Goal: Information Seeking & Learning: Check status

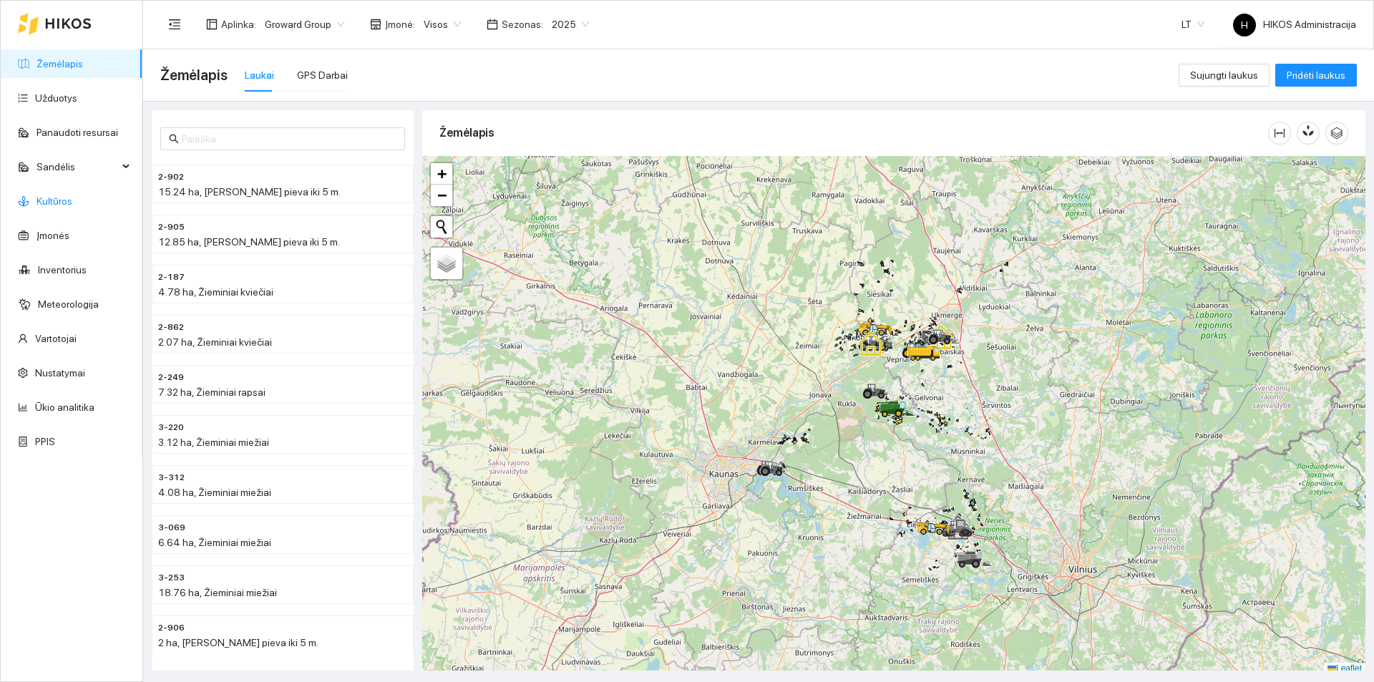
click at [60, 200] on link "Kultūros" at bounding box center [55, 200] width 36 height 11
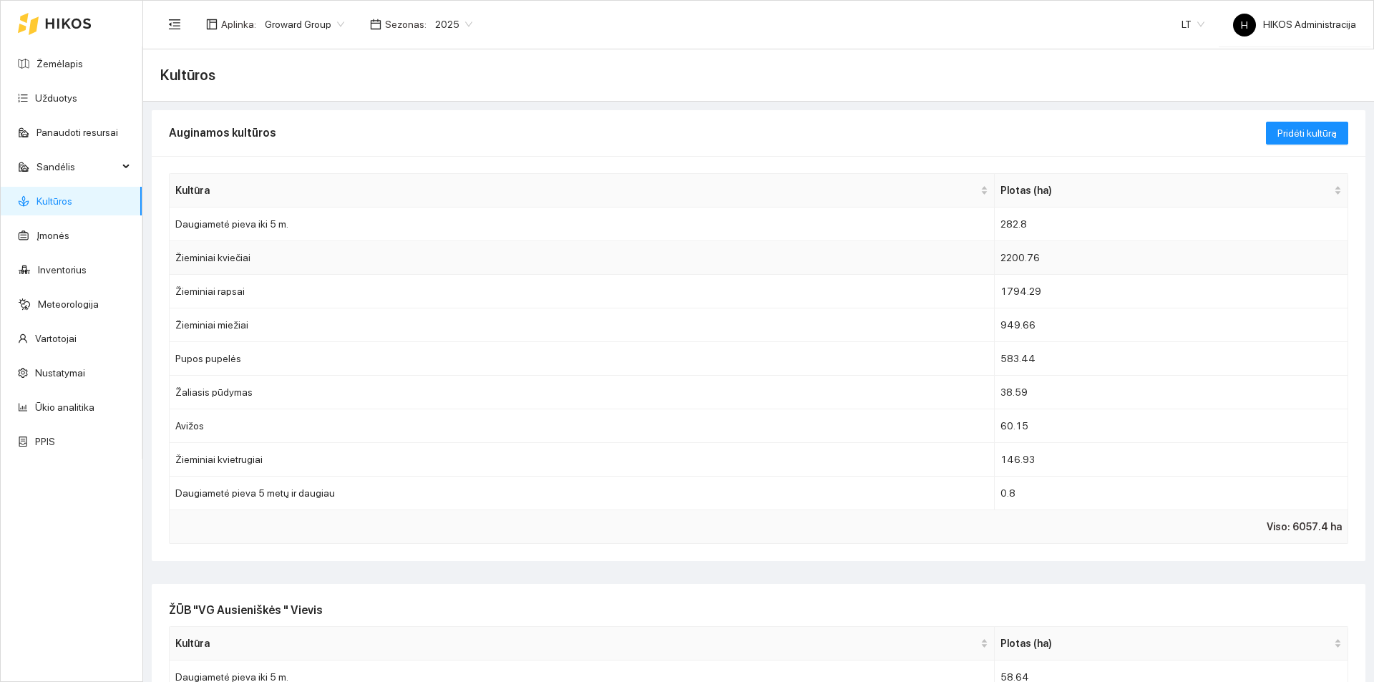
click at [303, 266] on td "Žieminiai kviečiai" at bounding box center [582, 258] width 825 height 34
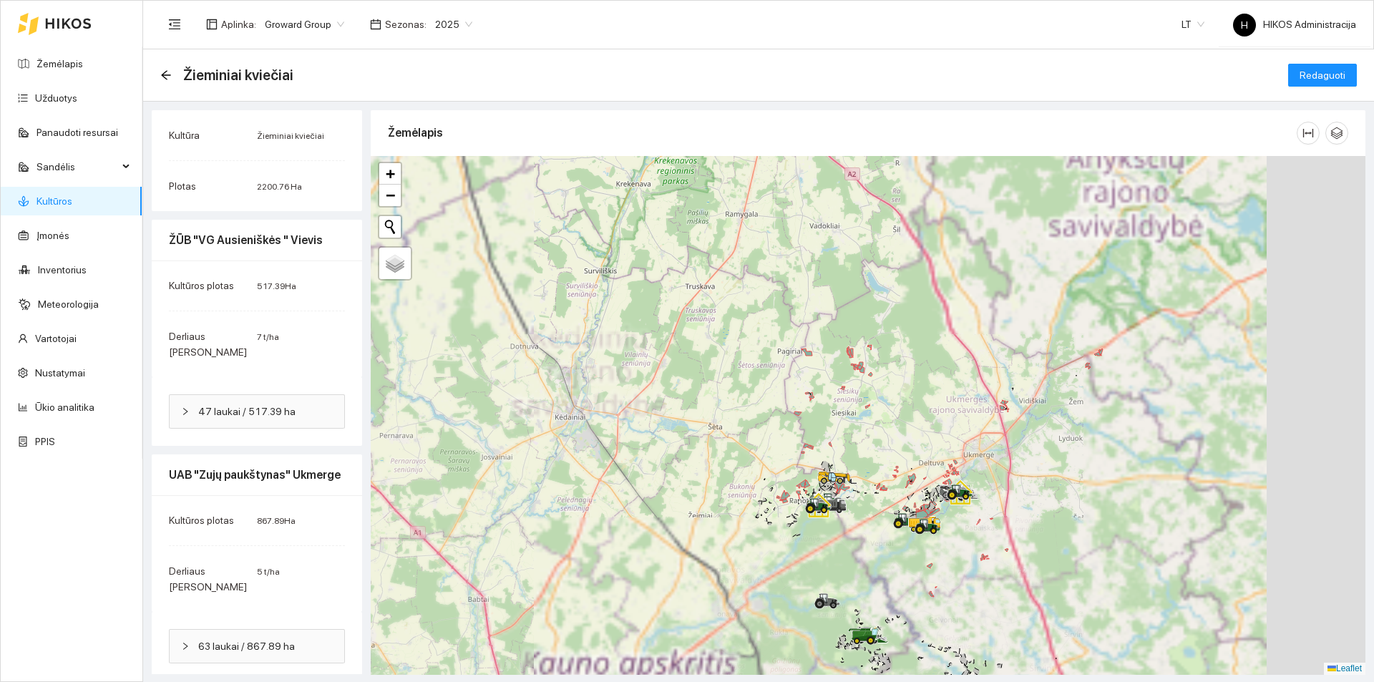
drag, startPoint x: 1026, startPoint y: 421, endPoint x: 720, endPoint y: 288, distance: 333.1
click at [721, 289] on div at bounding box center [868, 415] width 995 height 519
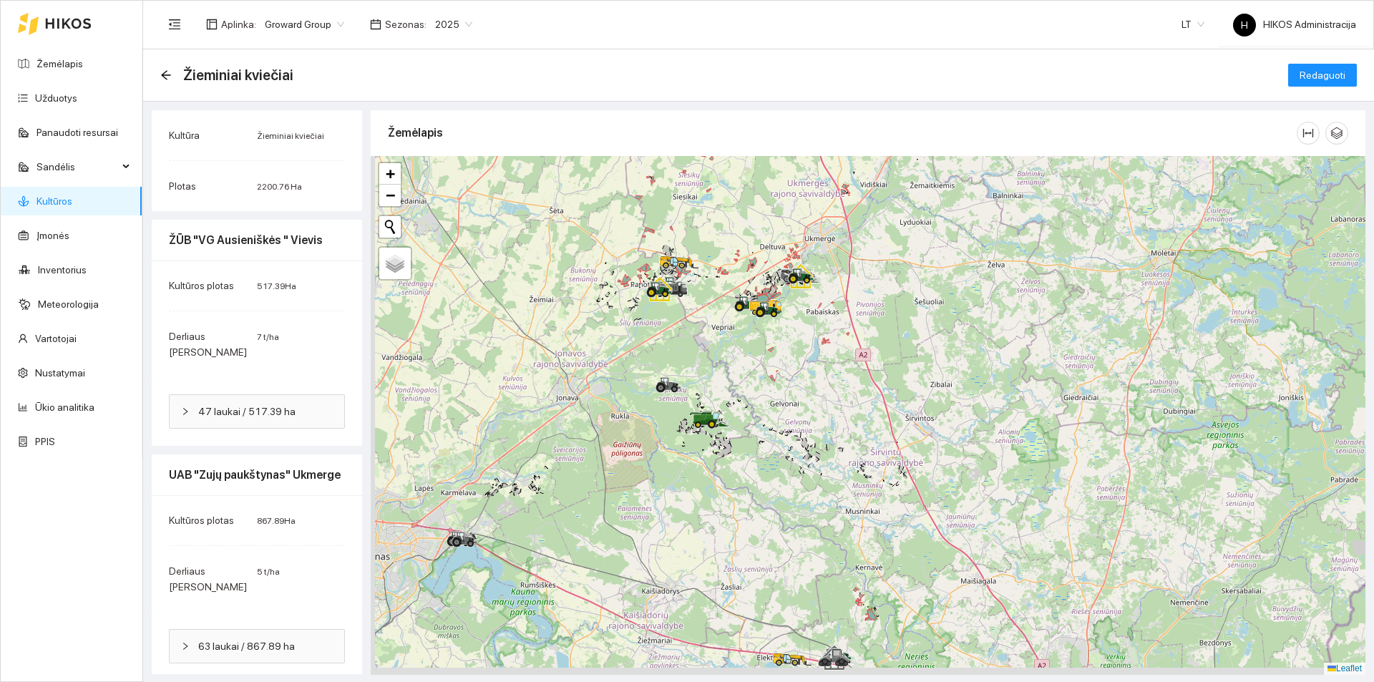
drag, startPoint x: 607, startPoint y: 448, endPoint x: 702, endPoint y: 341, distance: 143.5
click at [702, 341] on div at bounding box center [868, 415] width 995 height 519
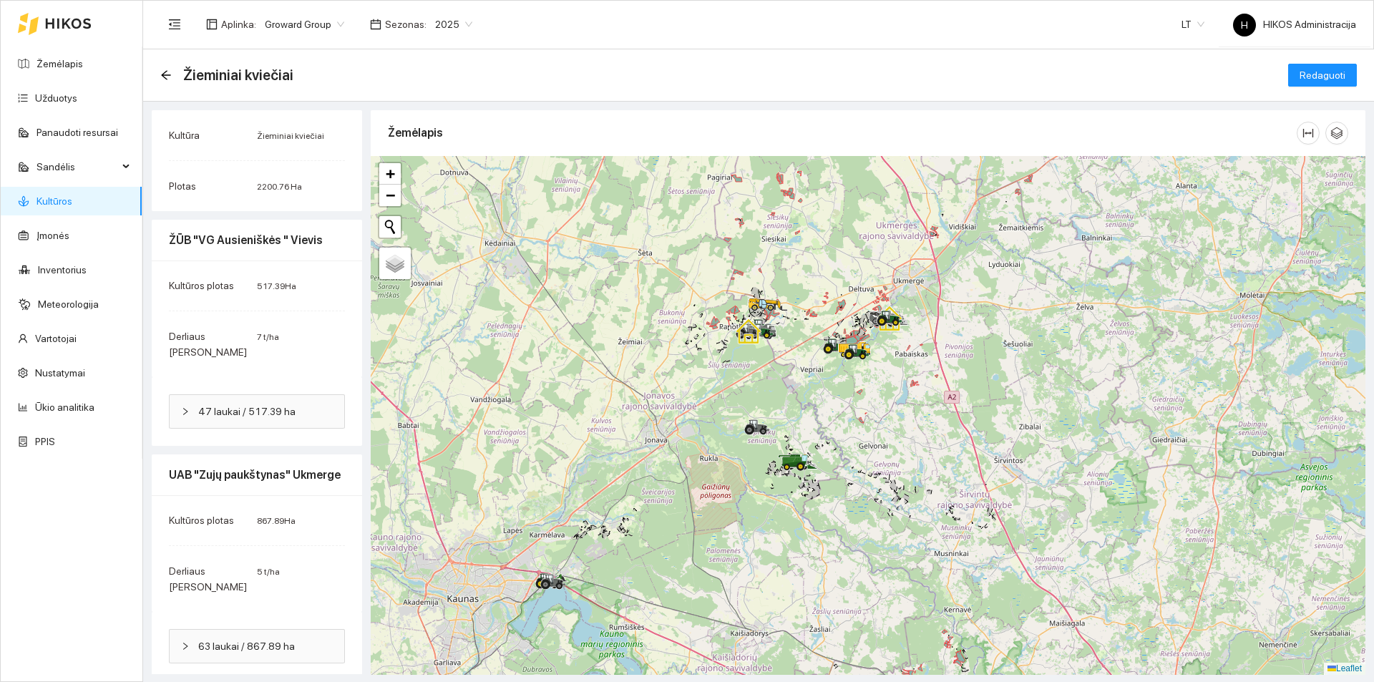
drag, startPoint x: 870, startPoint y: 559, endPoint x: 855, endPoint y: 389, distance: 170.4
click at [855, 390] on div at bounding box center [868, 415] width 995 height 519
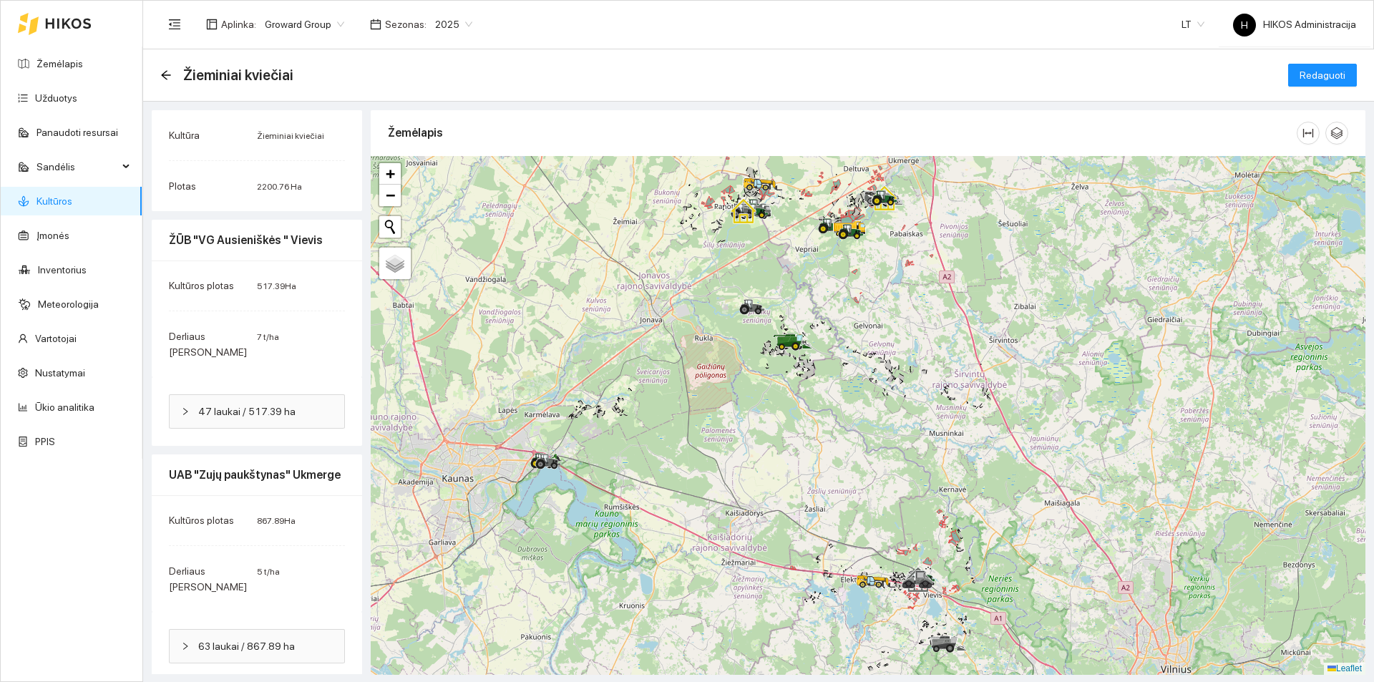
scroll to position [194, 0]
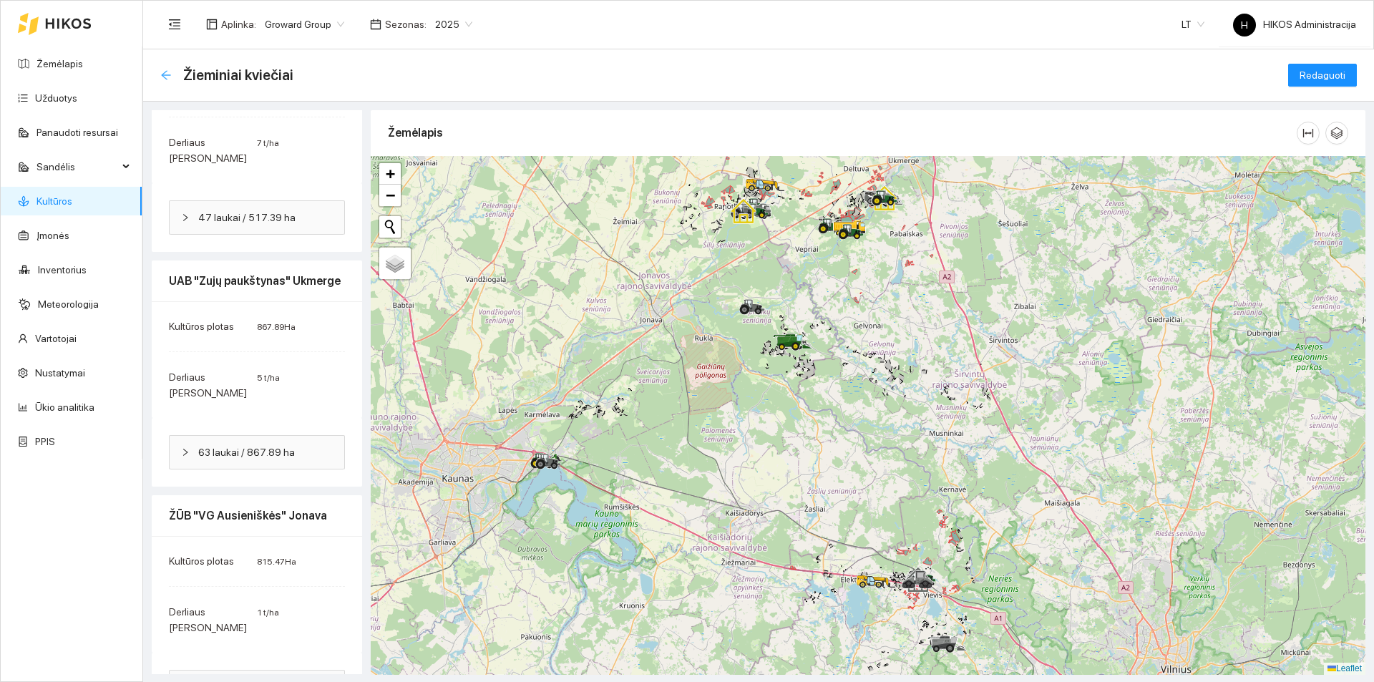
click at [170, 72] on icon "arrow-left" at bounding box center [165, 74] width 11 height 11
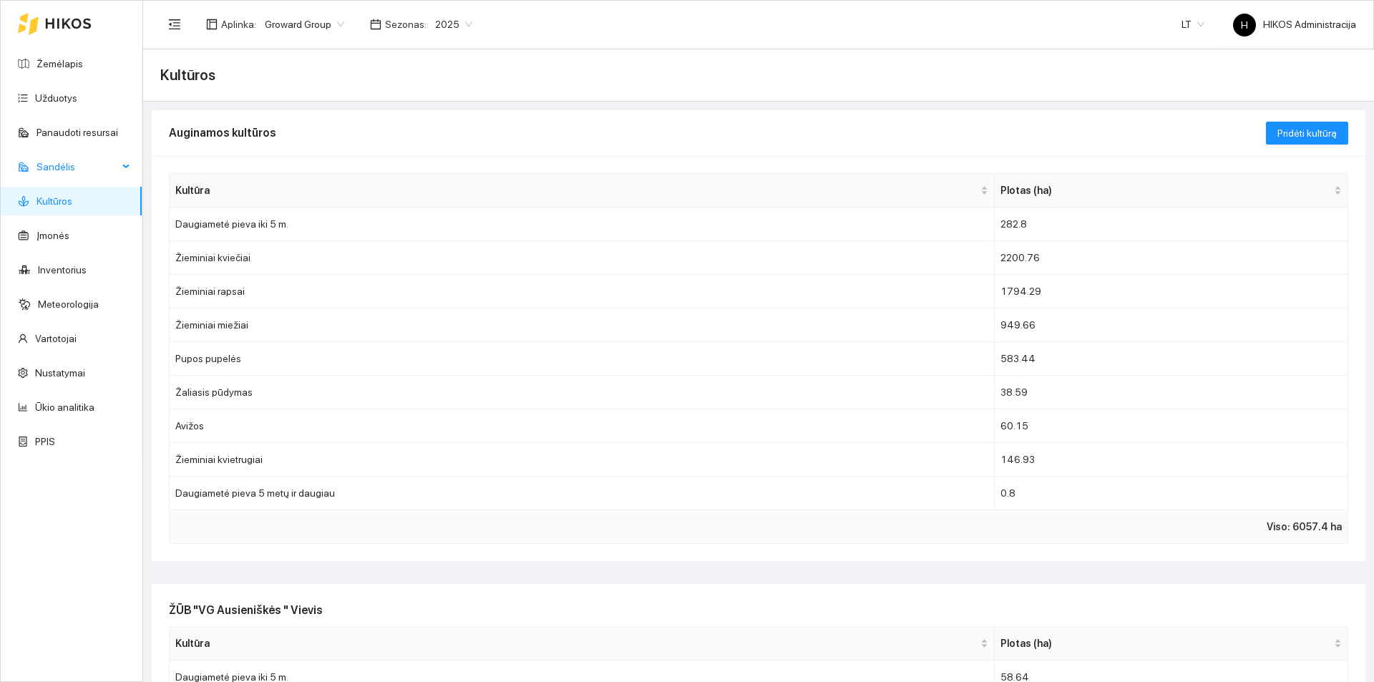
click at [112, 161] on span "Sandėlis" at bounding box center [78, 166] width 82 height 29
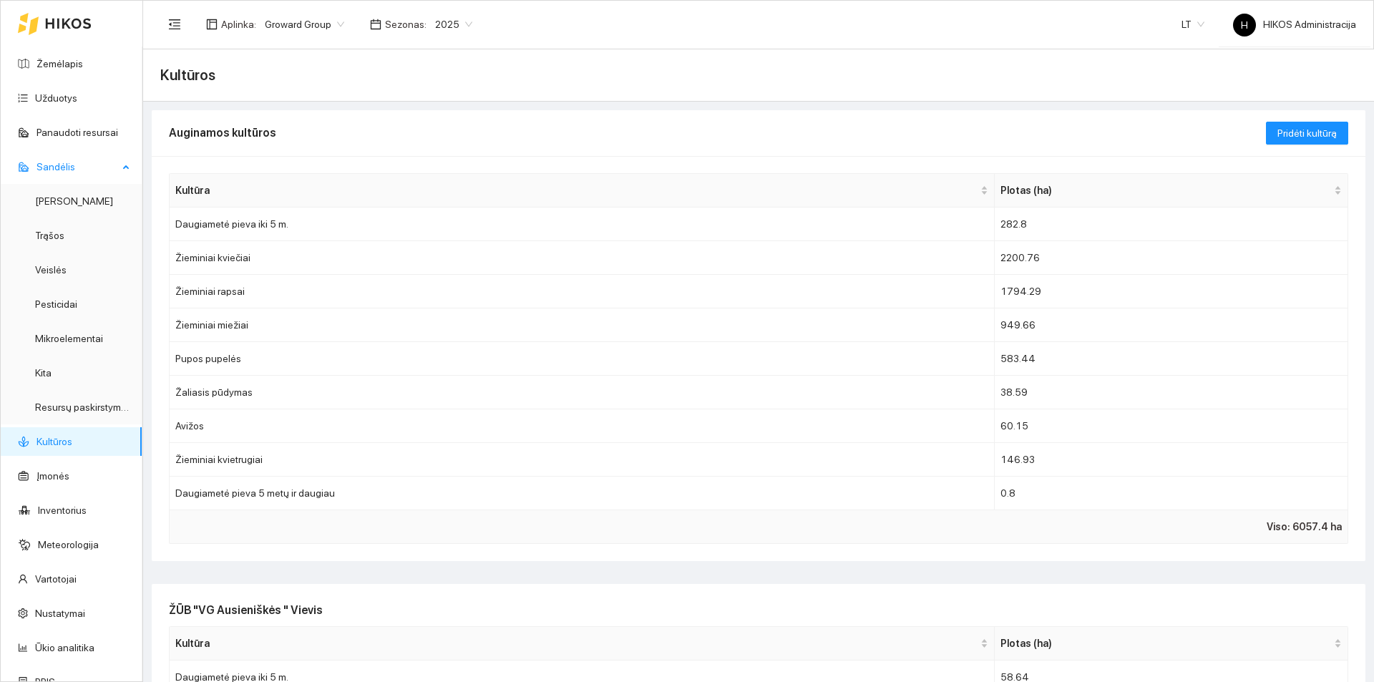
click at [112, 161] on div "Sandėlis" at bounding box center [72, 166] width 142 height 29
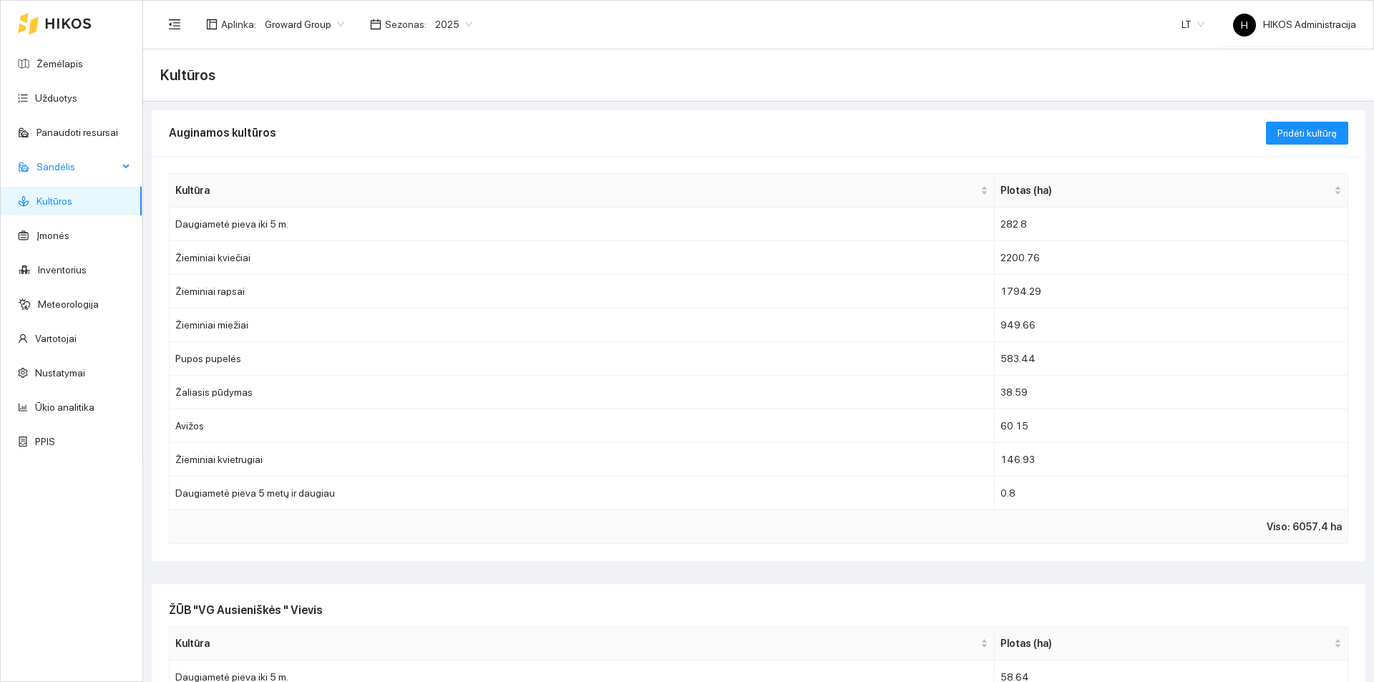
click at [112, 161] on span "Sandėlis" at bounding box center [78, 166] width 82 height 29
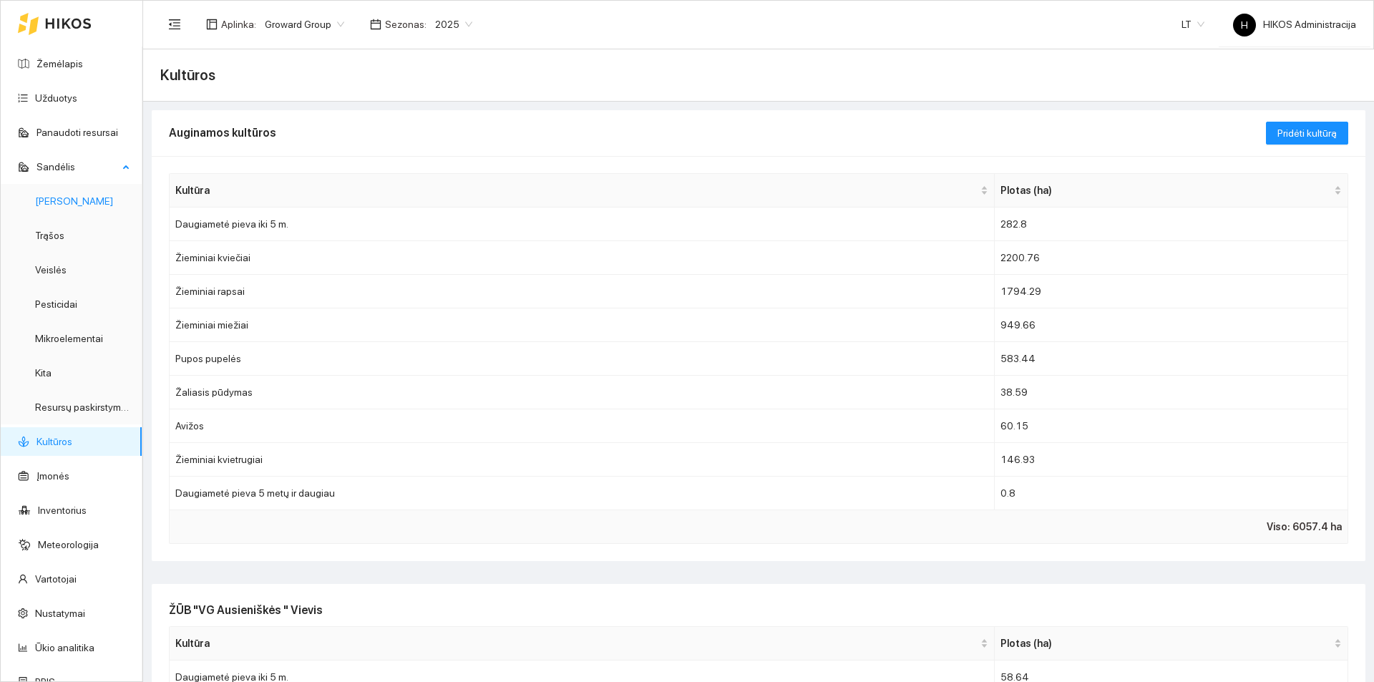
click at [101, 205] on link "Derlius" at bounding box center [74, 200] width 78 height 11
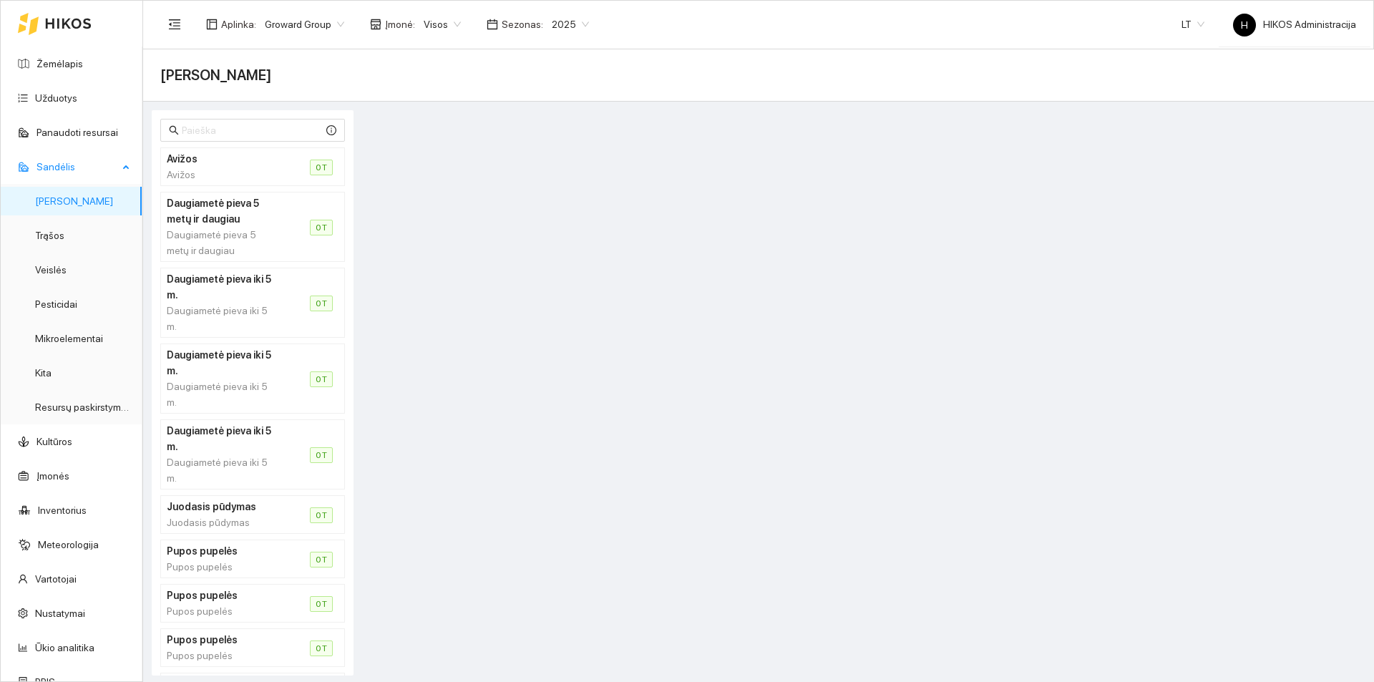
click at [75, 167] on span "Sandėlis" at bounding box center [78, 166] width 82 height 29
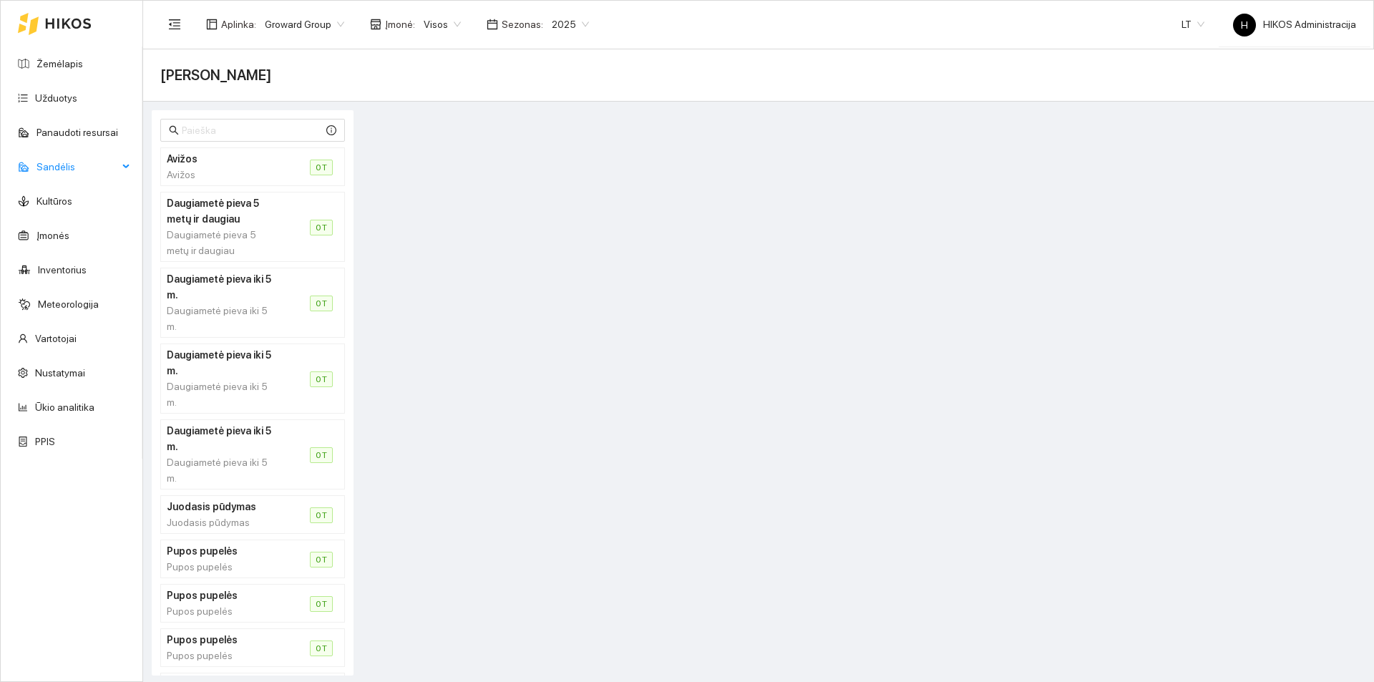
click at [75, 167] on span "Sandėlis" at bounding box center [78, 166] width 82 height 29
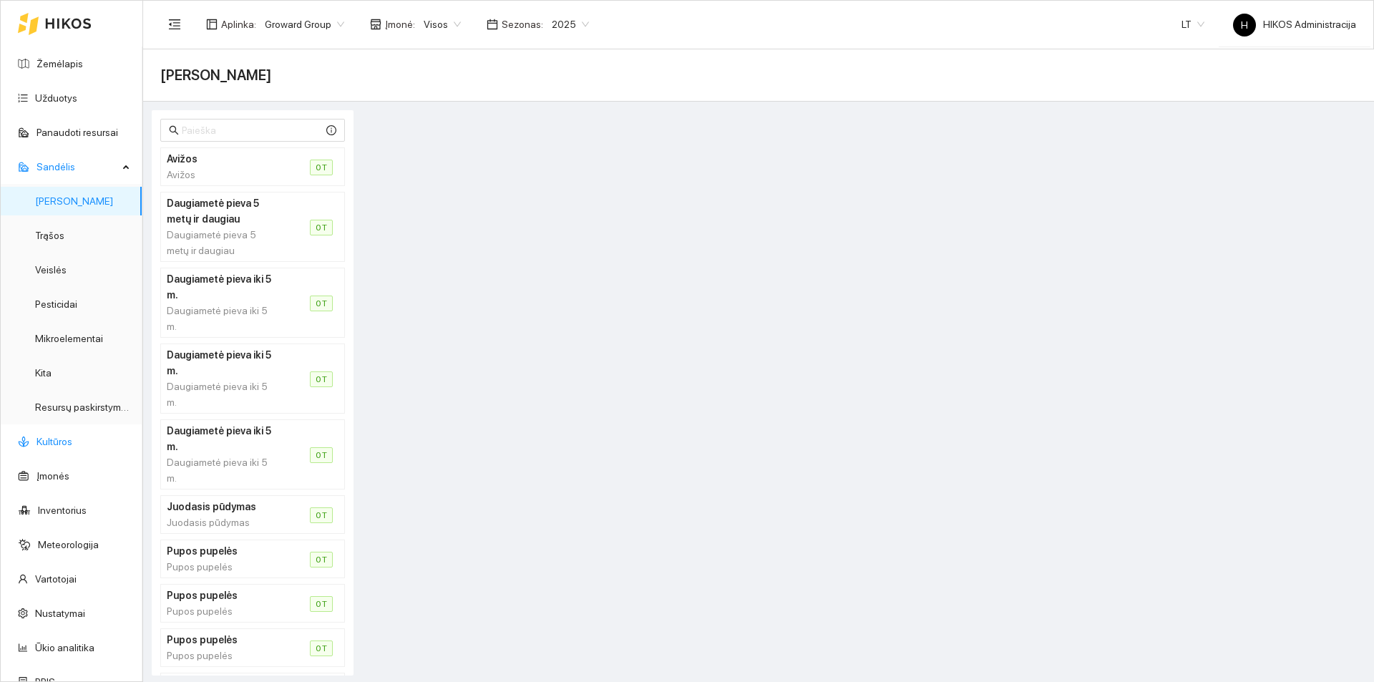
click at [49, 447] on link "Kultūros" at bounding box center [55, 441] width 36 height 11
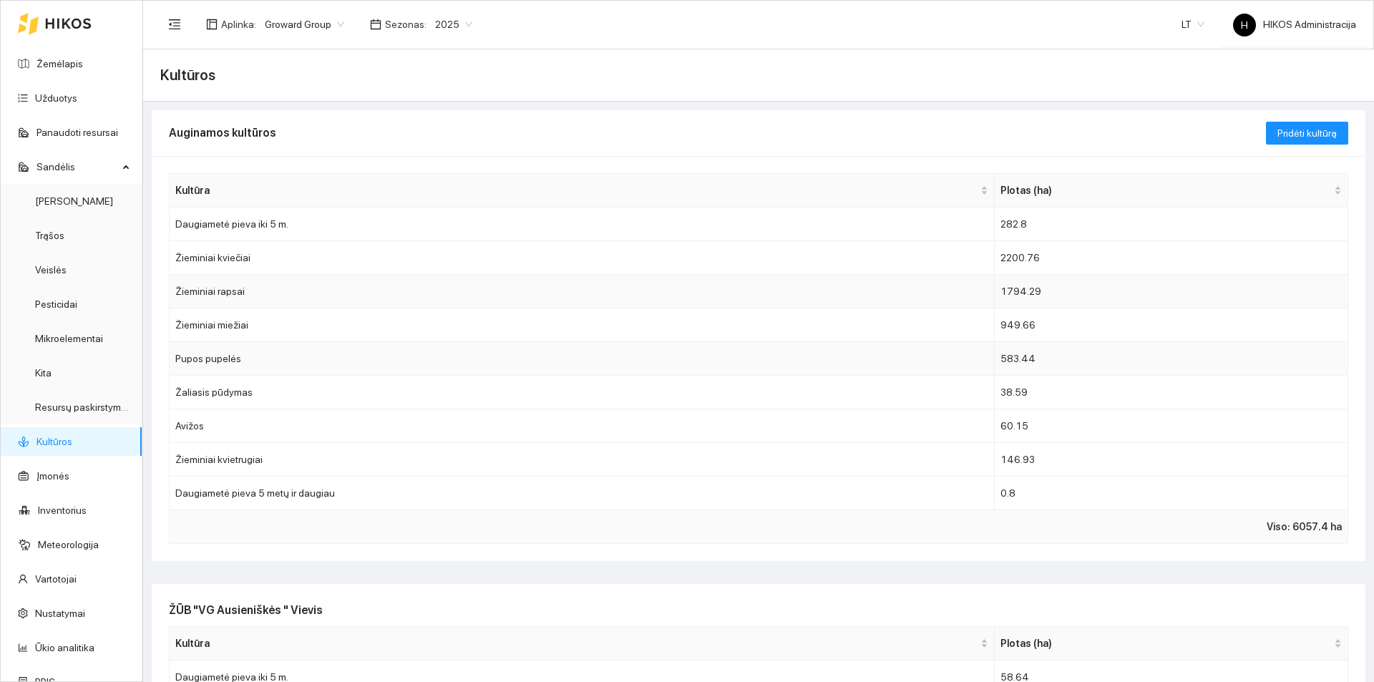
click at [308, 285] on td "Žieminiai rapsai" at bounding box center [582, 292] width 825 height 34
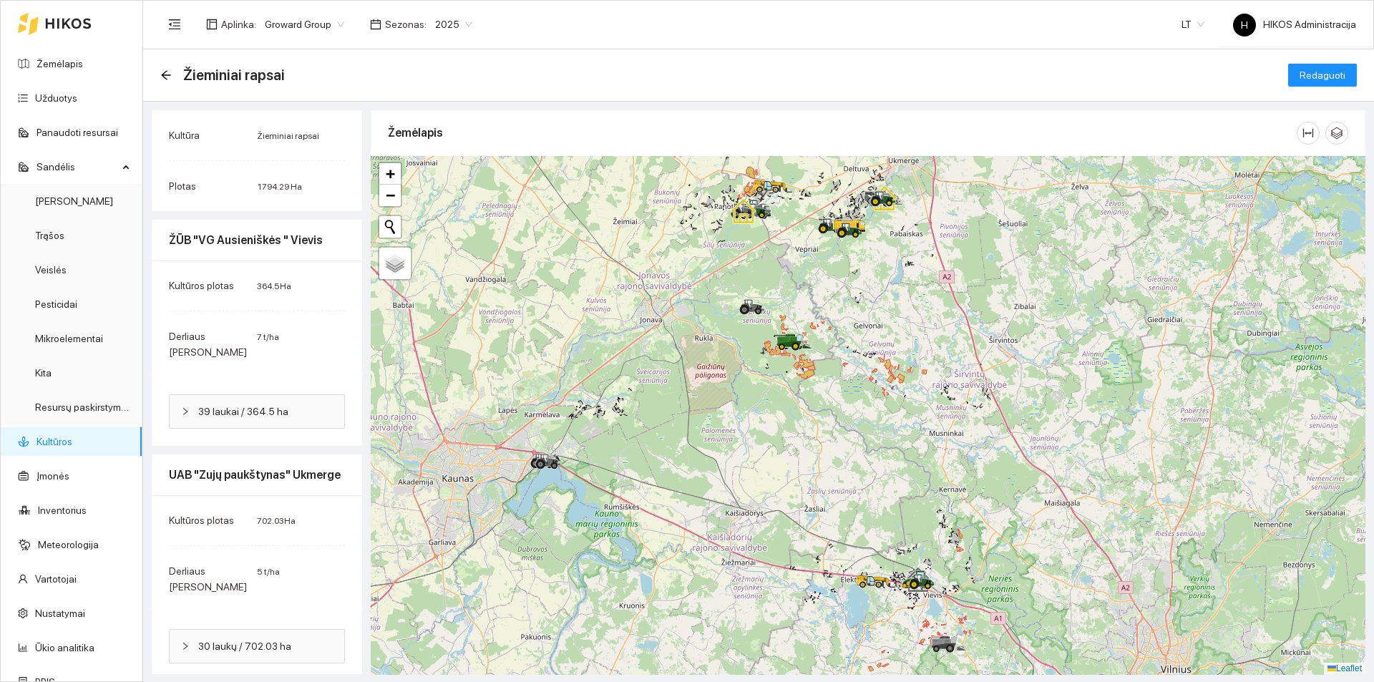
drag, startPoint x: 546, startPoint y: 117, endPoint x: 434, endPoint y: 97, distance: 113.3
click at [451, 67] on div "Žieminiai rapsai Redaguoti" at bounding box center [758, 75] width 1197 height 29
click at [273, 404] on span "39 laukai / 364.5 ha" at bounding box center [265, 412] width 135 height 16
click at [265, 467] on div "Žieminiai rapsai | 4.84 ha" at bounding box center [257, 475] width 152 height 16
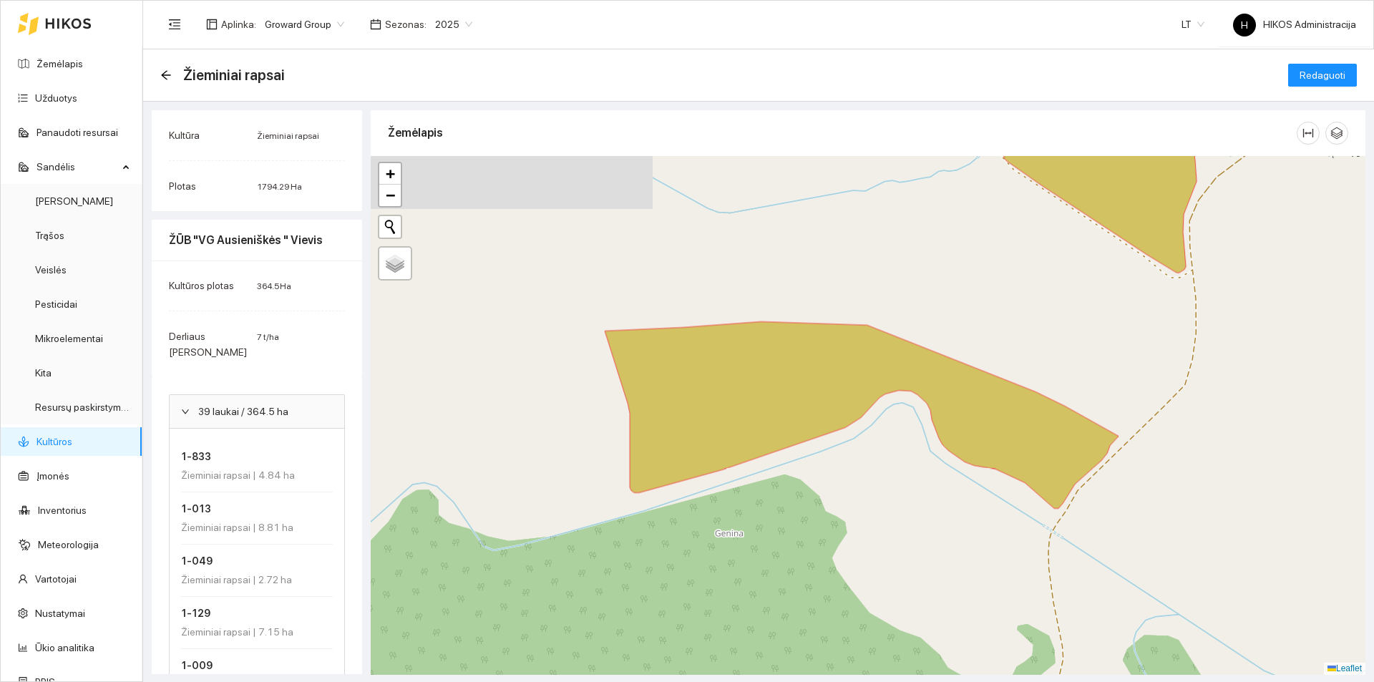
click at [249, 404] on span "39 laukai / 364.5 ha" at bounding box center [265, 412] width 135 height 16
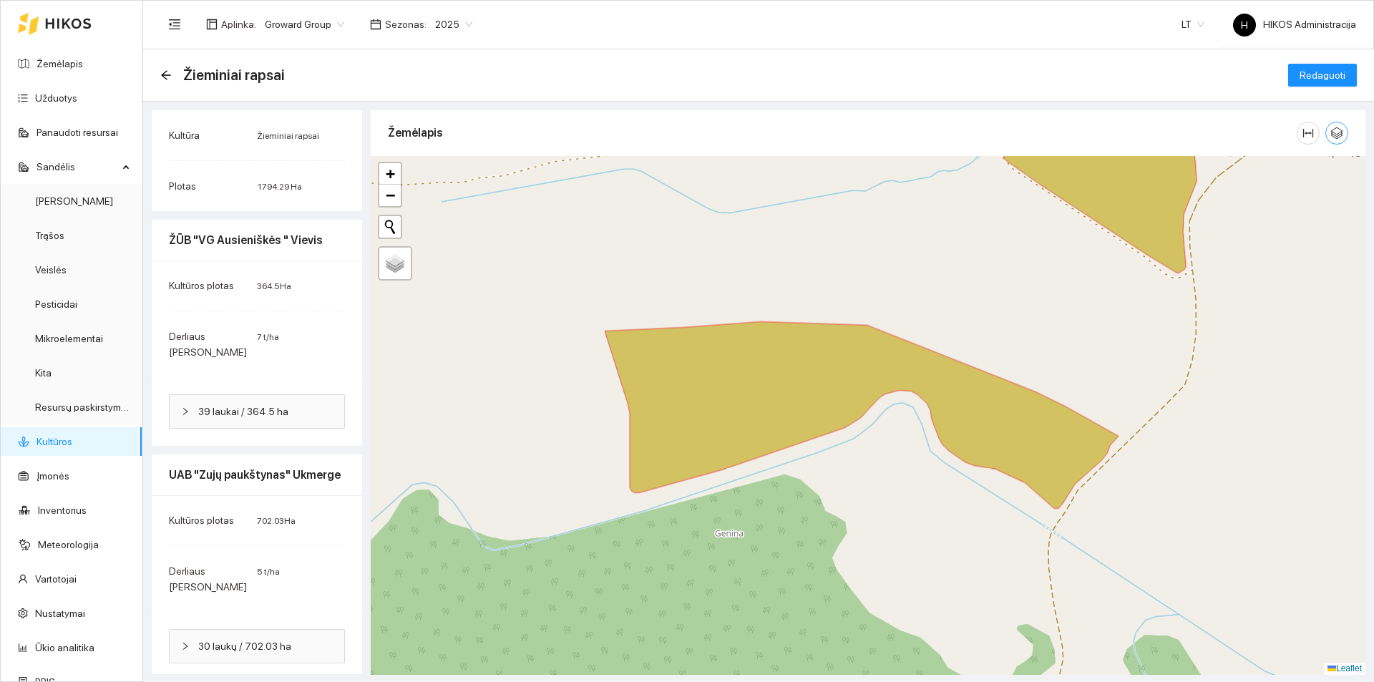
click at [1333, 138] on span "button" at bounding box center [1336, 133] width 21 height 13
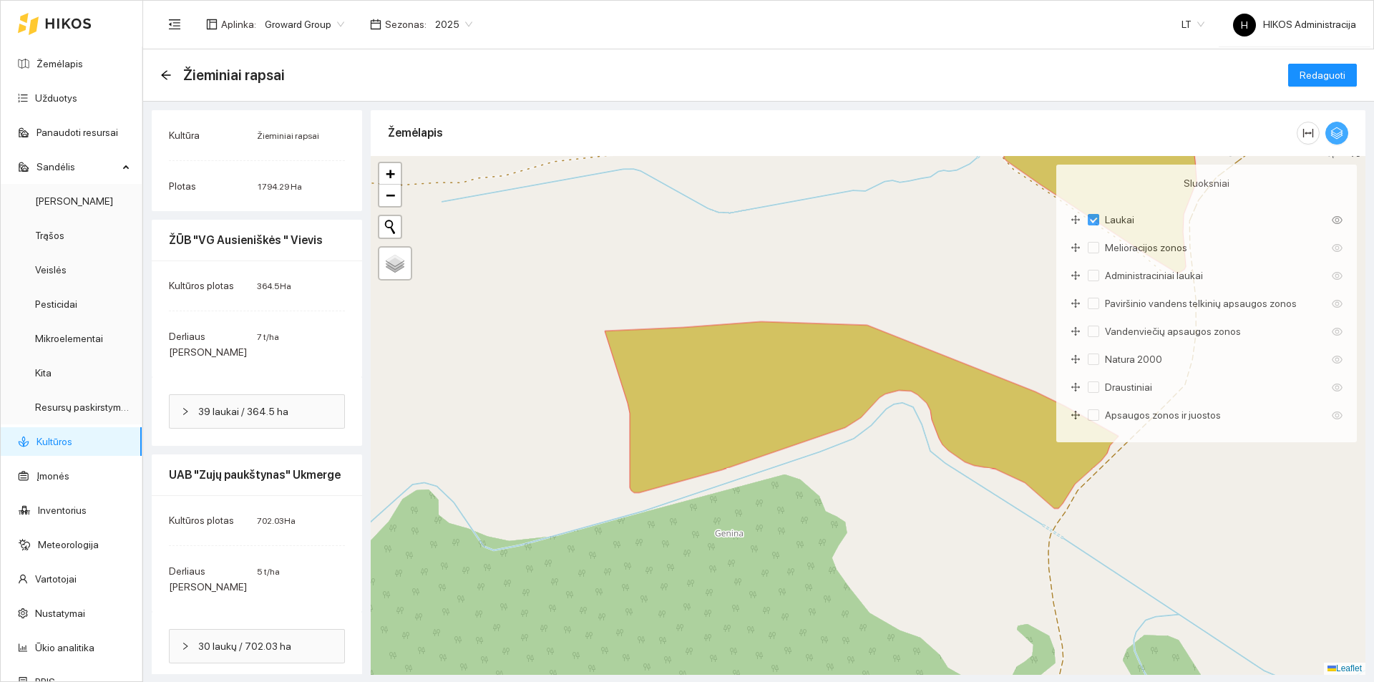
click at [1333, 138] on span "button" at bounding box center [1336, 133] width 21 height 13
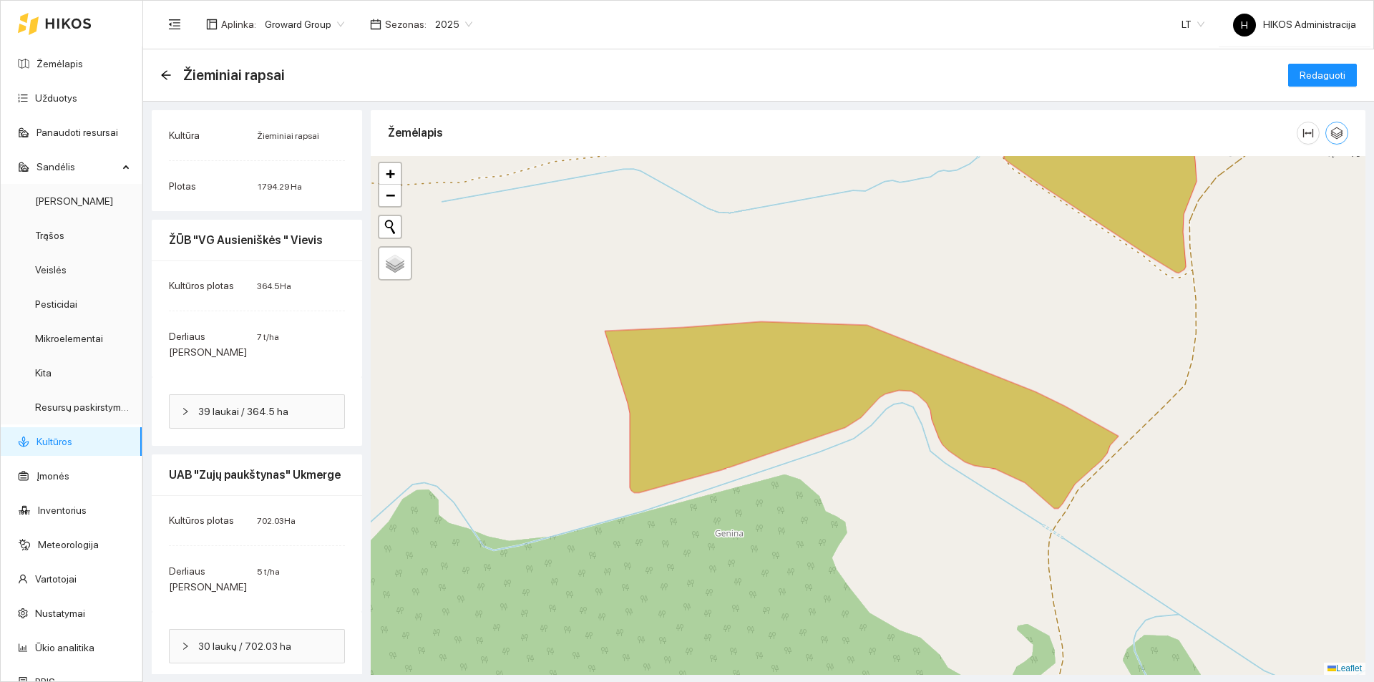
click at [1331, 133] on icon "button" at bounding box center [1337, 133] width 13 height 13
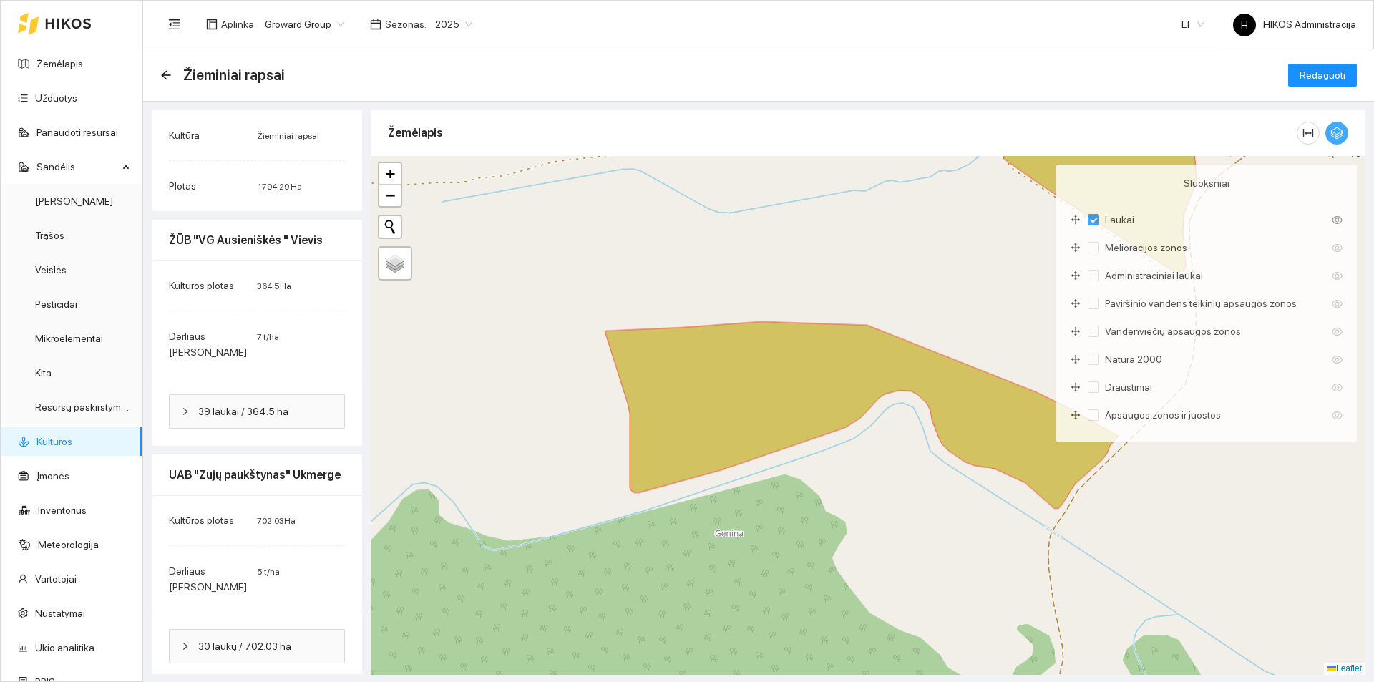
click at [1326, 126] on button "button" at bounding box center [1337, 133] width 23 height 23
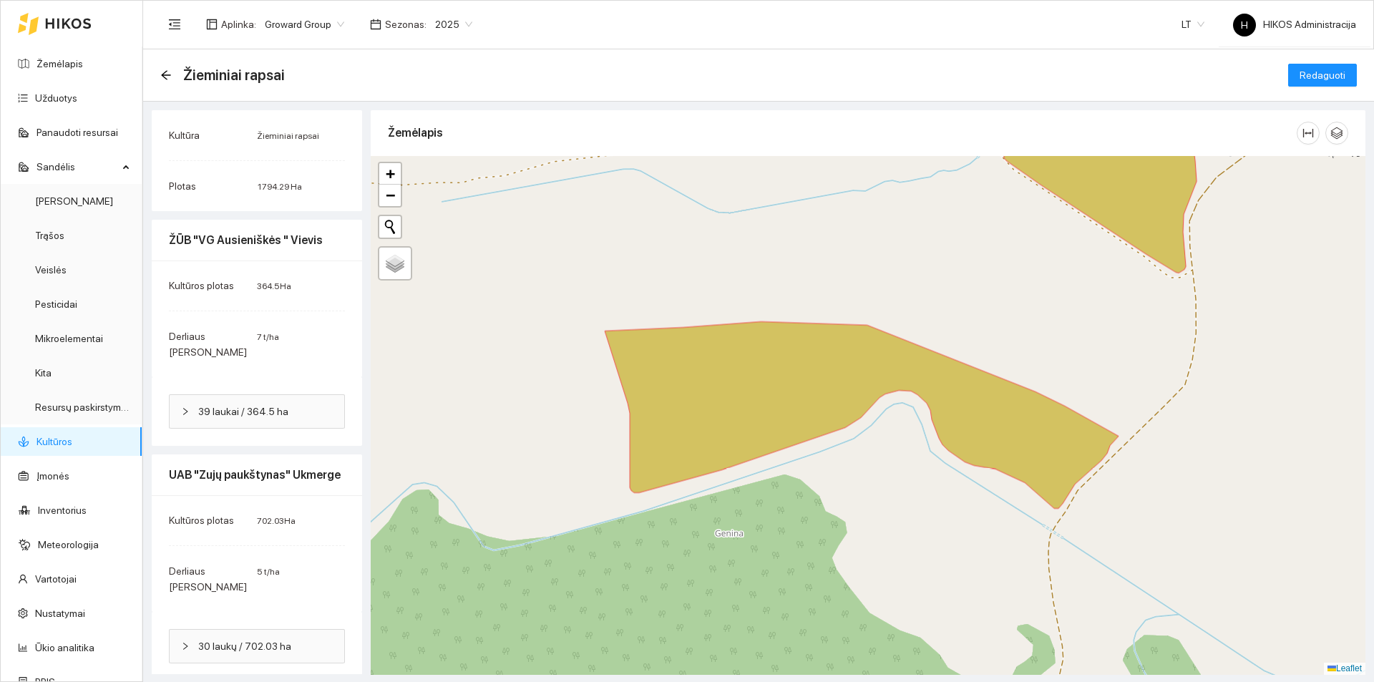
click at [284, 316] on div "Kultūros plotas 364.5 Ha Derliaus planas 7 t/ha" at bounding box center [257, 319] width 210 height 117
click at [162, 73] on icon "arrow-left" at bounding box center [165, 74] width 11 height 11
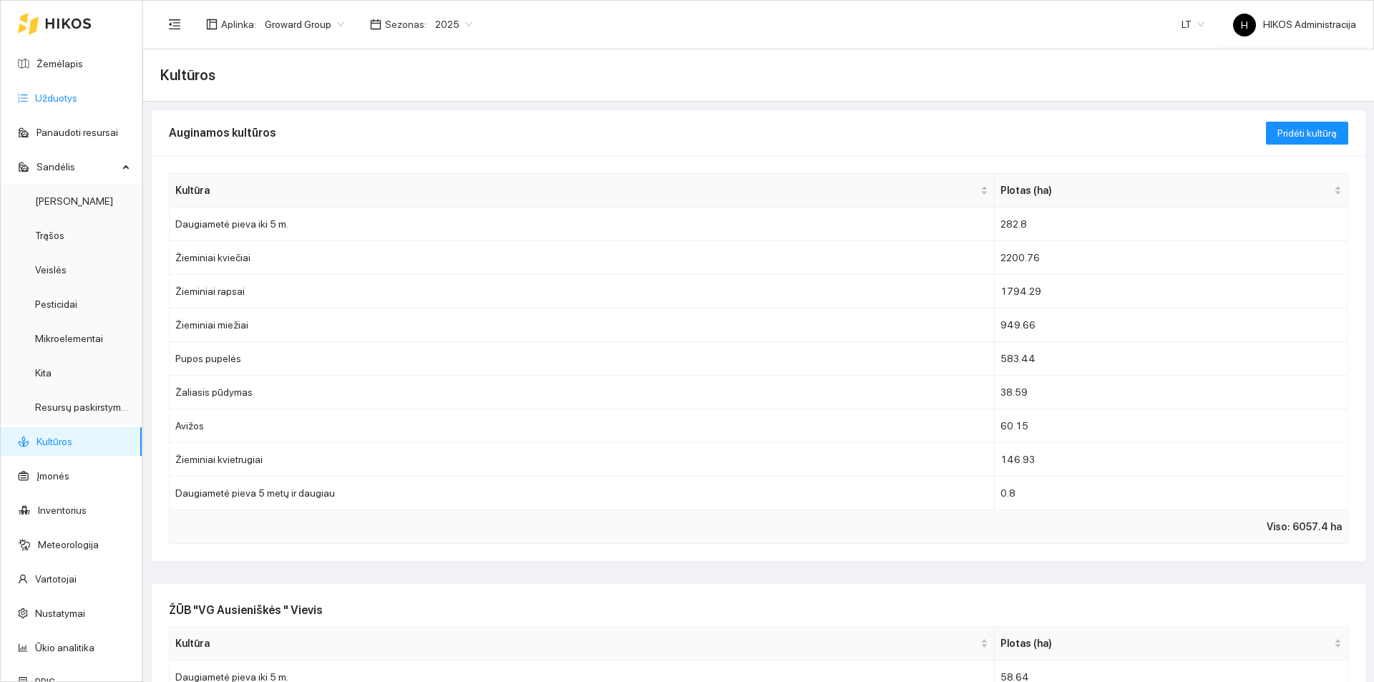
click at [42, 104] on link "Užduotys" at bounding box center [56, 97] width 42 height 11
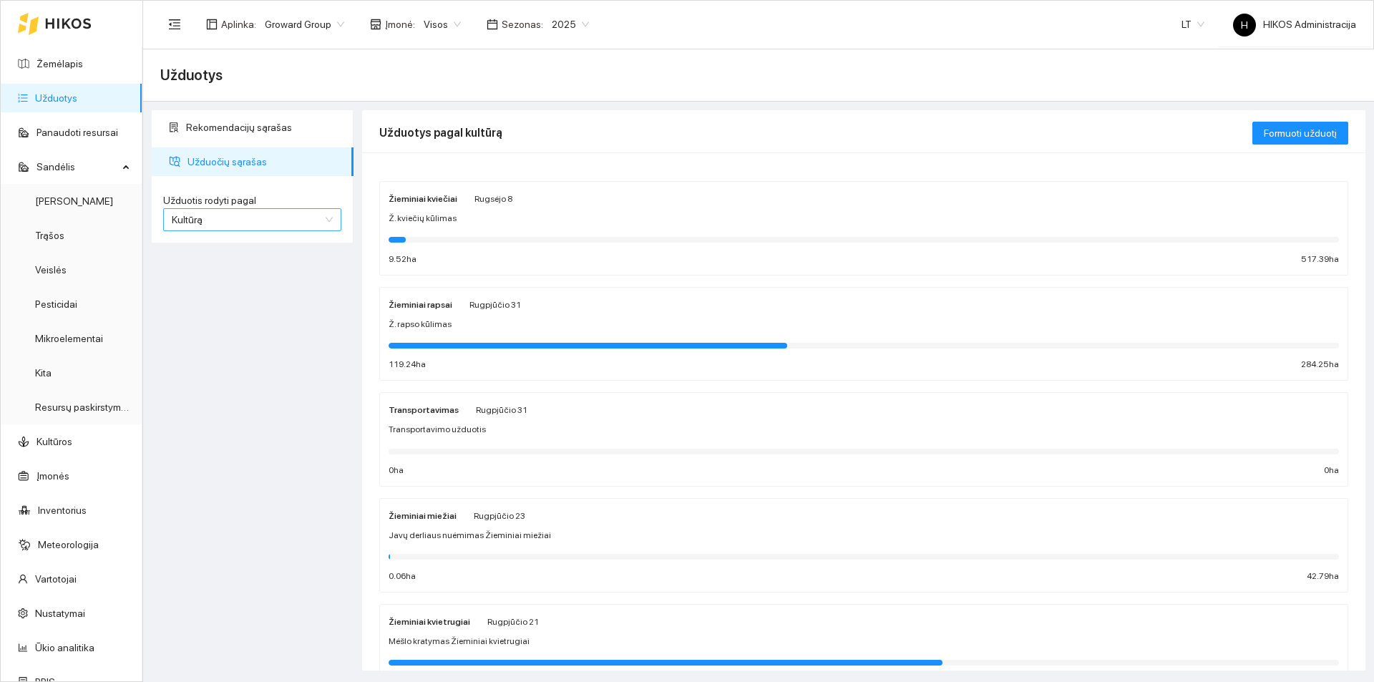
click at [303, 219] on span "Kultūrą" at bounding box center [252, 219] width 161 height 21
click at [266, 208] on div "Kultūrą" at bounding box center [252, 219] width 178 height 23
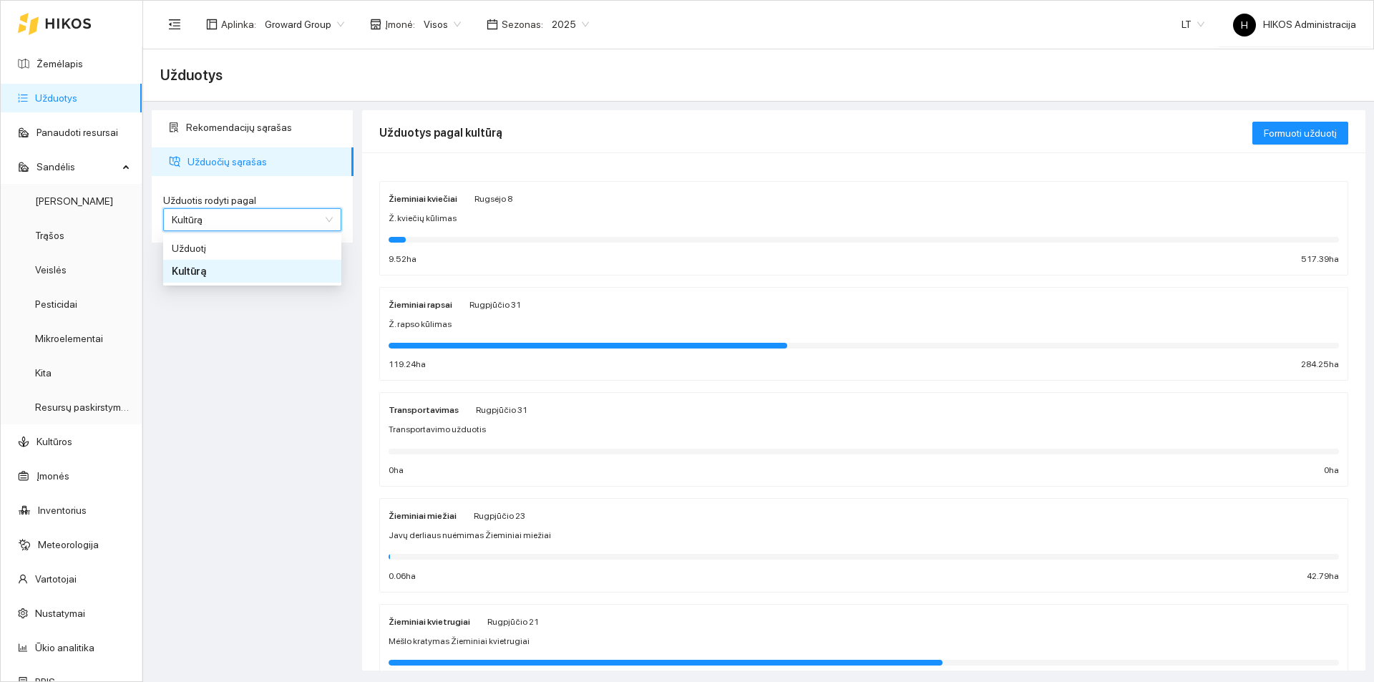
click at [266, 208] on div "Kultūrą" at bounding box center [252, 219] width 178 height 23
click at [266, 125] on span "Rekomendacijų sąrašas" at bounding box center [264, 127] width 156 height 29
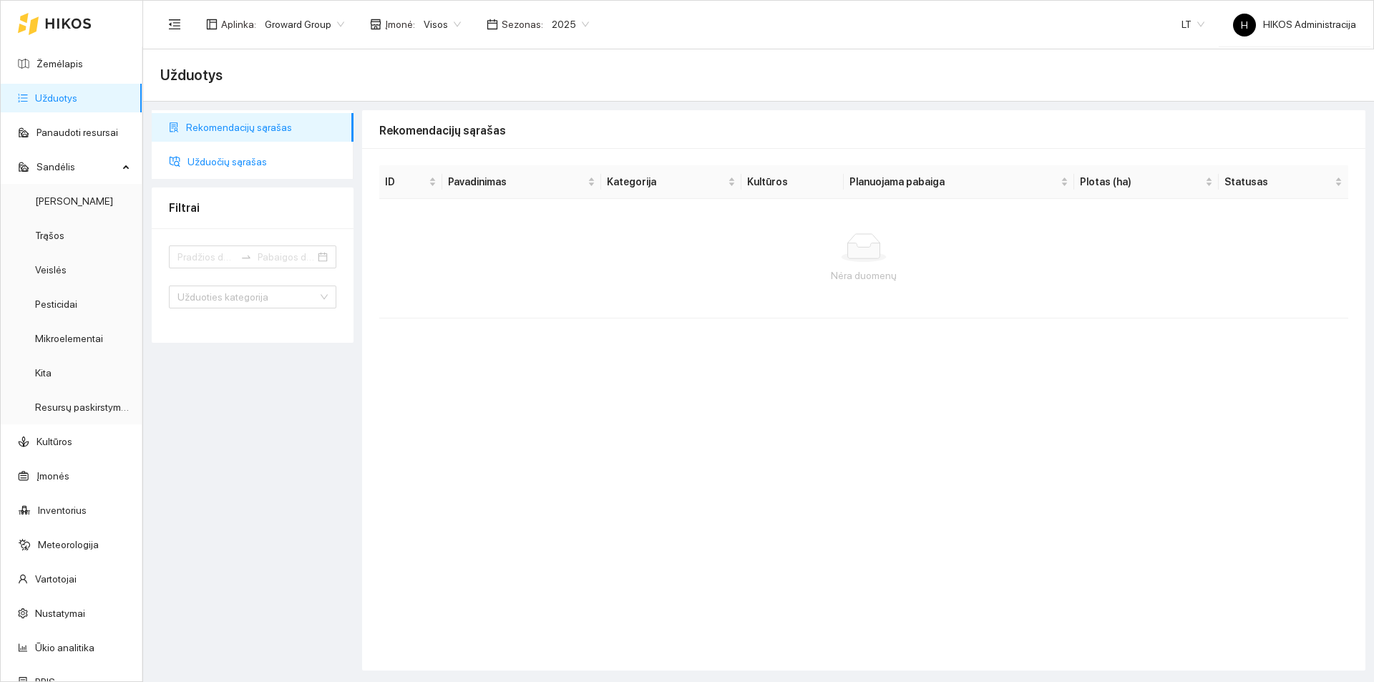
click at [261, 158] on span "Užduočių sąrašas" at bounding box center [265, 161] width 155 height 29
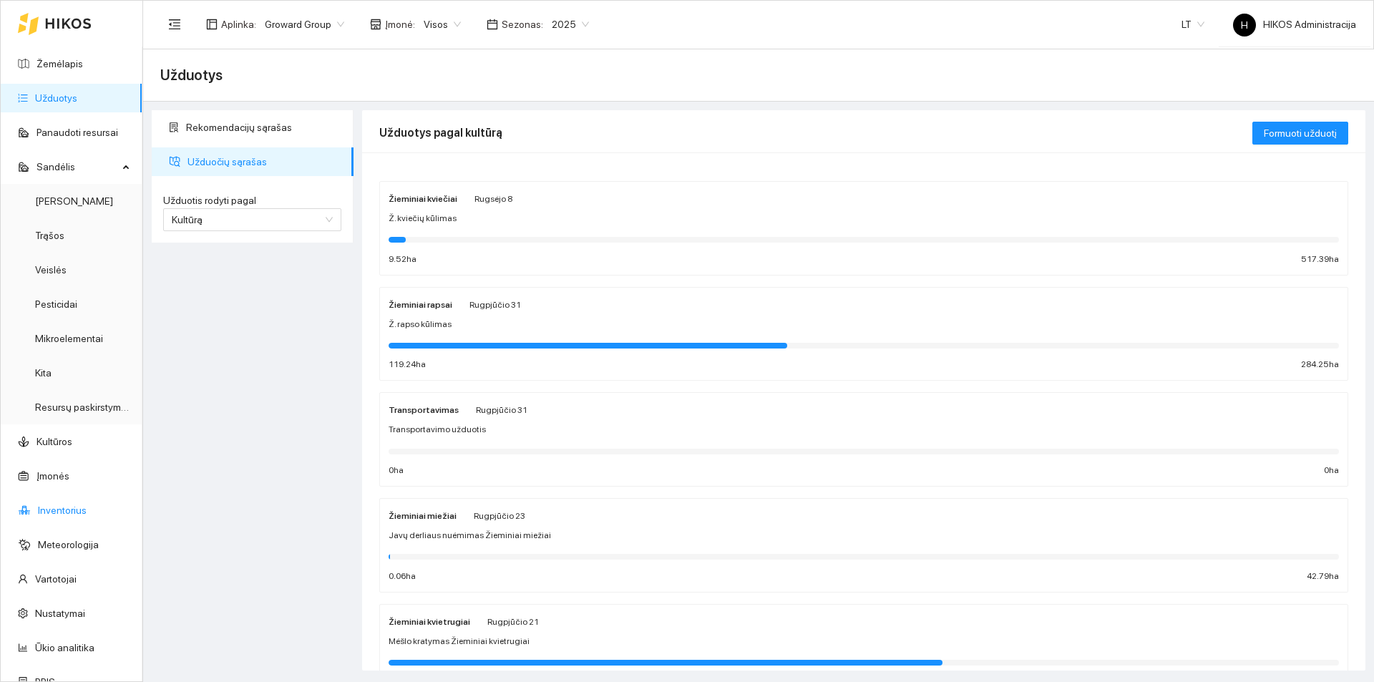
click at [76, 505] on link "Inventorius" at bounding box center [62, 510] width 49 height 11
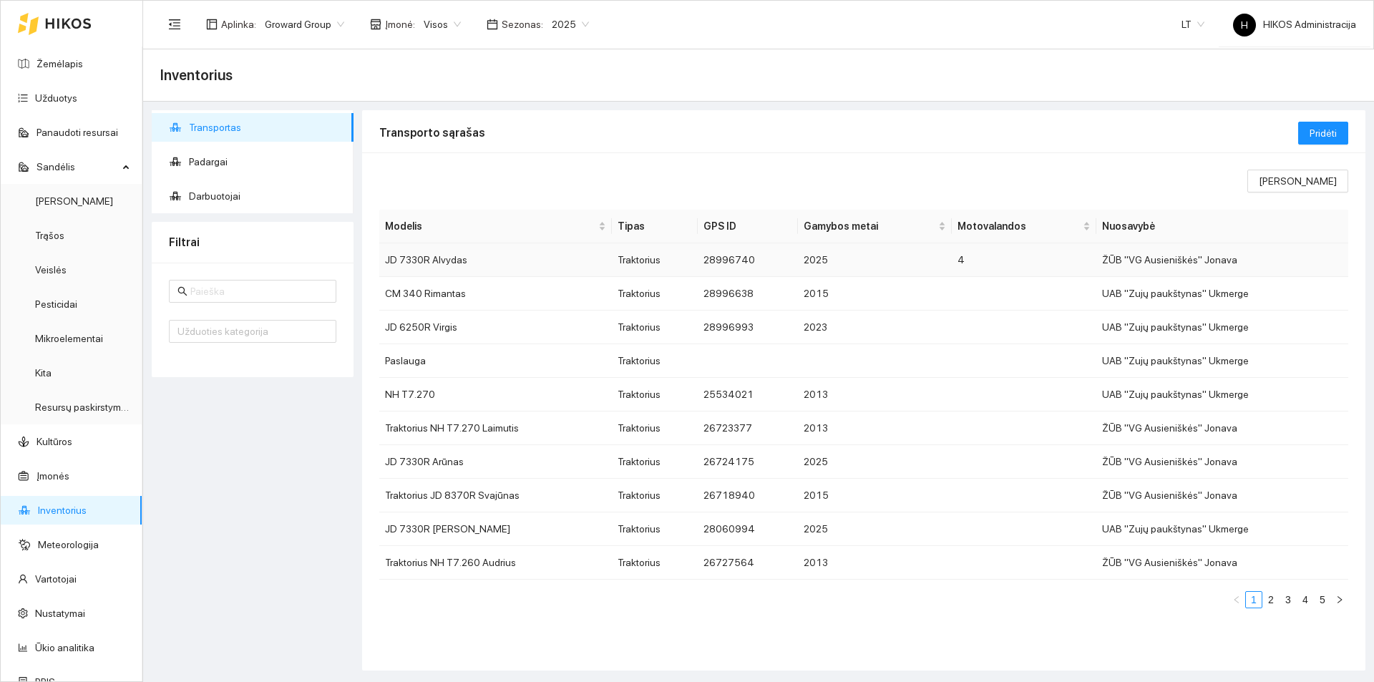
click at [531, 263] on td "JD 7330R Alvydas" at bounding box center [495, 260] width 233 height 34
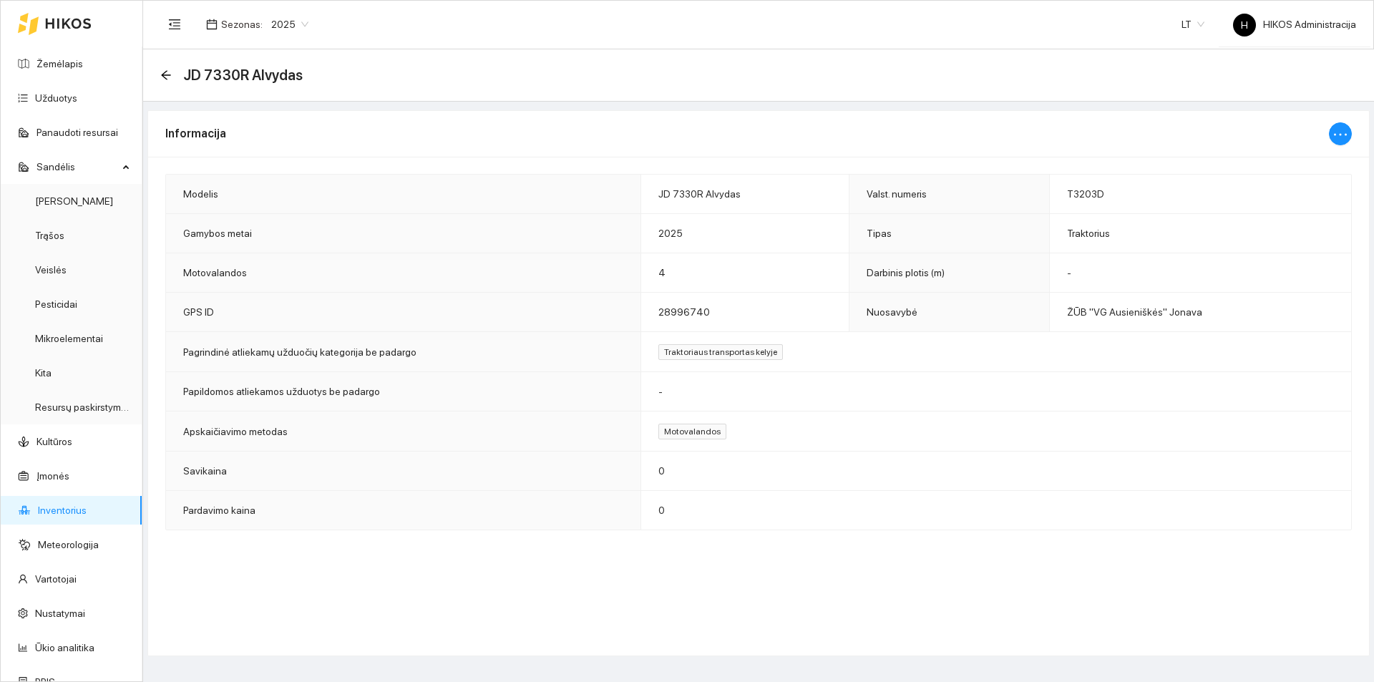
click at [74, 506] on link "Inventorius" at bounding box center [62, 510] width 49 height 11
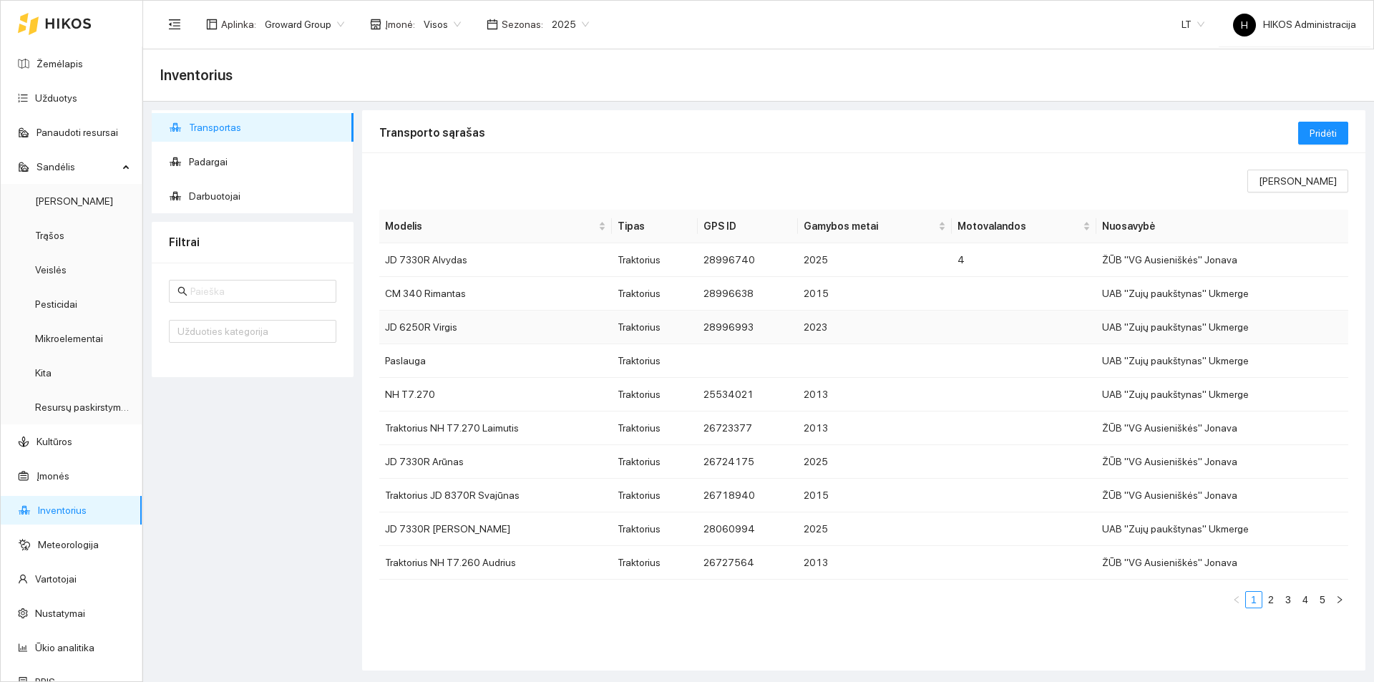
click at [500, 322] on td "JD 6250R Virgis" at bounding box center [495, 328] width 233 height 34
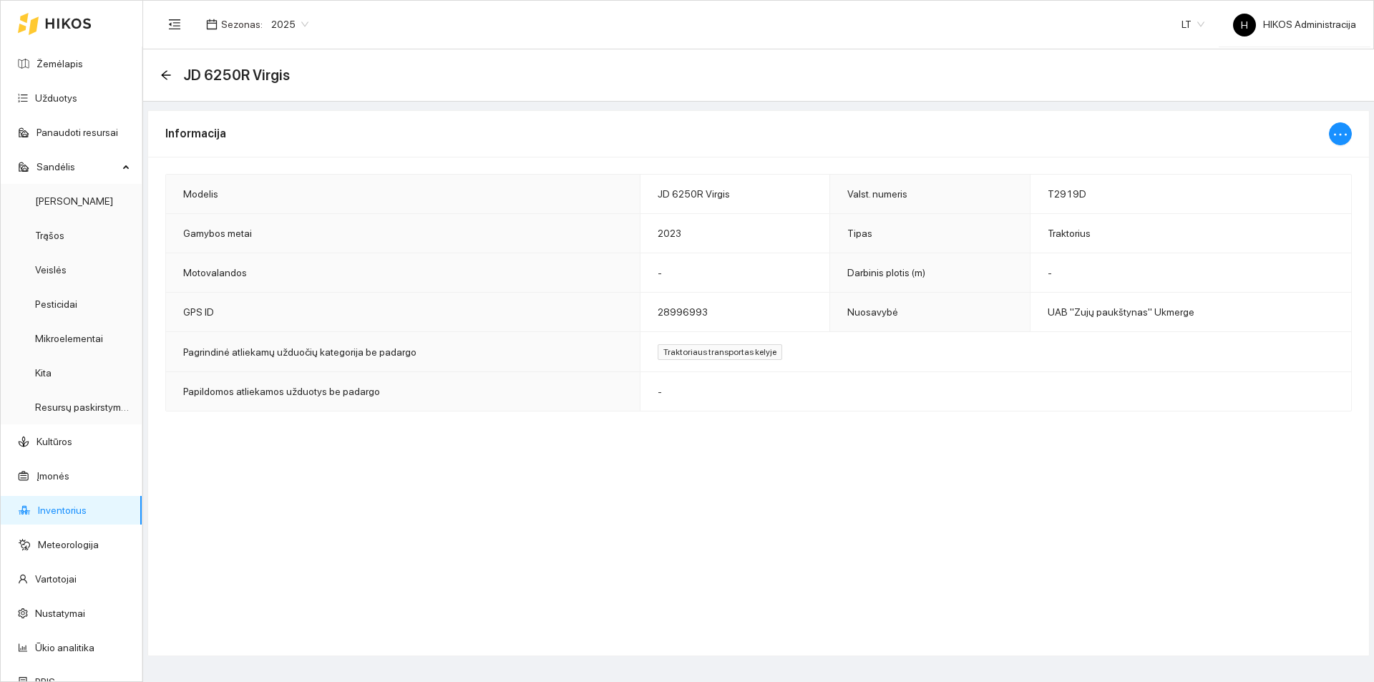
click at [514, 276] on th "Motovalandos" at bounding box center [403, 272] width 475 height 39
click at [1338, 137] on icon "ellipsis" at bounding box center [1340, 134] width 17 height 17
click at [1321, 156] on span "Keisti informaciją" at bounding box center [1310, 163] width 74 height 16
type input "JD 6250R Virgis"
type input "T2919D"
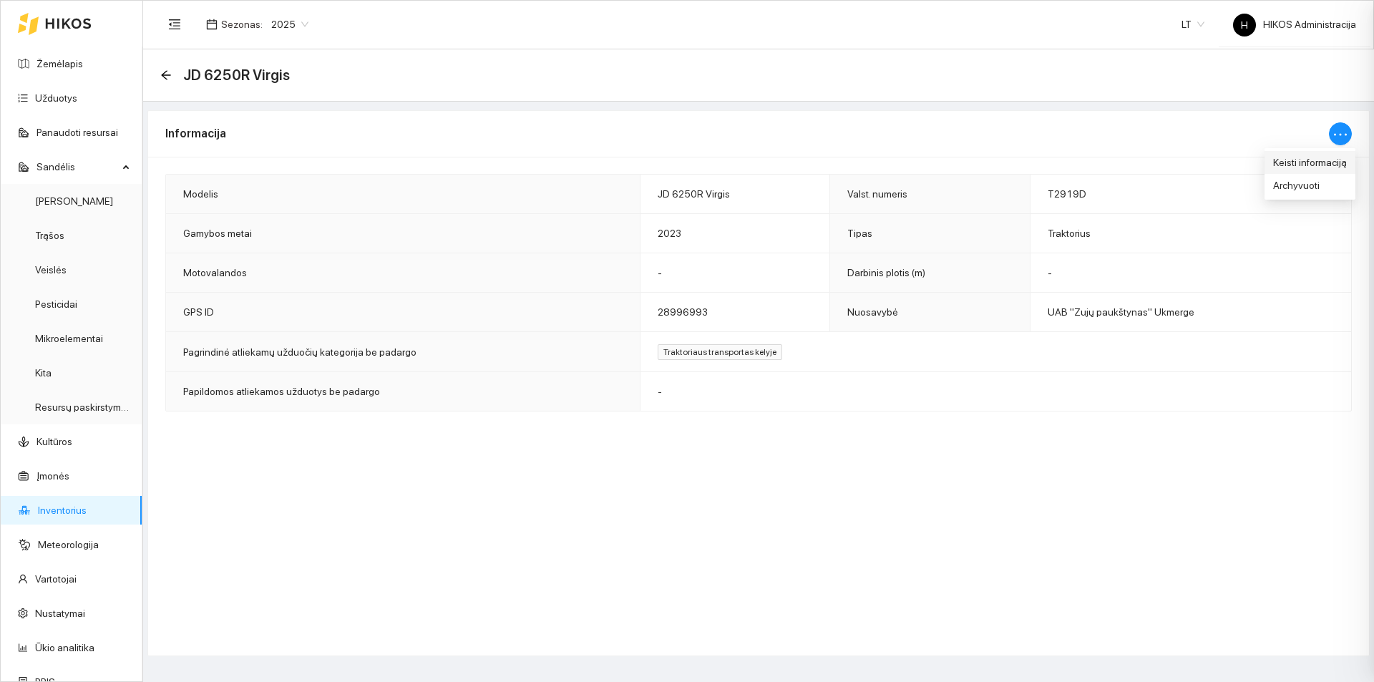
type input "2023"
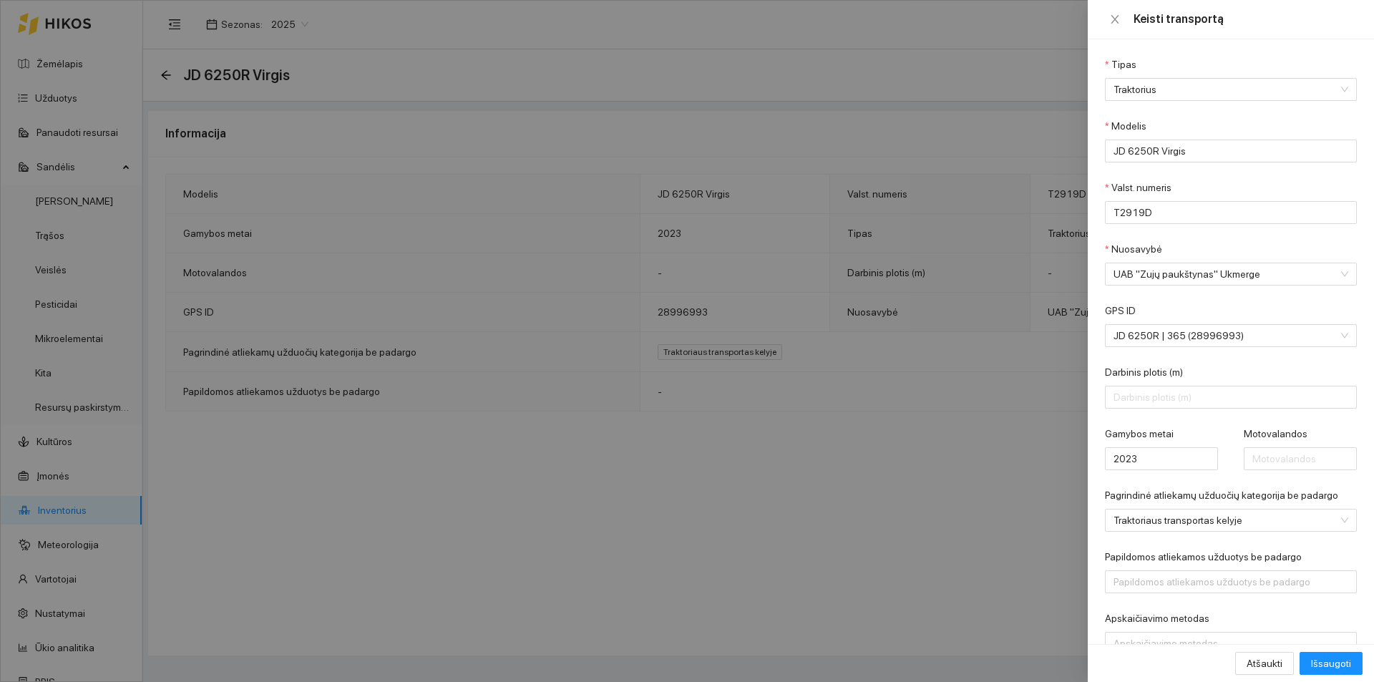
click at [769, 181] on div at bounding box center [687, 341] width 1374 height 682
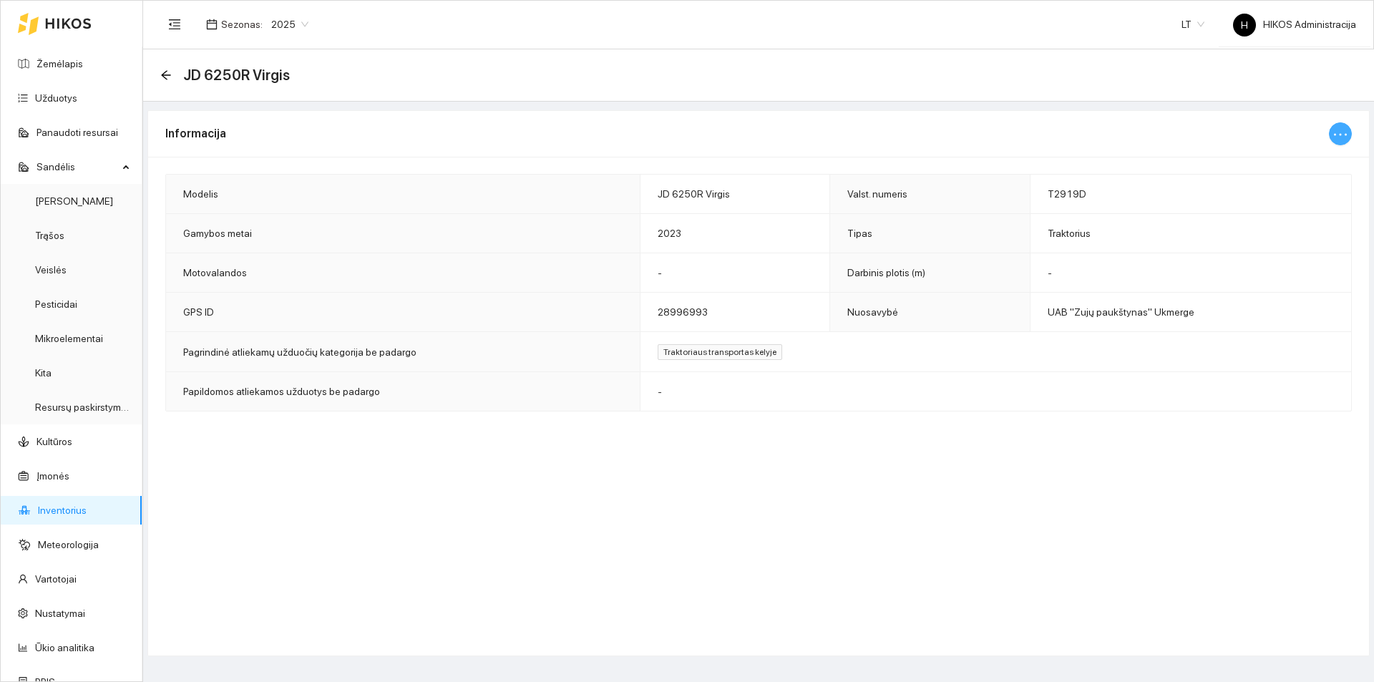
click at [1350, 129] on button "button" at bounding box center [1340, 133] width 23 height 23
click at [550, 110] on div "Informacija Modelis JD 6250R Virgis Valst. numeris T2919D Gamybos metai 2023 Ti…" at bounding box center [758, 383] width 1223 height 546
click at [647, 636] on div "Informacija Modelis JD 6250R Virgis Valst. numeris T2919D Gamybos metai 2023 Ti…" at bounding box center [758, 383] width 1223 height 546
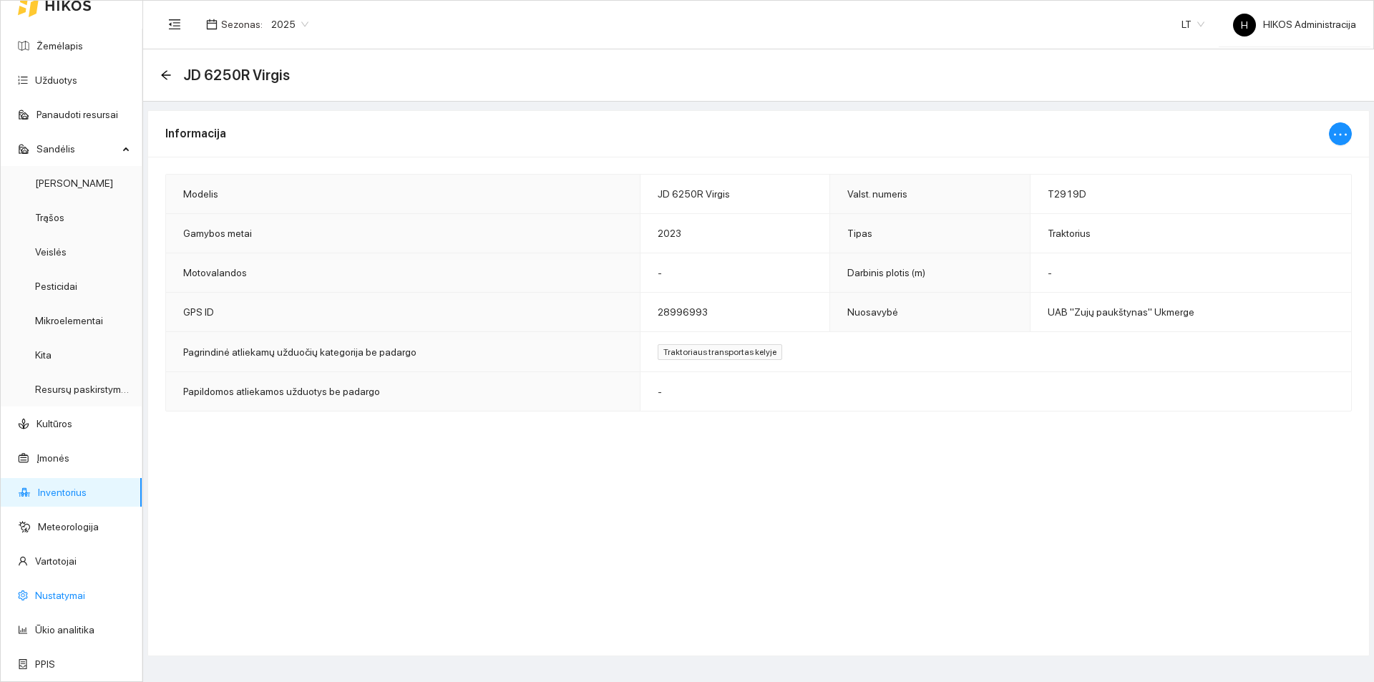
click at [67, 594] on link "Nustatymai" at bounding box center [60, 595] width 50 height 11
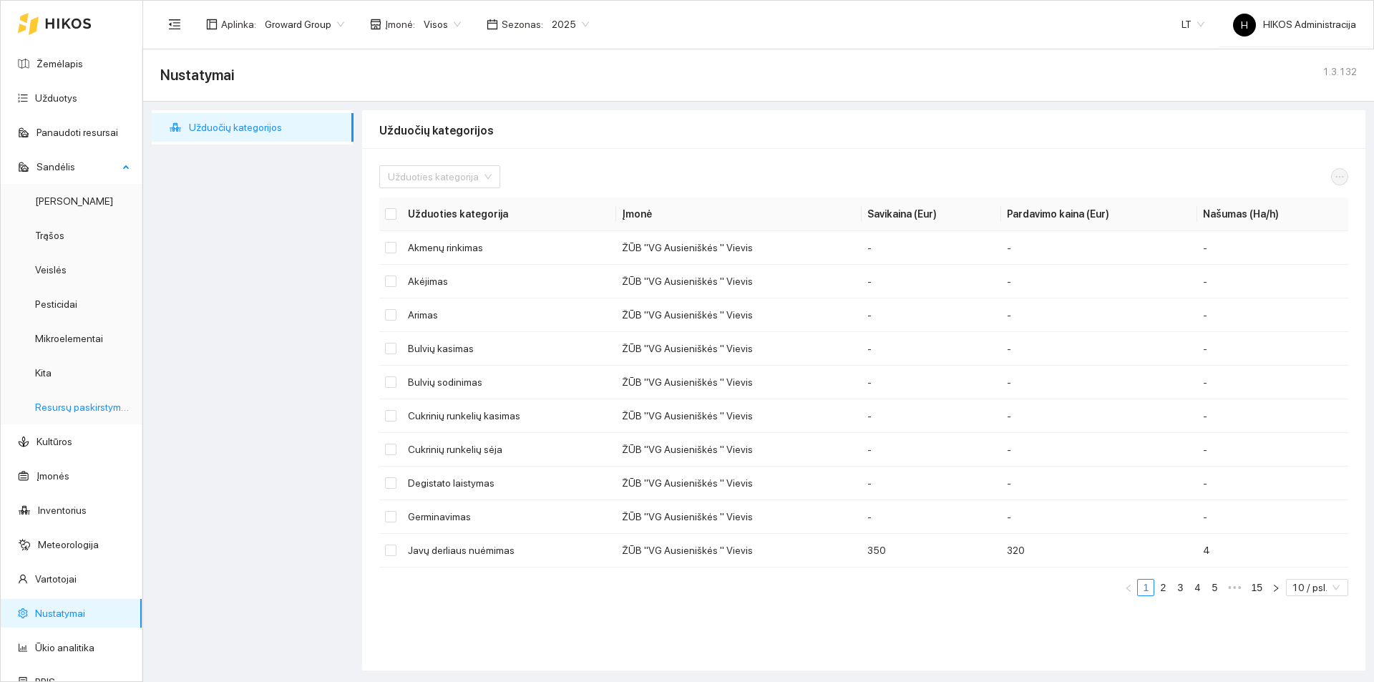
click at [93, 411] on link "Resursų paskirstymas" at bounding box center [83, 407] width 97 height 11
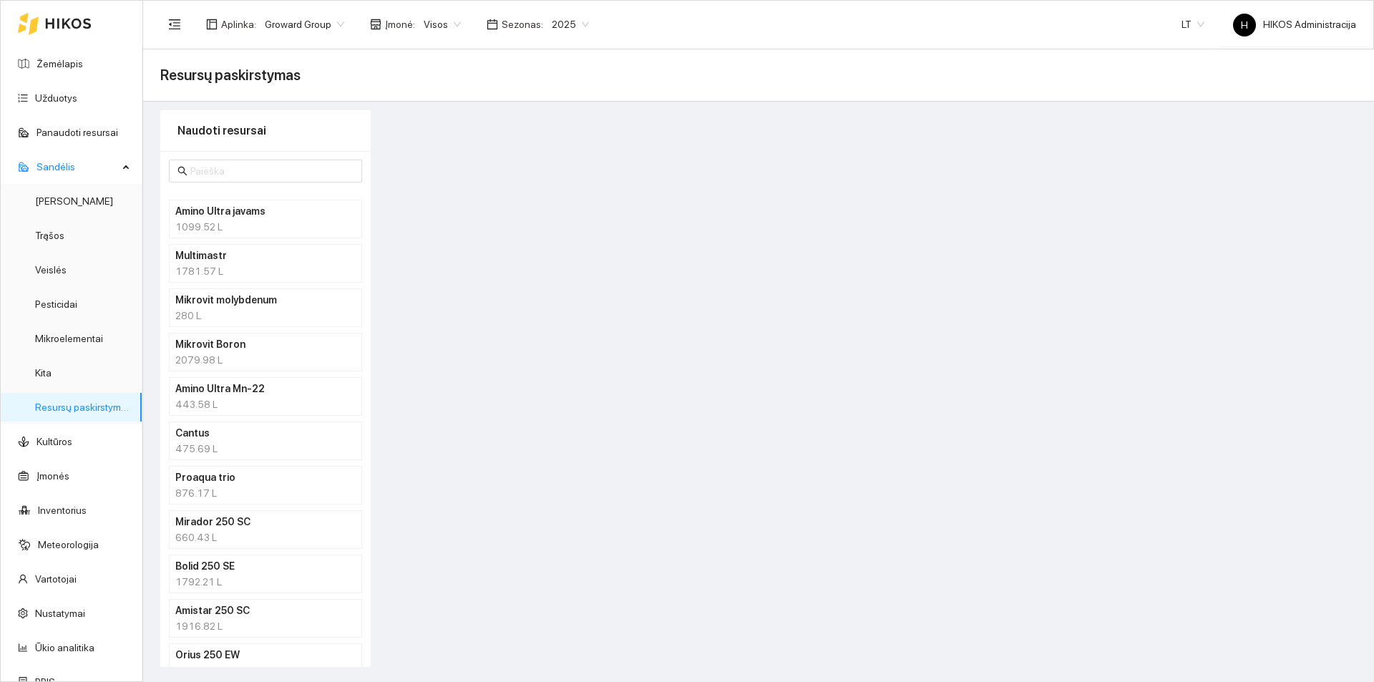
click at [268, 237] on li "Amino Ultra javams 1099.52 L" at bounding box center [265, 219] width 193 height 39
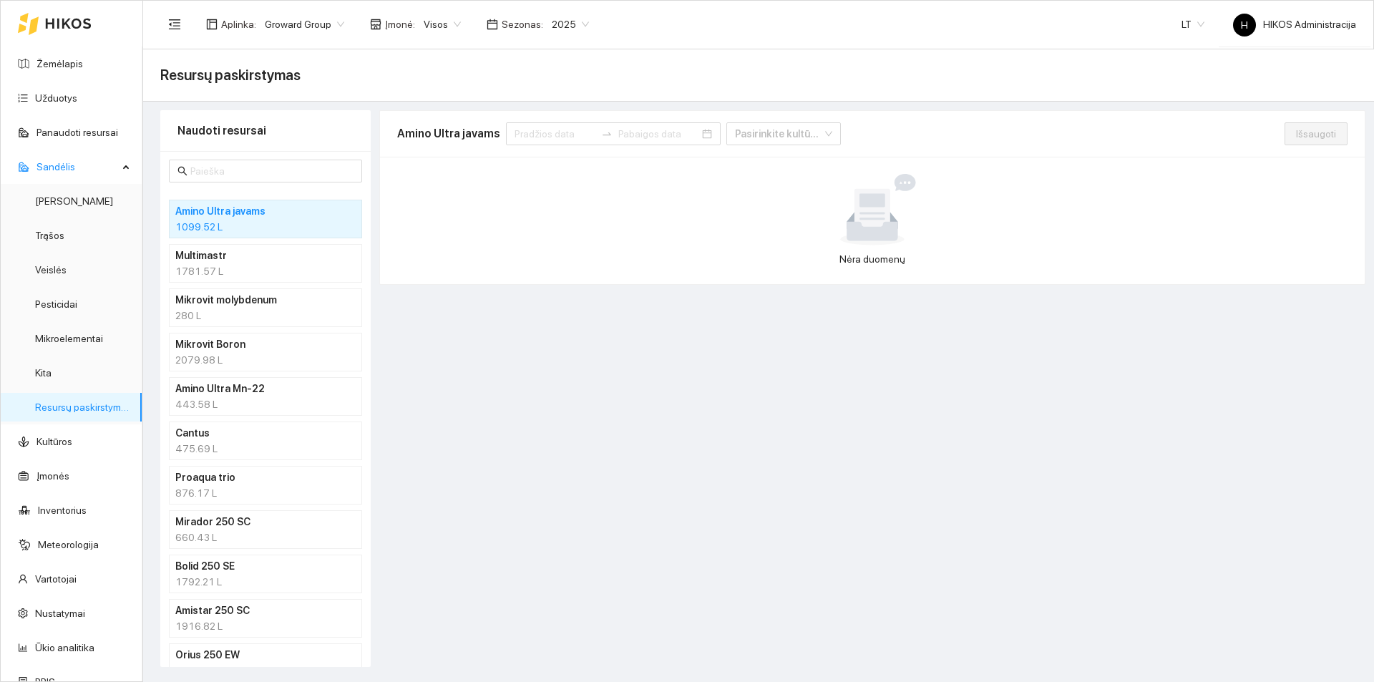
click at [276, 282] on li "Multimastr 1781.57 L" at bounding box center [265, 263] width 193 height 39
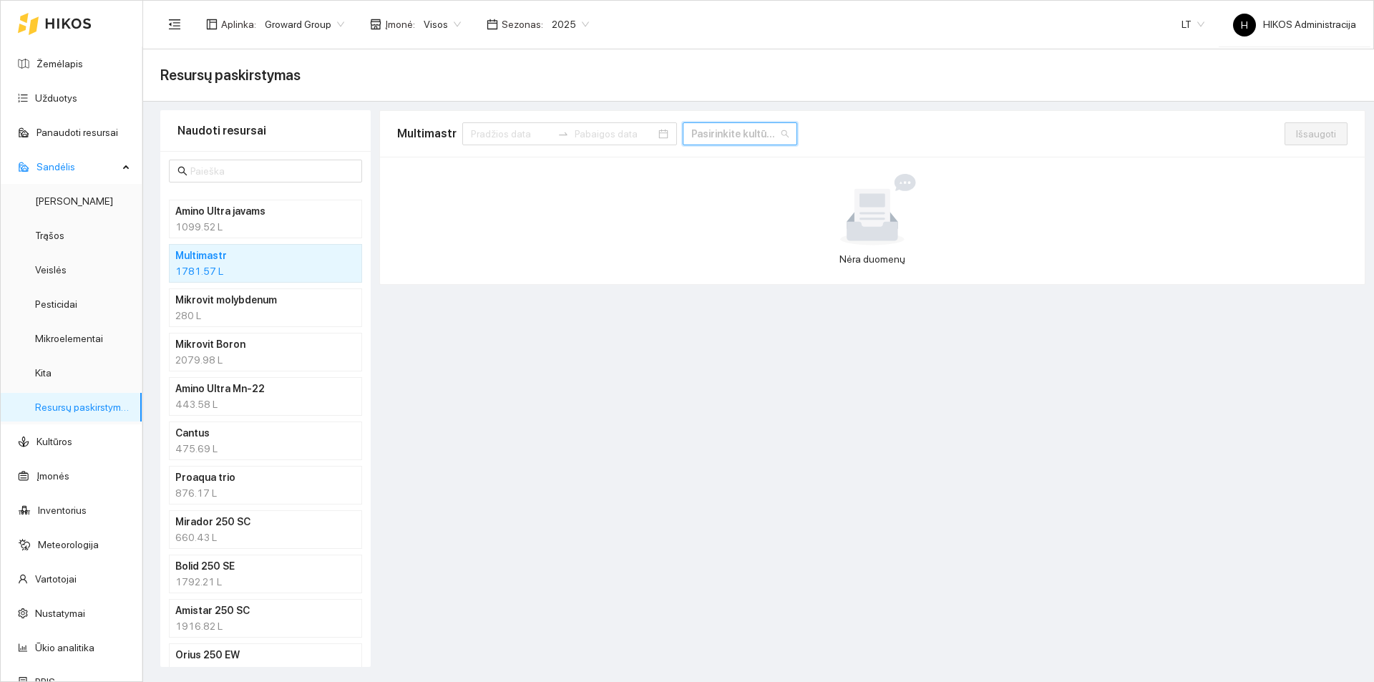
click at [699, 129] on input "search" at bounding box center [734, 133] width 87 height 21
click at [830, 131] on div "Multimastr Pasirinkite kultūrą" at bounding box center [841, 134] width 888 height 46
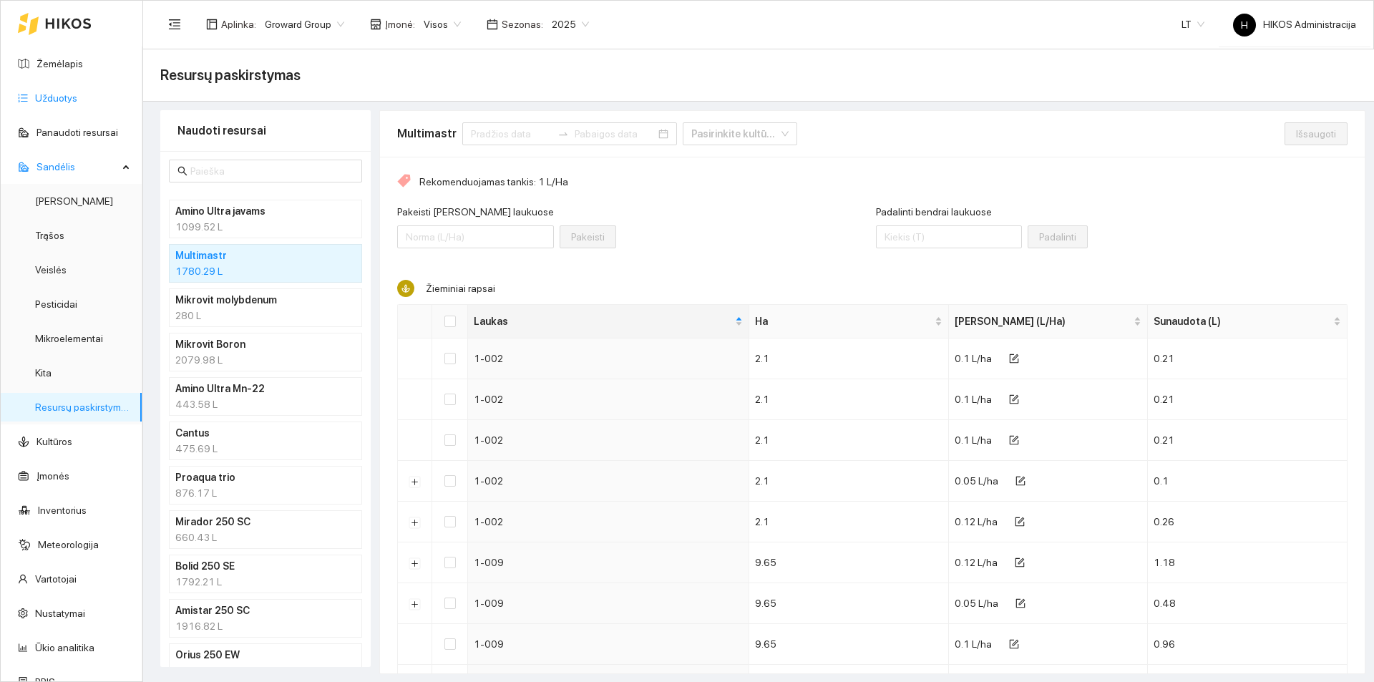
click at [77, 96] on link "Užduotys" at bounding box center [56, 97] width 42 height 11
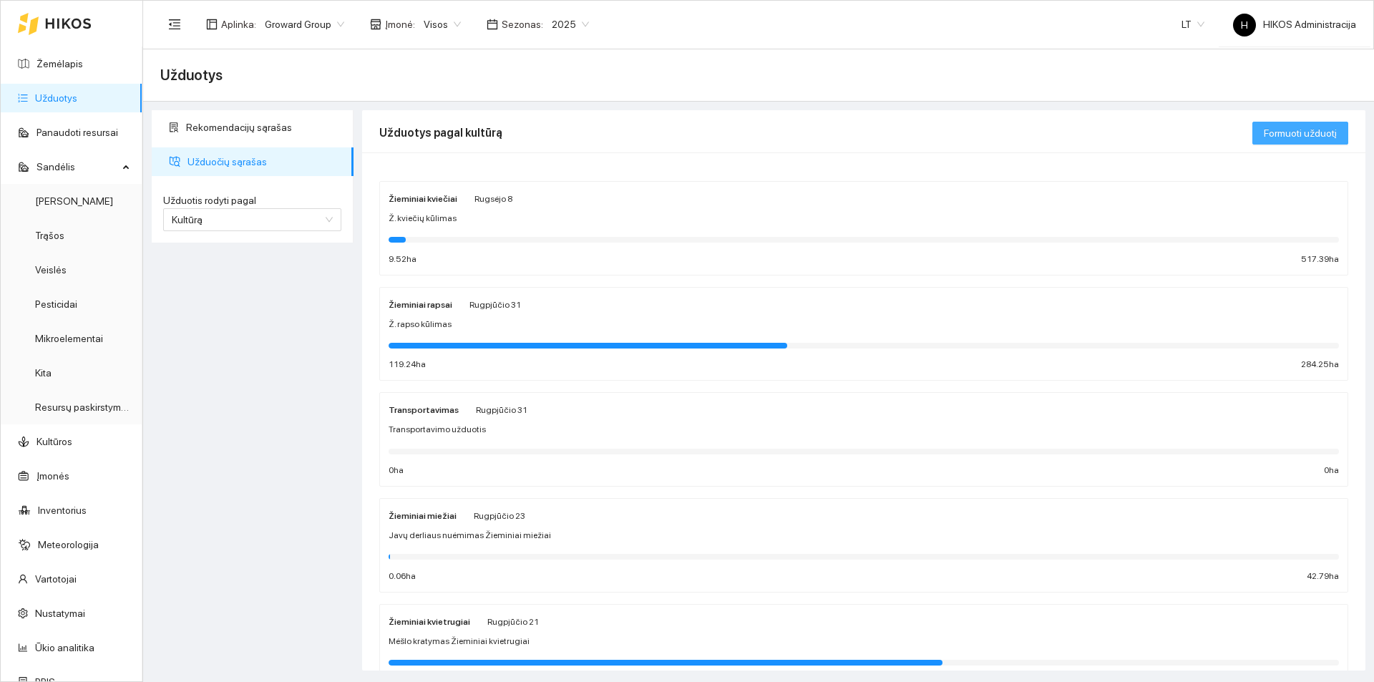
click at [1290, 125] on button "Formuoti užduotį" at bounding box center [1301, 133] width 96 height 23
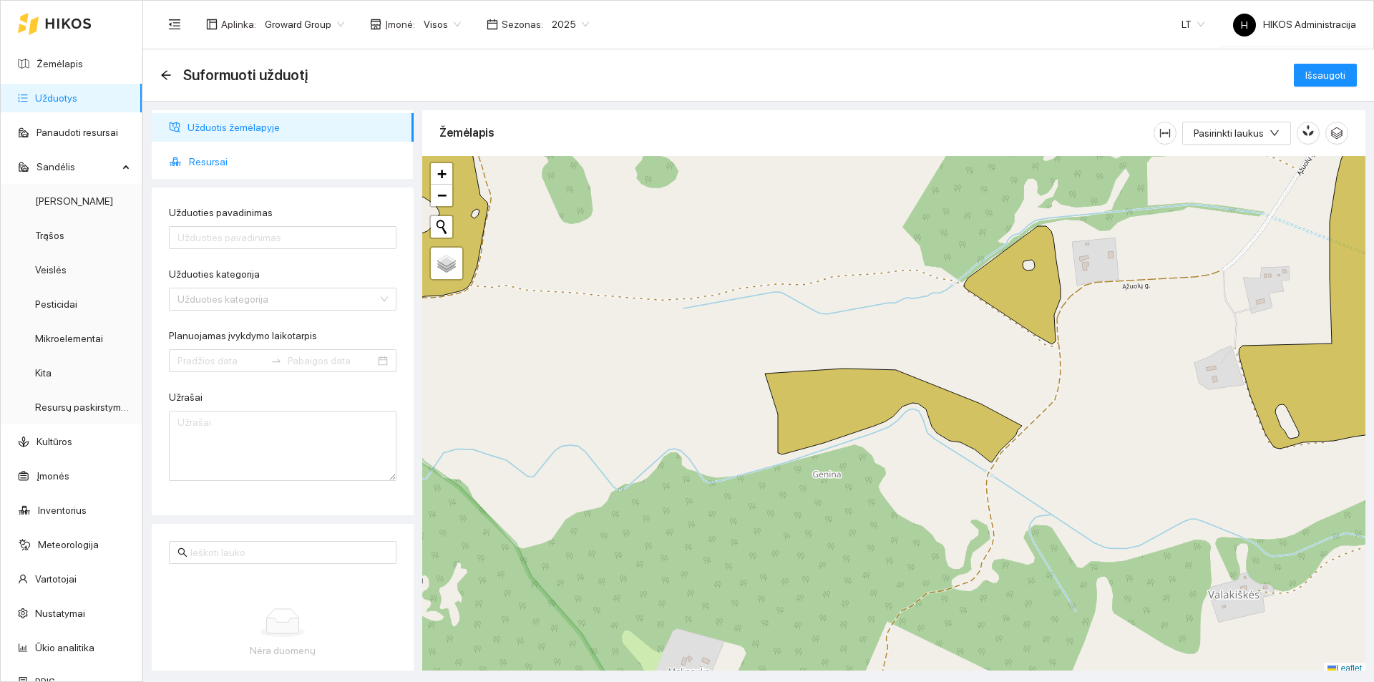
click at [278, 165] on span "Resursai" at bounding box center [295, 161] width 213 height 29
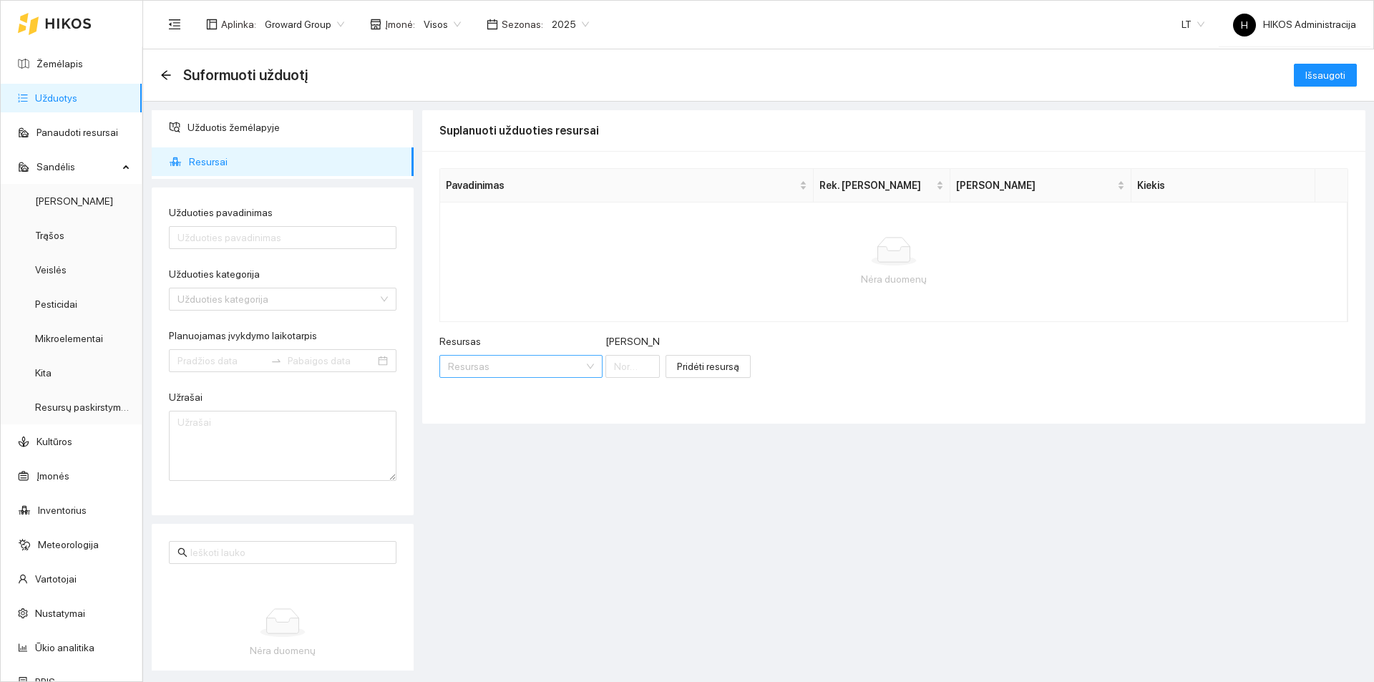
click at [520, 356] on input "Resursas" at bounding box center [516, 366] width 136 height 21
click at [518, 433] on div "Fungicidai" at bounding box center [518, 441] width 140 height 16
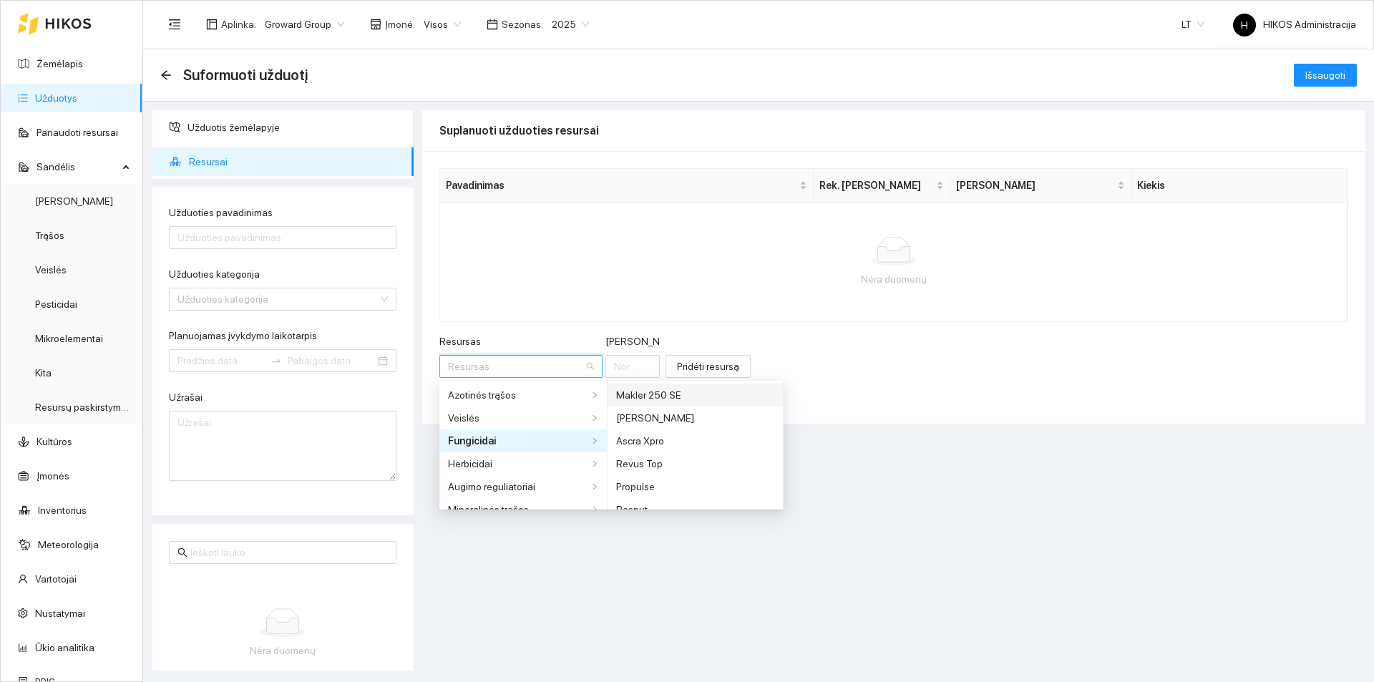
click at [678, 400] on div "Makler 250 SE" at bounding box center [695, 395] width 158 height 16
type input "1"
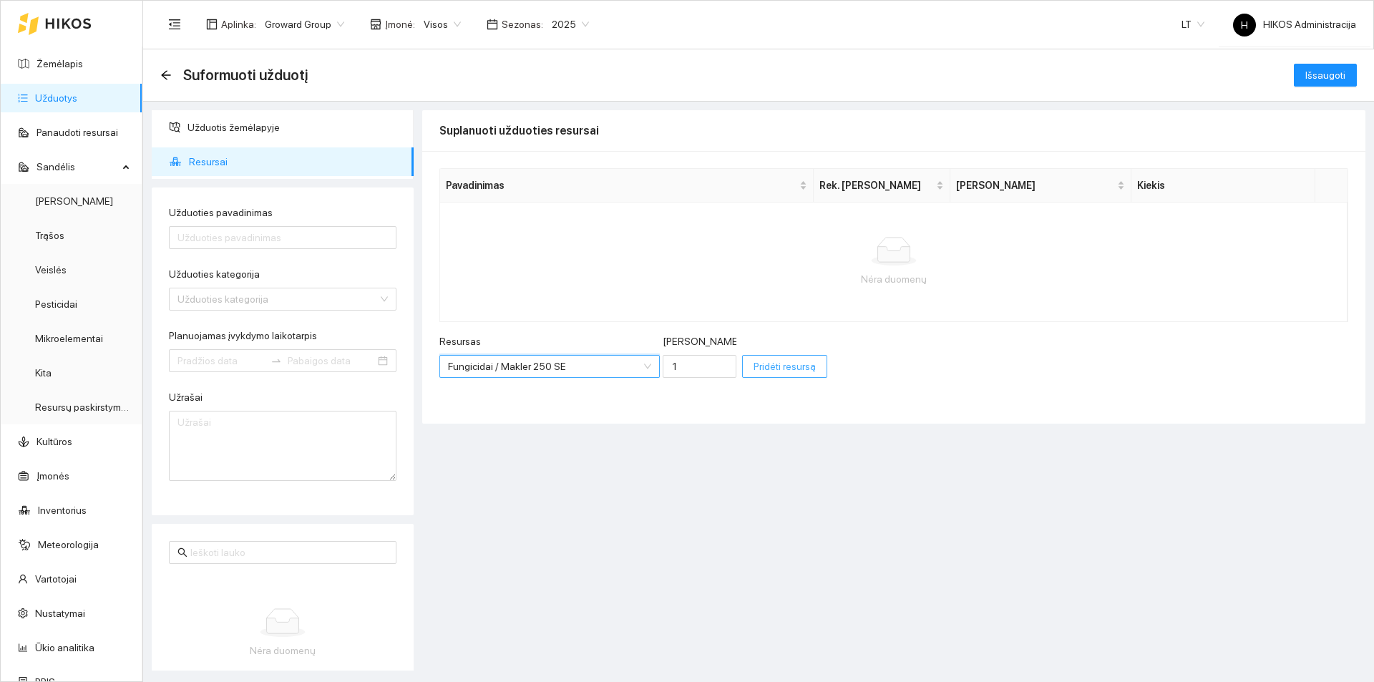
click at [754, 361] on span "Pridėti resursą" at bounding box center [785, 367] width 62 height 16
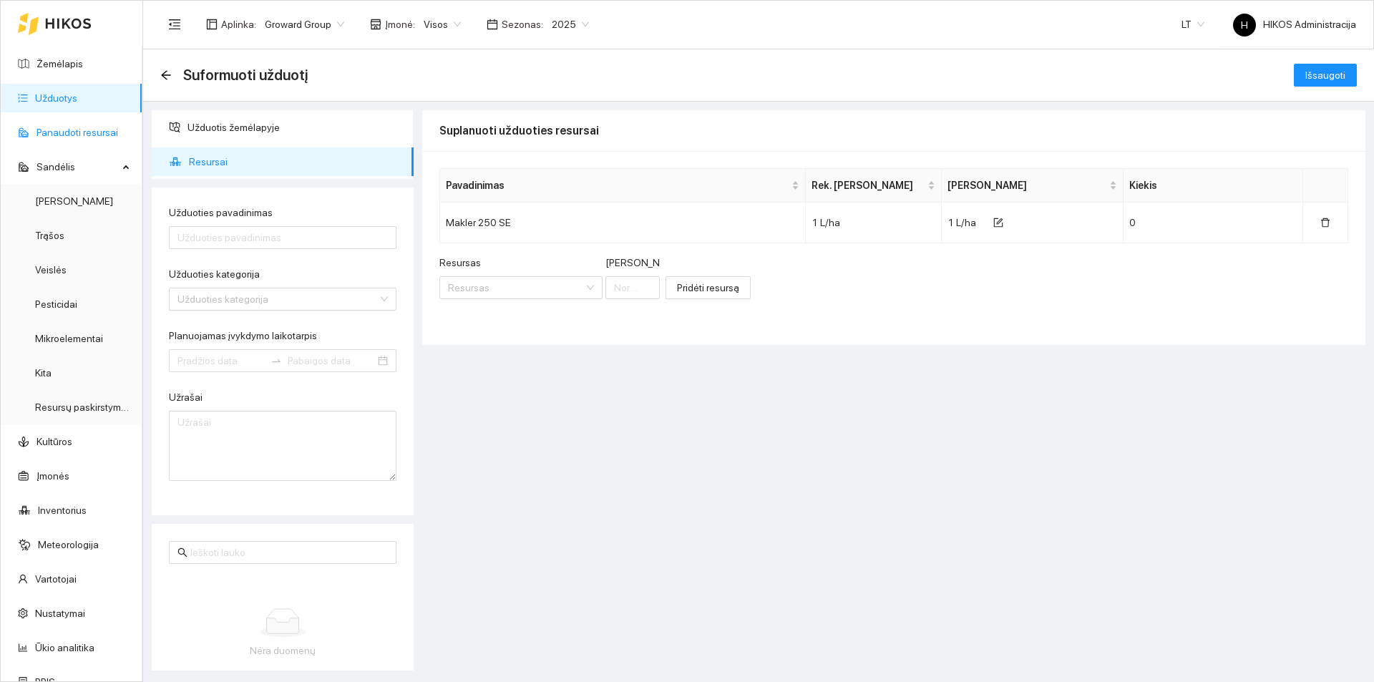
click at [54, 127] on link "Panaudoti resursai" at bounding box center [78, 132] width 82 height 11
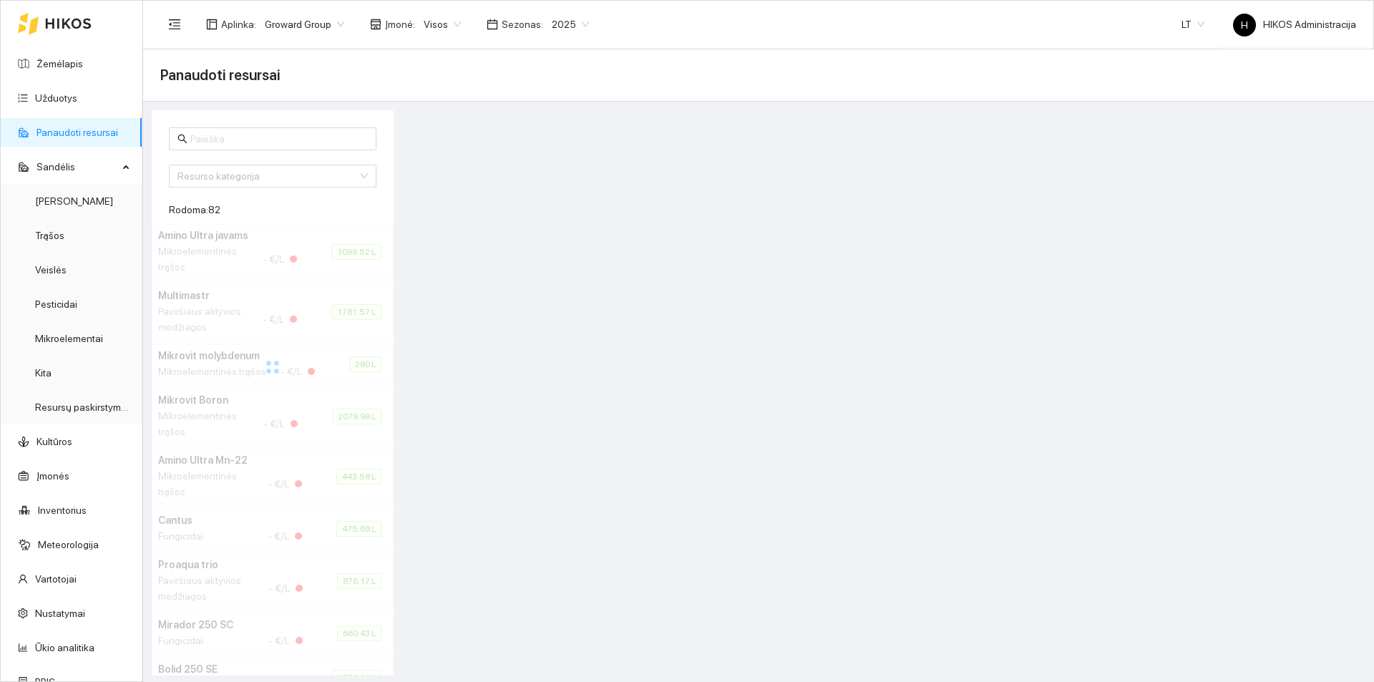
click at [248, 243] on div at bounding box center [273, 367] width 242 height 286
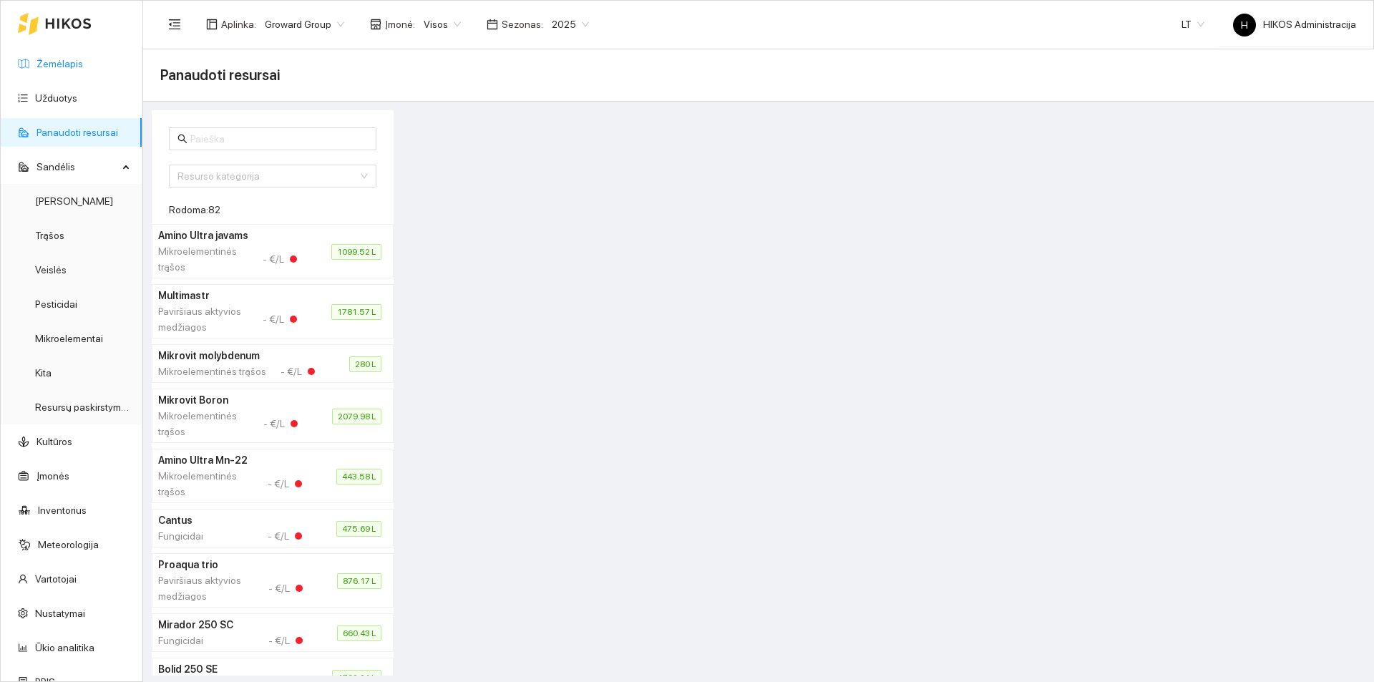
click at [76, 69] on link "Žemėlapis" at bounding box center [60, 63] width 47 height 11
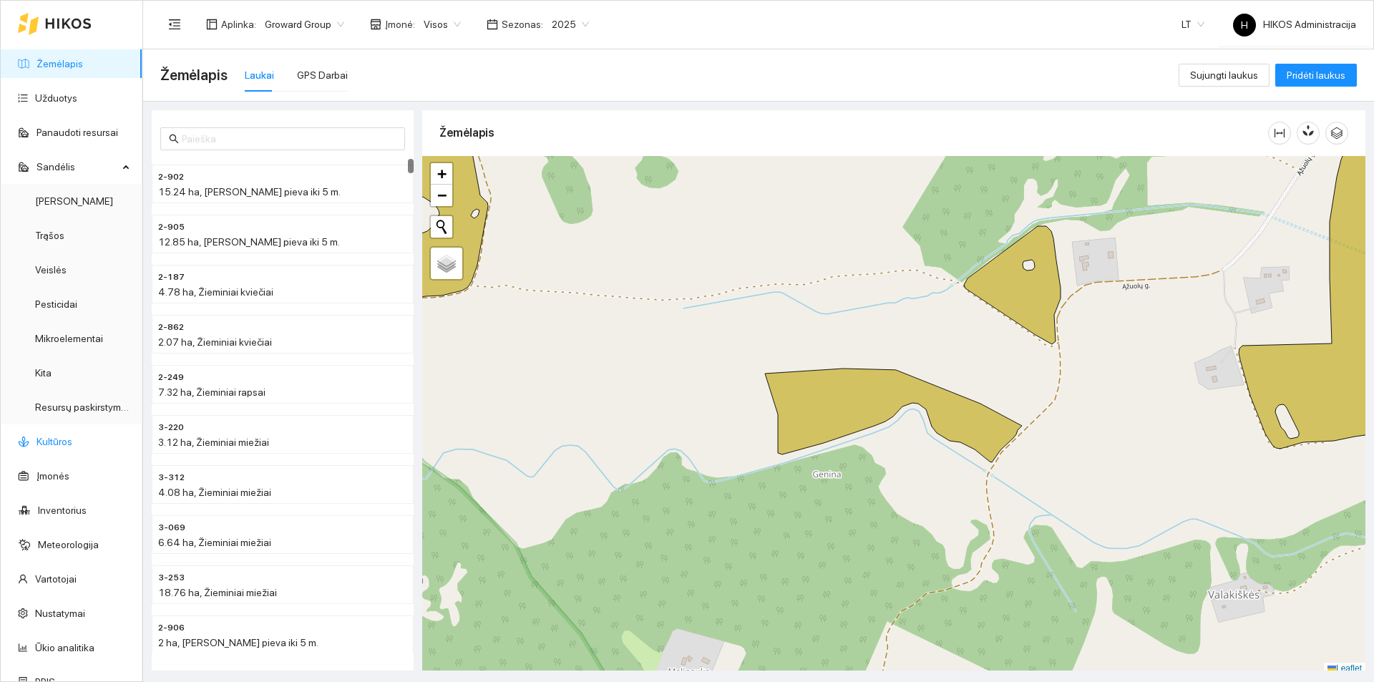
click at [72, 438] on link "Kultūros" at bounding box center [55, 441] width 36 height 11
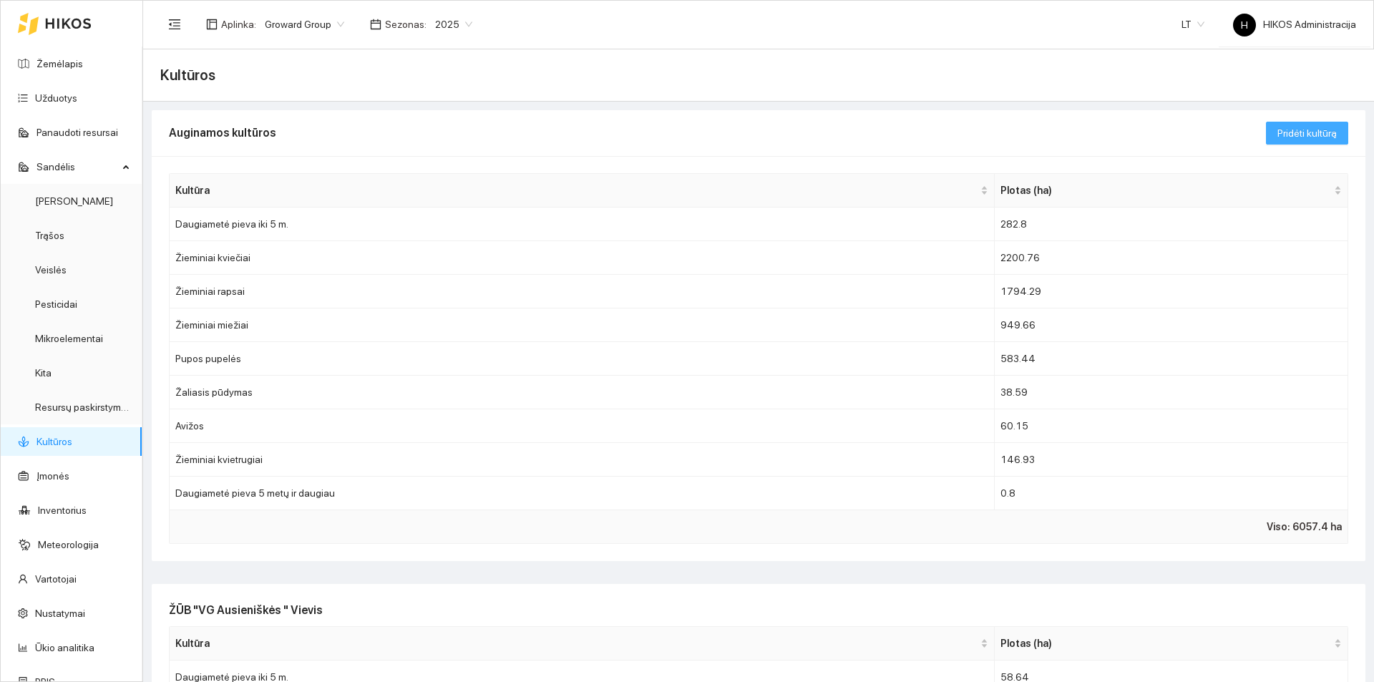
click at [1306, 137] on span "Pridėti kultūrą" at bounding box center [1307, 133] width 59 height 16
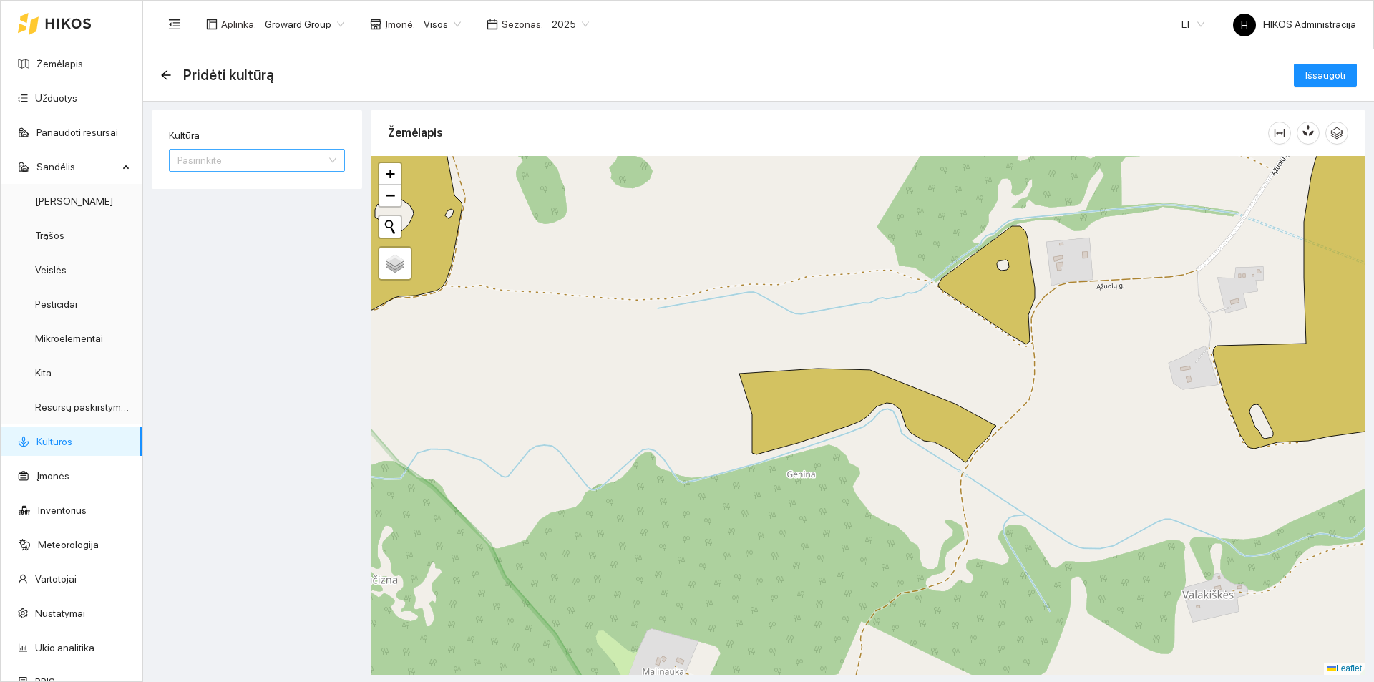
click at [316, 158] on input "Kultūra" at bounding box center [252, 160] width 149 height 21
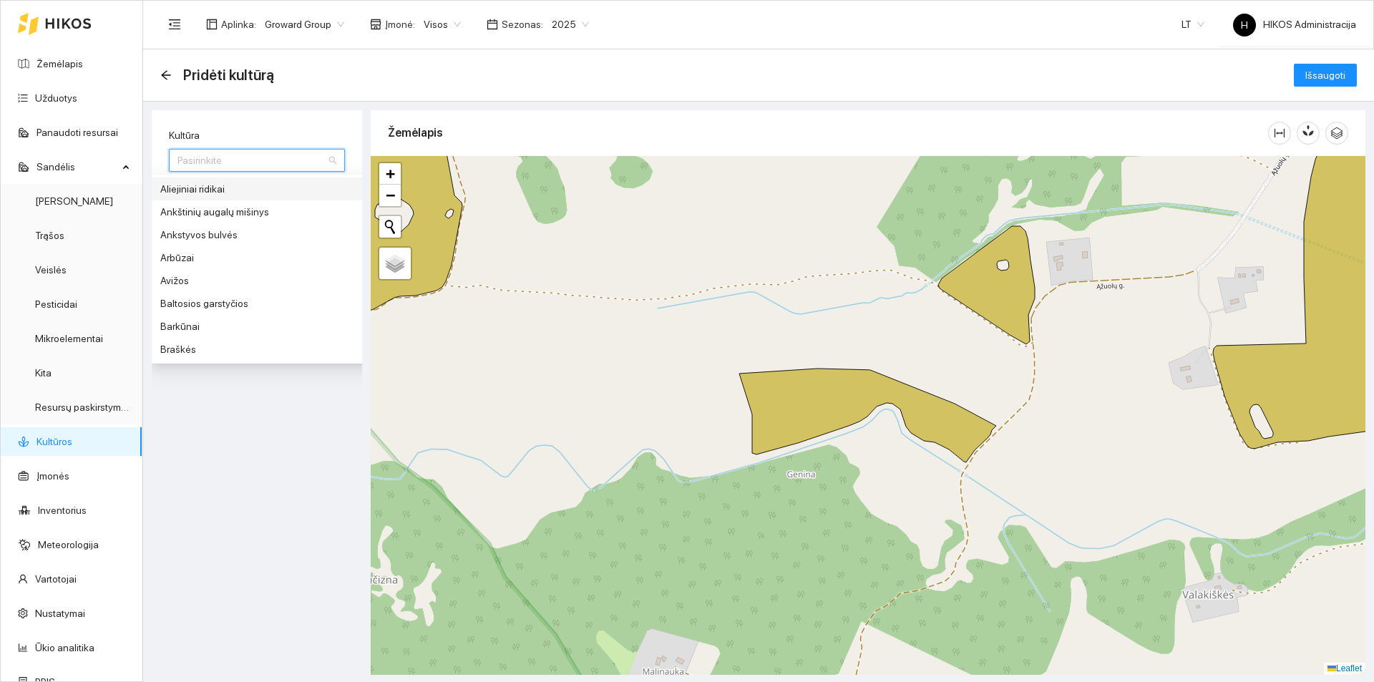
click at [316, 157] on input "Kultūra" at bounding box center [252, 160] width 149 height 21
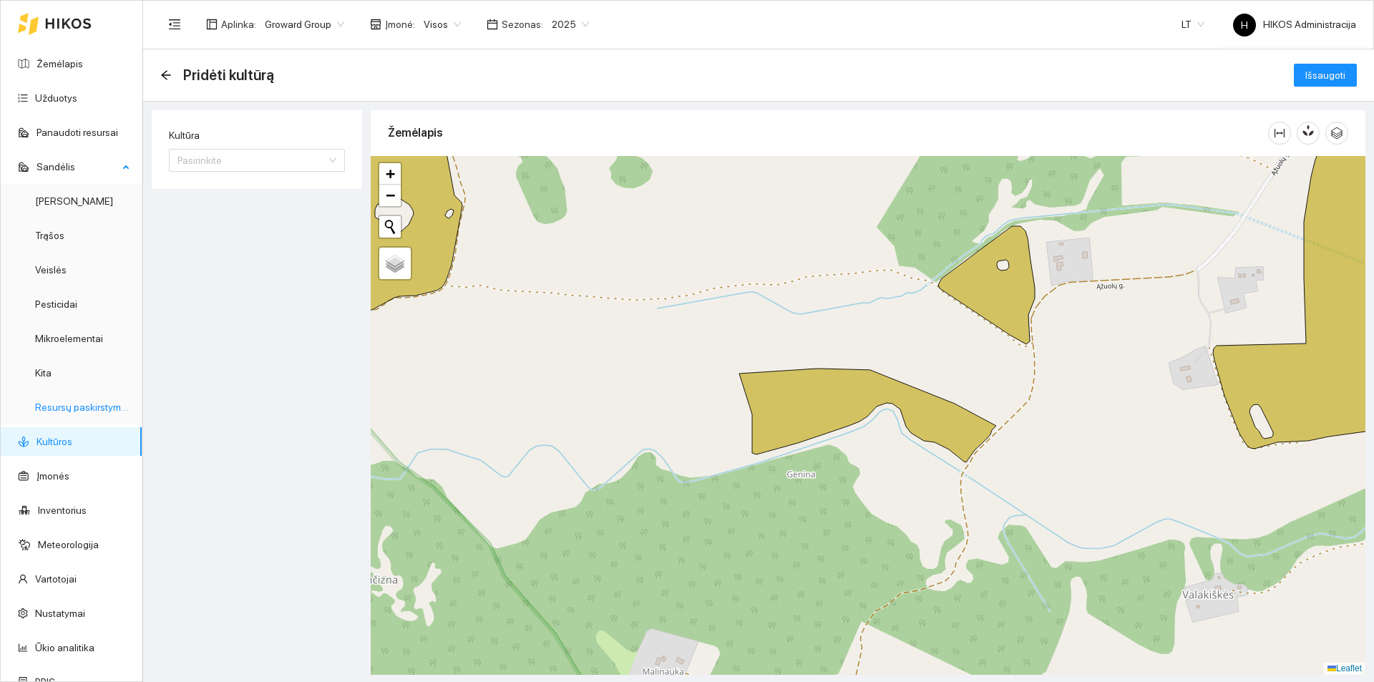
click at [57, 413] on link "Resursų paskirstymas" at bounding box center [83, 407] width 97 height 11
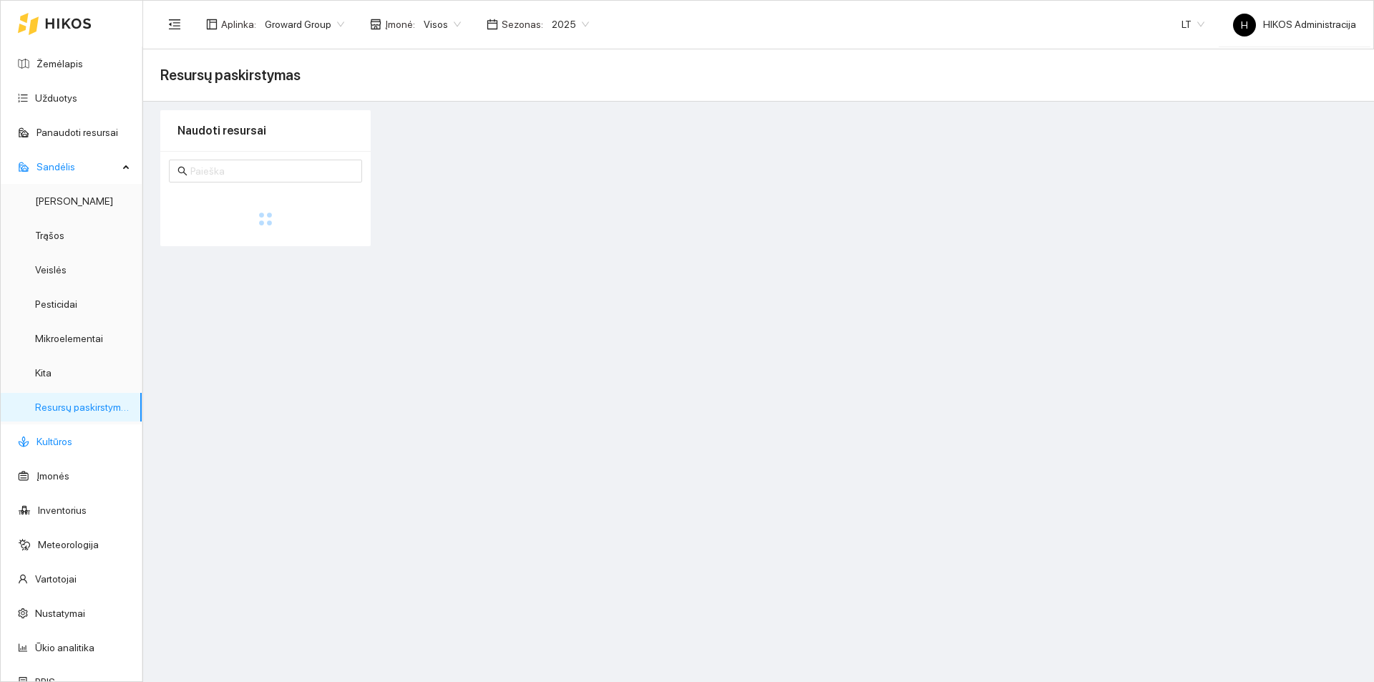
click at [72, 436] on link "Kultūros" at bounding box center [55, 441] width 36 height 11
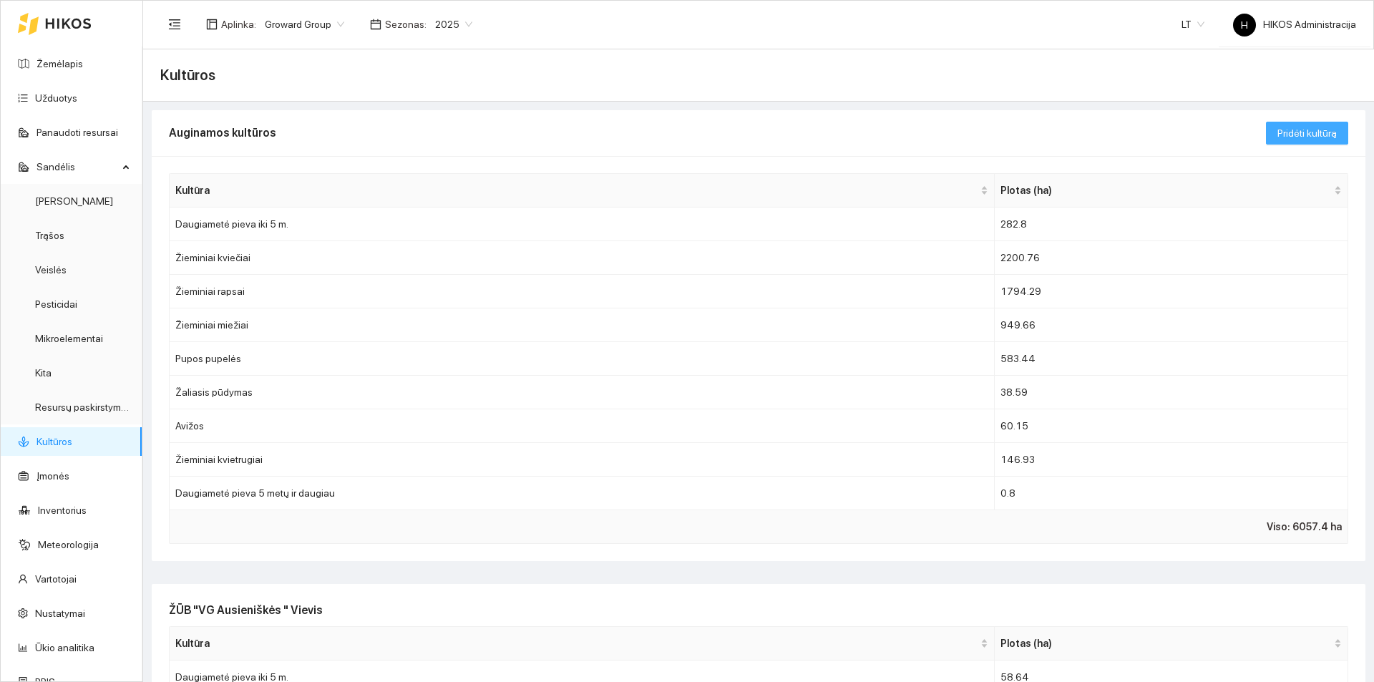
click at [1278, 124] on button "Pridėti kultūrą" at bounding box center [1307, 133] width 82 height 23
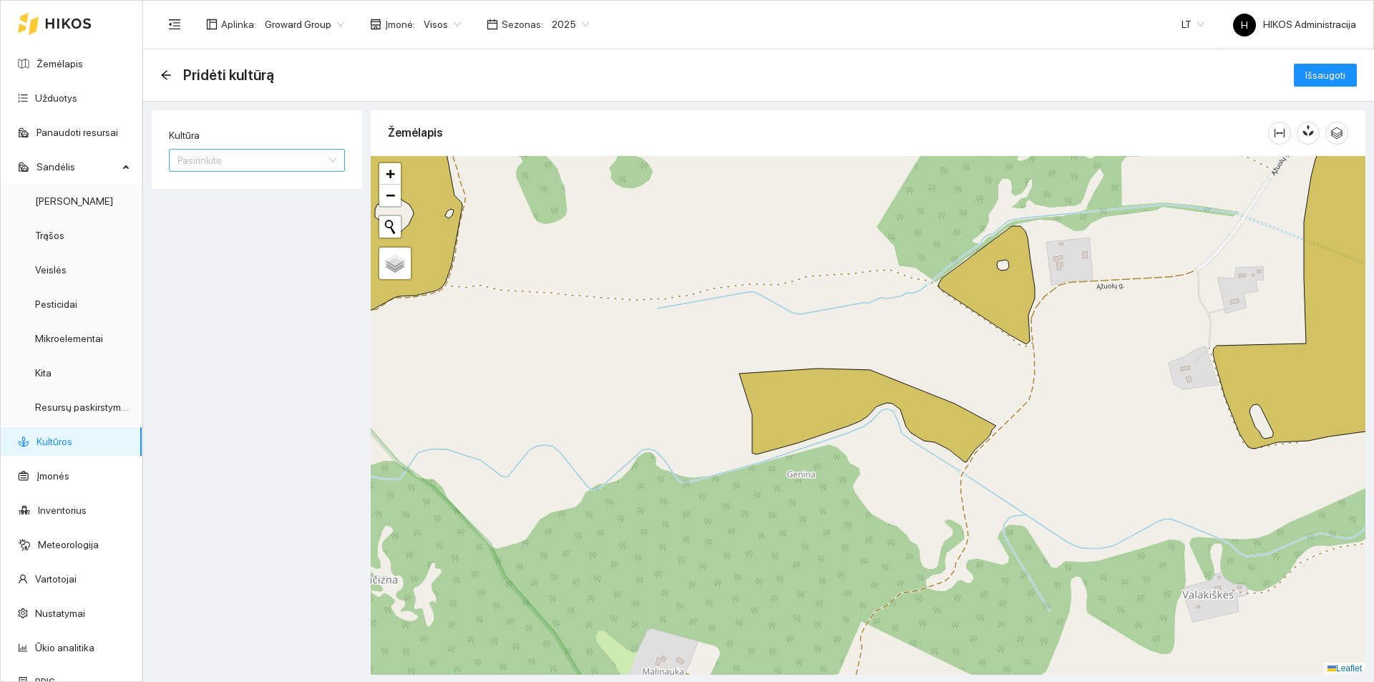
click at [257, 163] on input "Kultūra" at bounding box center [252, 160] width 149 height 21
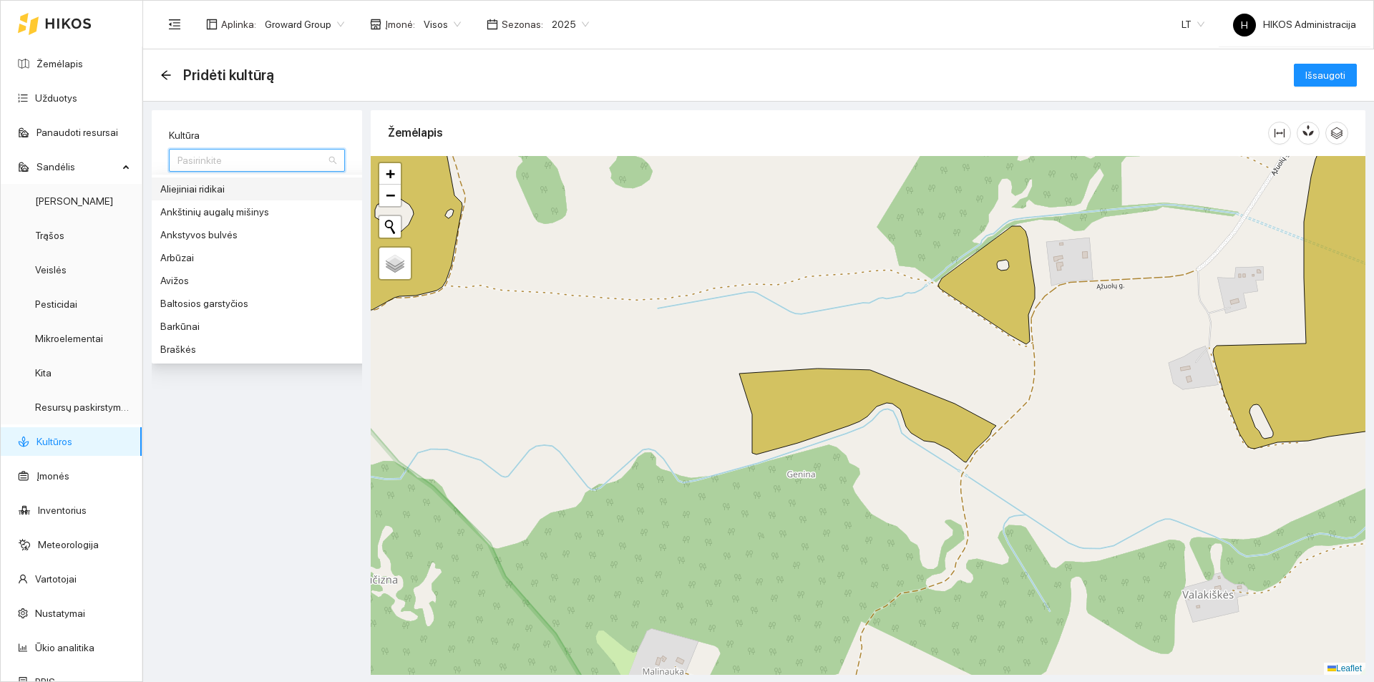
click at [257, 163] on input "Kultūra" at bounding box center [252, 160] width 149 height 21
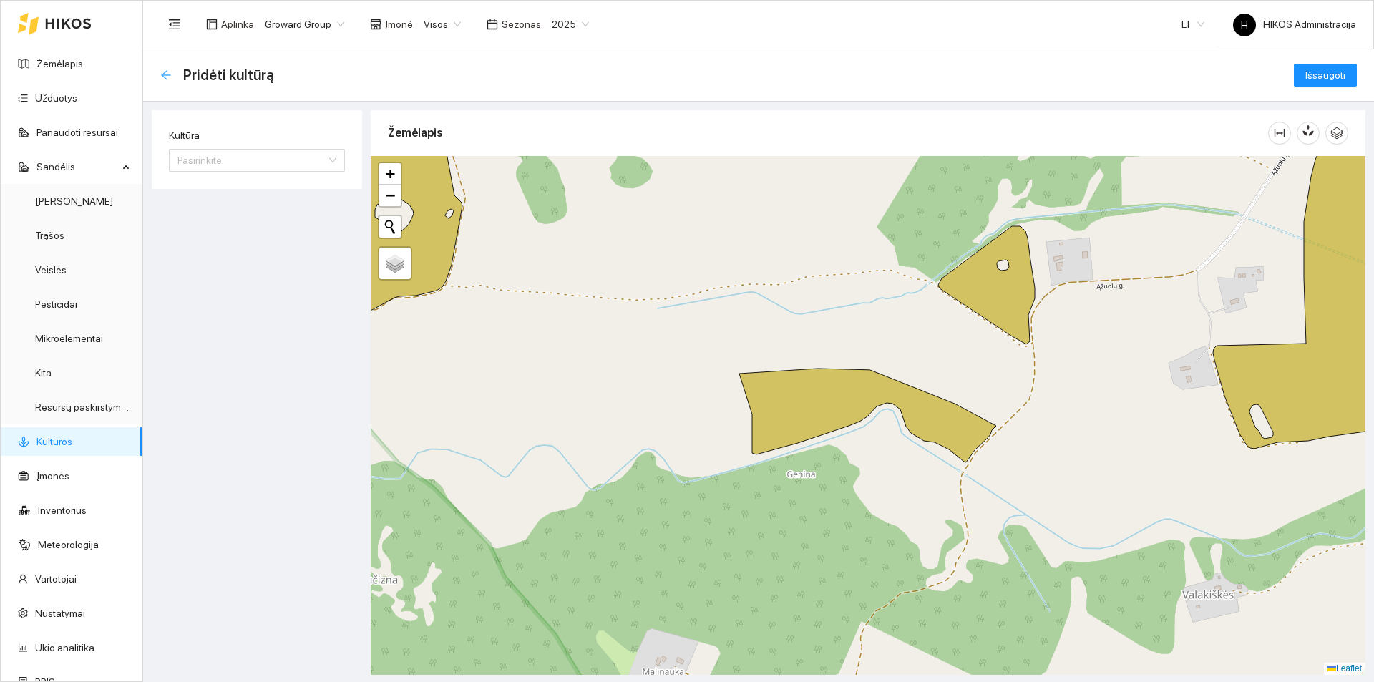
click at [165, 73] on icon "arrow-left" at bounding box center [165, 74] width 11 height 11
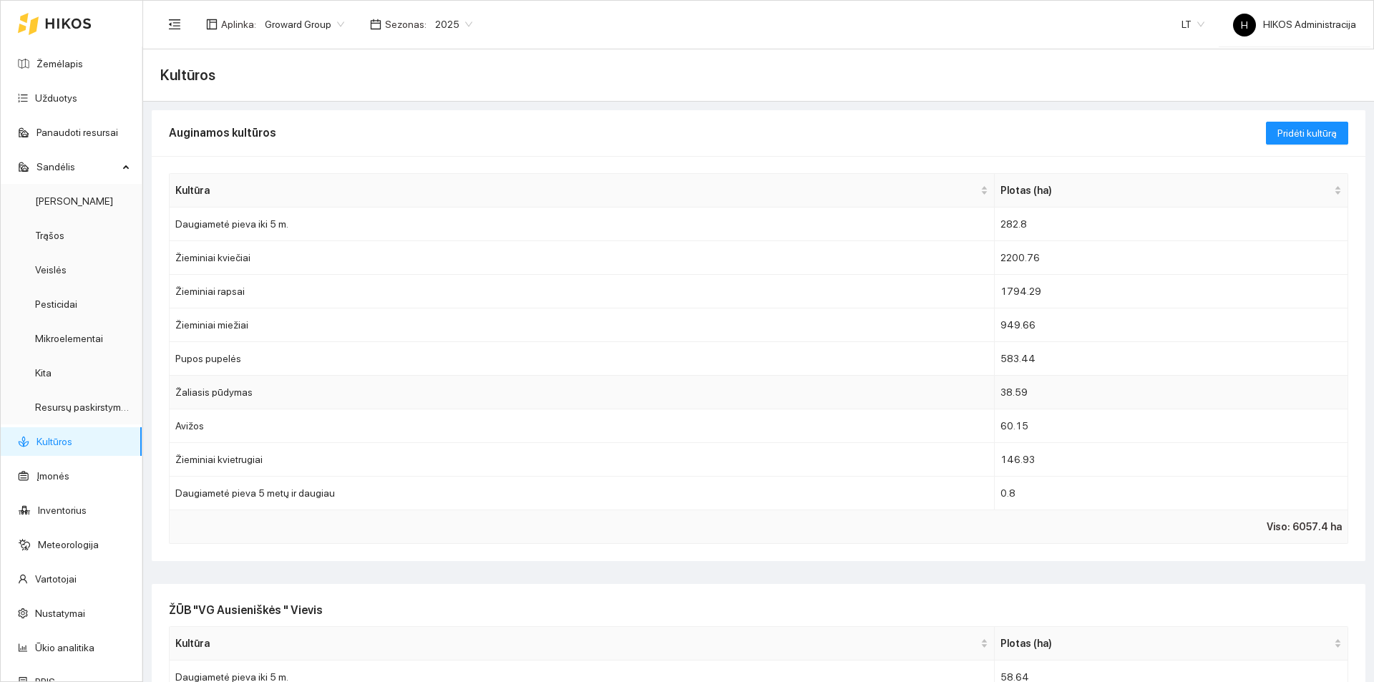
click at [1228, 397] on td "38.59" at bounding box center [1172, 393] width 354 height 34
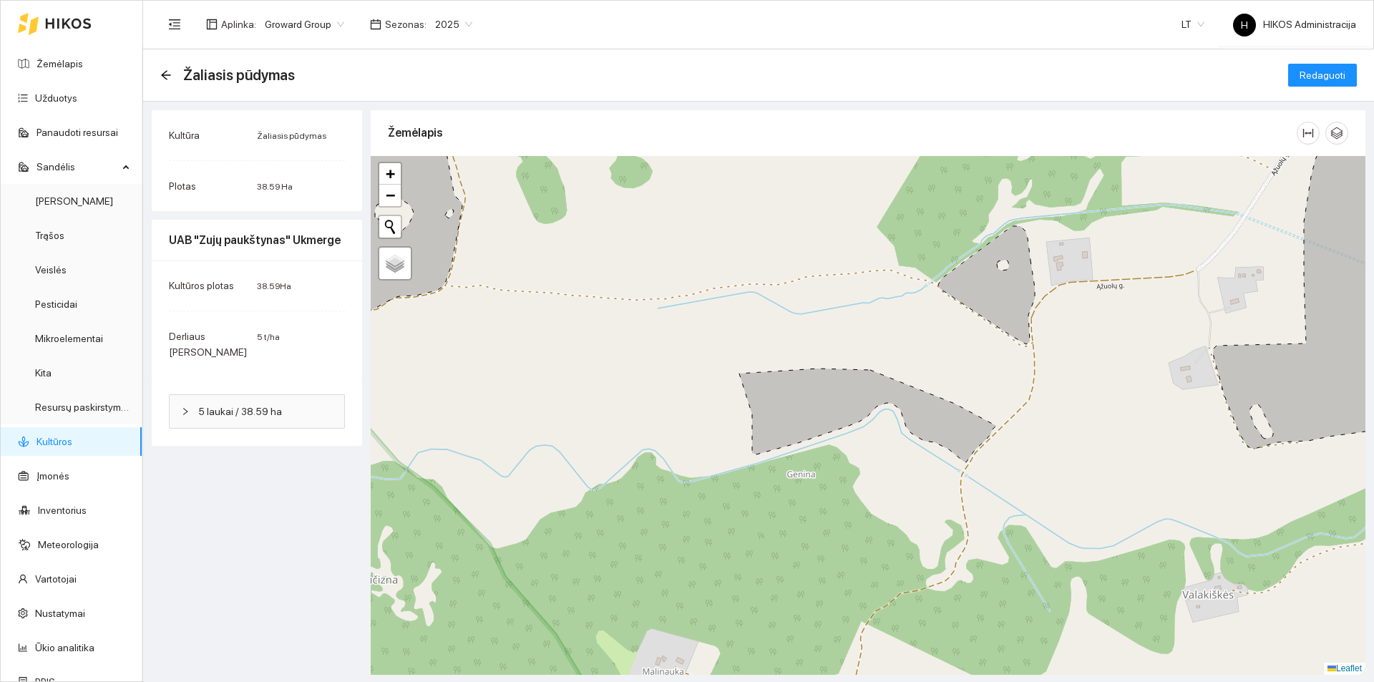
click at [72, 436] on link "Kultūros" at bounding box center [55, 441] width 36 height 11
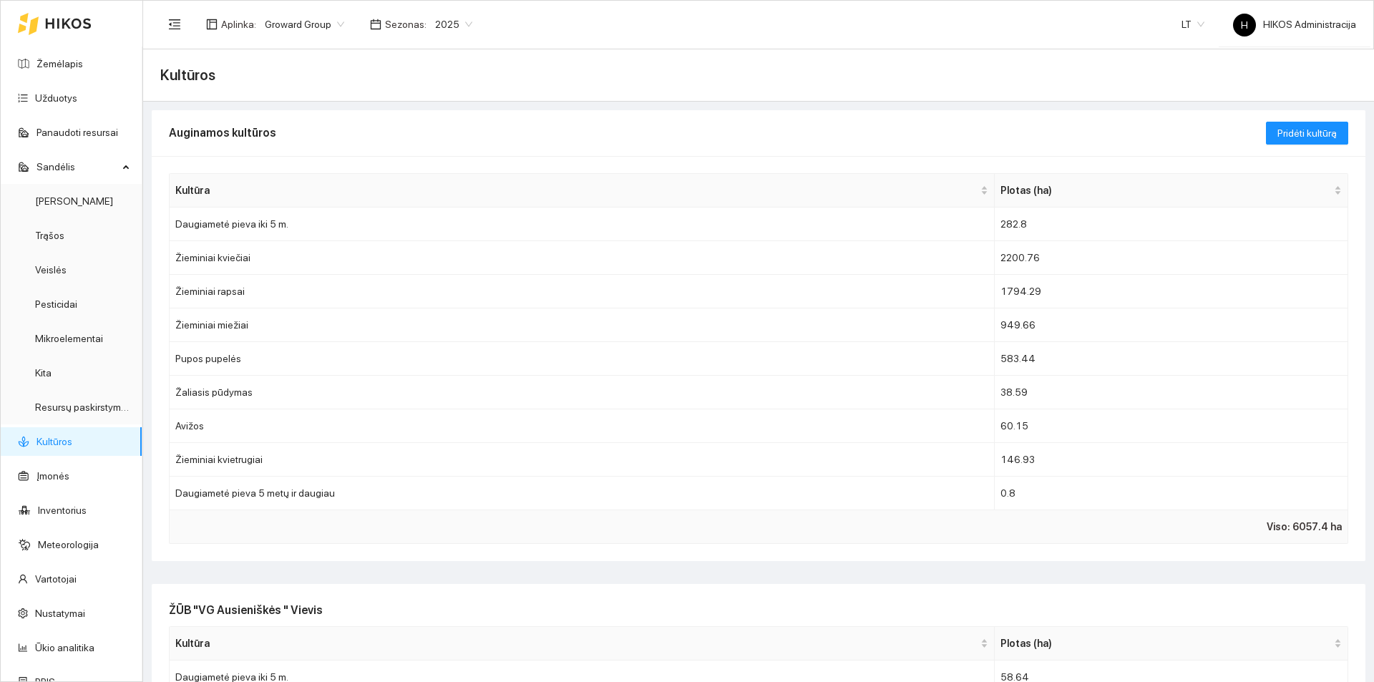
click at [292, 15] on span "Groward Group" at bounding box center [304, 24] width 79 height 21
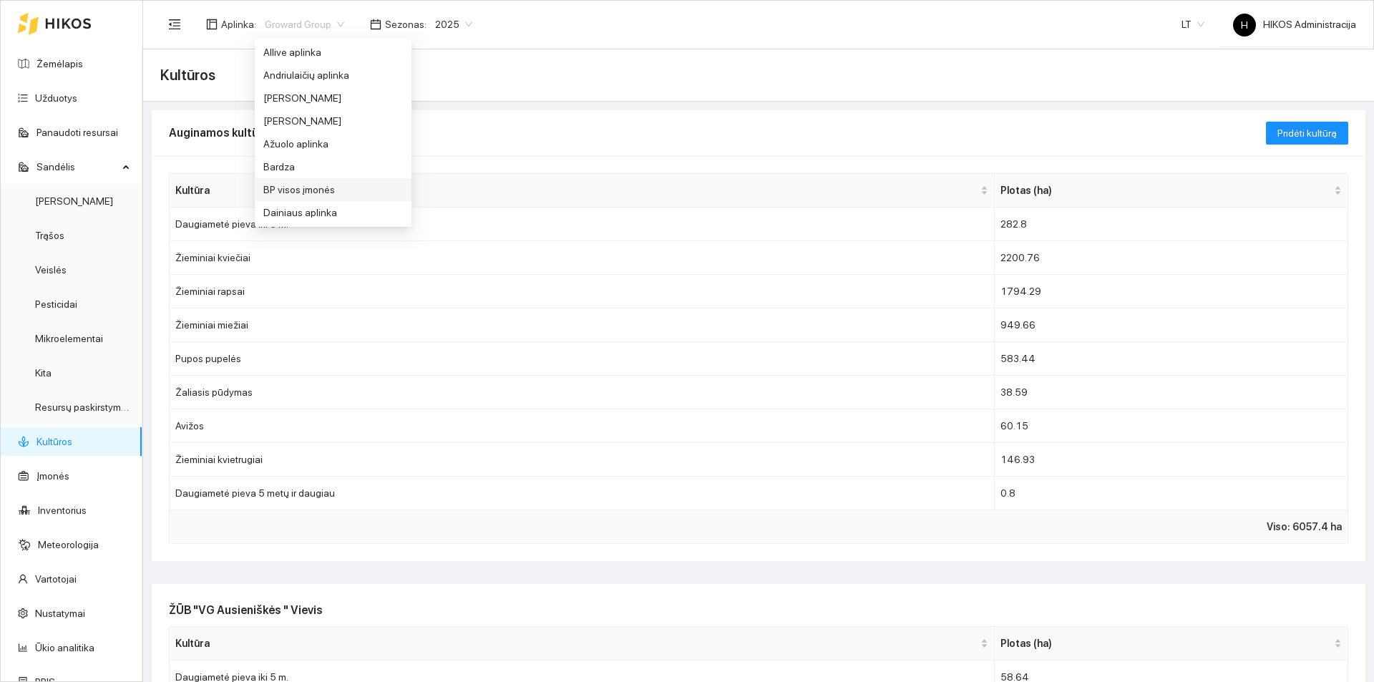
click at [317, 185] on div "BP visos įmonės" at bounding box center [333, 190] width 140 height 16
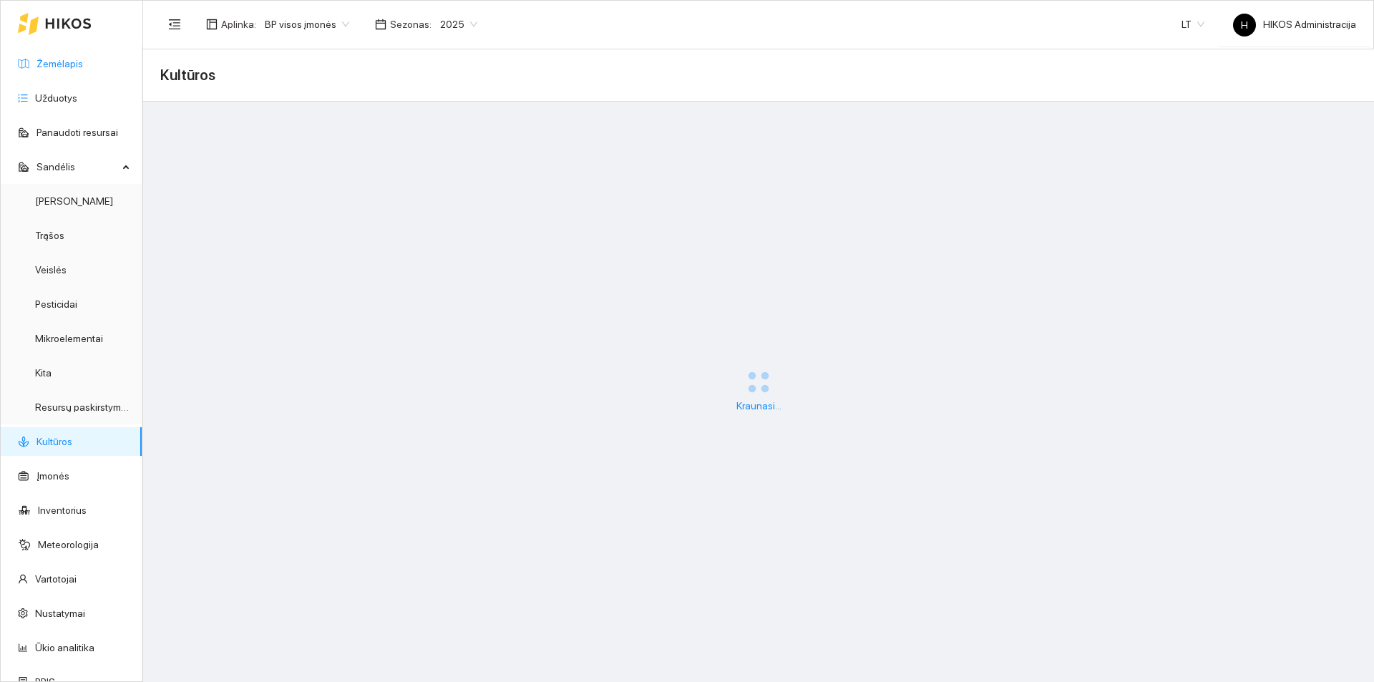
click at [79, 69] on link "Žemėlapis" at bounding box center [60, 63] width 47 height 11
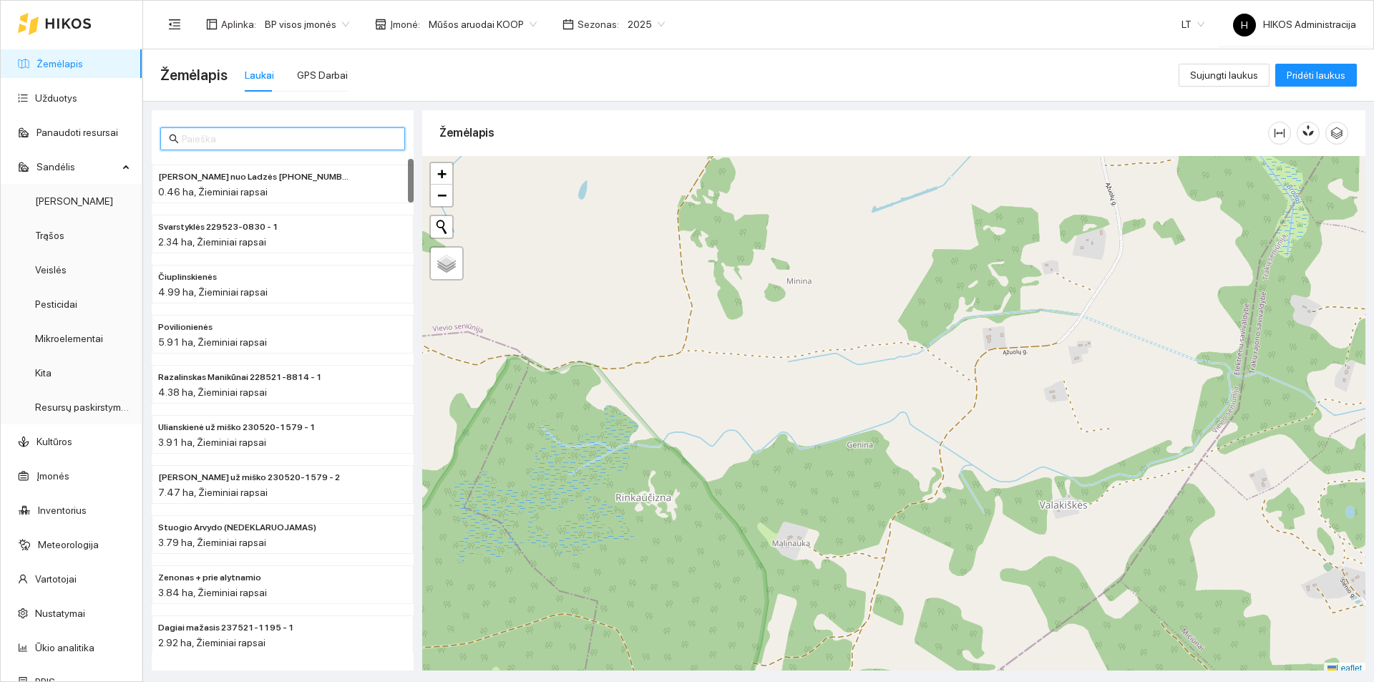
click at [312, 143] on input "text" at bounding box center [289, 139] width 215 height 16
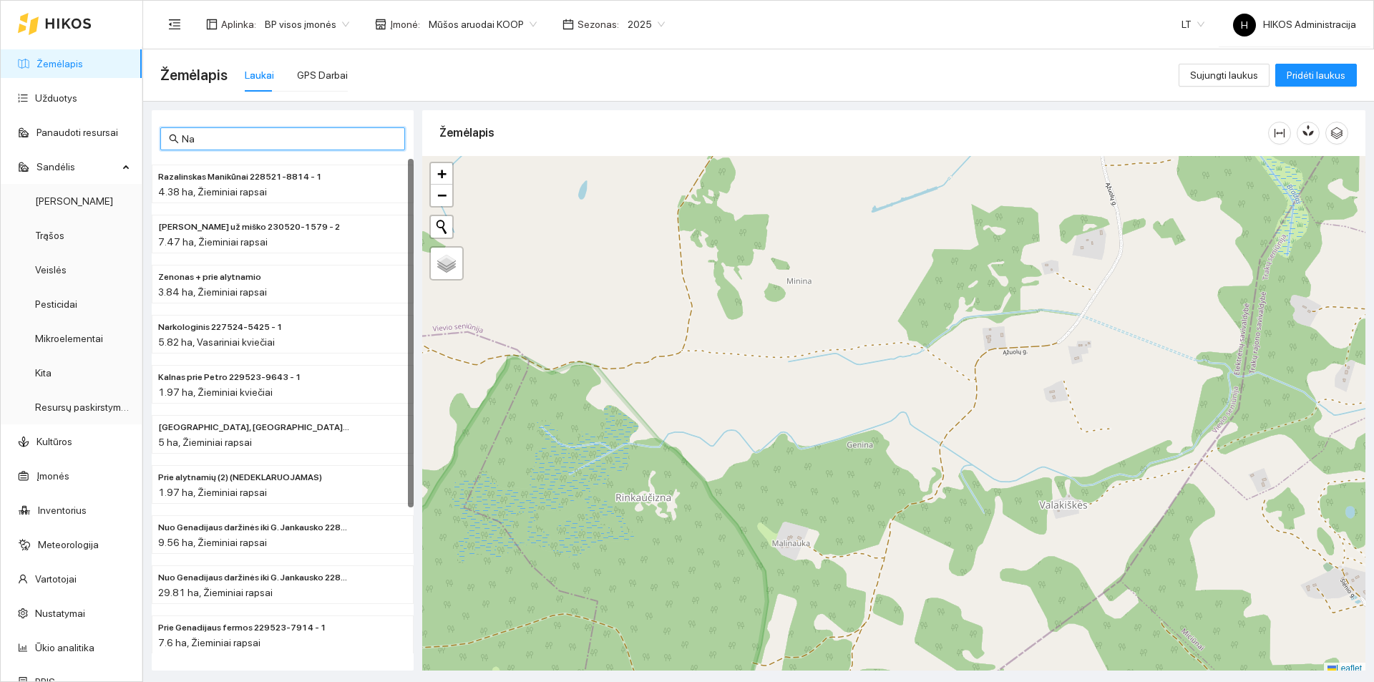
type input "N"
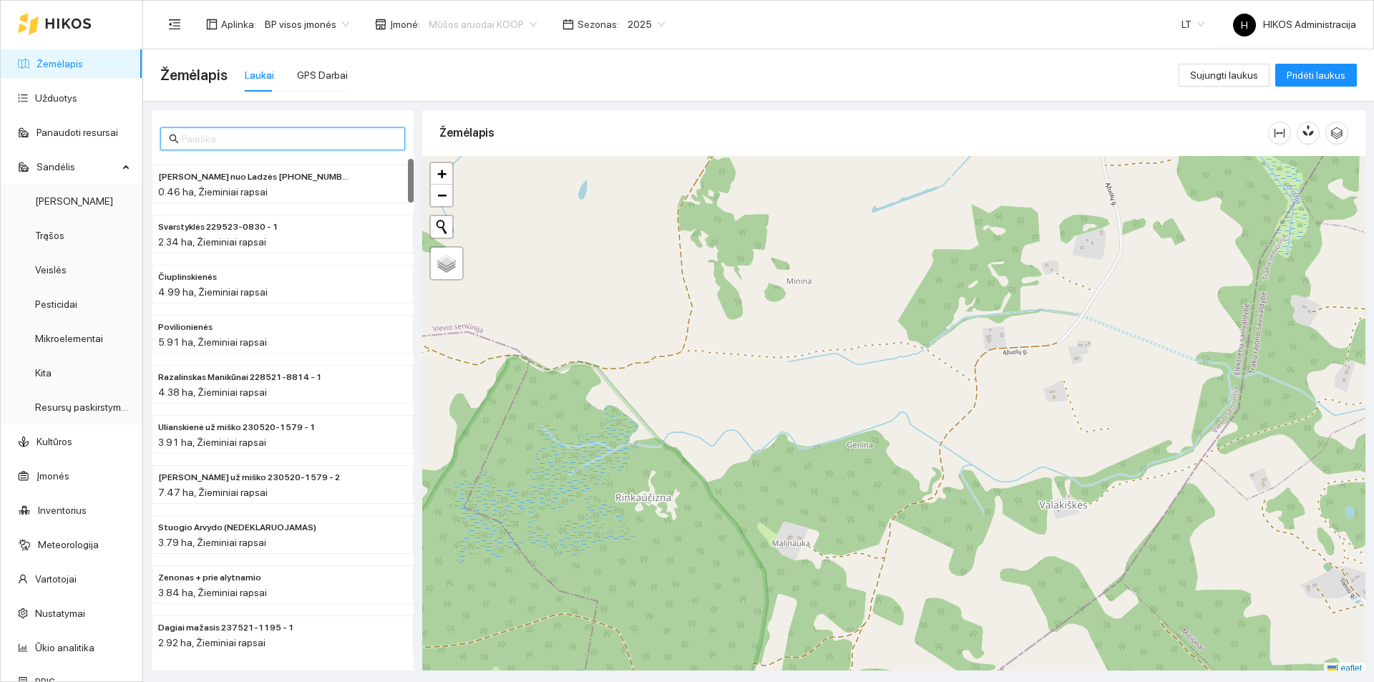
click at [451, 18] on span "Mūšos aruodai KOOP" at bounding box center [483, 24] width 108 height 21
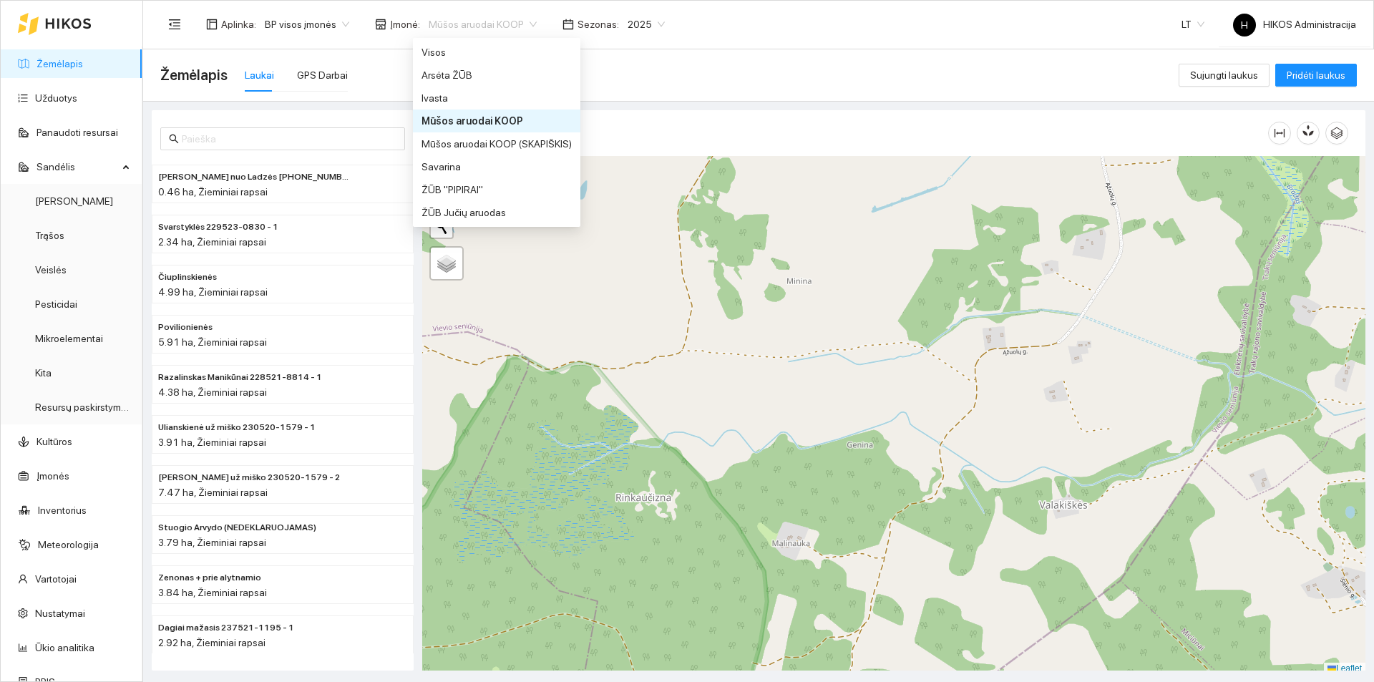
click at [447, 43] on div "Visos" at bounding box center [496, 52] width 167 height 23
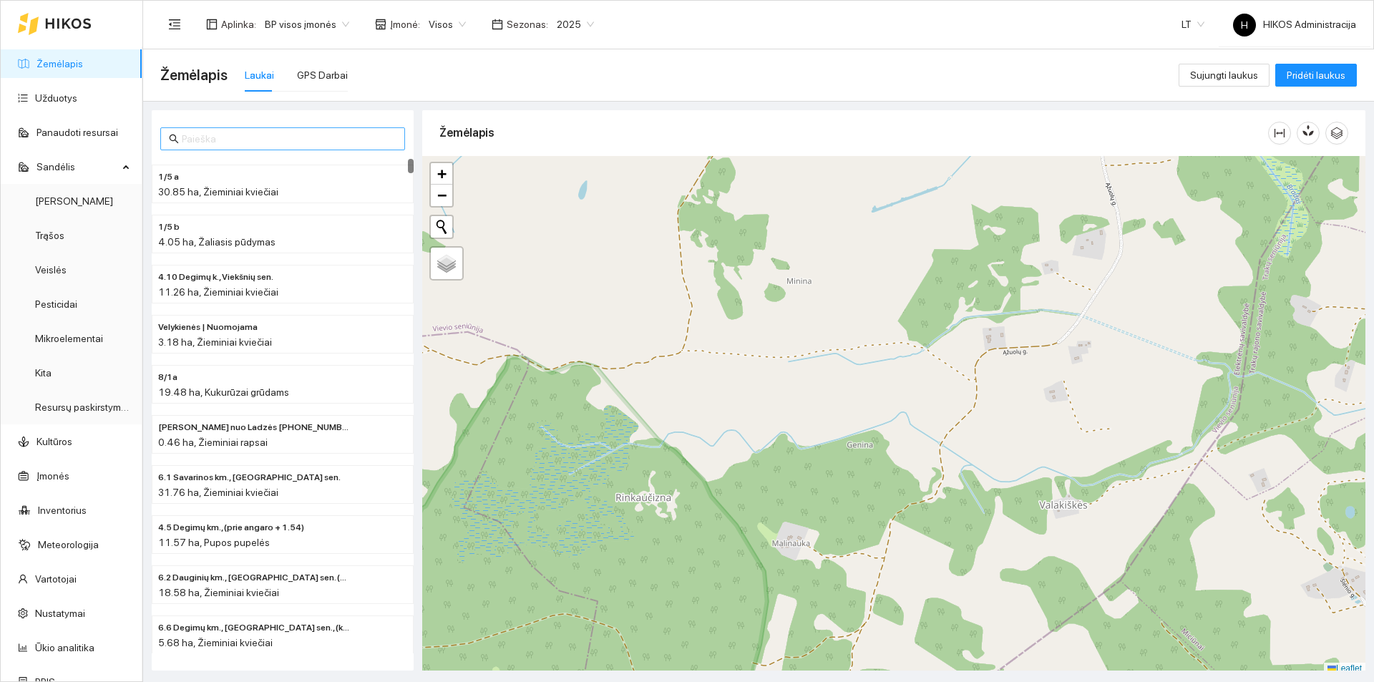
click at [258, 137] on input "text" at bounding box center [289, 139] width 215 height 16
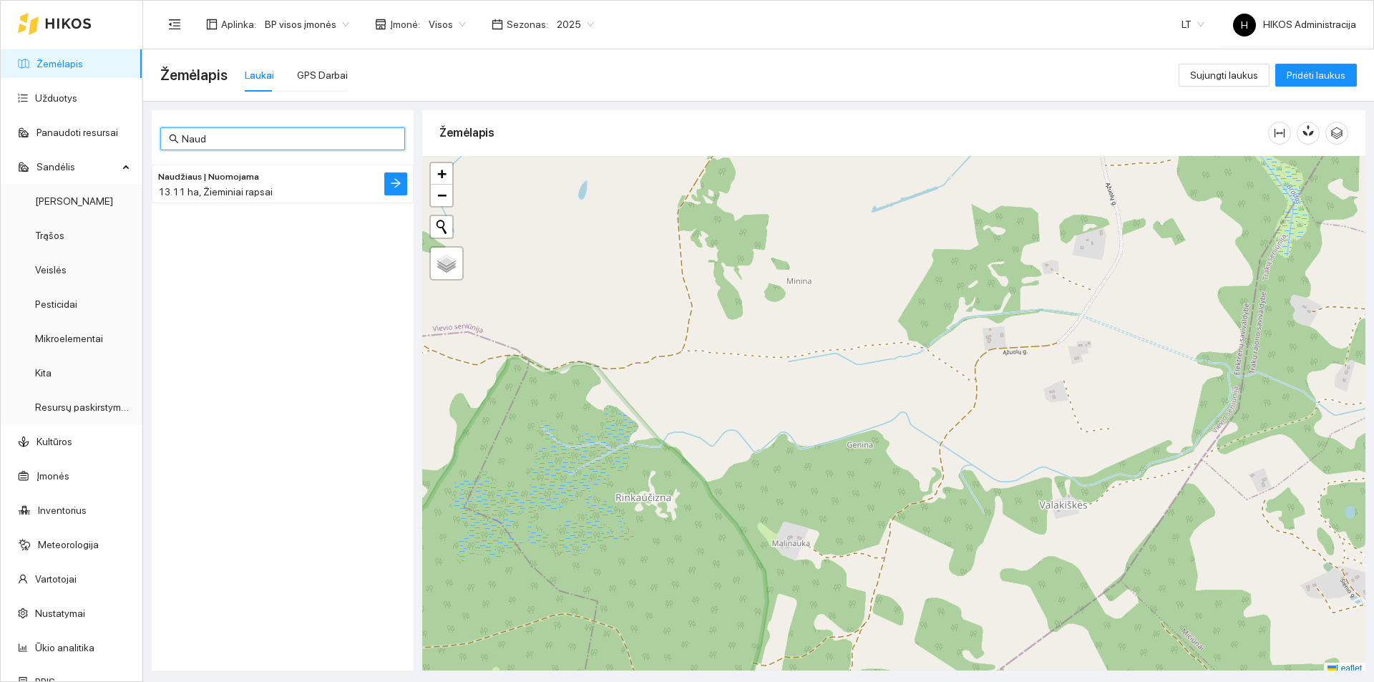
type input "Naud"
click at [247, 167] on li "Naudžiaus | Nuomojama 13.11 ha, Žieminiai rapsai" at bounding box center [283, 184] width 262 height 39
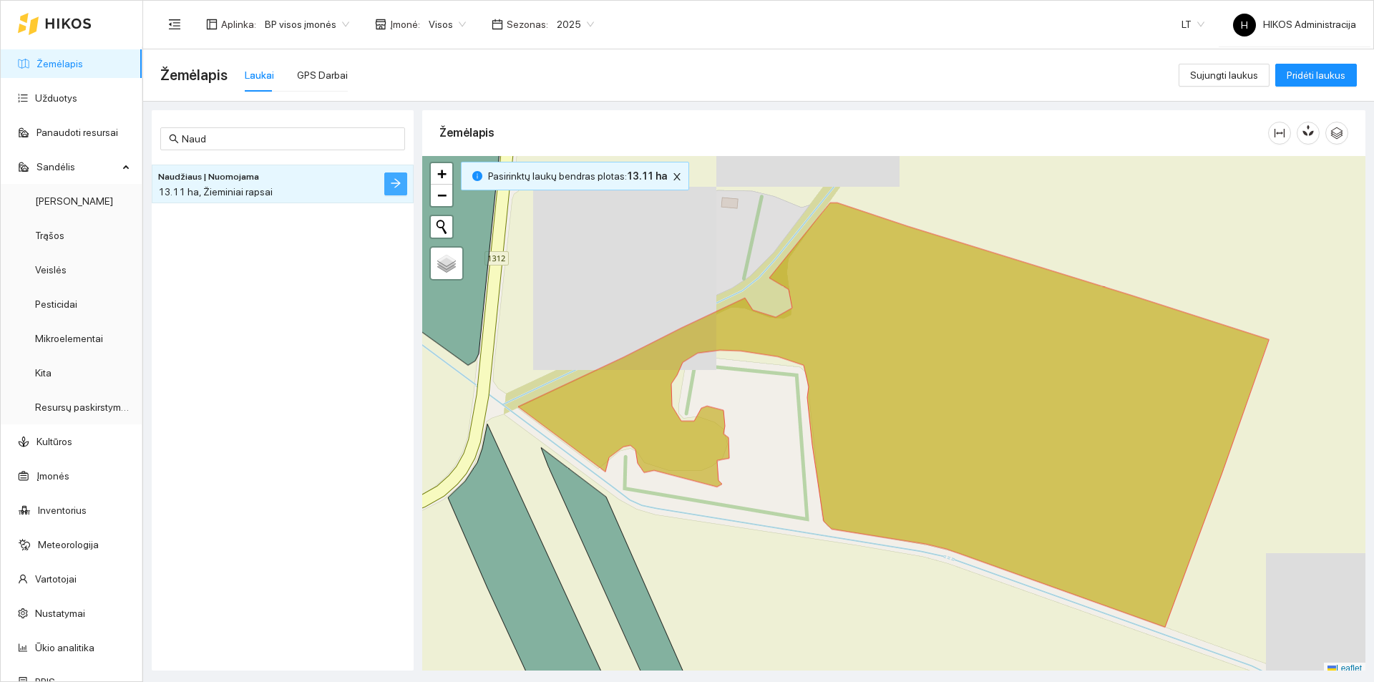
click at [395, 182] on icon "arrow-right" at bounding box center [395, 183] width 11 height 11
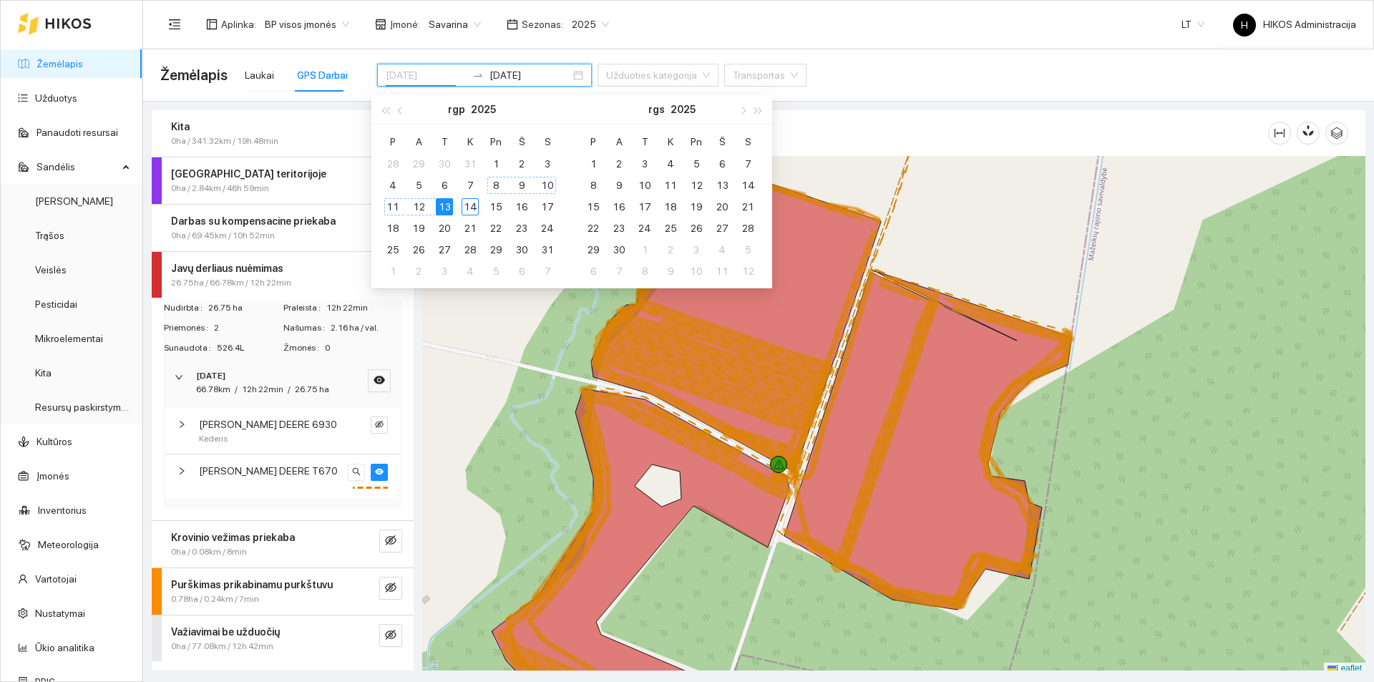
click at [492, 182] on div "8" at bounding box center [495, 185] width 17 height 17
click at [443, 205] on div "13" at bounding box center [444, 206] width 17 height 17
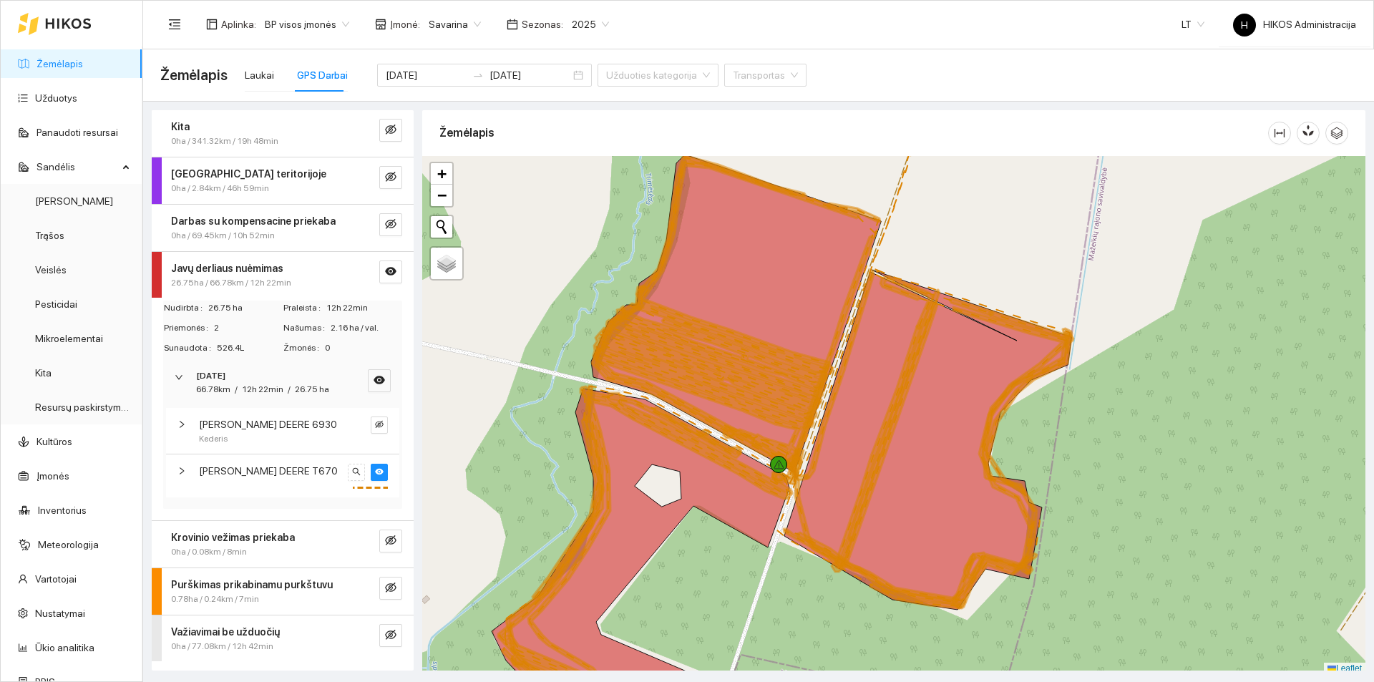
click at [525, 105] on div "Kita 0ha / 341.32km / 19h 48min Darbas teritorijoje 0ha / 2.84km / 46h 59min Da…" at bounding box center [754, 386] width 1231 height 569
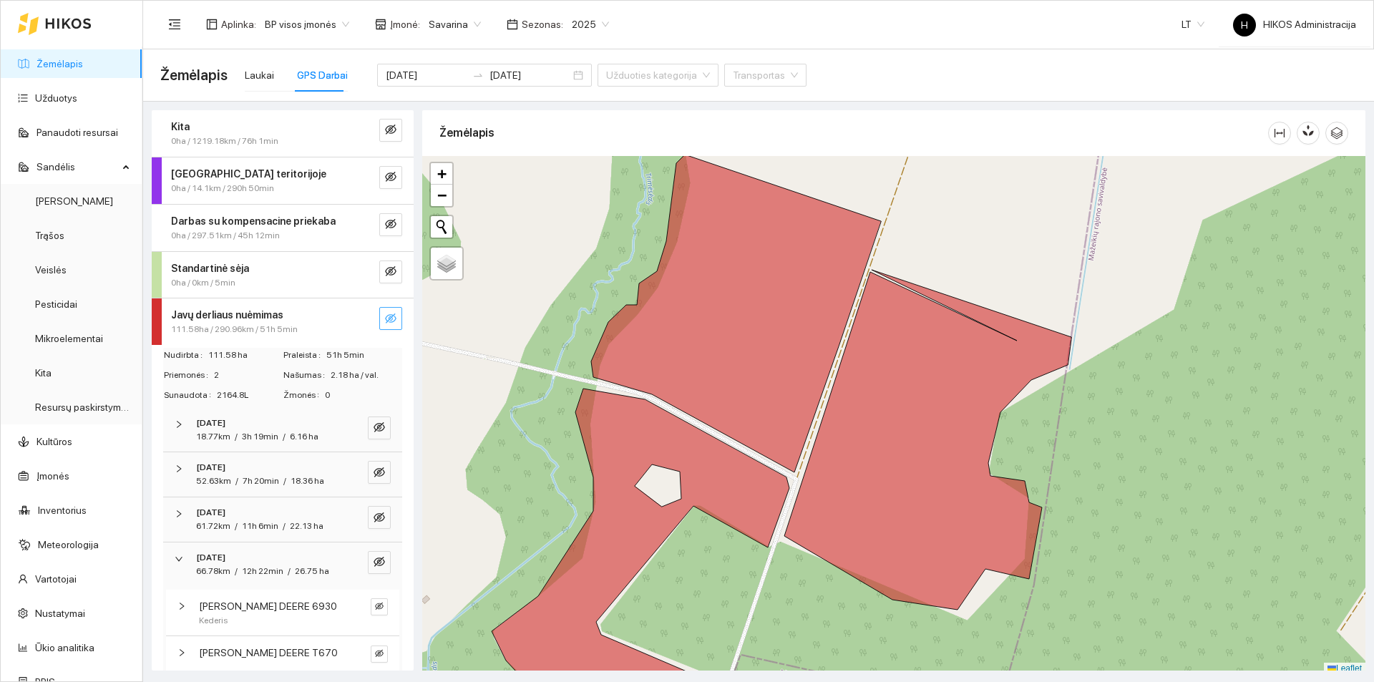
click at [385, 313] on icon "eye-invisible" at bounding box center [390, 318] width 11 height 11
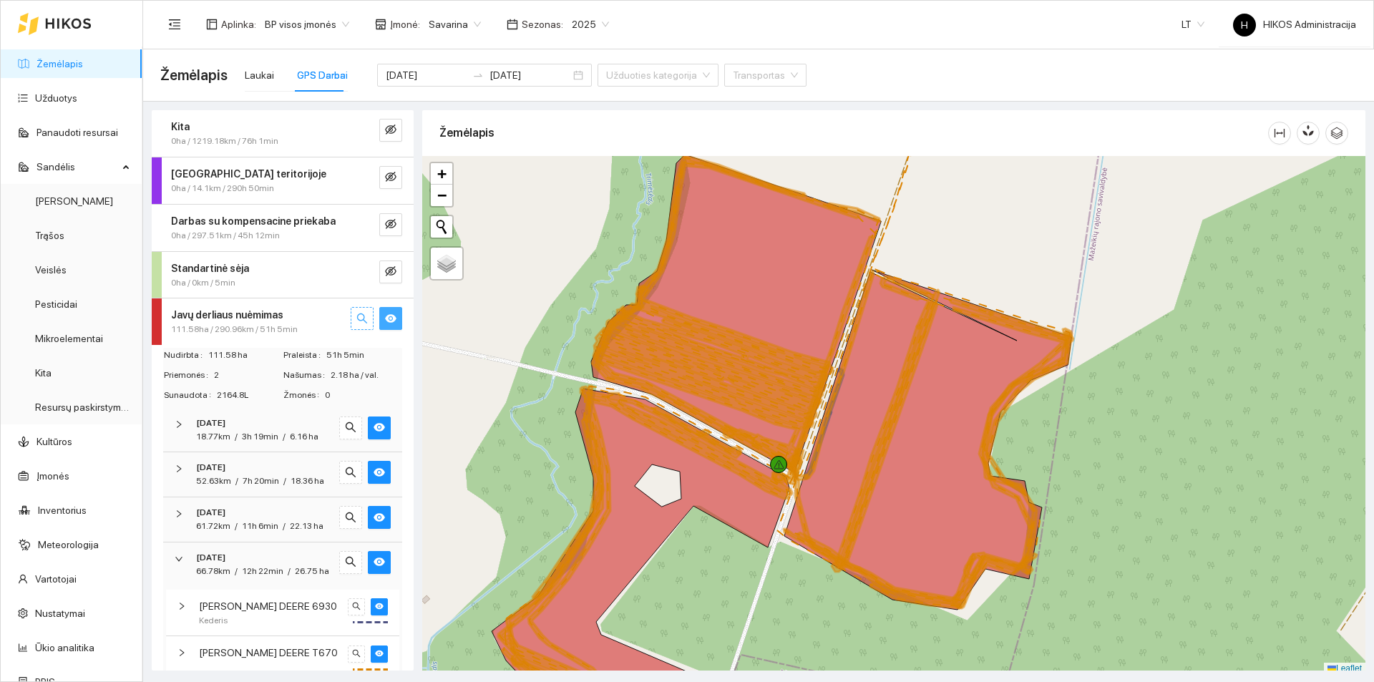
click at [356, 316] on icon "search" at bounding box center [361, 318] width 11 height 11
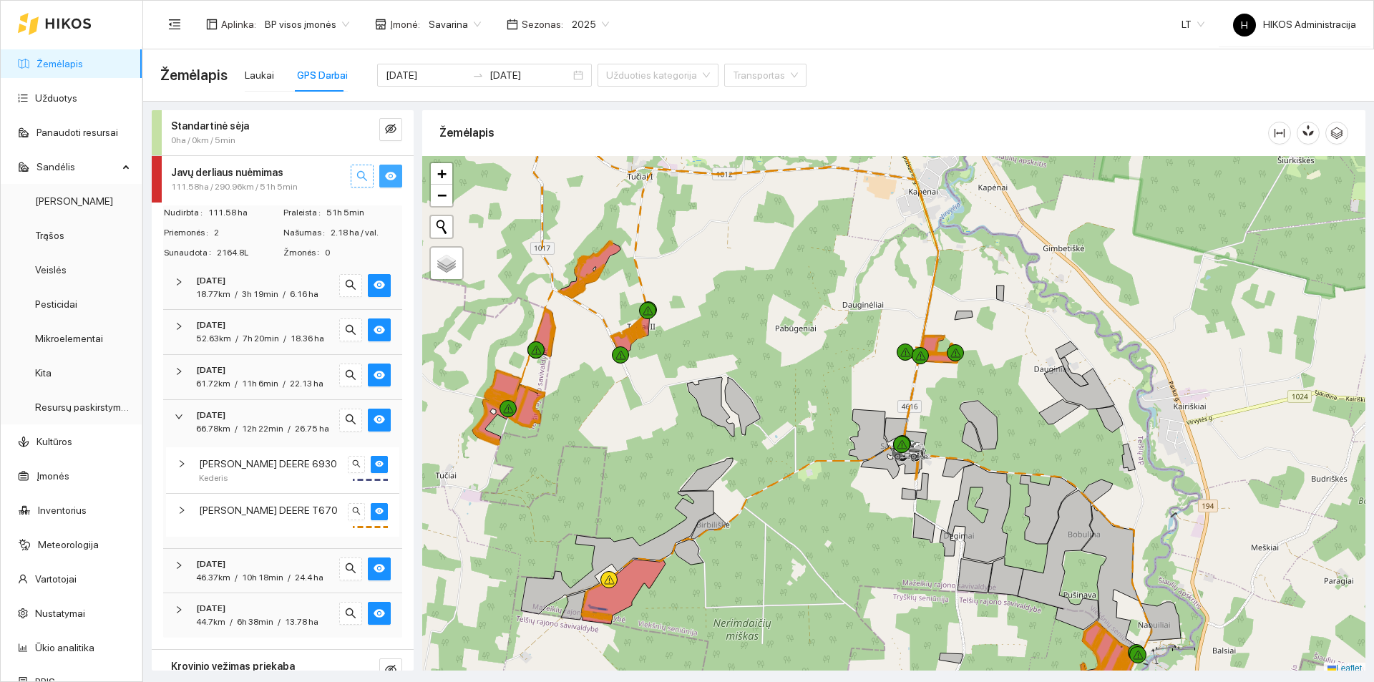
scroll to position [143, 0]
click at [266, 422] on div "[DATE]" at bounding box center [263, 415] width 134 height 14
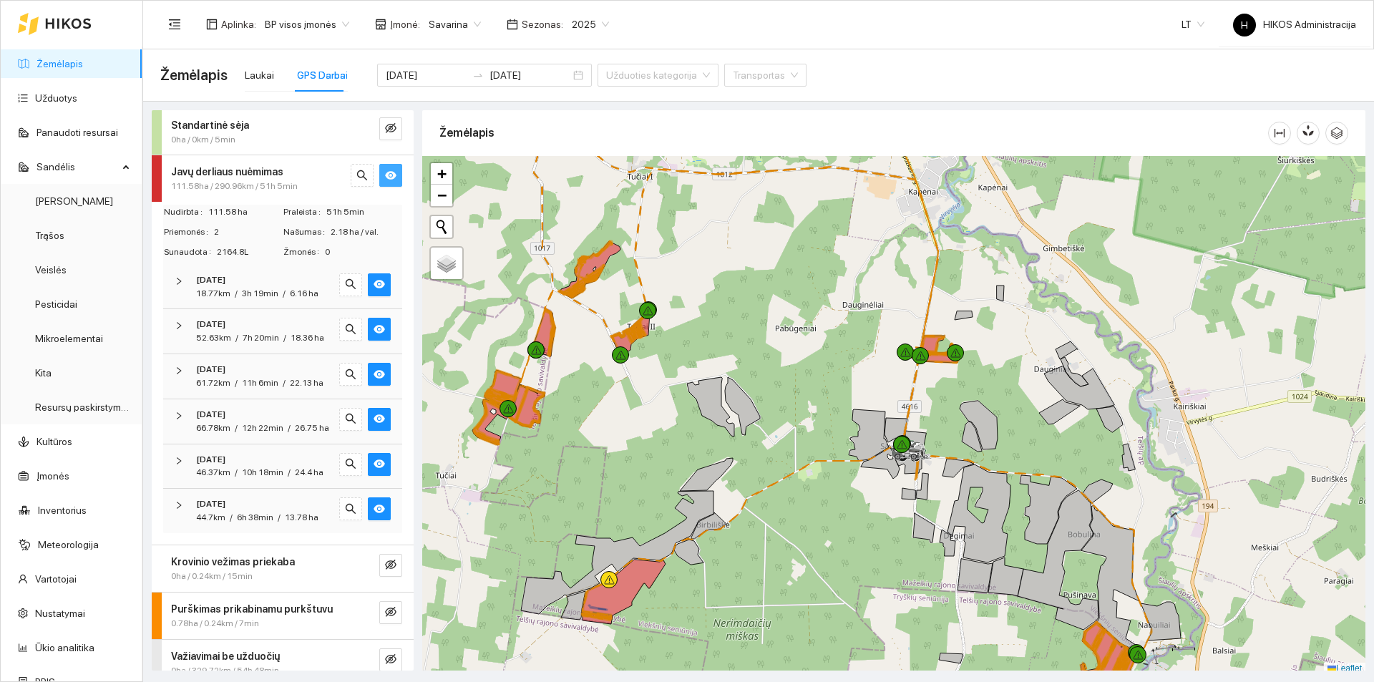
click at [225, 376] on span "[DATE]" at bounding box center [210, 370] width 29 height 14
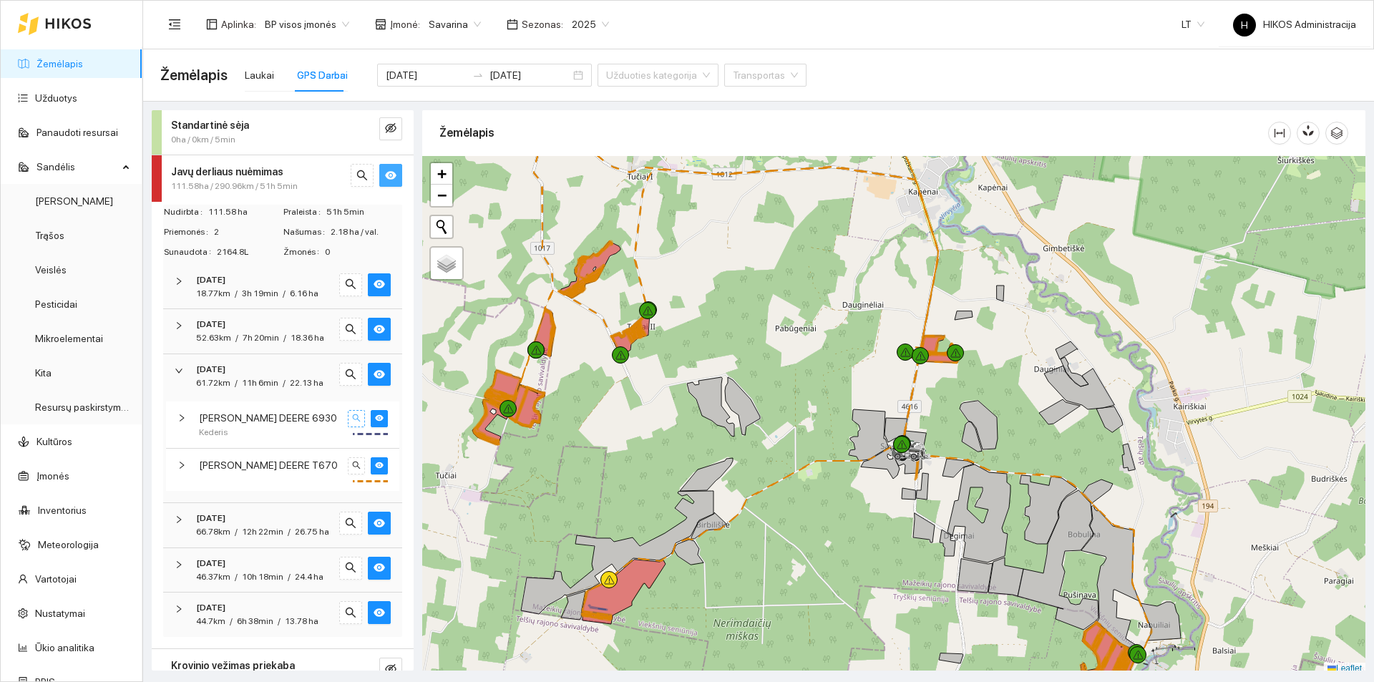
click at [352, 422] on icon "search" at bounding box center [356, 418] width 9 height 9
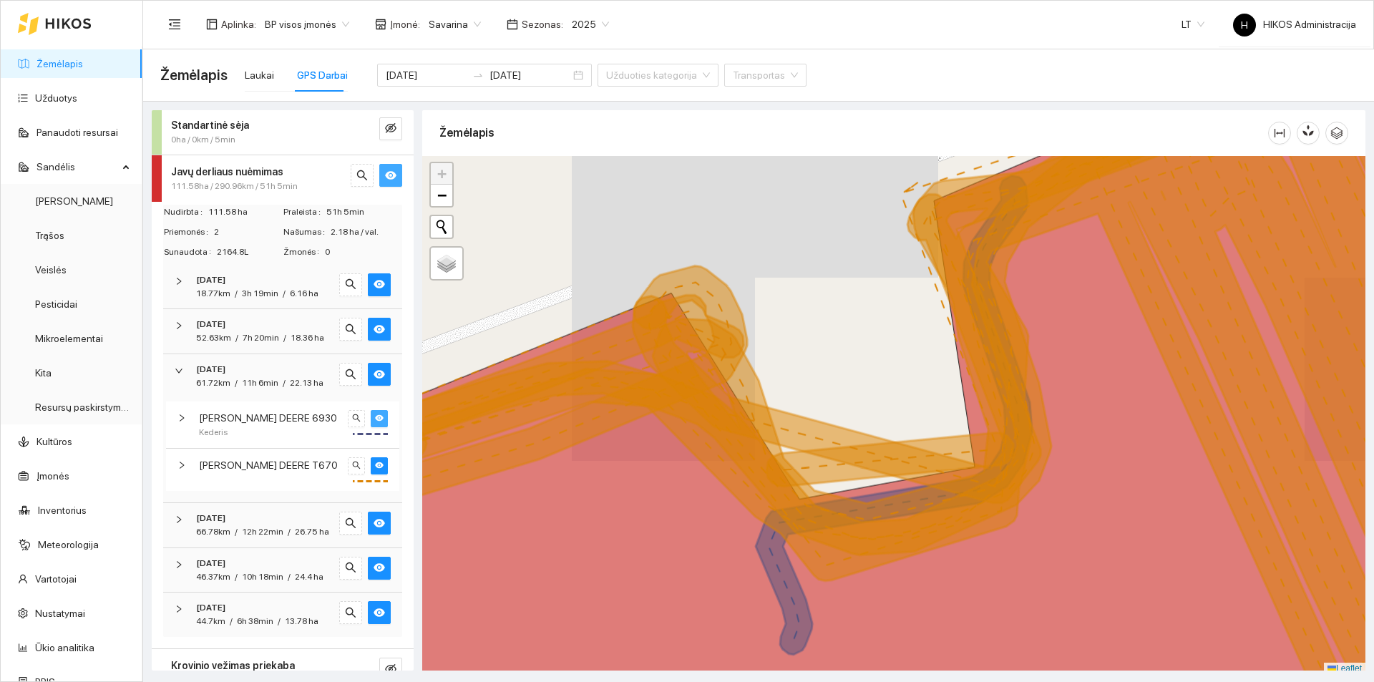
click at [375, 422] on icon "eye" at bounding box center [379, 418] width 9 height 6
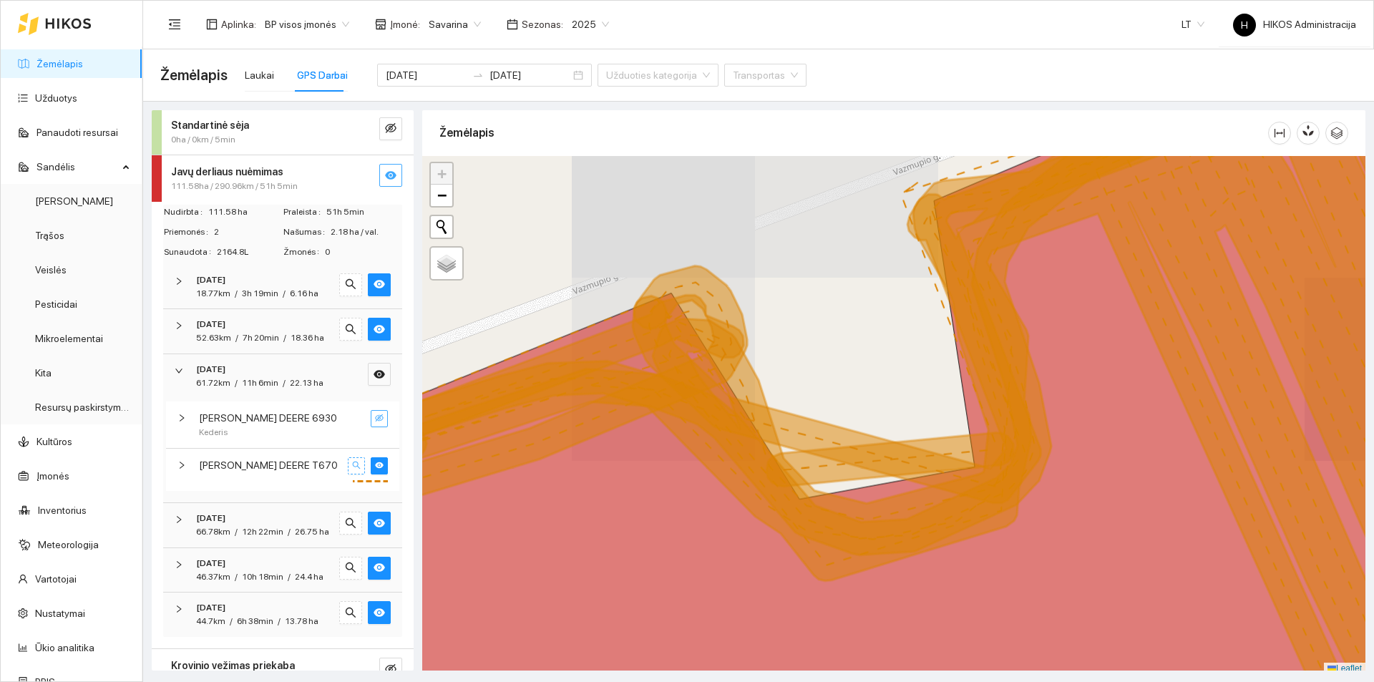
click at [352, 470] on icon "search" at bounding box center [356, 465] width 9 height 9
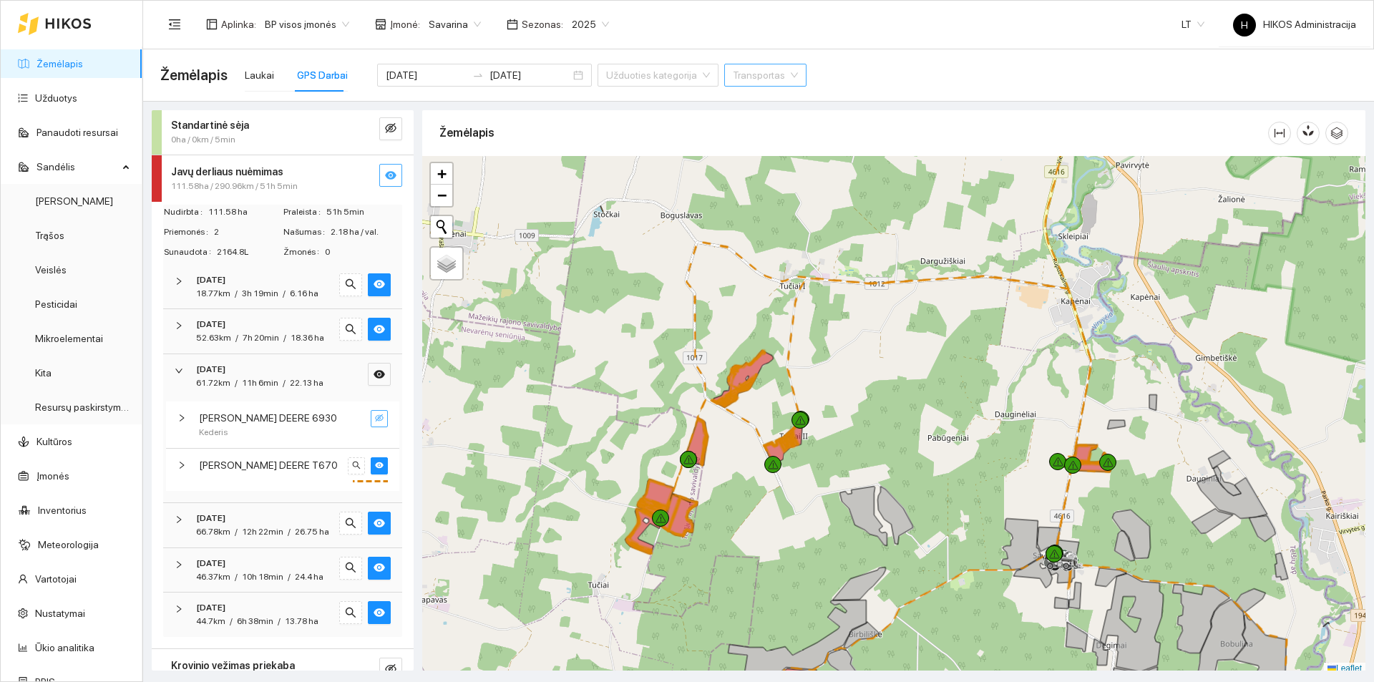
click at [733, 79] on input "search" at bounding box center [760, 74] width 55 height 21
type input "6930"
click at [730, 99] on div "[PERSON_NAME] 6930" at bounding box center [769, 104] width 138 height 16
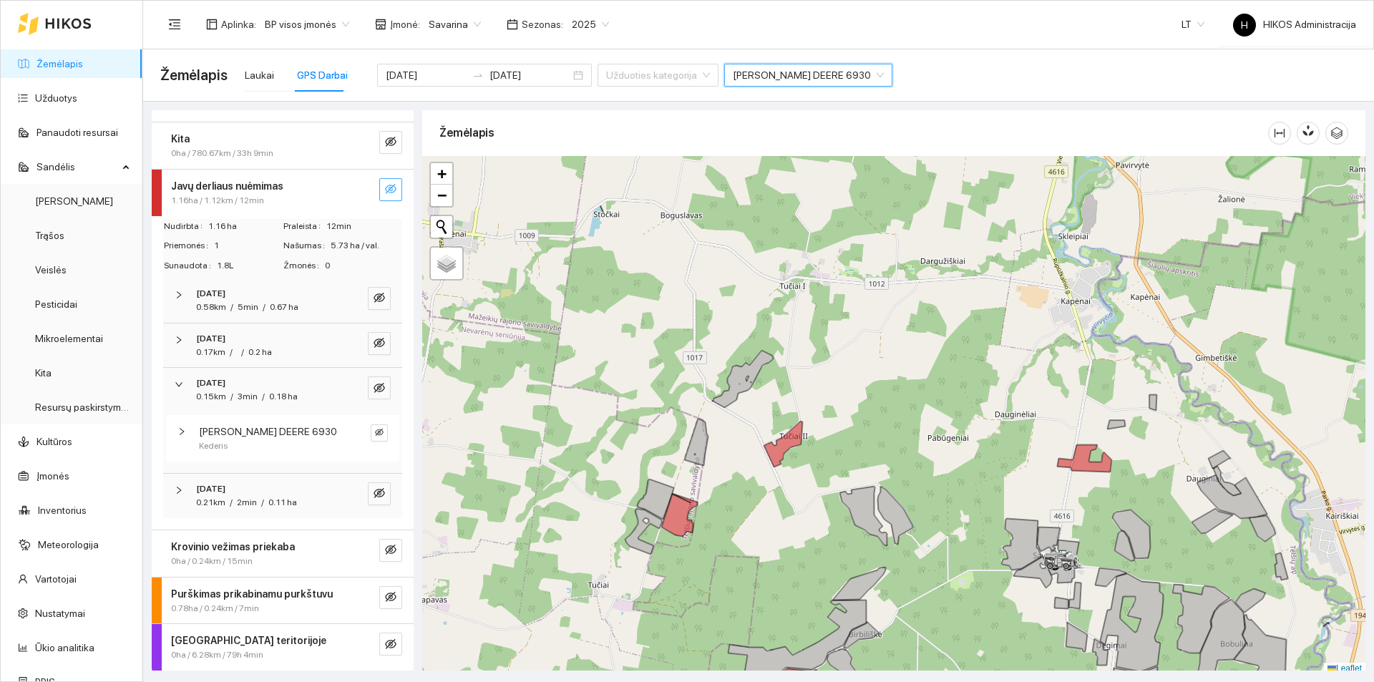
scroll to position [35, 0]
click at [374, 294] on icon "eye-invisible" at bounding box center [379, 297] width 11 height 11
click at [348, 298] on button "button" at bounding box center [350, 298] width 23 height 23
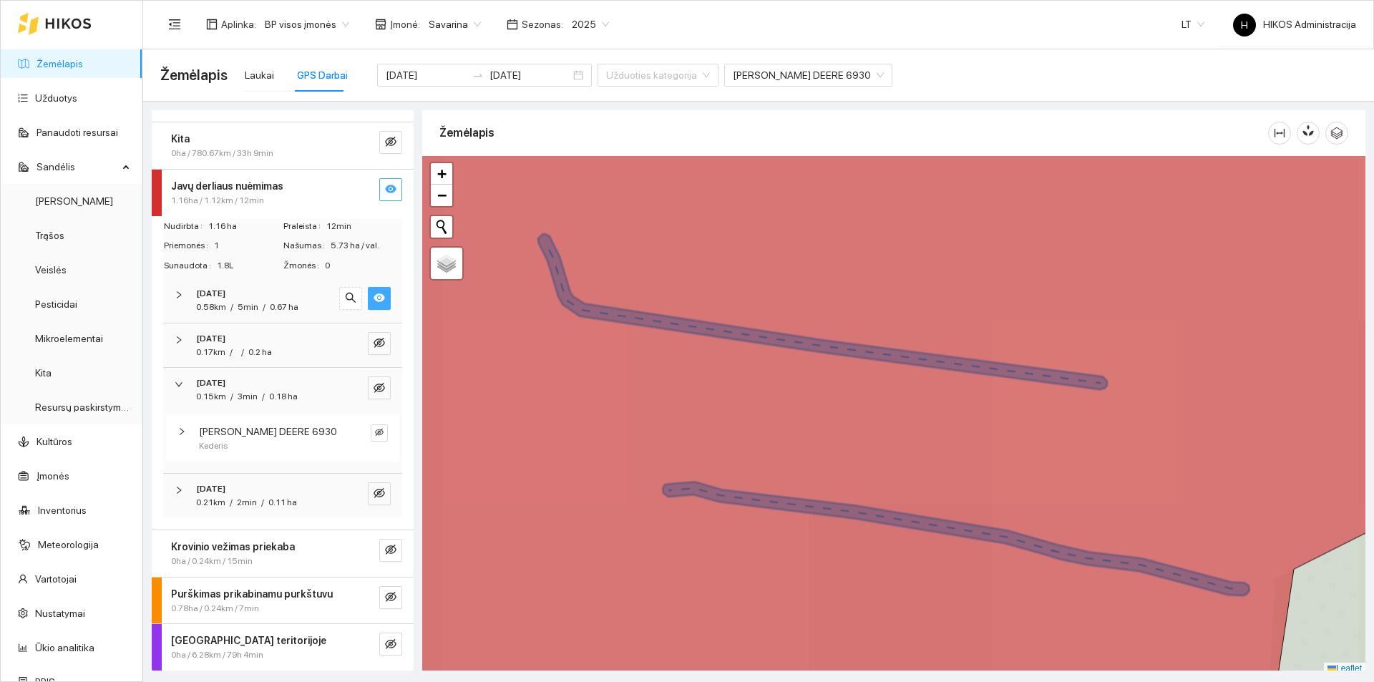
click at [374, 299] on icon "eye" at bounding box center [379, 298] width 11 height 9
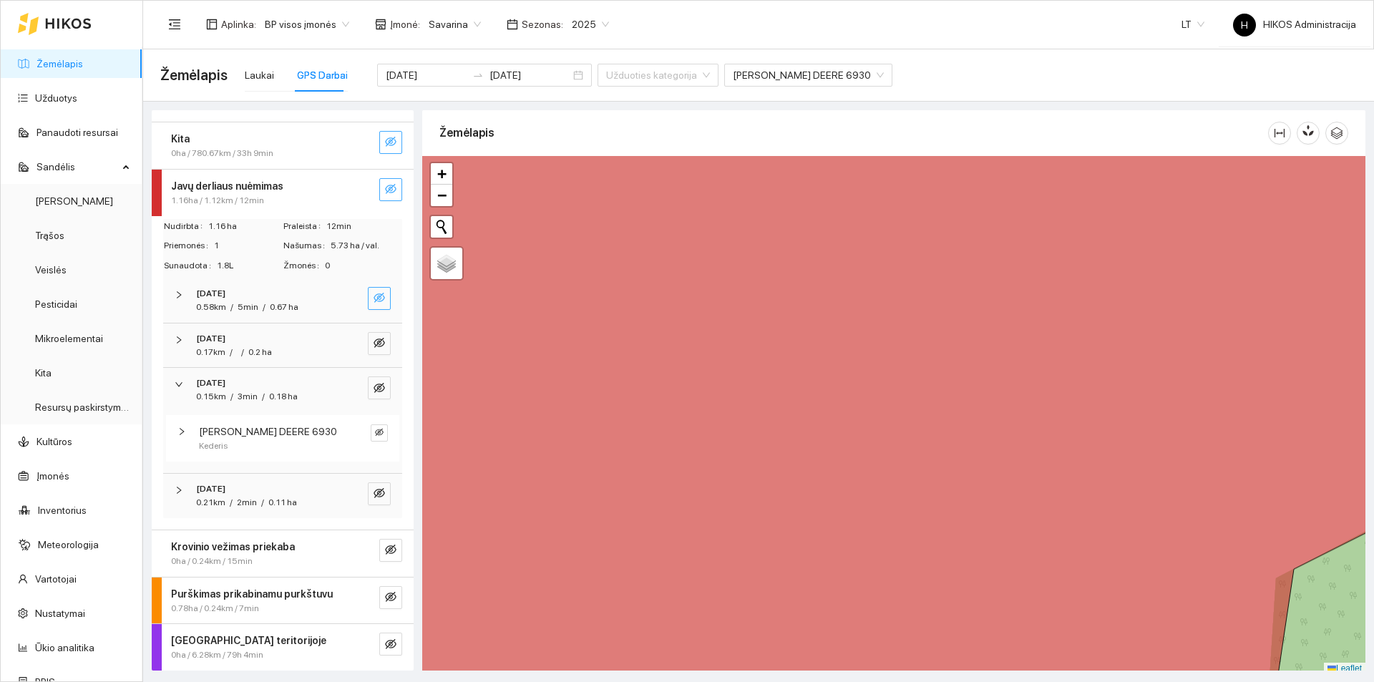
click at [385, 141] on icon "eye-invisible" at bounding box center [390, 142] width 11 height 10
click at [326, 145] on div "Kita" at bounding box center [258, 139] width 175 height 16
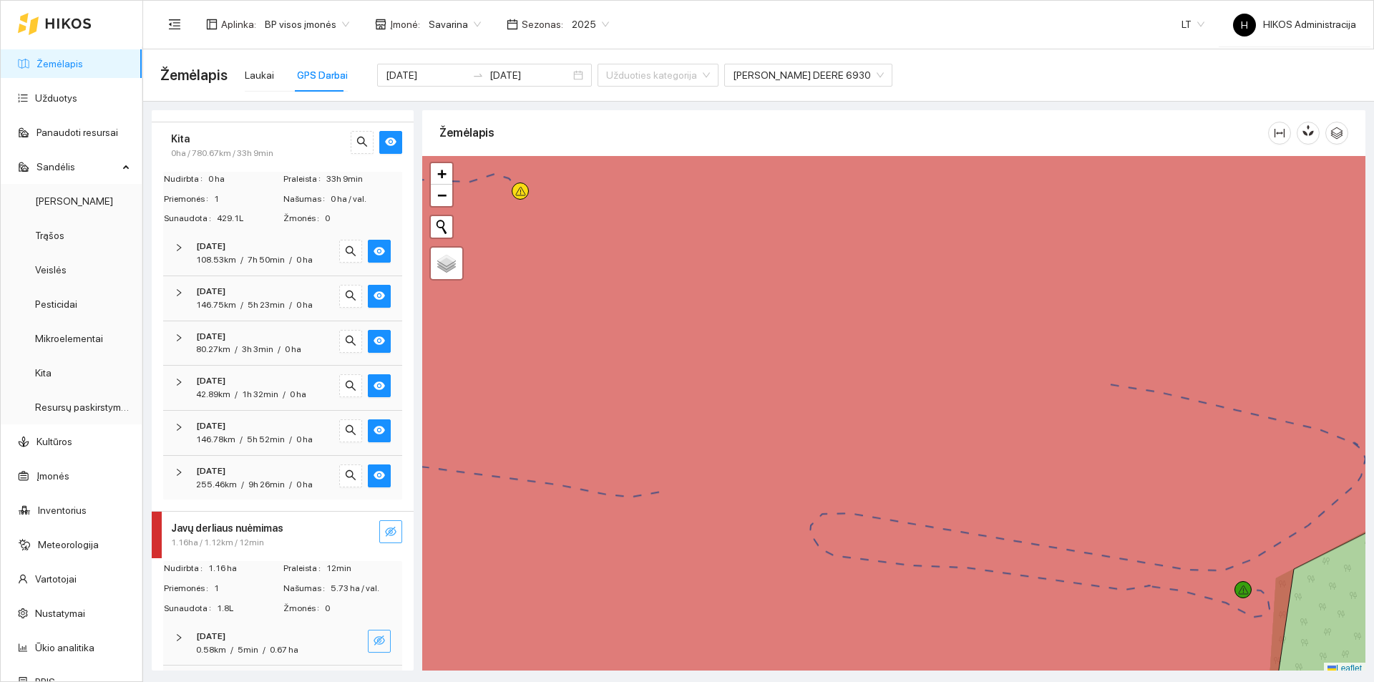
click at [276, 248] on div "2025-08-11" at bounding box center [263, 247] width 134 height 14
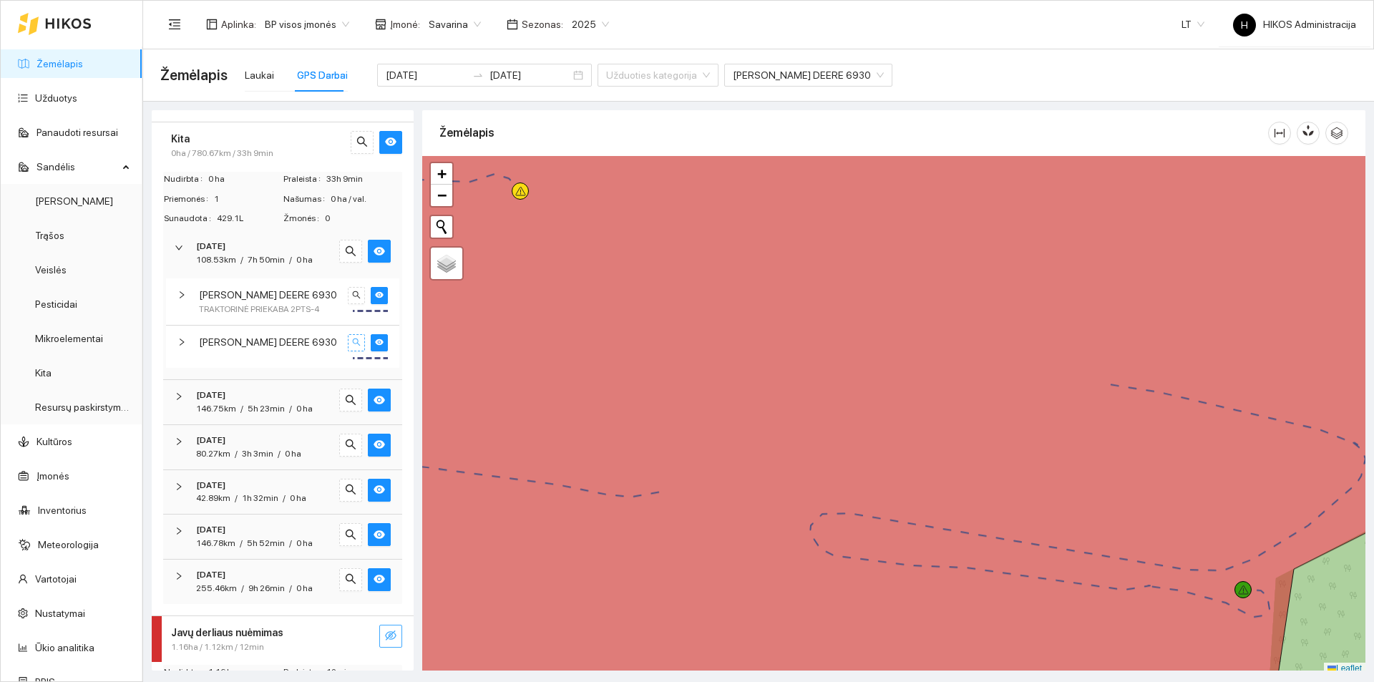
click at [352, 341] on icon "search" at bounding box center [356, 342] width 9 height 9
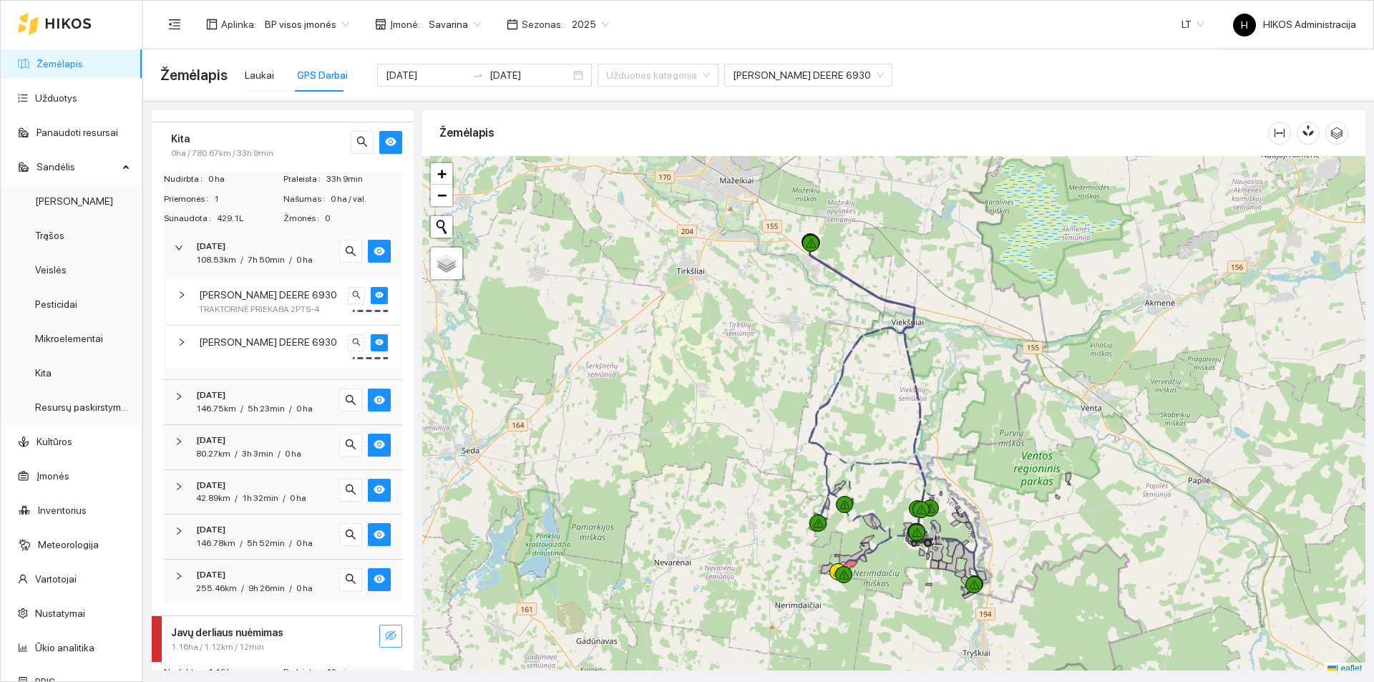
click at [266, 399] on div "[DATE]" at bounding box center [263, 396] width 134 height 14
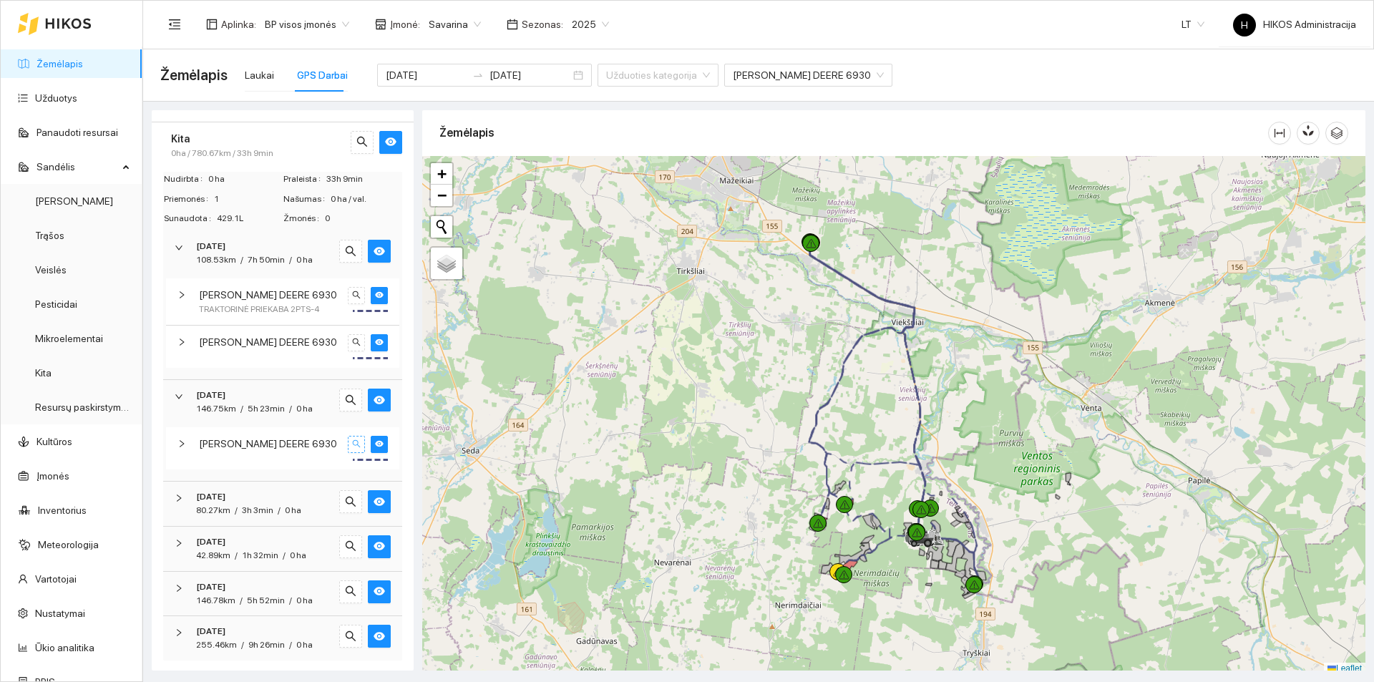
click at [352, 444] on icon "search" at bounding box center [356, 443] width 9 height 9
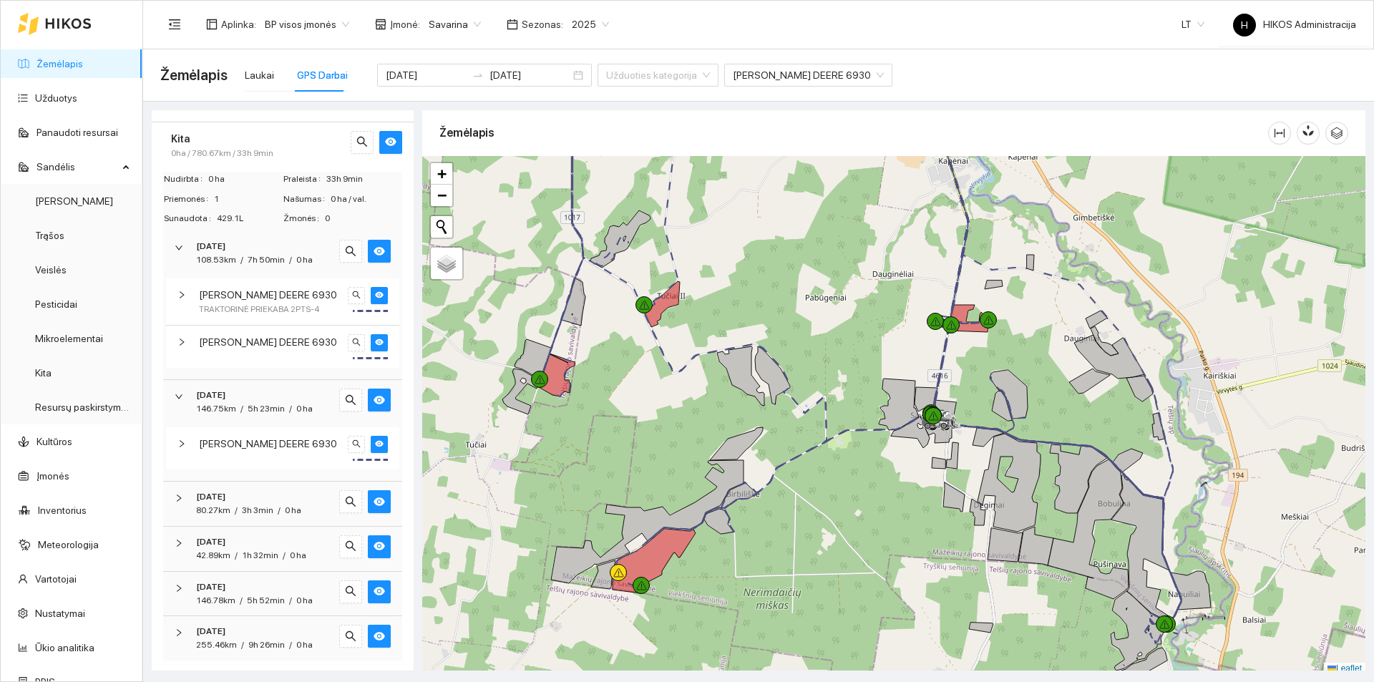
click at [276, 409] on span "5h 23min" at bounding box center [266, 409] width 37 height 10
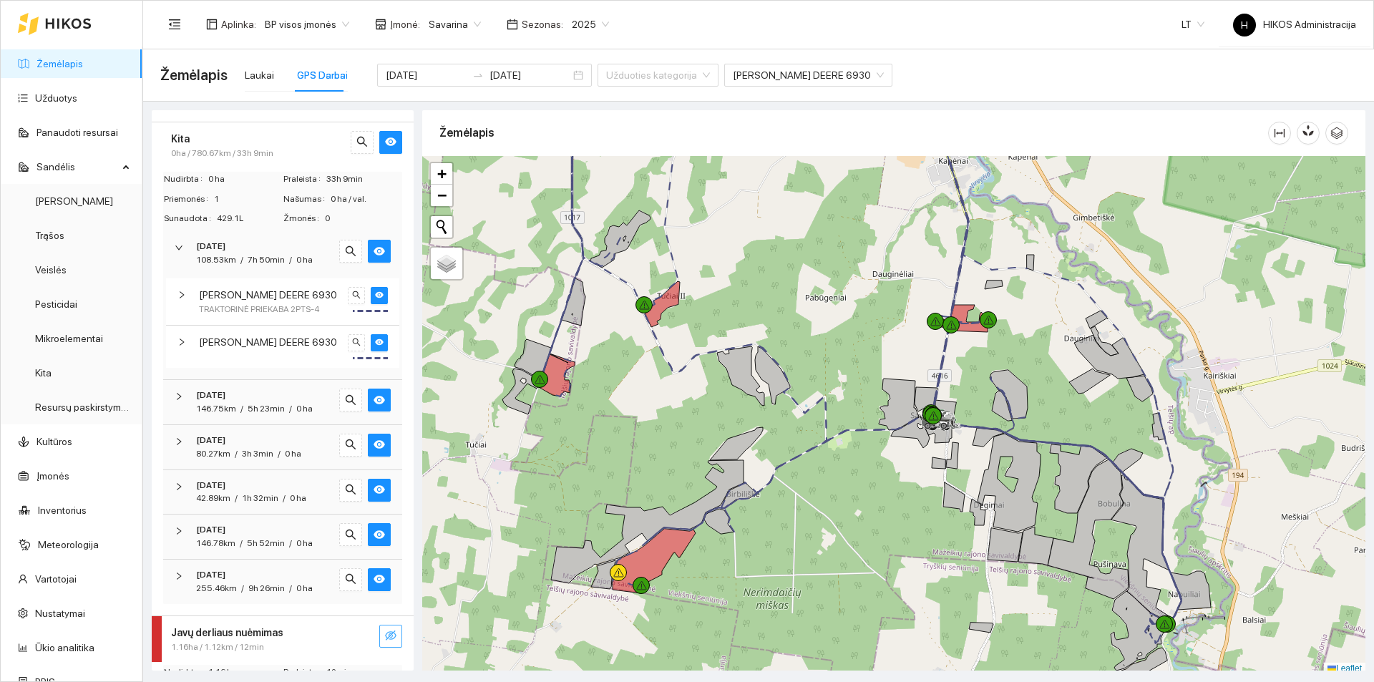
click at [207, 253] on span "2025-08-11" at bounding box center [210, 247] width 29 height 14
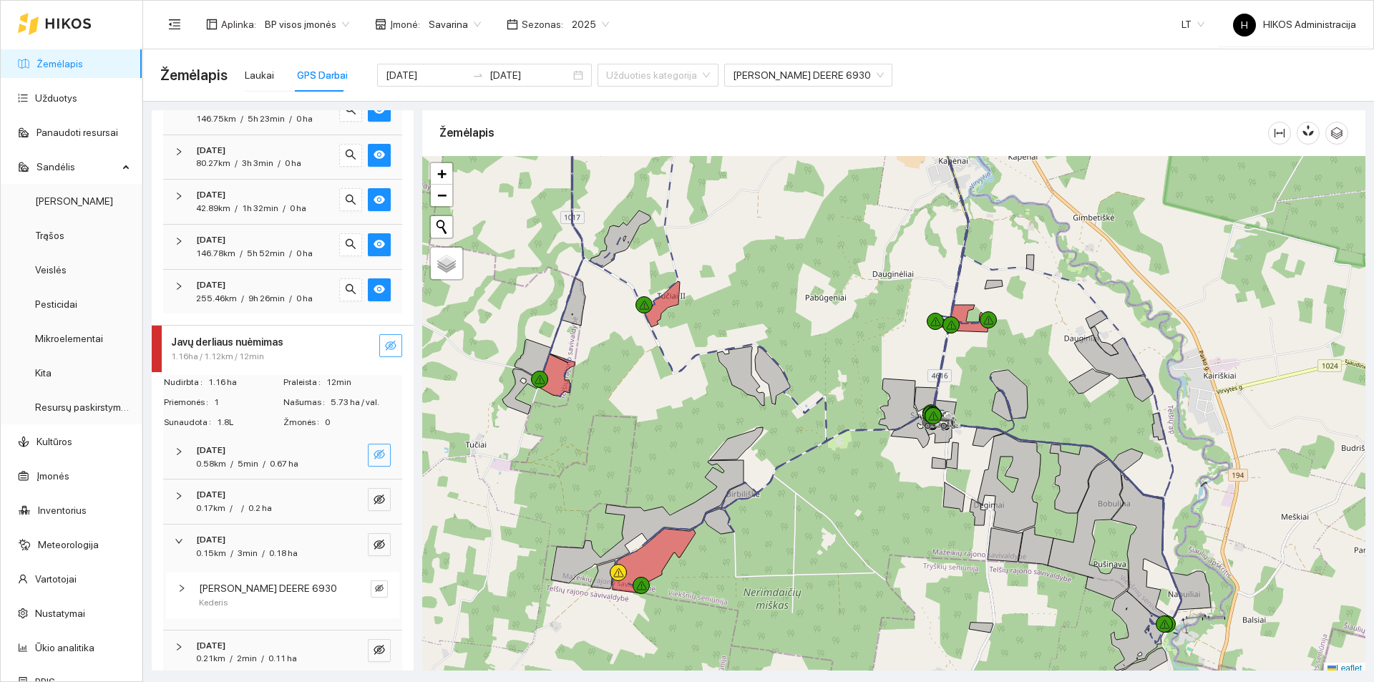
scroll to position [378, 0]
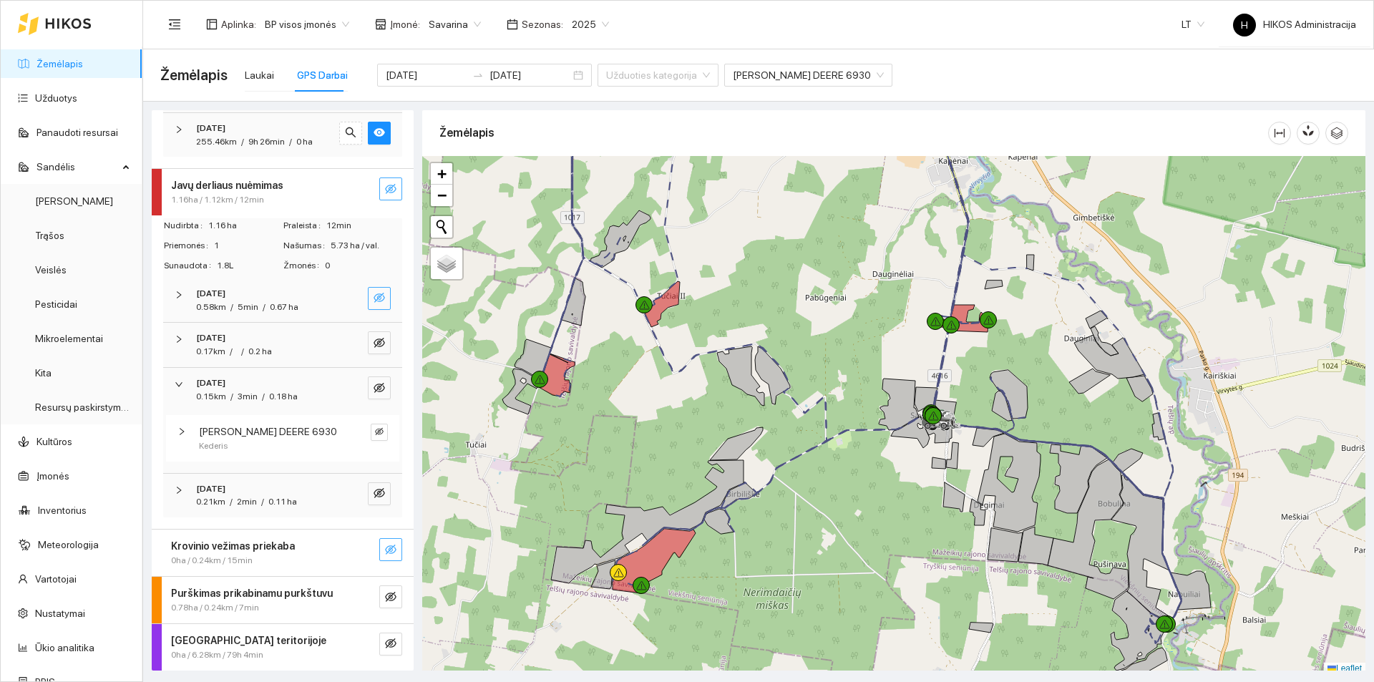
click at [385, 545] on icon "eye-invisible" at bounding box center [390, 549] width 11 height 11
click at [357, 548] on icon "search" at bounding box center [362, 550] width 10 height 10
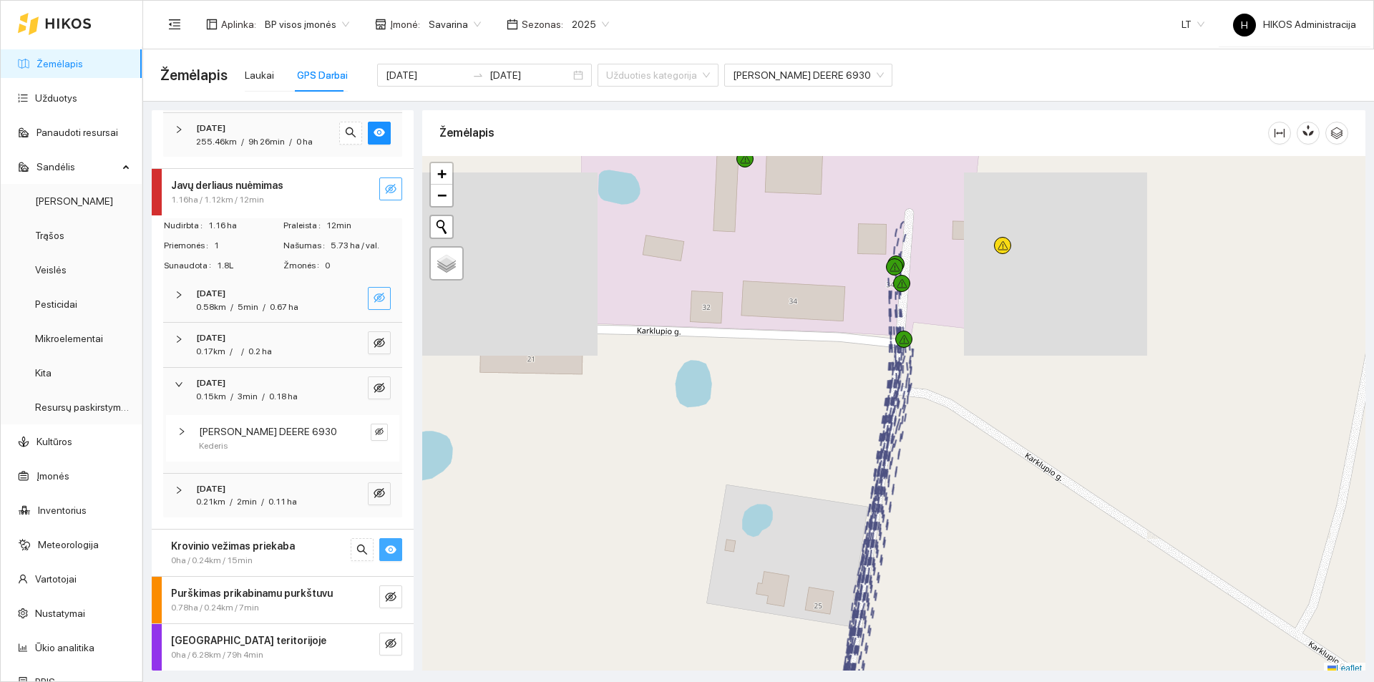
scroll to position [4, 0]
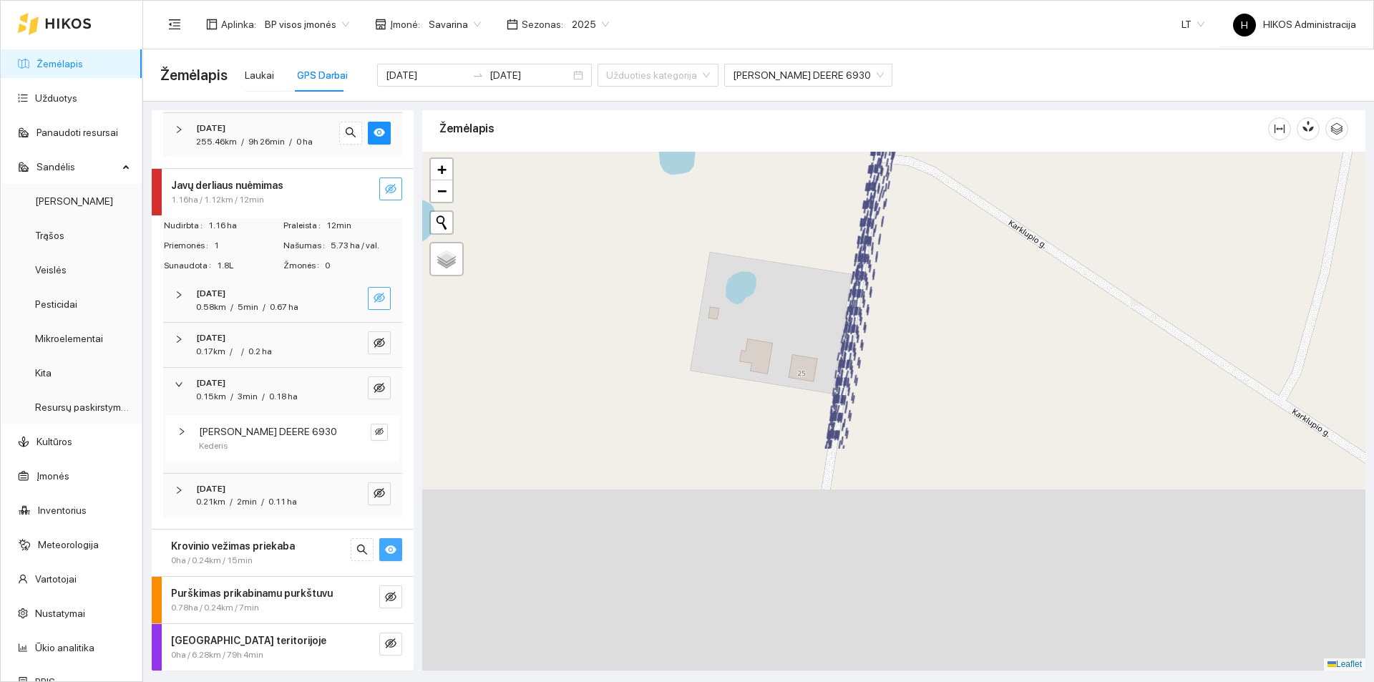
drag, startPoint x: 1015, startPoint y: 557, endPoint x: 991, endPoint y: 274, distance: 283.7
click at [993, 276] on div at bounding box center [893, 411] width 943 height 519
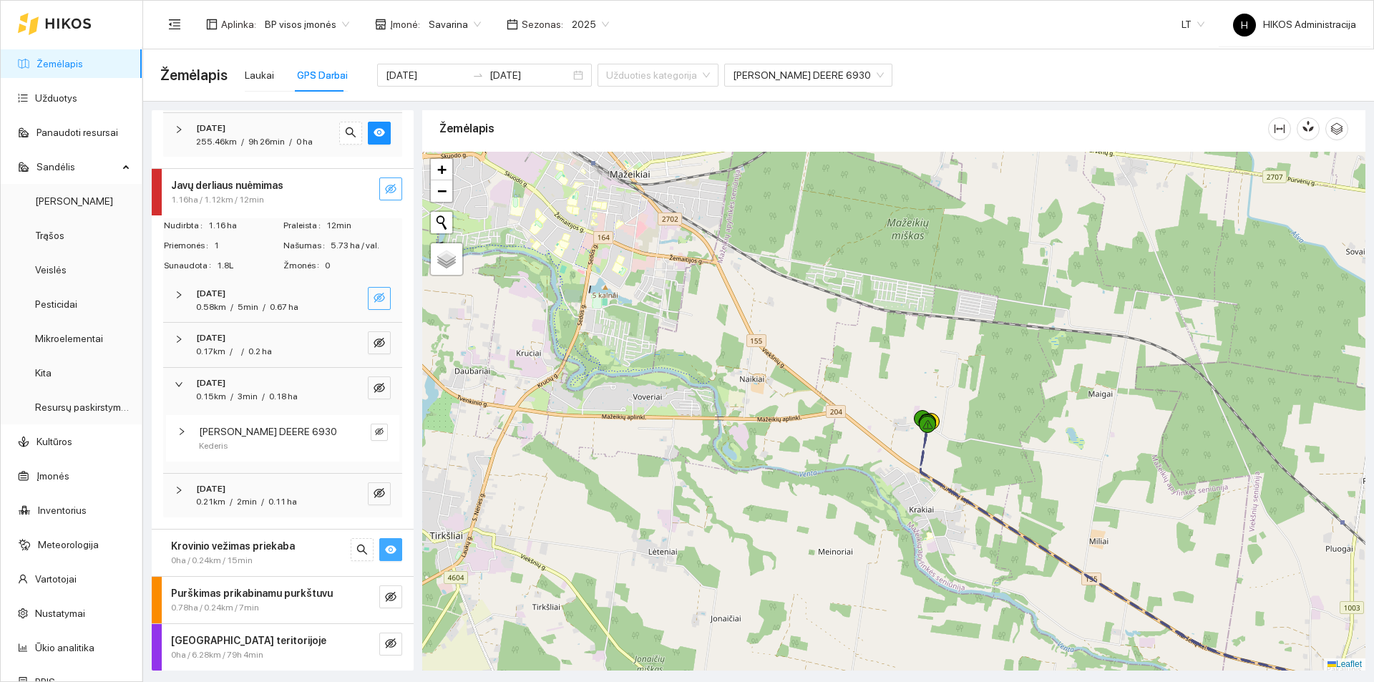
drag, startPoint x: 1153, startPoint y: 576, endPoint x: 666, endPoint y: 297, distance: 561.1
click at [671, 299] on div at bounding box center [893, 411] width 943 height 519
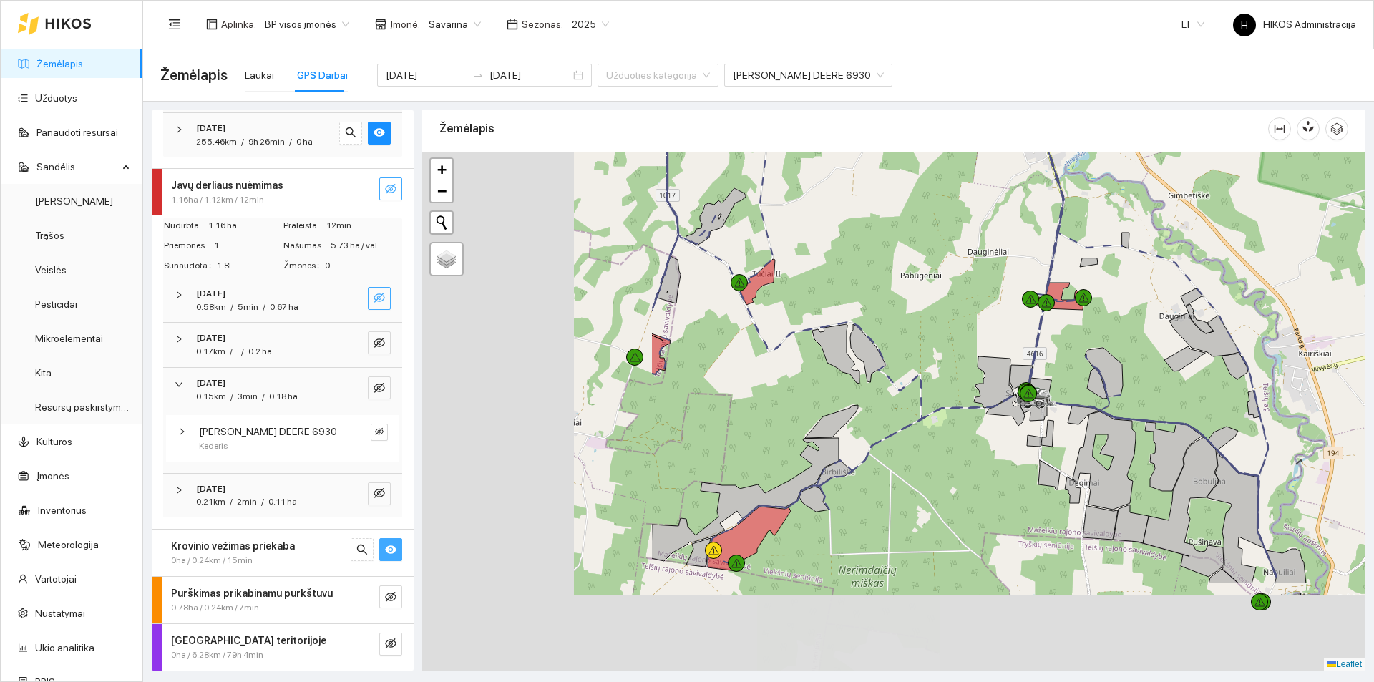
drag, startPoint x: 652, startPoint y: 586, endPoint x: 976, endPoint y: 446, distance: 353.0
click at [976, 446] on div at bounding box center [893, 411] width 943 height 519
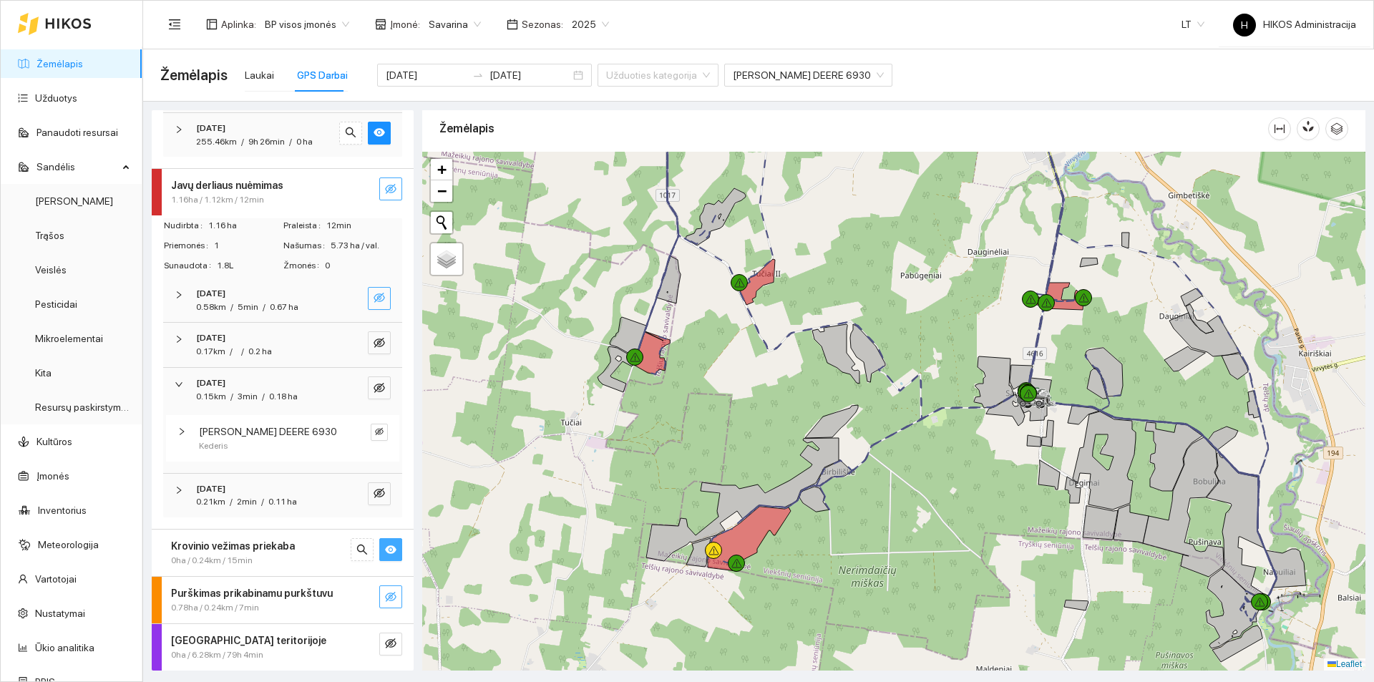
click at [390, 595] on button "button" at bounding box center [390, 597] width 23 height 23
click at [384, 636] on button "button" at bounding box center [390, 644] width 23 height 23
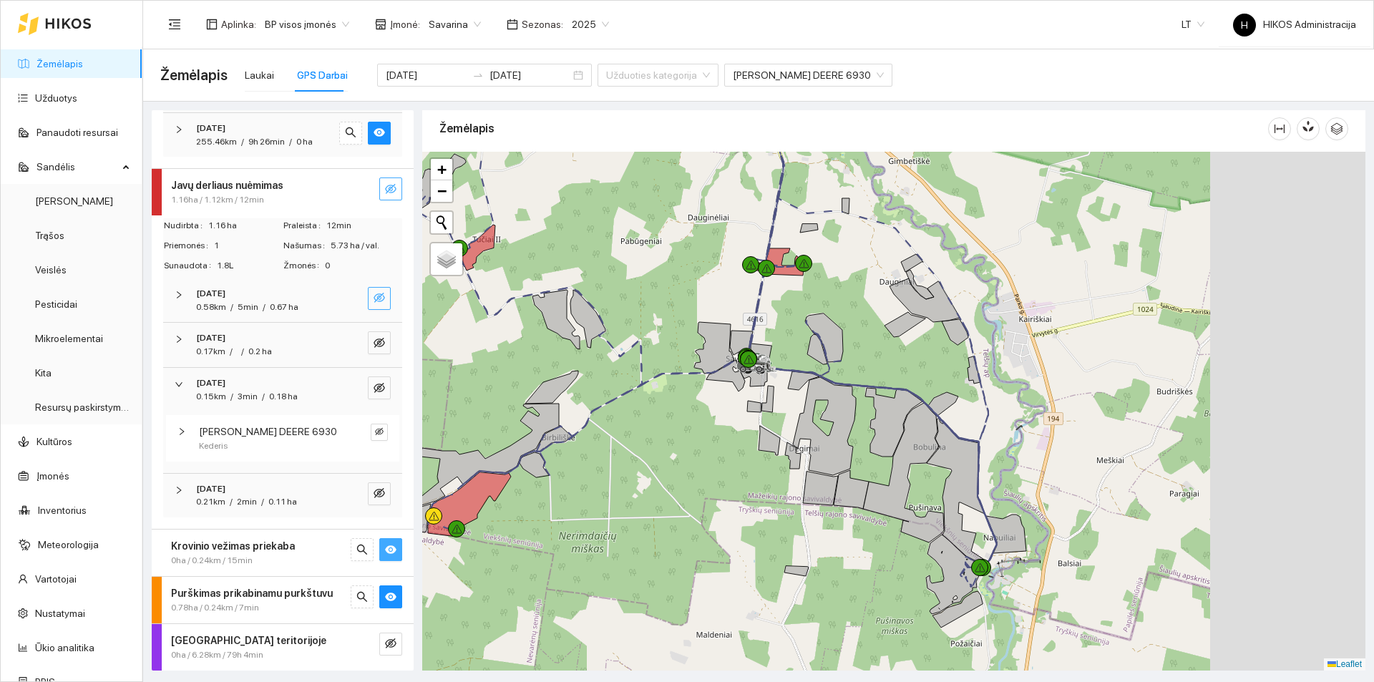
drag, startPoint x: 902, startPoint y: 359, endPoint x: 654, endPoint y: 319, distance: 251.6
click at [694, 322] on icon at bounding box center [714, 348] width 40 height 52
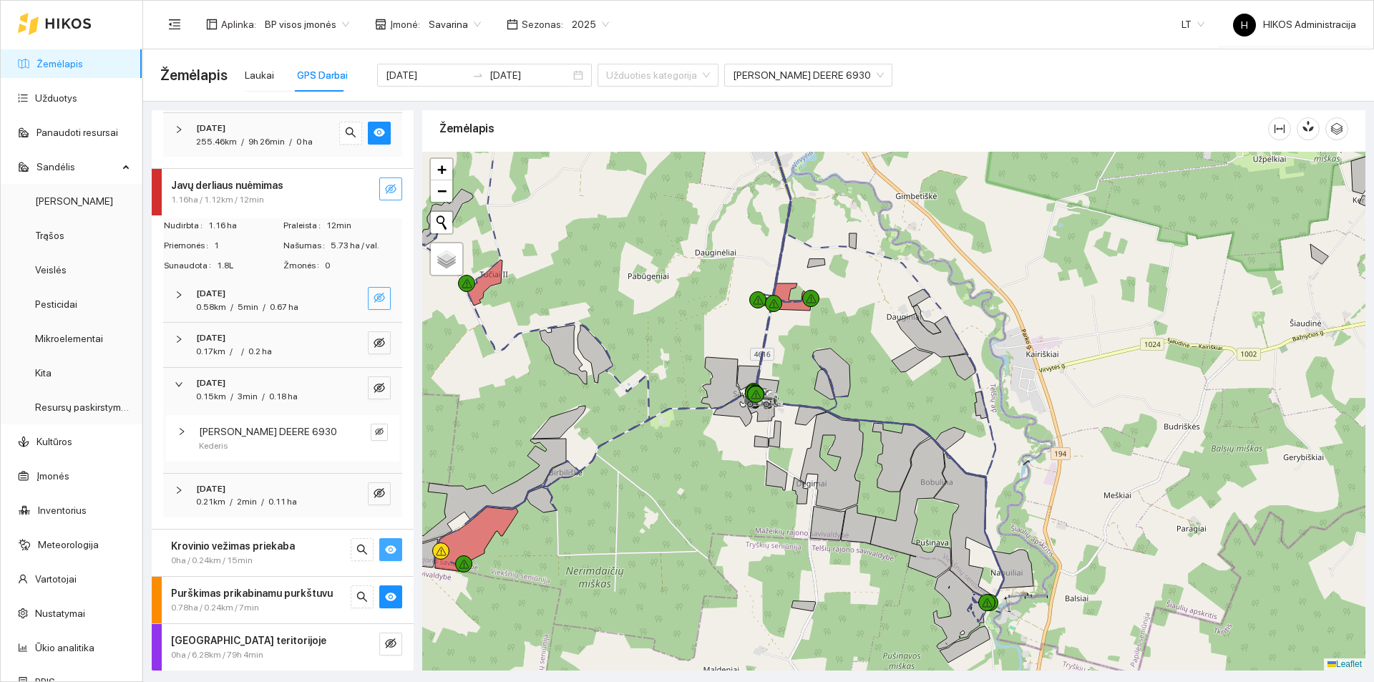
drag, startPoint x: 628, startPoint y: 274, endPoint x: 808, endPoint y: 373, distance: 205.7
click at [815, 375] on div at bounding box center [893, 411] width 943 height 519
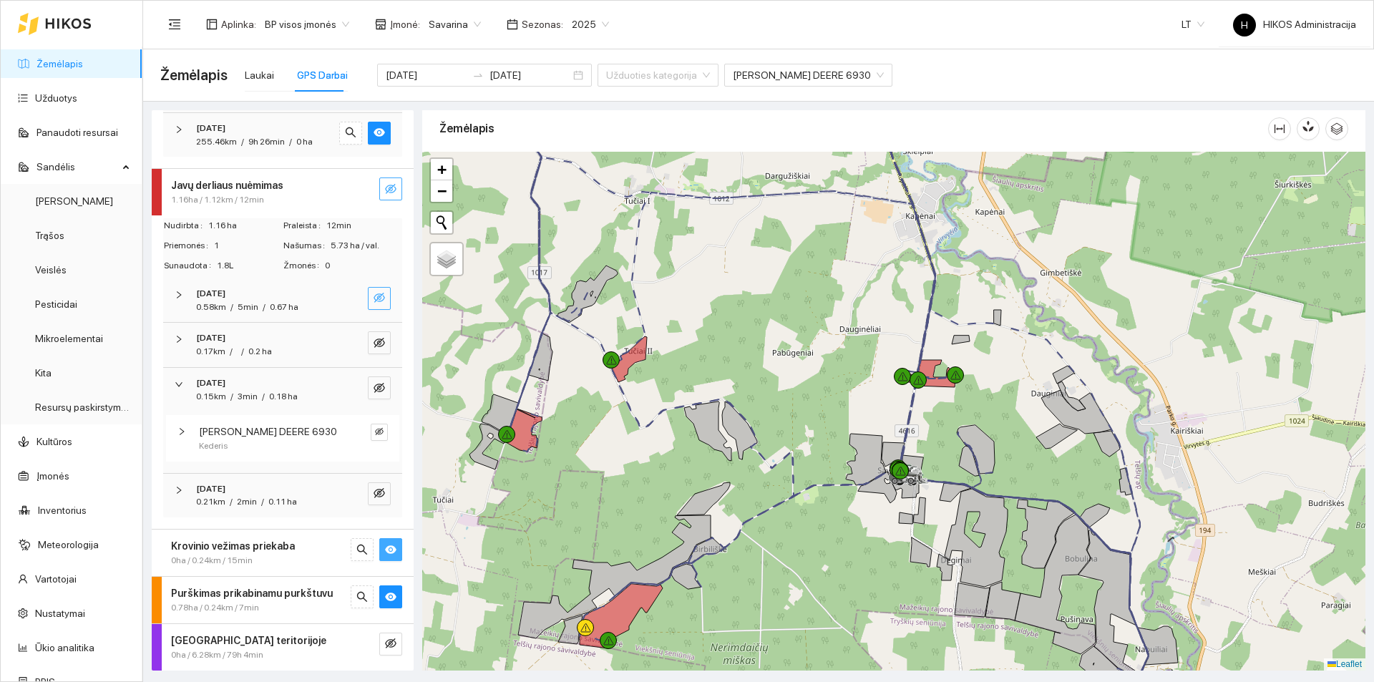
click at [385, 188] on icon "eye-invisible" at bounding box center [390, 188] width 11 height 11
click at [279, 186] on div "Javų derliaus nuėmimas" at bounding box center [258, 186] width 175 height 16
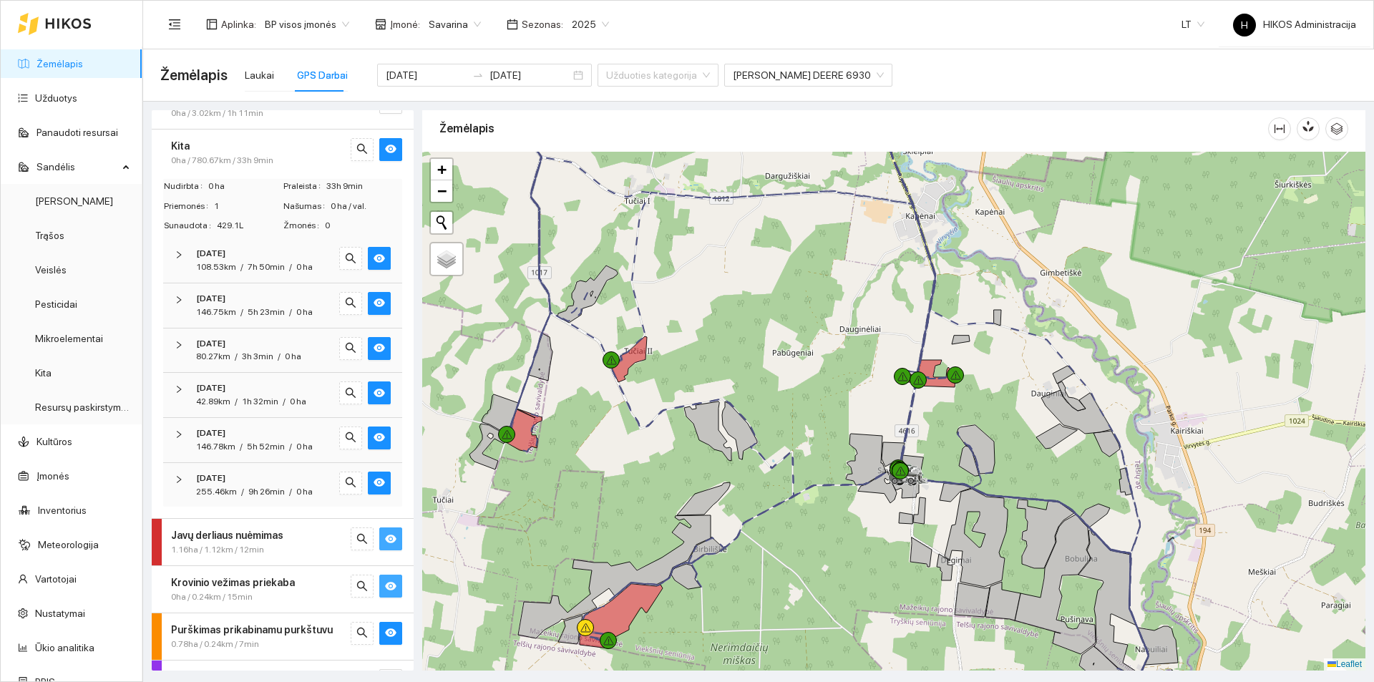
scroll to position [0, 0]
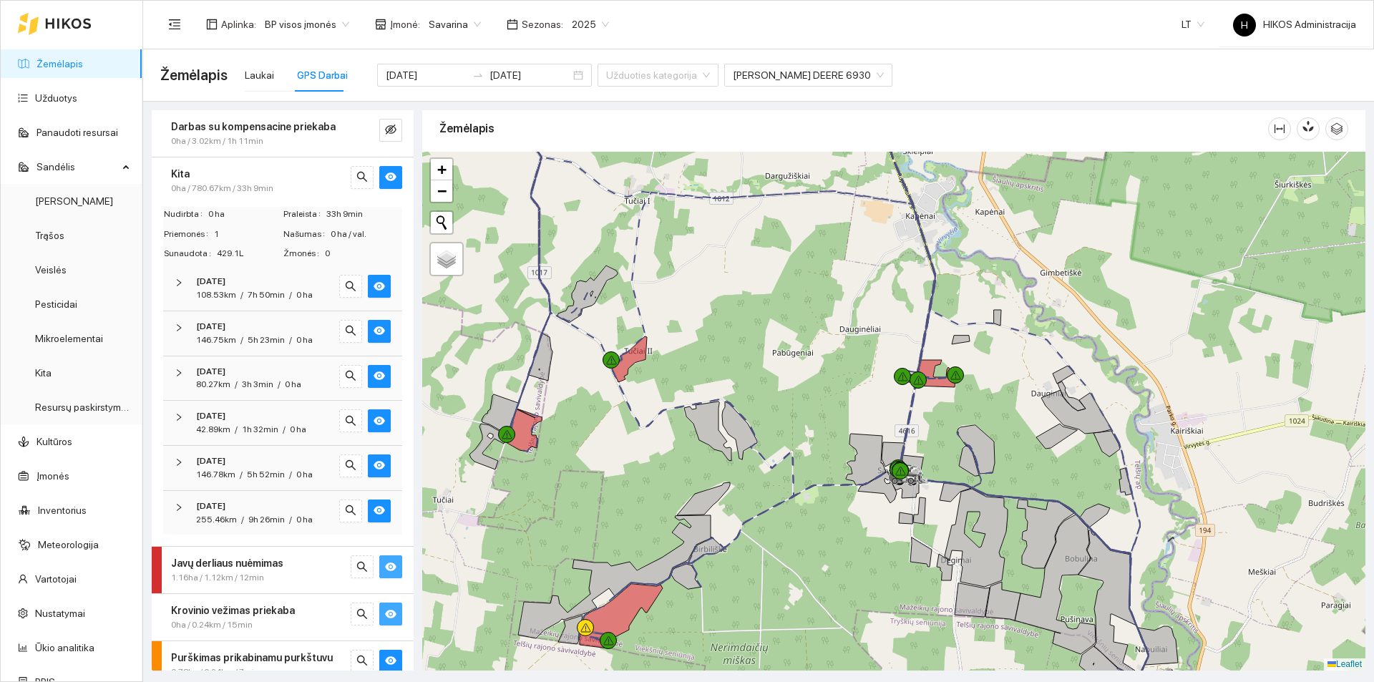
click at [271, 185] on span "0ha / 780.67km / 33h 9min" at bounding box center [222, 189] width 102 height 14
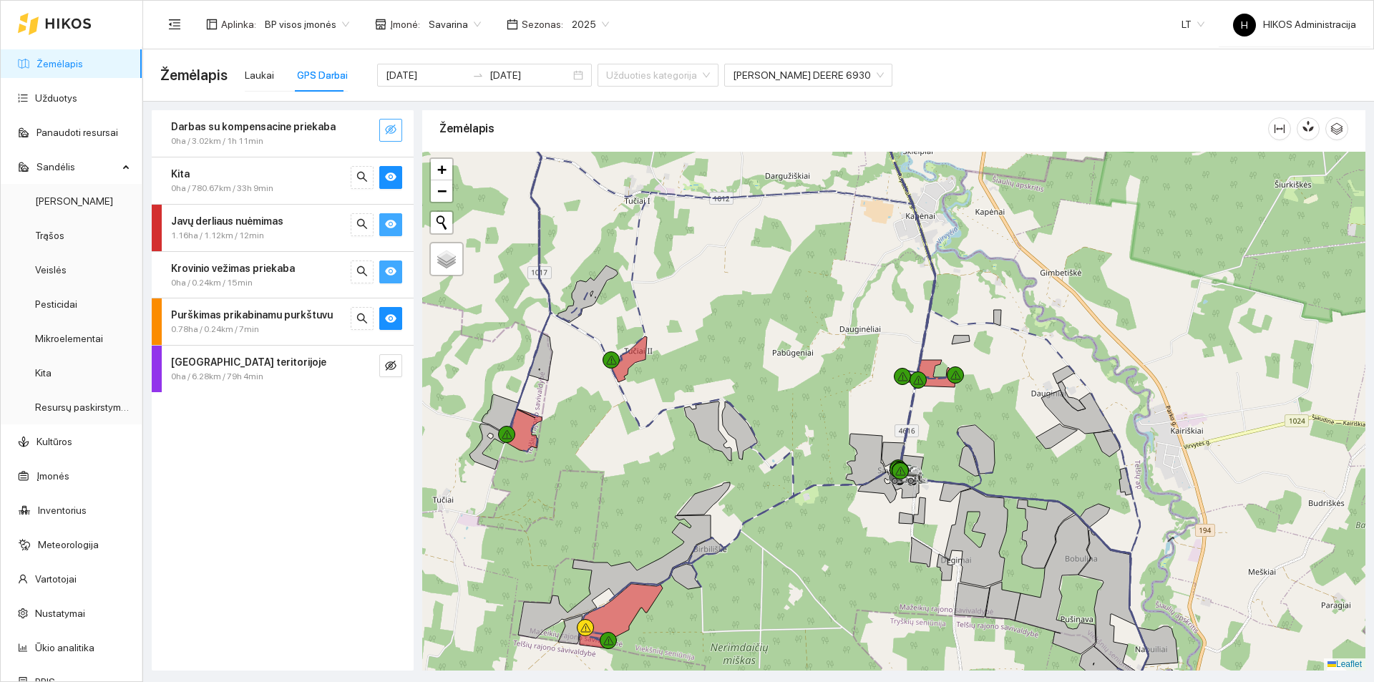
click at [389, 127] on icon "eye-invisible" at bounding box center [390, 129] width 11 height 11
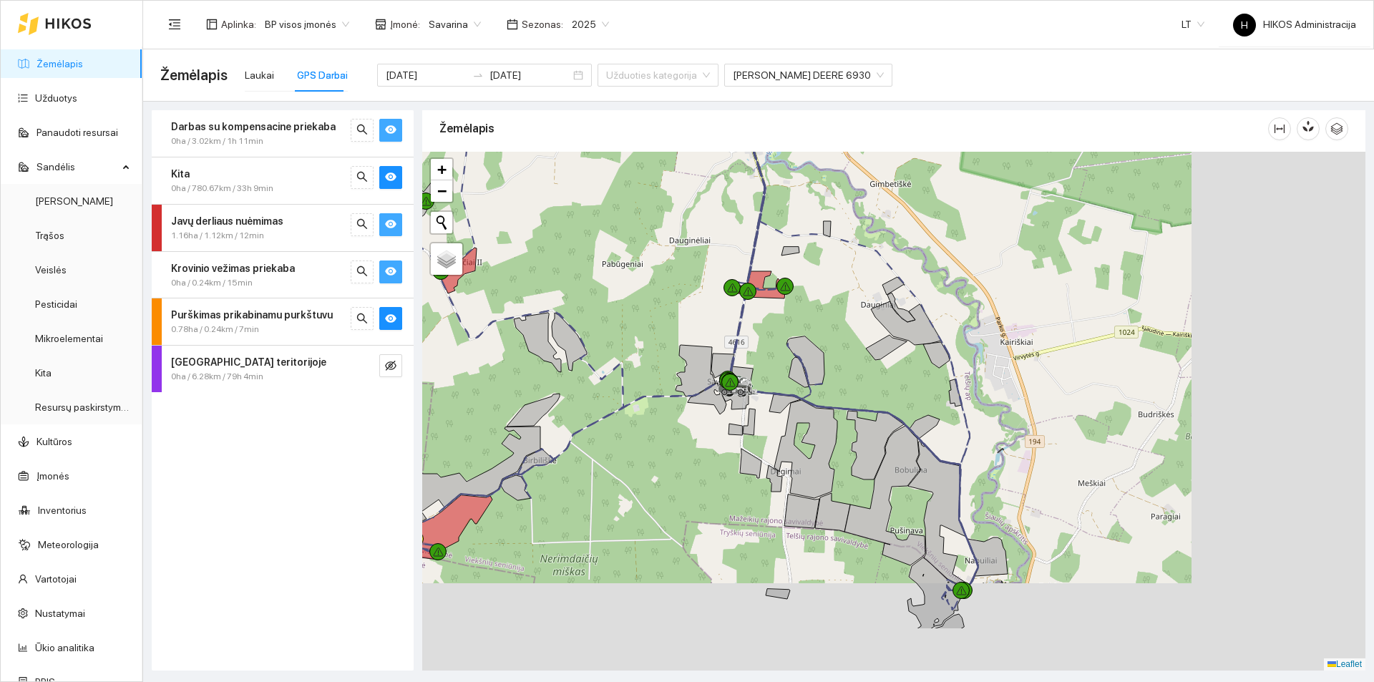
drag, startPoint x: 965, startPoint y: 442, endPoint x: 661, endPoint y: 363, distance: 313.7
click at [676, 363] on icon at bounding box center [696, 371] width 40 height 52
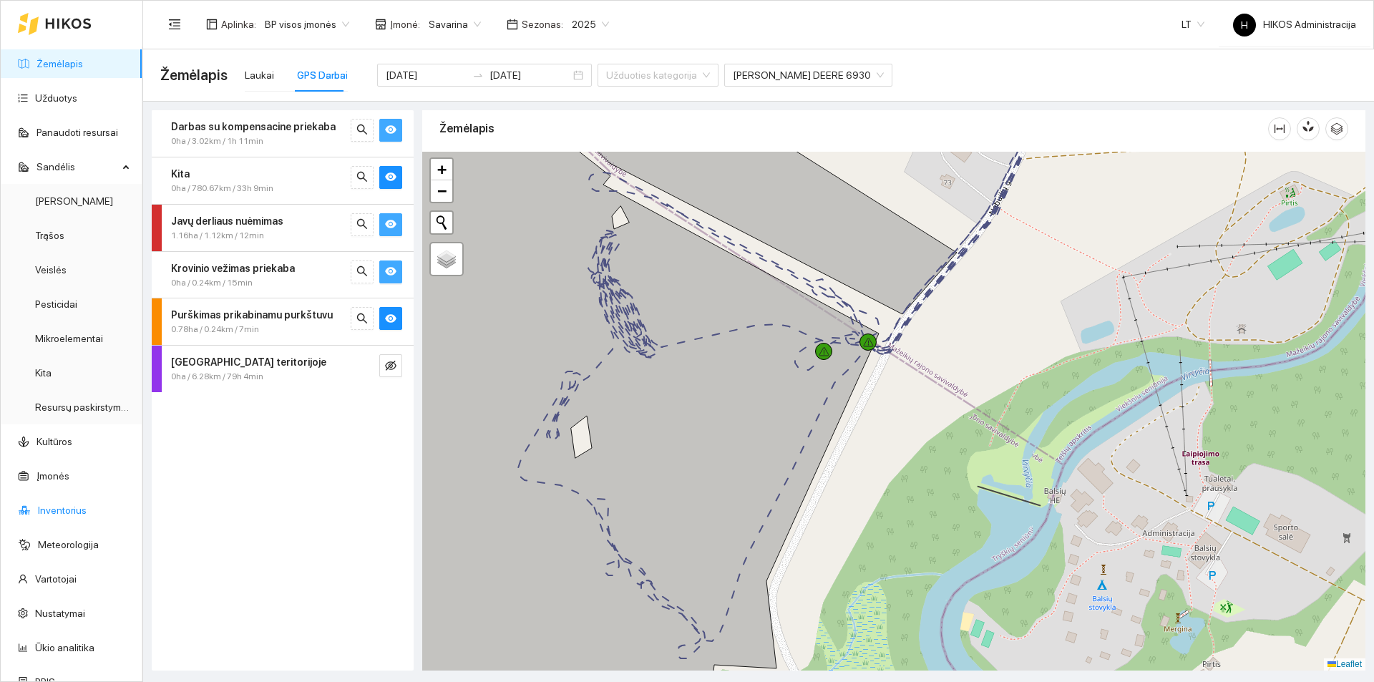
click at [71, 507] on link "Inventorius" at bounding box center [62, 510] width 49 height 11
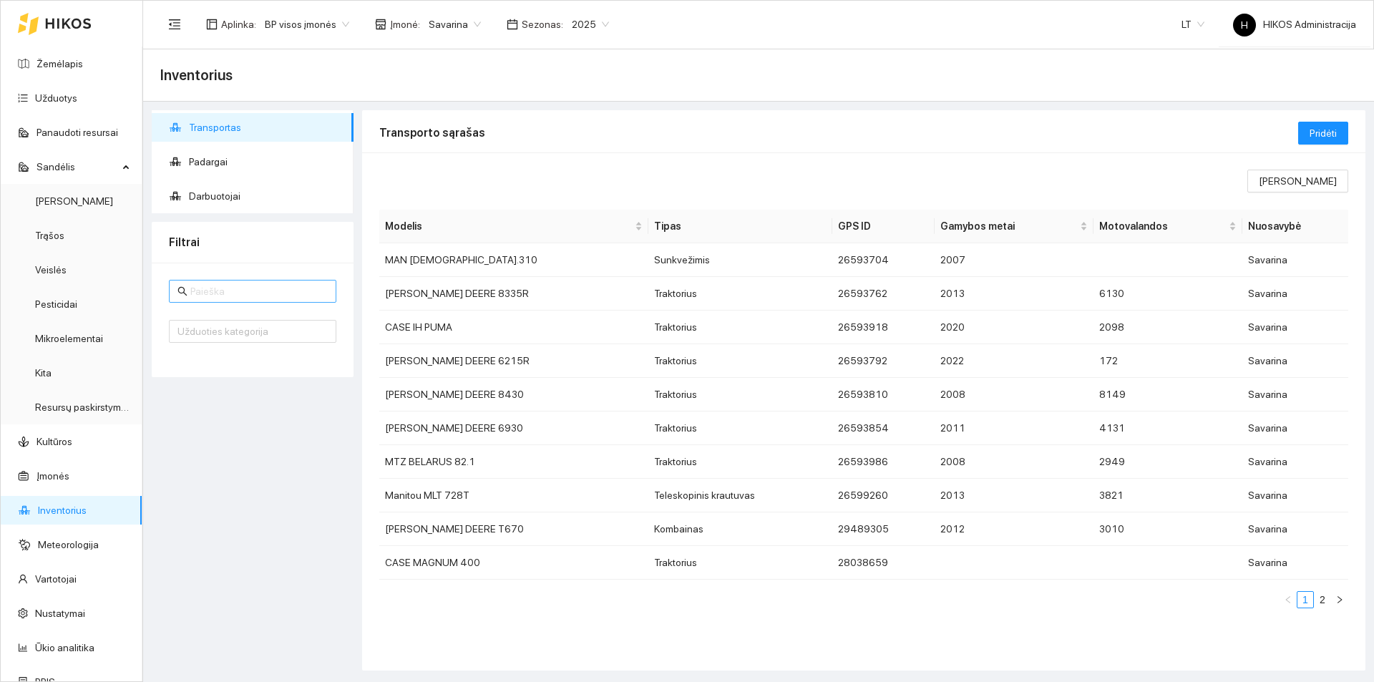
click at [292, 302] on span at bounding box center [252, 291] width 167 height 23
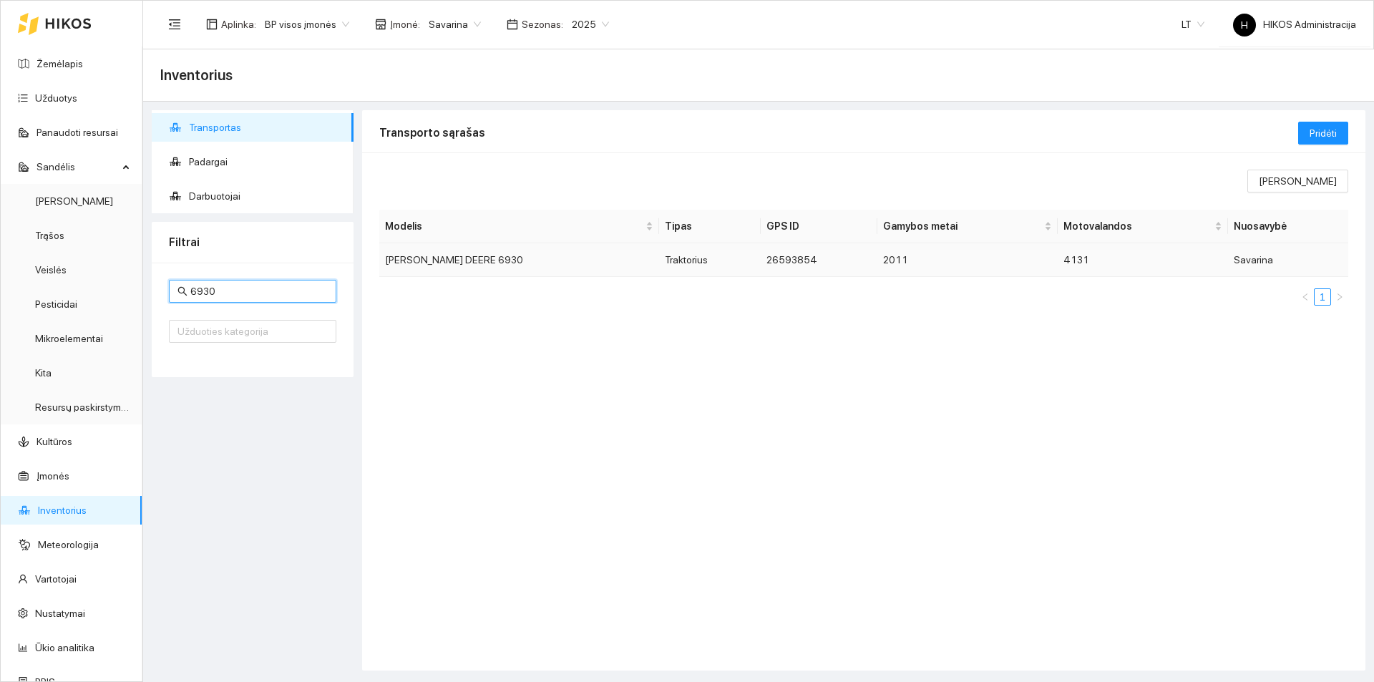
type input "6930"
click at [442, 261] on td "[PERSON_NAME] 6930" at bounding box center [519, 260] width 280 height 34
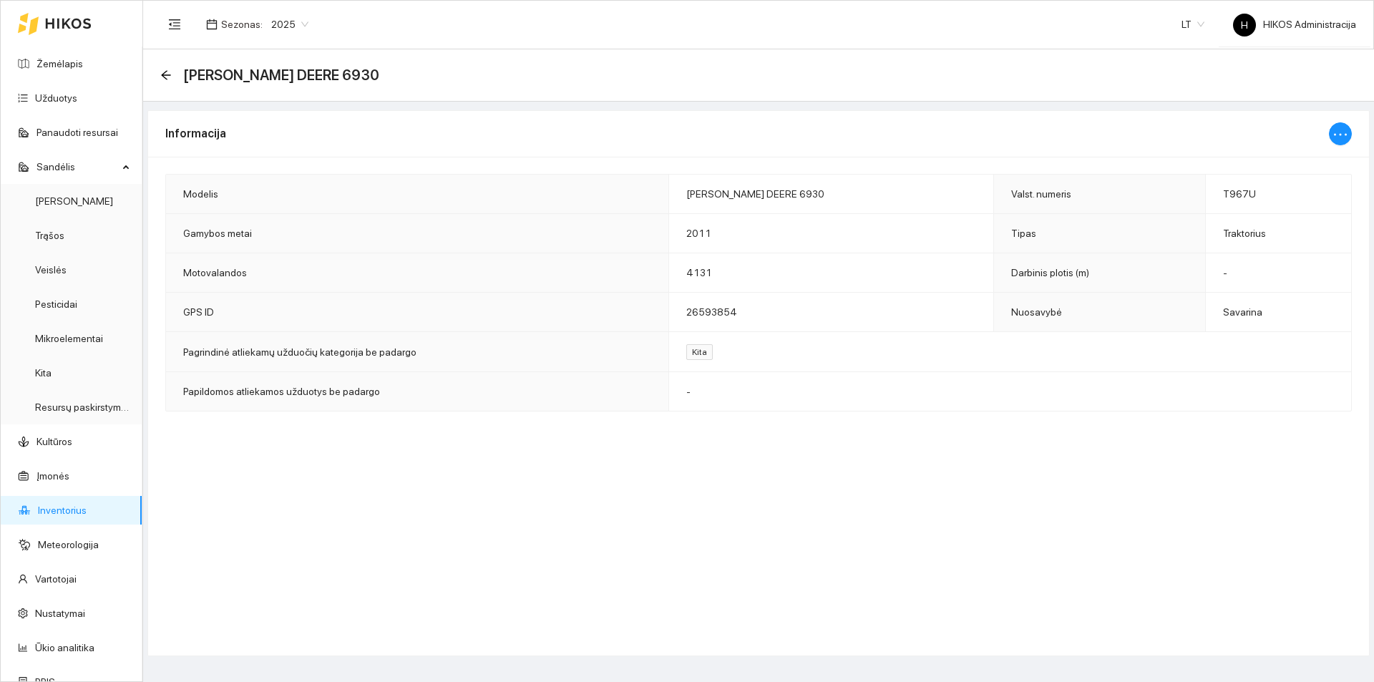
drag, startPoint x: 1051, startPoint y: 555, endPoint x: 696, endPoint y: 384, distance: 395.0
click at [1051, 555] on div "Informacija Modelis JOHN DEERE 6930 Valst. numeris T967U Gamybos metai 2011 Tip…" at bounding box center [758, 383] width 1223 height 546
click at [83, 69] on link "Žemėlapis" at bounding box center [60, 63] width 47 height 11
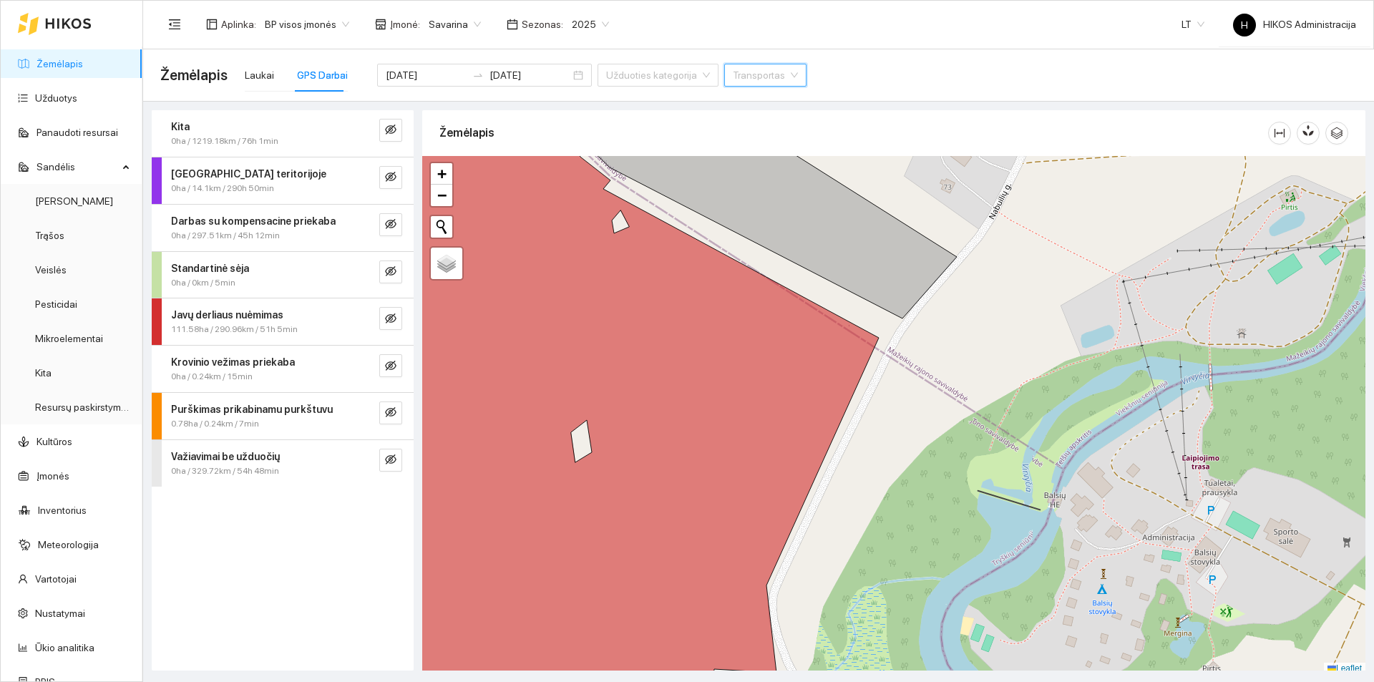
click at [288, 316] on div "Javų derliaus nuėmimas" at bounding box center [258, 315] width 175 height 16
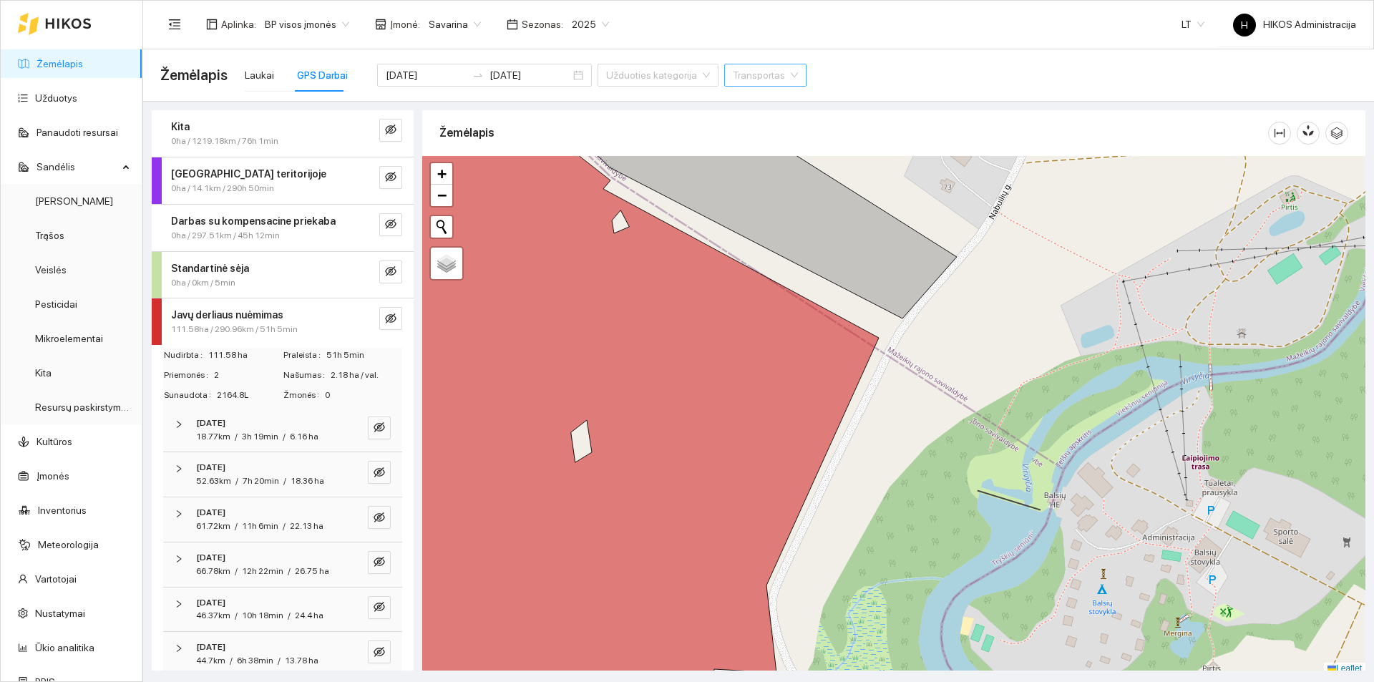
click at [276, 422] on div "[DATE]" at bounding box center [263, 424] width 134 height 14
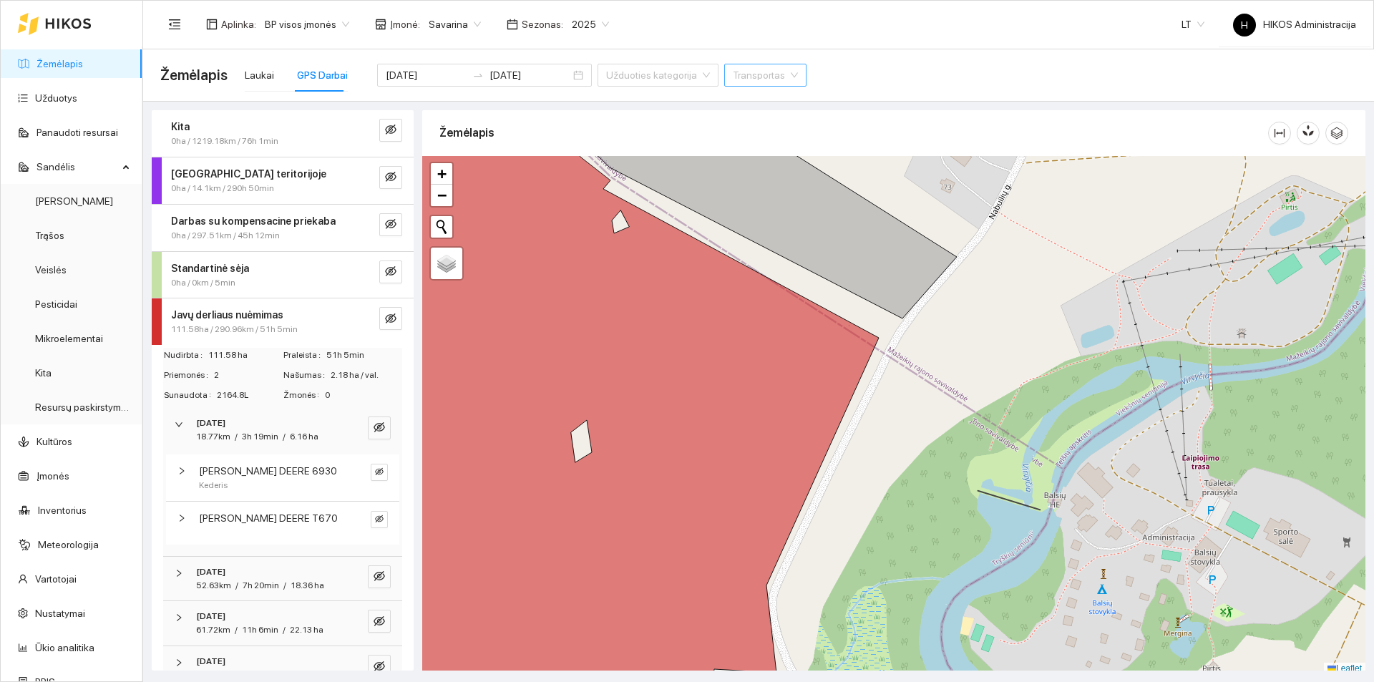
click at [276, 422] on div "[DATE]" at bounding box center [263, 424] width 134 height 14
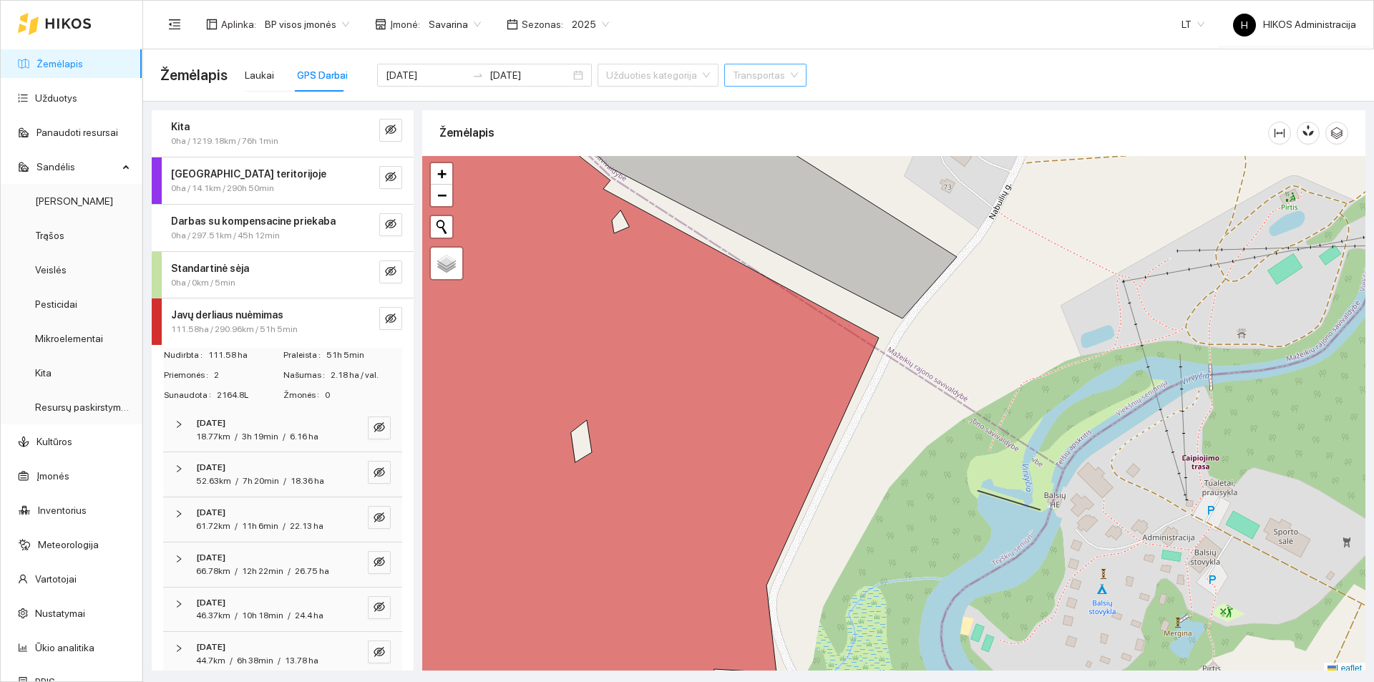
click at [271, 482] on div "7h 20min" at bounding box center [261, 482] width 37 height 14
click at [280, 440] on div "18.77km / 3h 19min / 6.16 ha" at bounding box center [257, 437] width 122 height 14
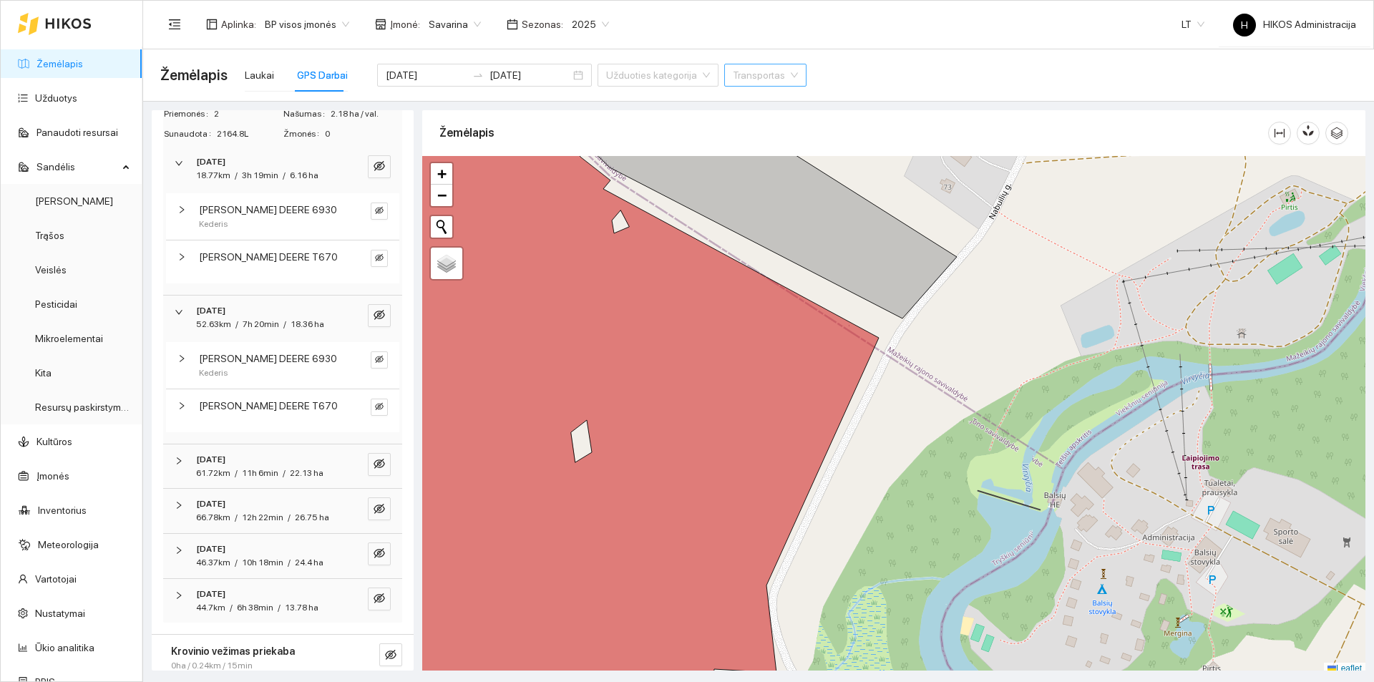
scroll to position [358, 0]
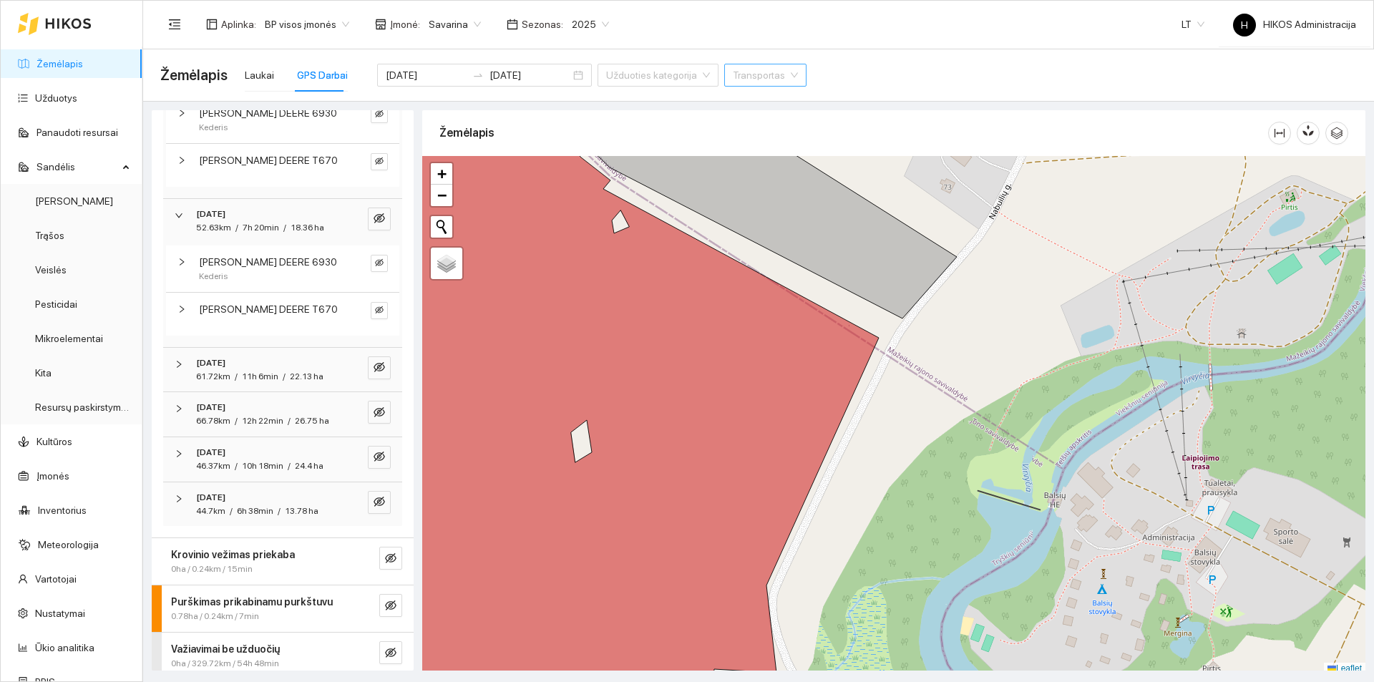
click at [306, 428] on div "66.78km / 12h 22min / 26.75 ha" at bounding box center [262, 421] width 133 height 14
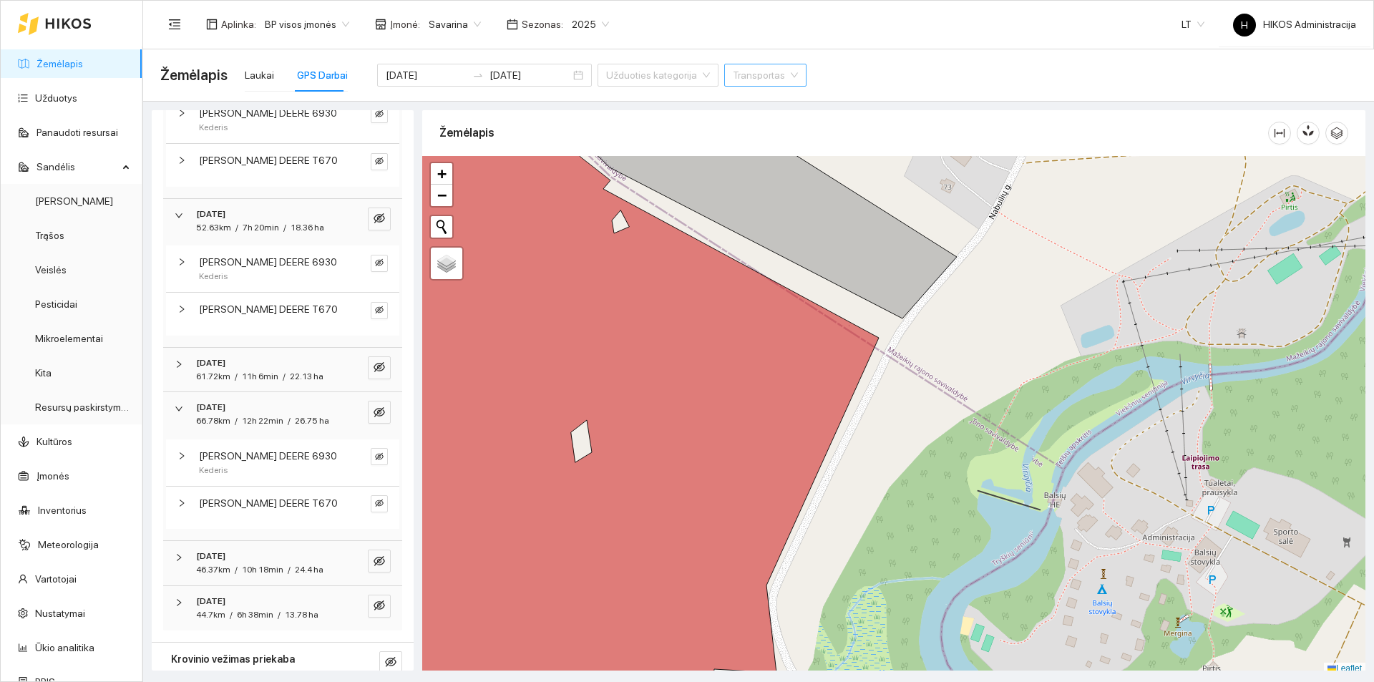
click at [278, 384] on div "61.72km / 11h 6min / 22.13 ha" at bounding box center [259, 377] width 127 height 14
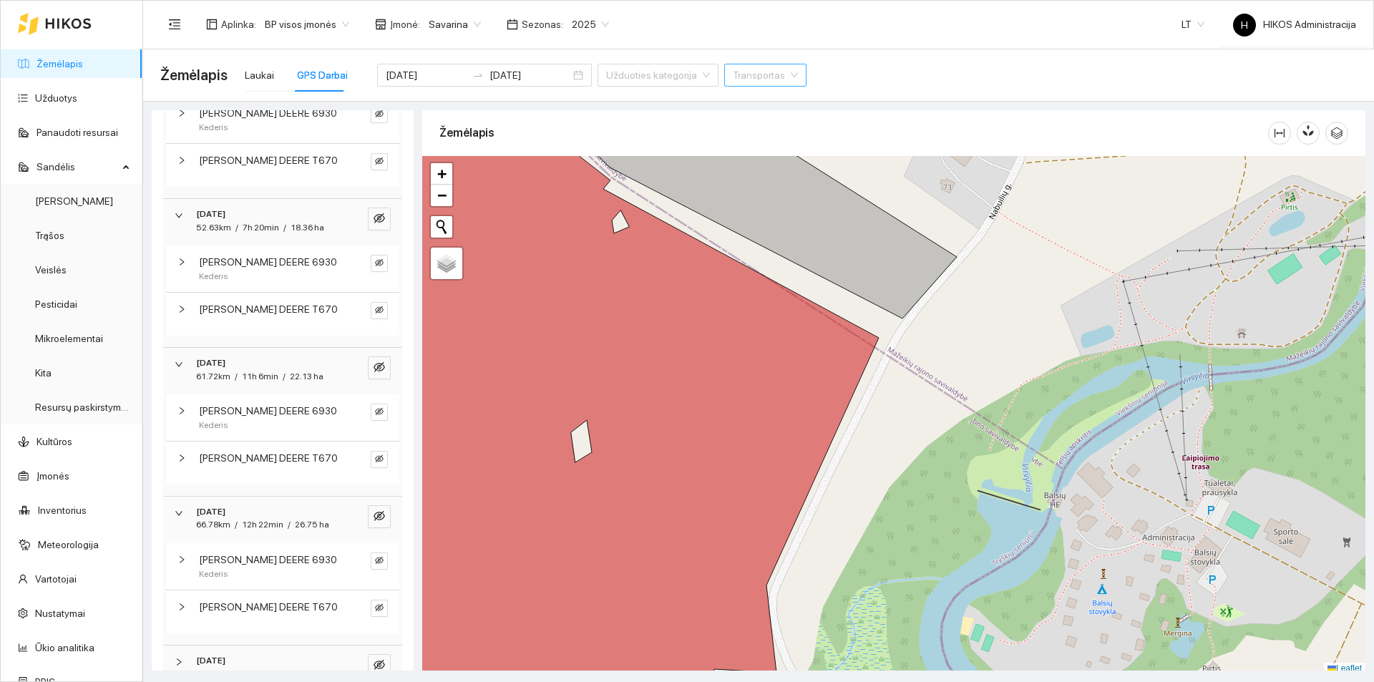
scroll to position [573, 0]
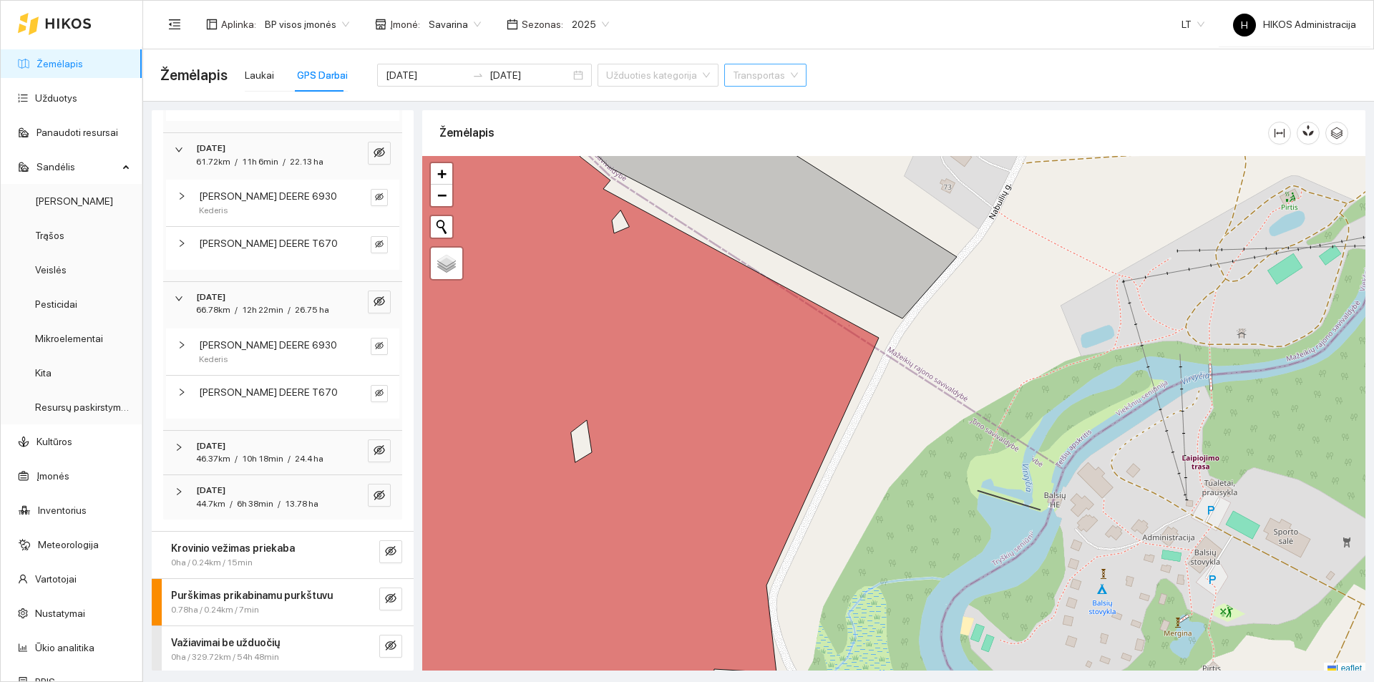
click at [268, 509] on span "6h 38min" at bounding box center [255, 504] width 37 height 10
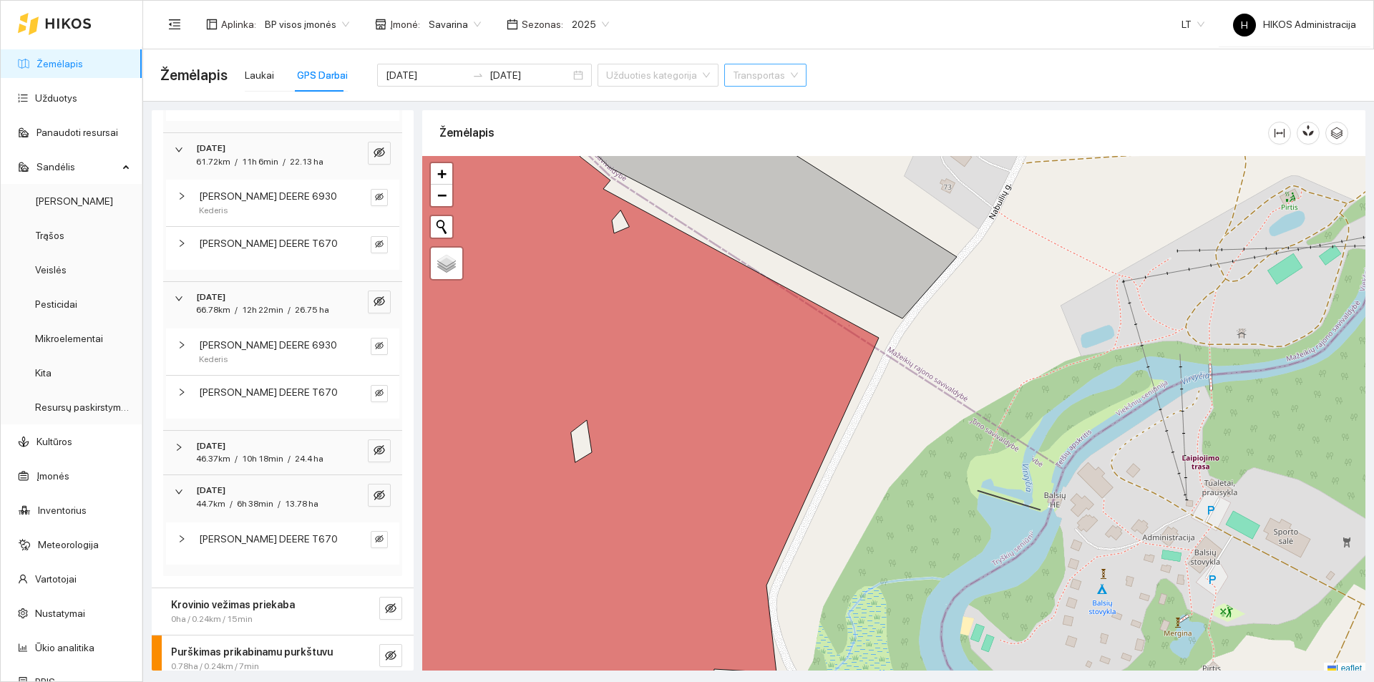
click at [266, 464] on span "10h 18min" at bounding box center [263, 459] width 42 height 10
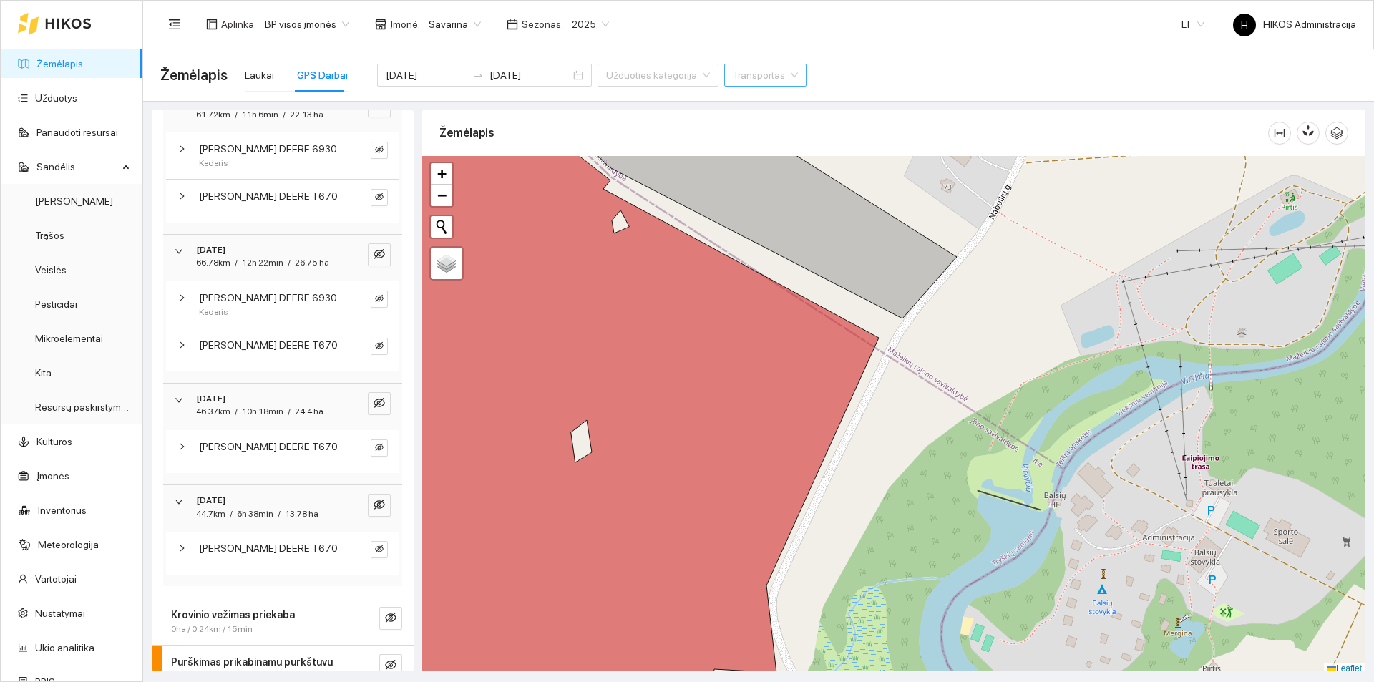
scroll to position [644, 0]
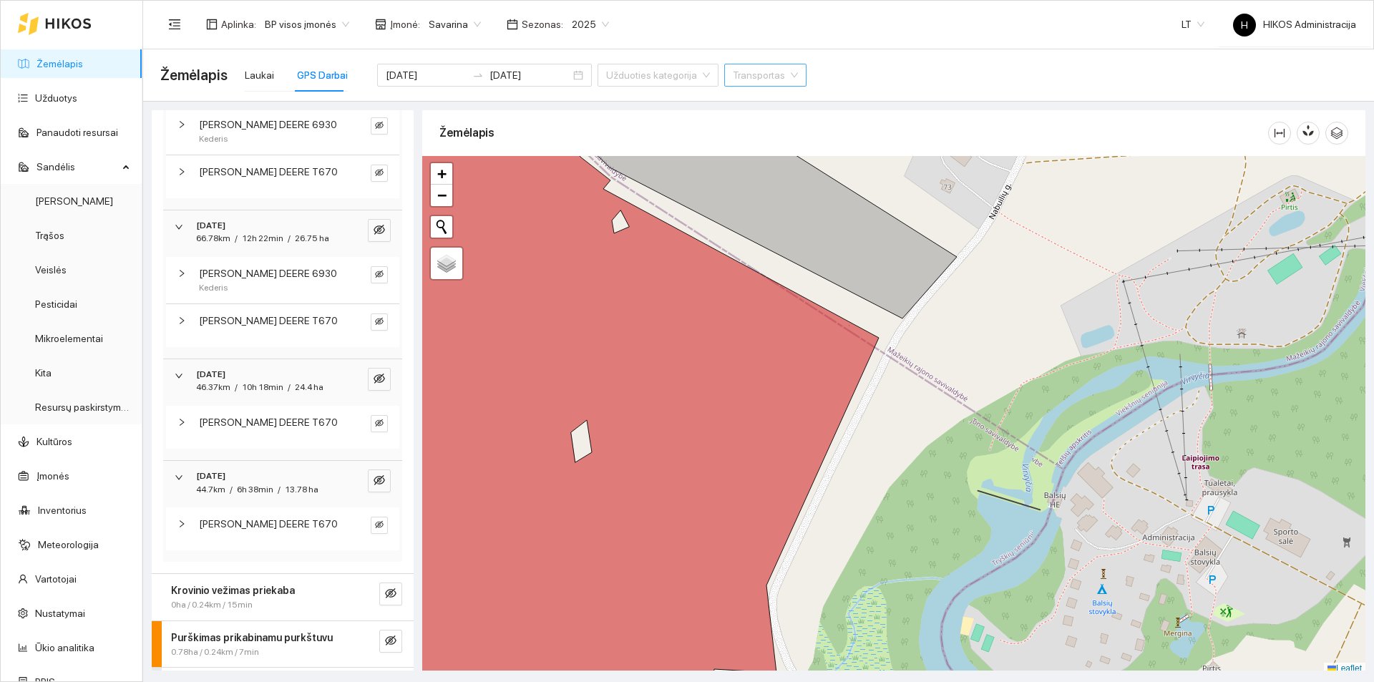
click at [271, 394] on div "46.37km / 10h 18min / 24.4 ha" at bounding box center [259, 388] width 127 height 14
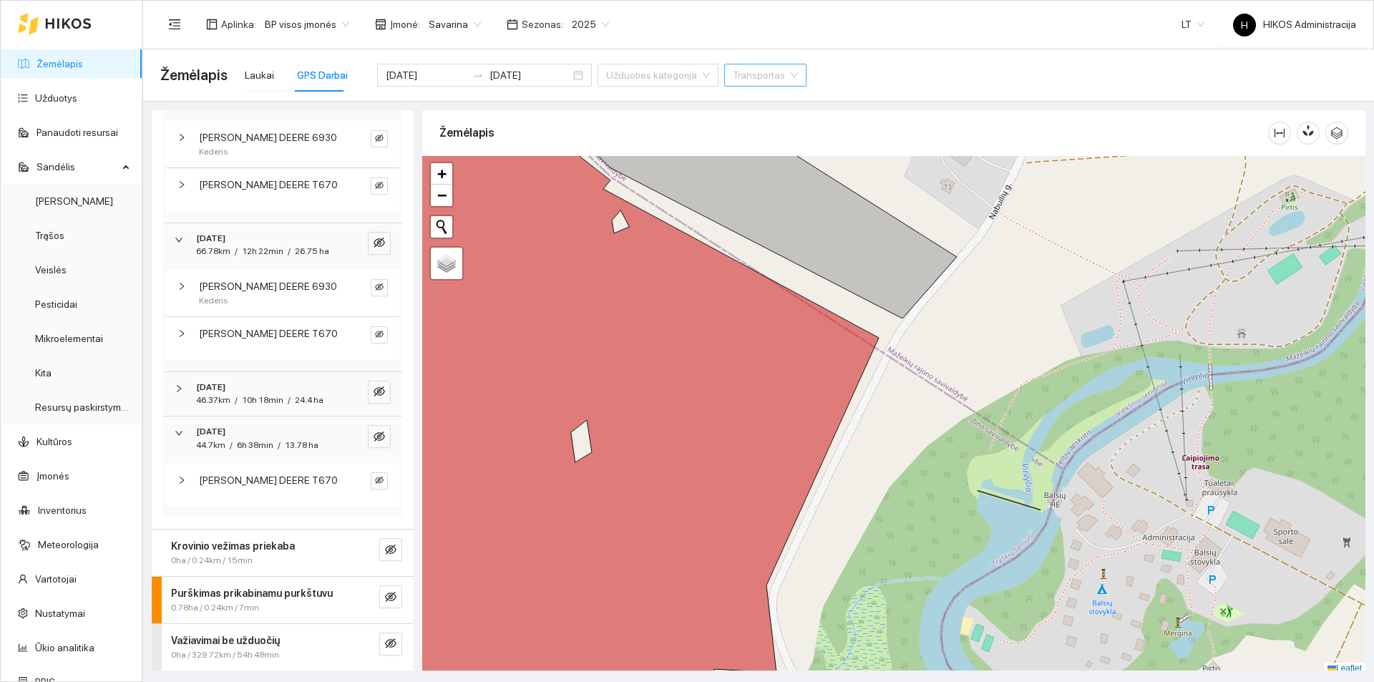
click at [270, 407] on div "46.37km / 10h 18min / 24.4 ha" at bounding box center [259, 401] width 127 height 14
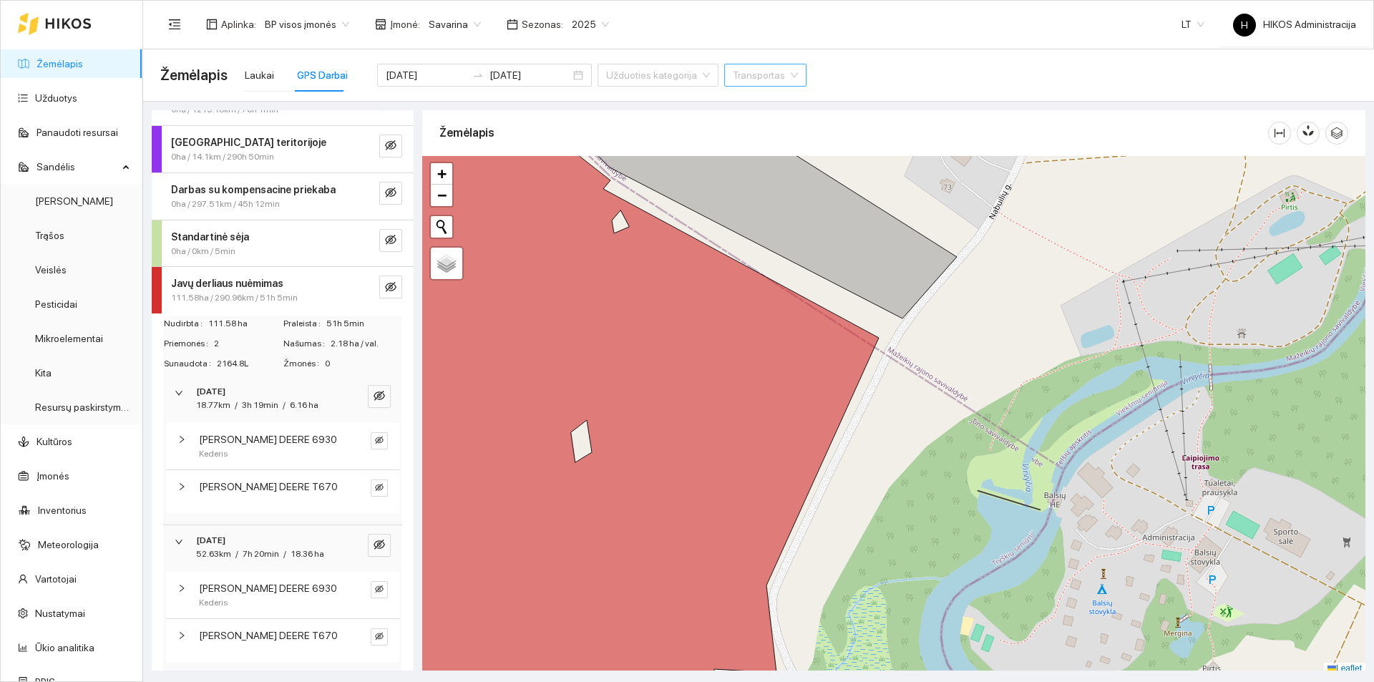
scroll to position [0, 0]
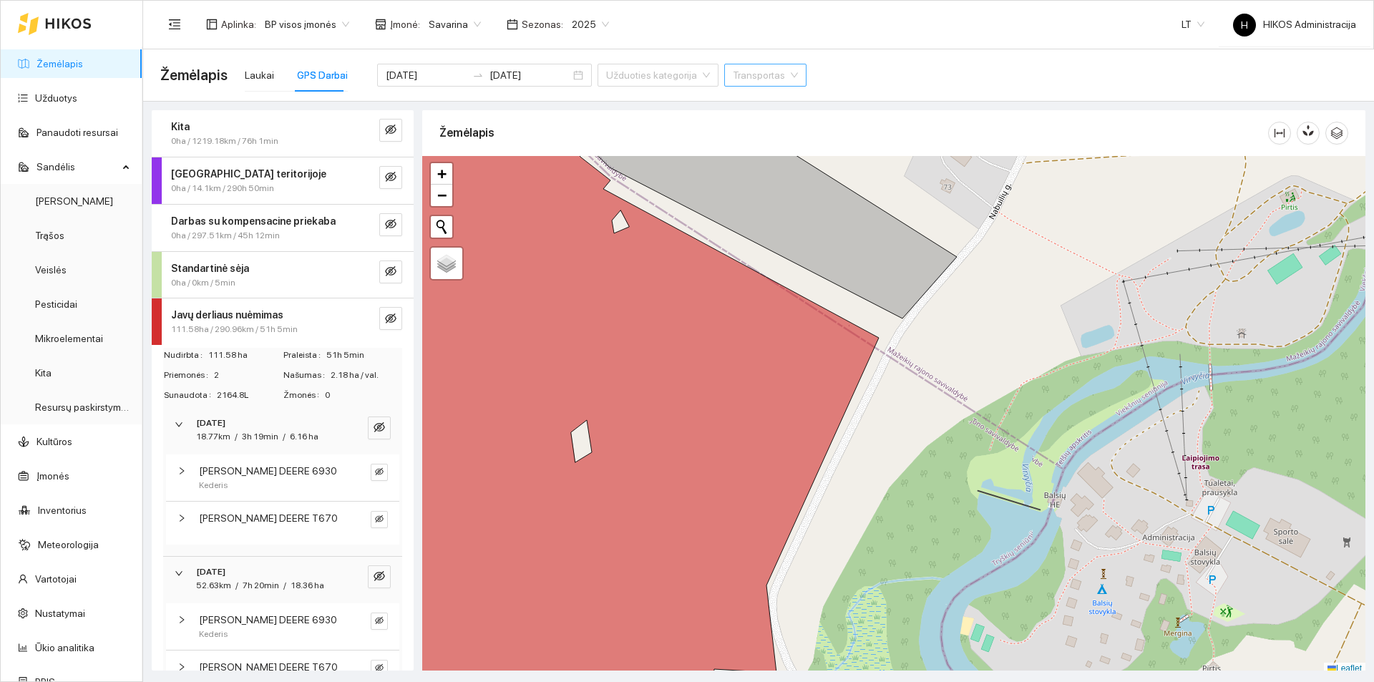
click at [229, 135] on span "0ha / 1219.18km / 76h 1min" at bounding box center [224, 142] width 107 height 14
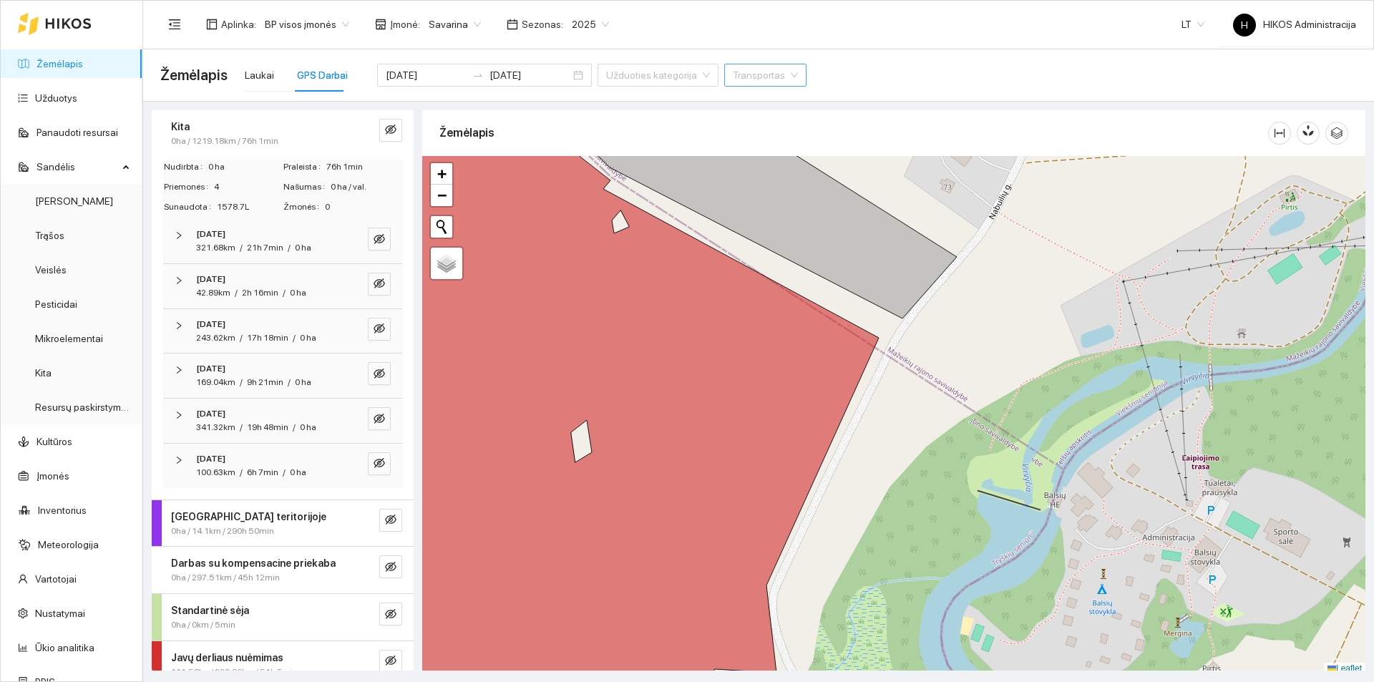
click at [274, 462] on div "2025-08-09" at bounding box center [263, 459] width 134 height 14
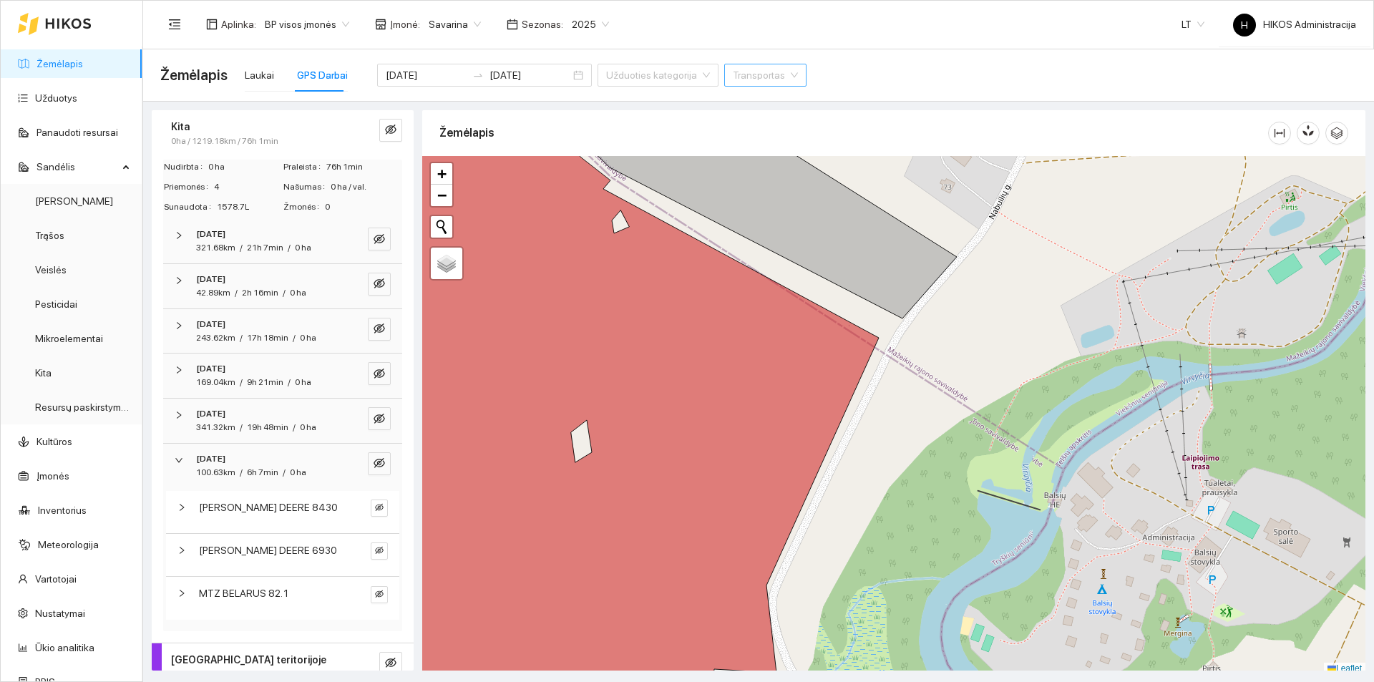
click at [286, 426] on span "19h 48min" at bounding box center [268, 427] width 42 height 10
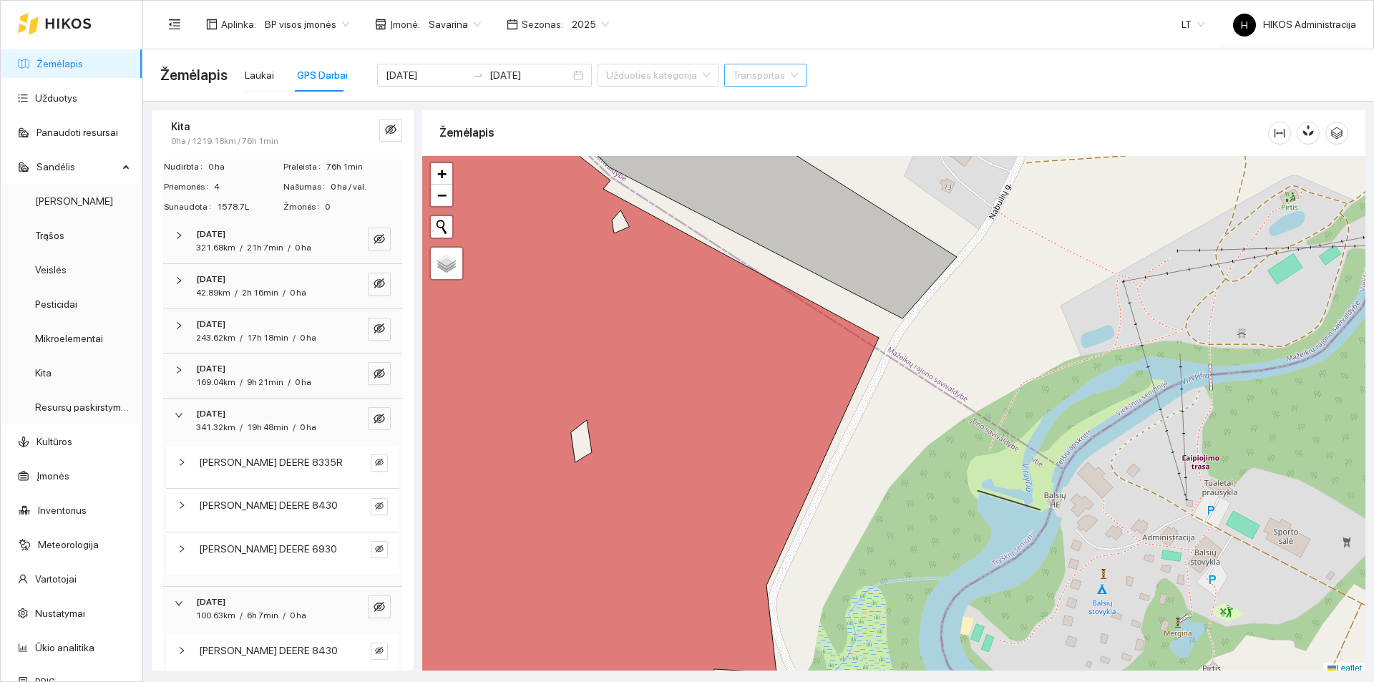
click at [295, 377] on span "0 ha" at bounding box center [303, 382] width 16 height 10
click at [733, 78] on input "search" at bounding box center [760, 74] width 55 height 21
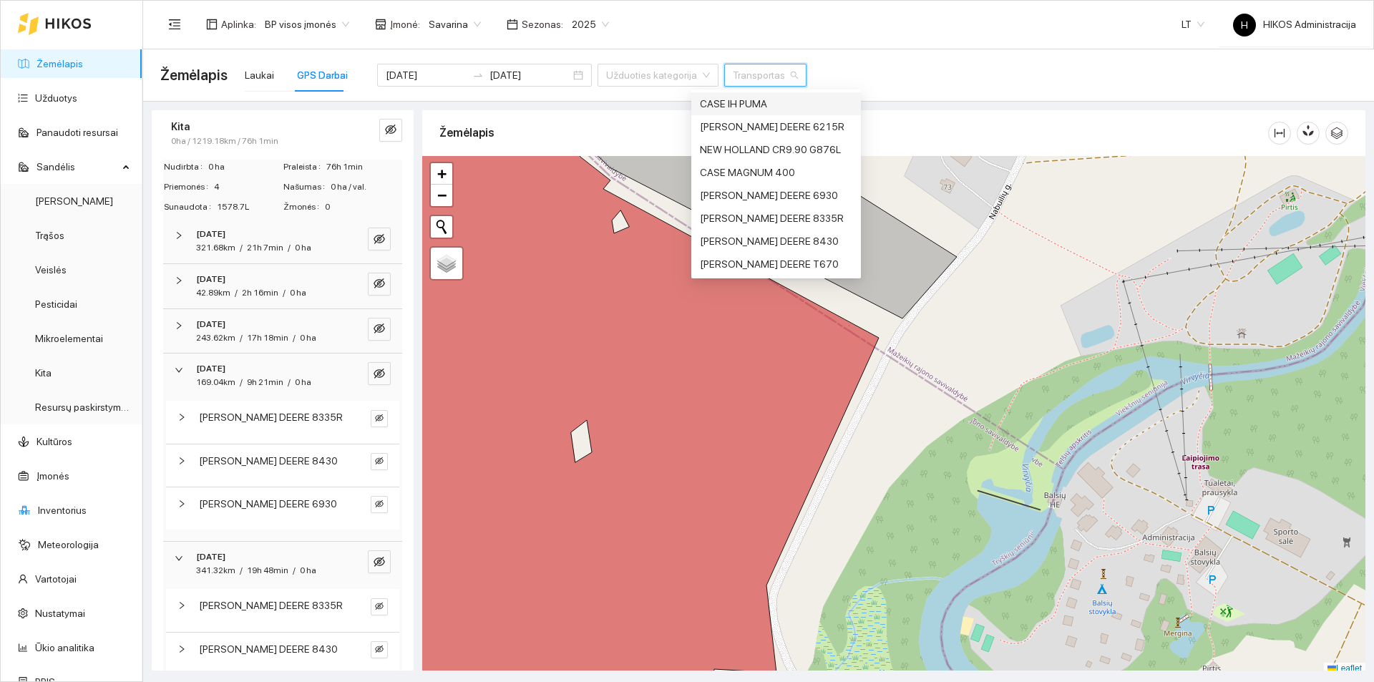
paste input "CR9.90"
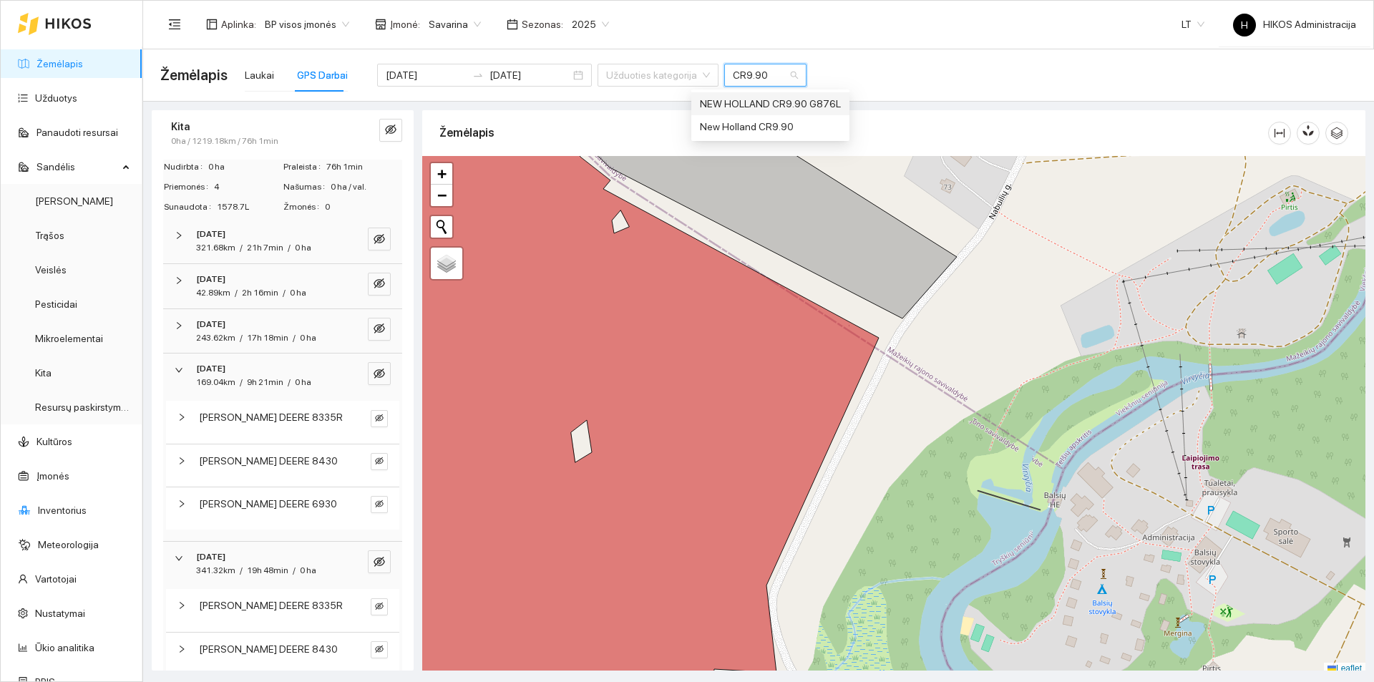
type input "CR9.90"
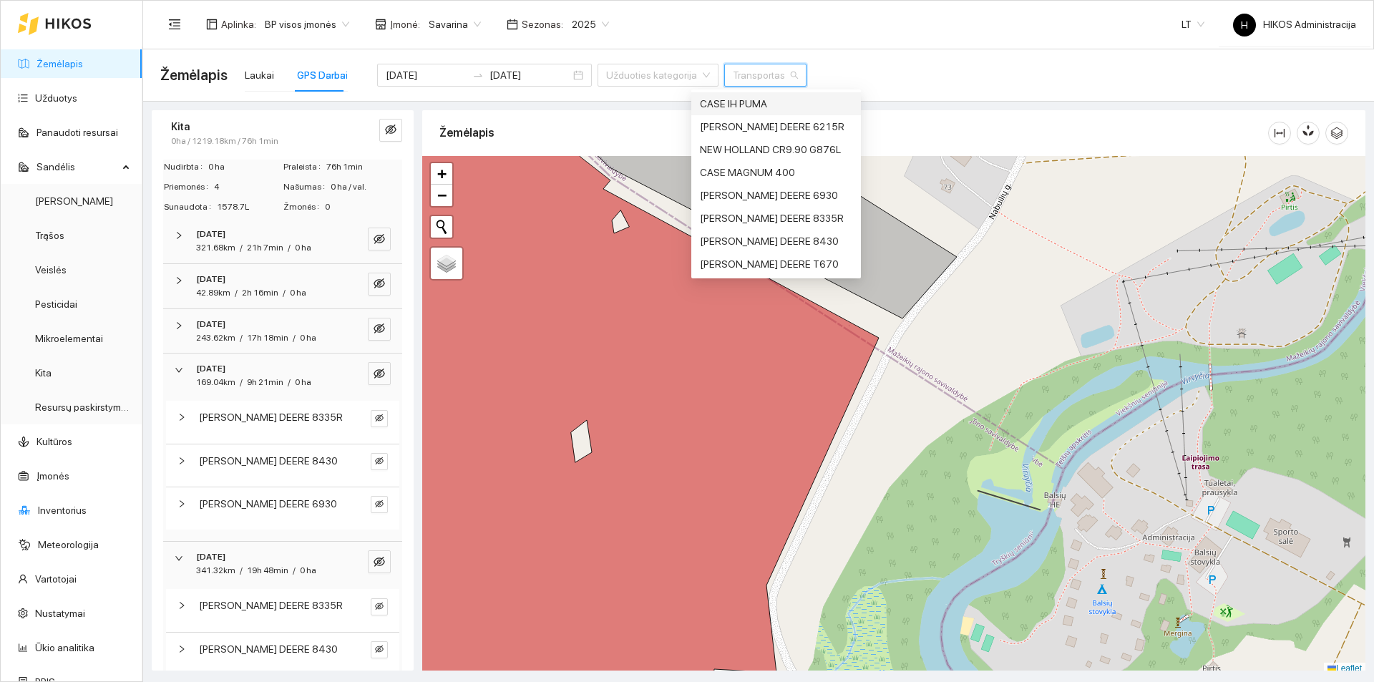
paste input "CR9.90"
type input "CR9.90"
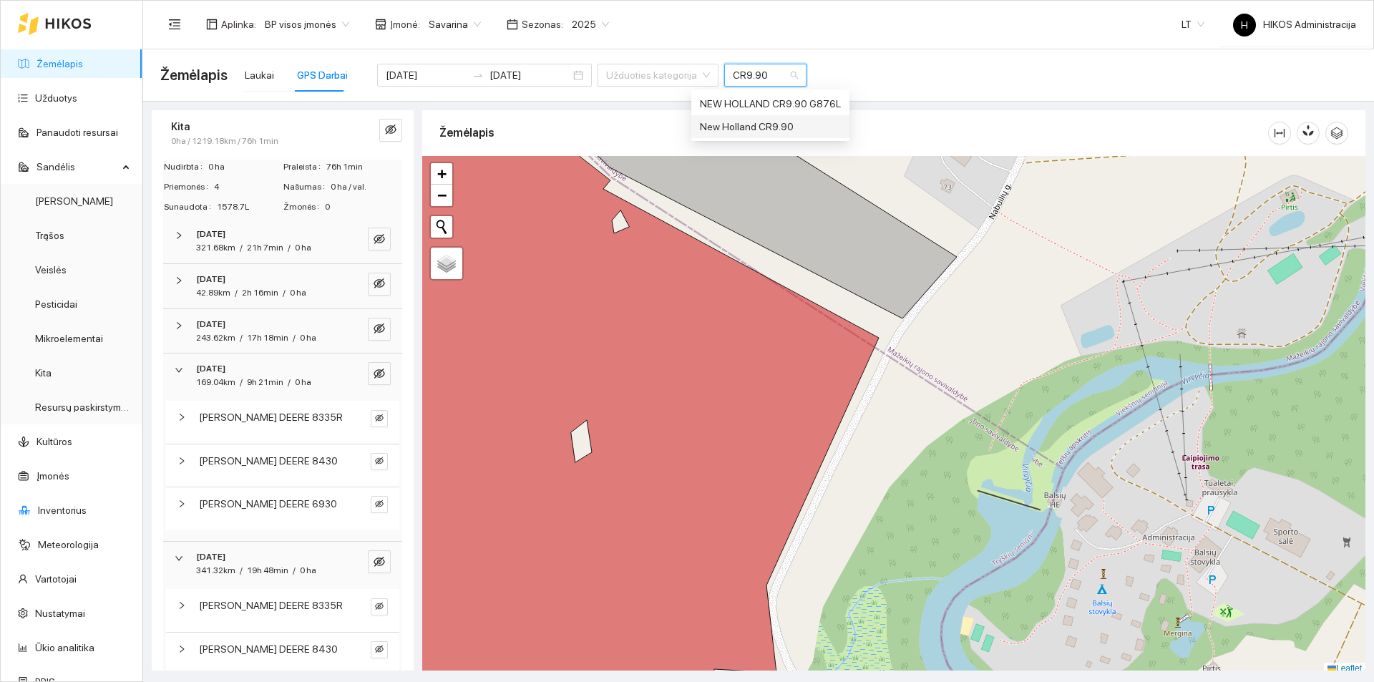
click at [783, 124] on div "New Holland CR9.90" at bounding box center [770, 127] width 141 height 16
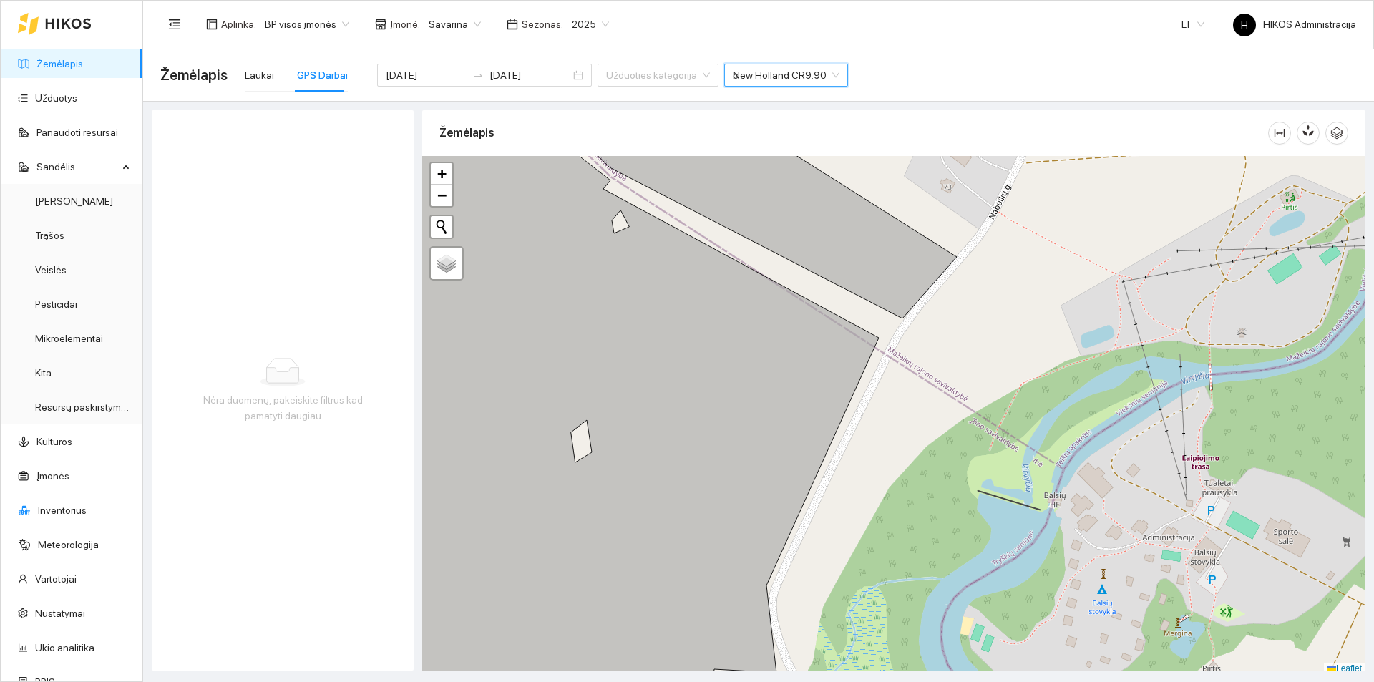
type input "cr"
click at [778, 93] on div "NEW HOLLAND CR9.90 G876L" at bounding box center [770, 103] width 158 height 23
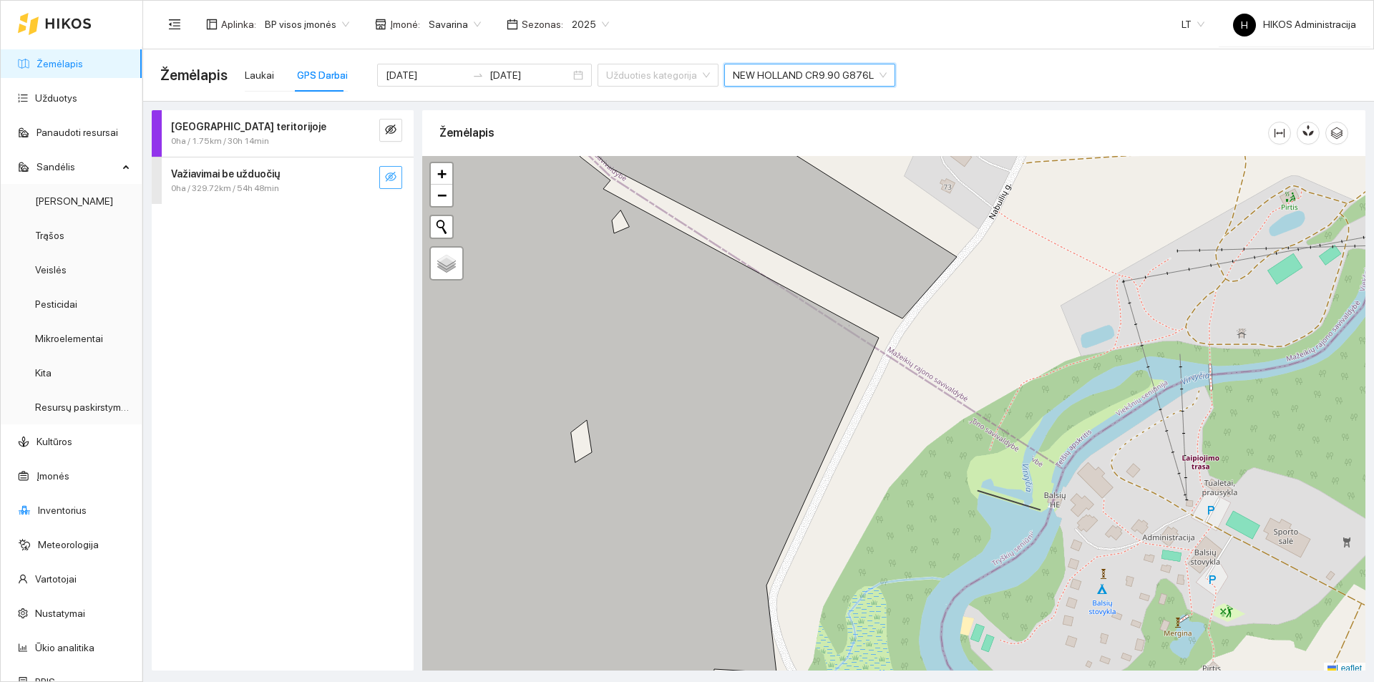
click at [395, 176] on icon "eye-invisible" at bounding box center [390, 177] width 11 height 10
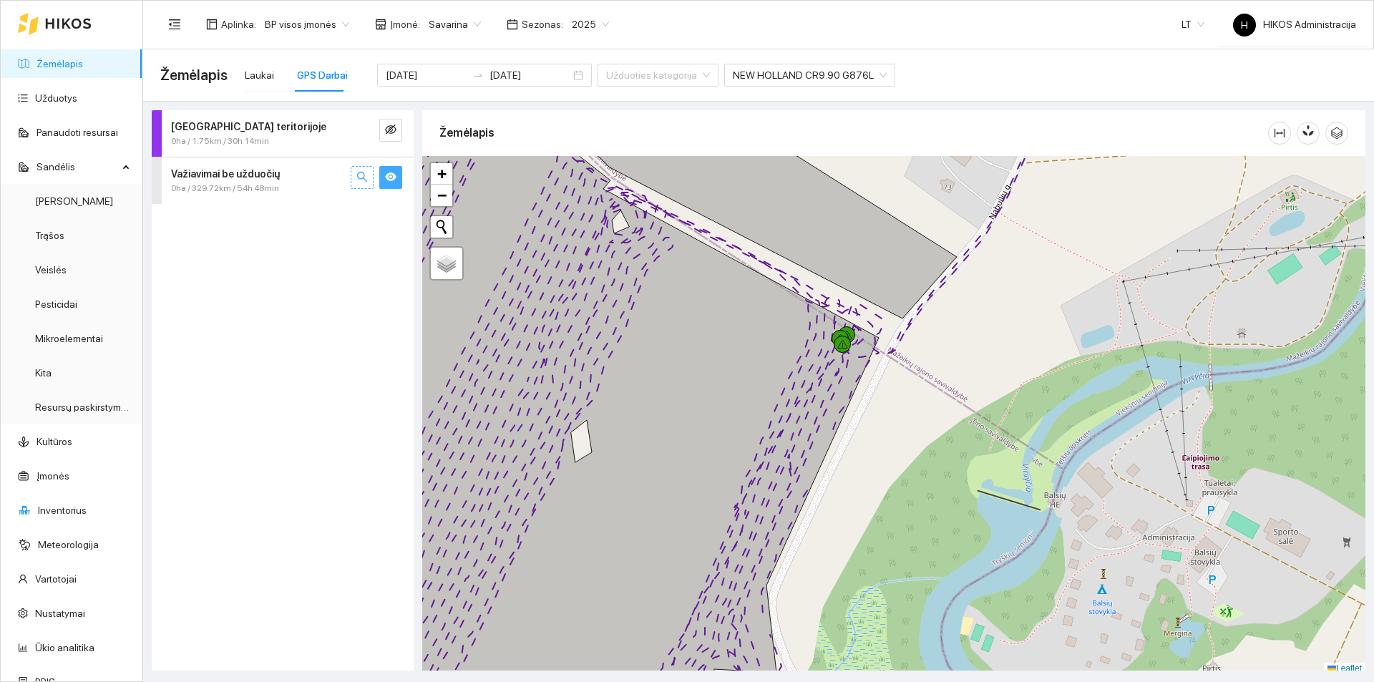
click at [367, 178] on icon "search" at bounding box center [361, 176] width 11 height 11
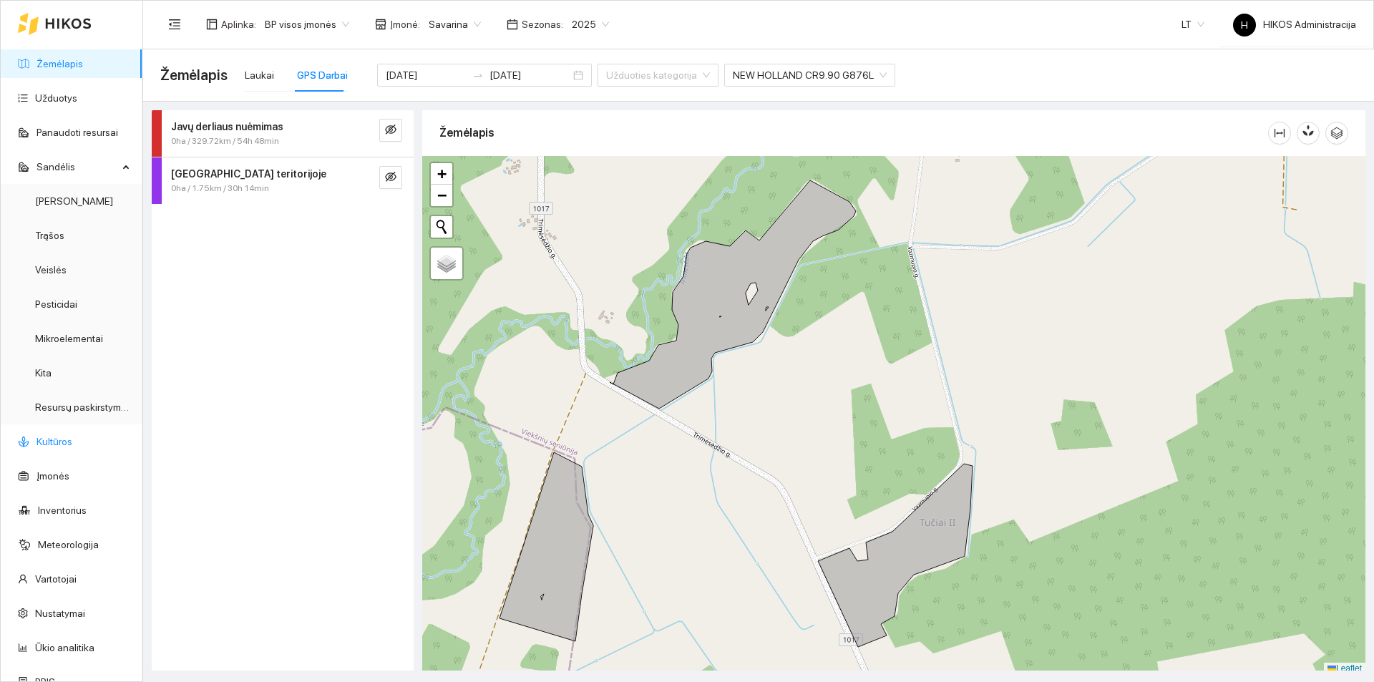
click at [60, 436] on link "Kultūros" at bounding box center [55, 441] width 36 height 11
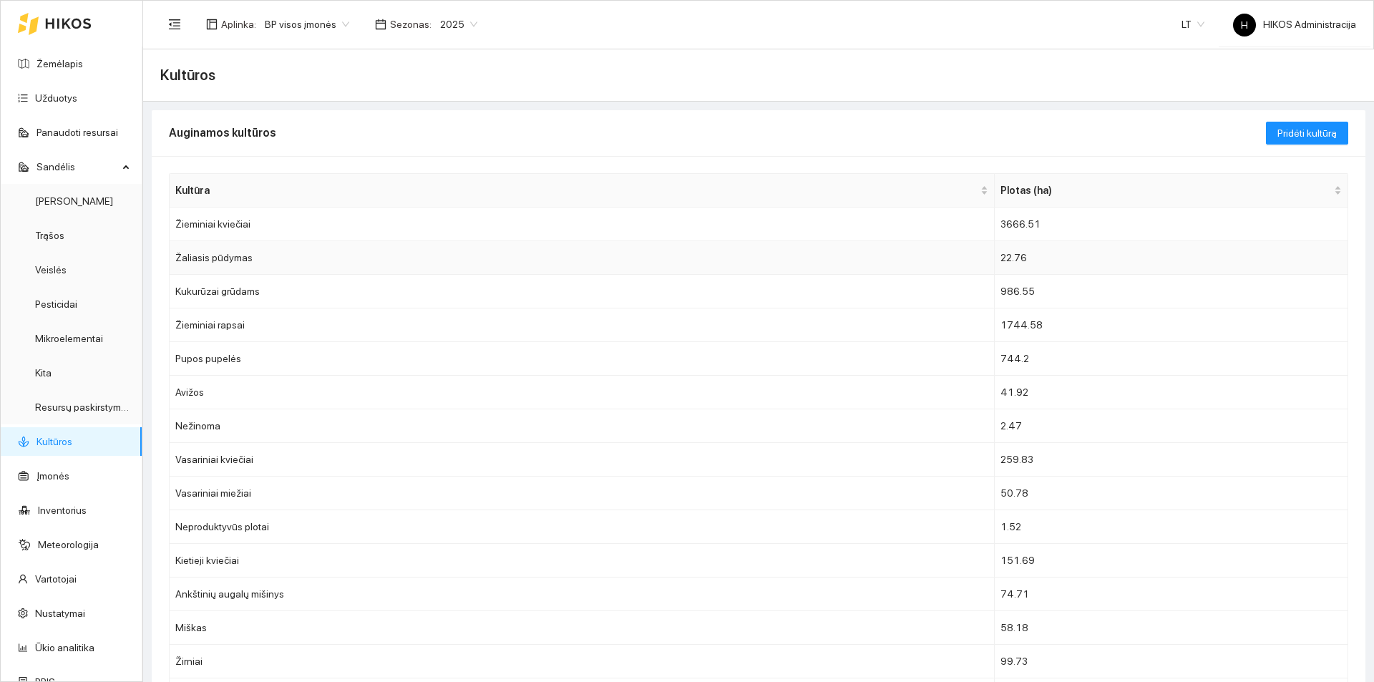
click at [364, 260] on td "Žaliasis pūdymas" at bounding box center [582, 258] width 825 height 34
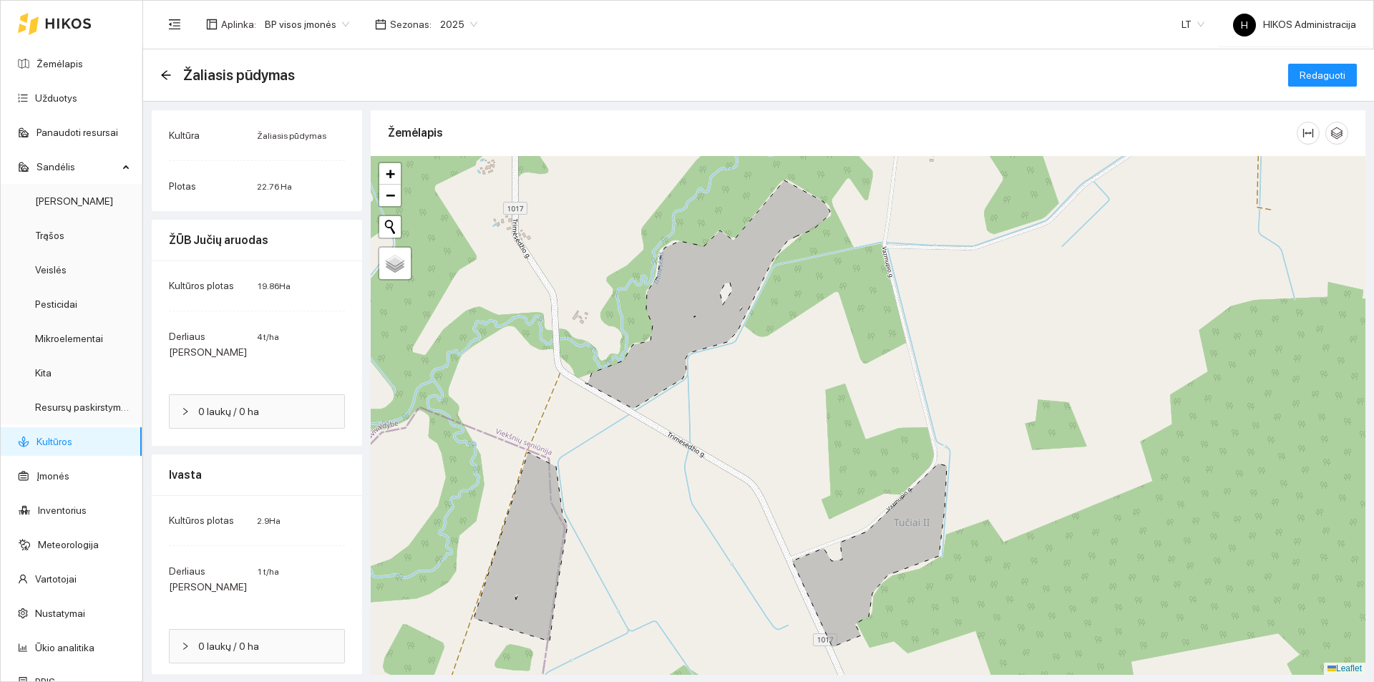
drag, startPoint x: 299, startPoint y: 285, endPoint x: 308, endPoint y: 285, distance: 8.6
click at [303, 285] on div "Kultūros plotas 19.86 Ha" at bounding box center [257, 286] width 176 height 16
drag, startPoint x: 185, startPoint y: 339, endPoint x: 337, endPoint y: 344, distance: 151.8
click at [328, 344] on div "Derliaus planas 4 t/ha" at bounding box center [257, 344] width 176 height 31
drag, startPoint x: 256, startPoint y: 402, endPoint x: 265, endPoint y: 401, distance: 8.6
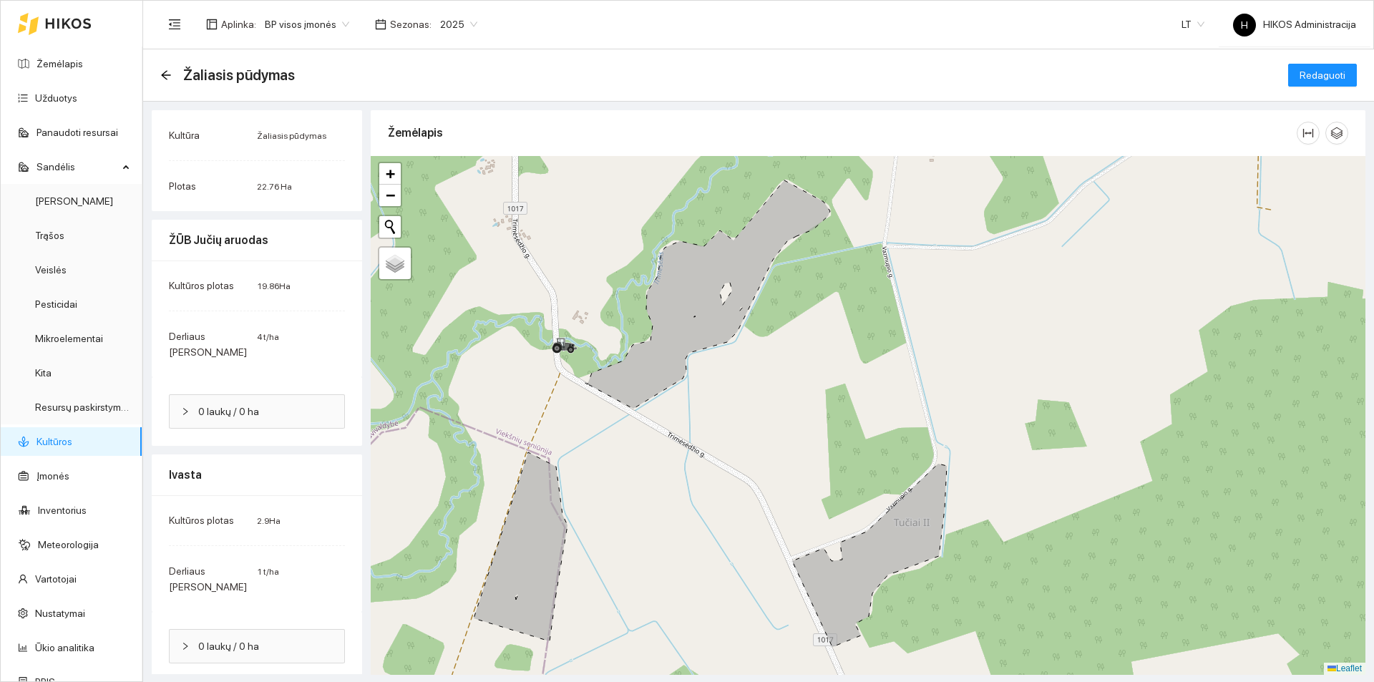
click at [257, 404] on span "0 laukų / 0 ha" at bounding box center [265, 412] width 135 height 16
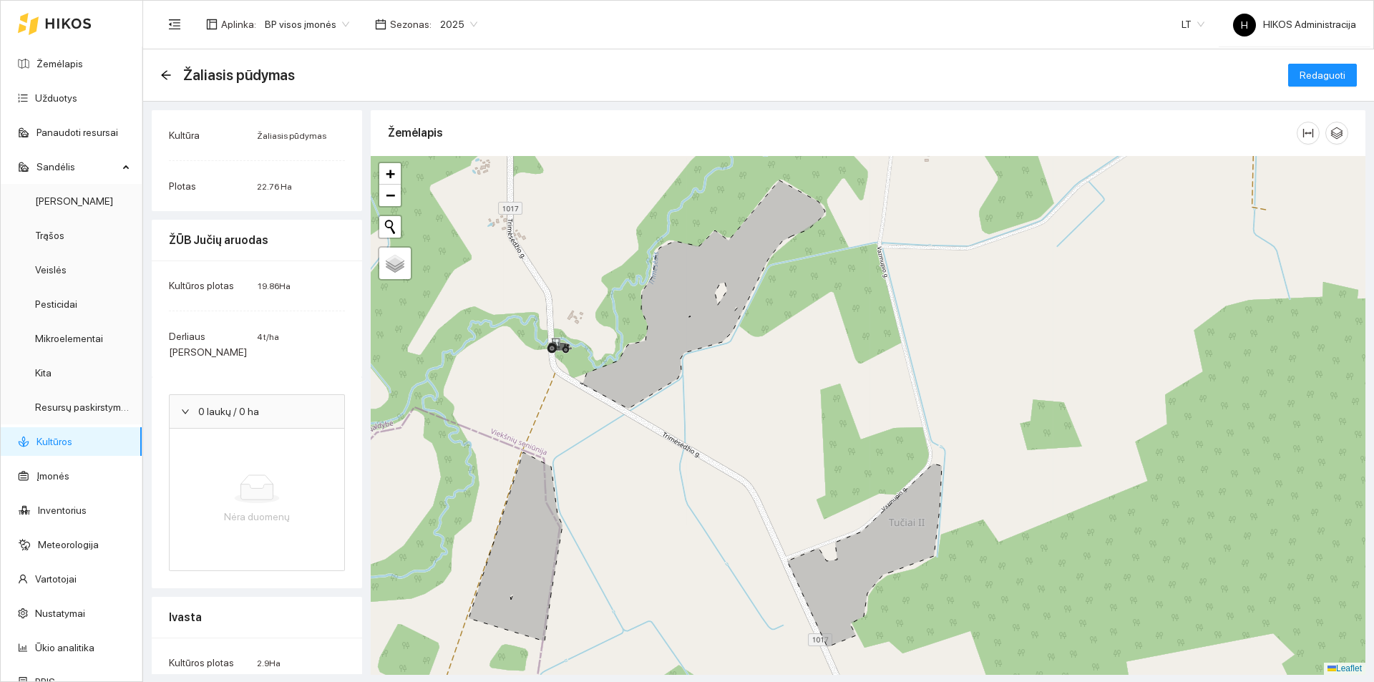
click at [266, 404] on span "0 laukų / 0 ha" at bounding box center [265, 412] width 135 height 16
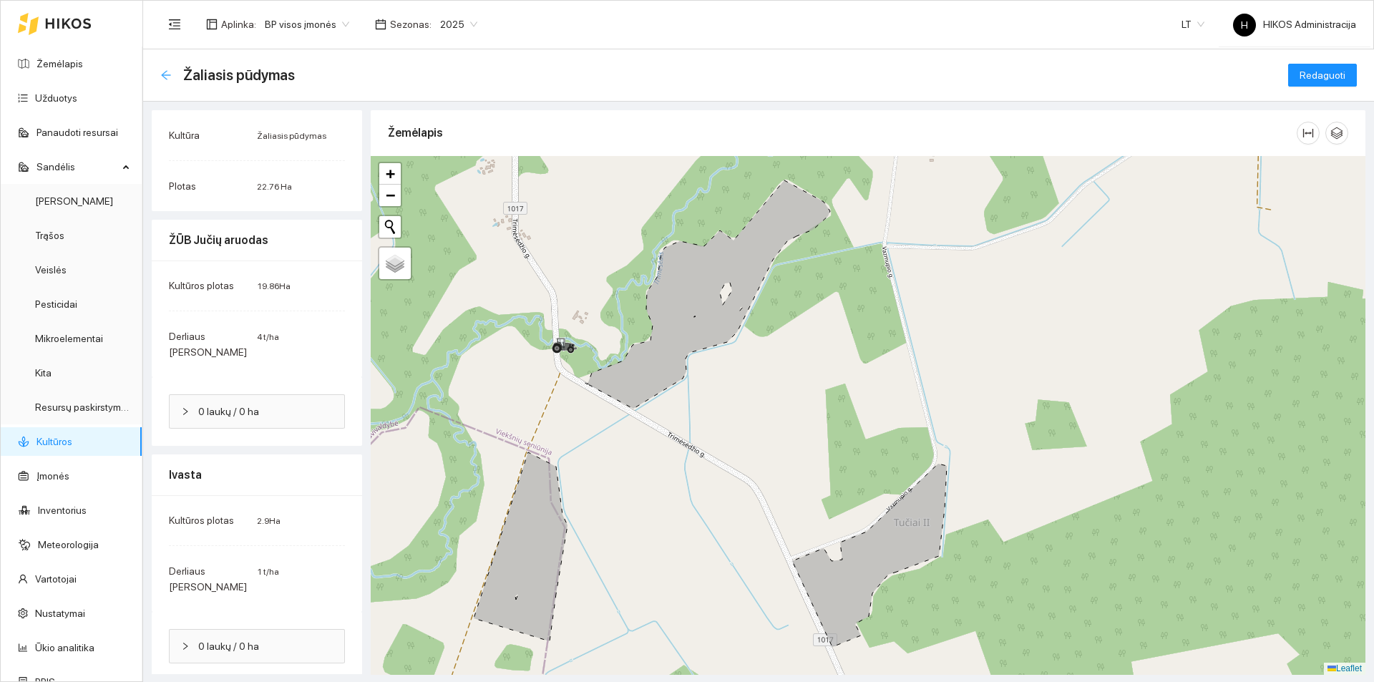
click at [170, 80] on icon "arrow-left" at bounding box center [165, 74] width 11 height 11
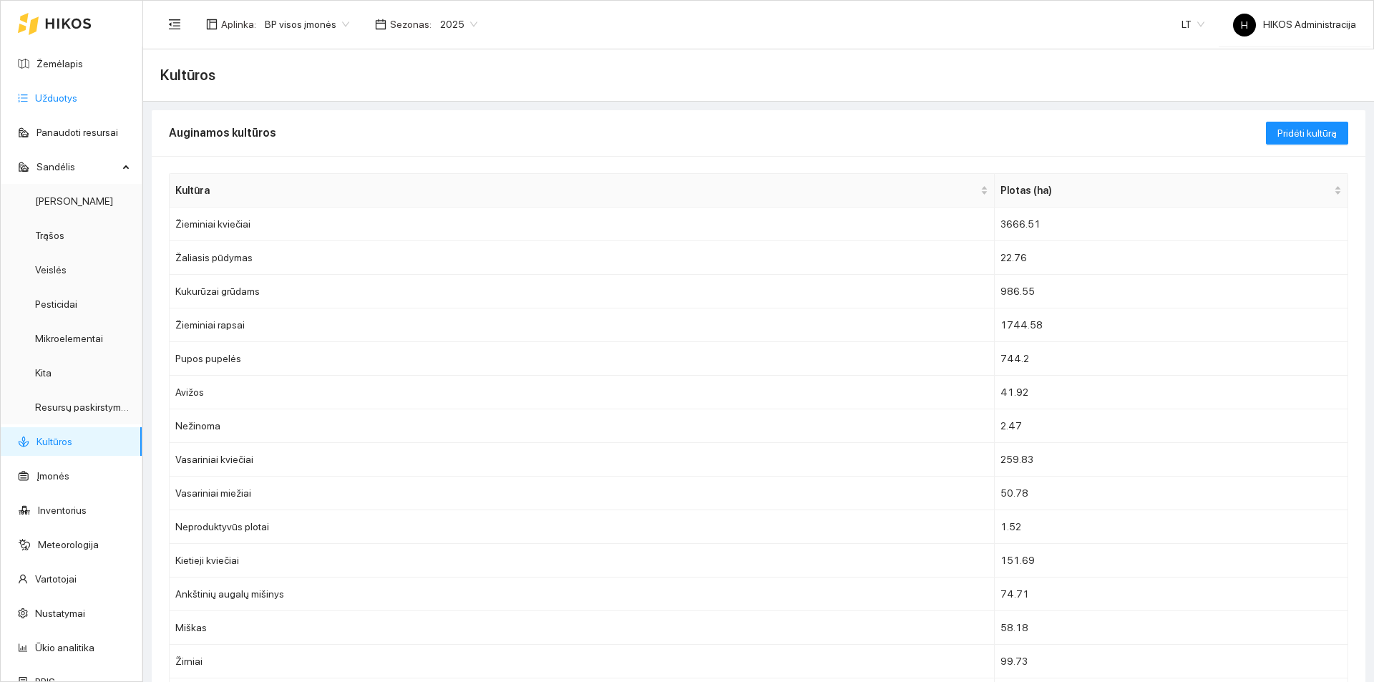
click at [66, 101] on link "Užduotys" at bounding box center [56, 97] width 42 height 11
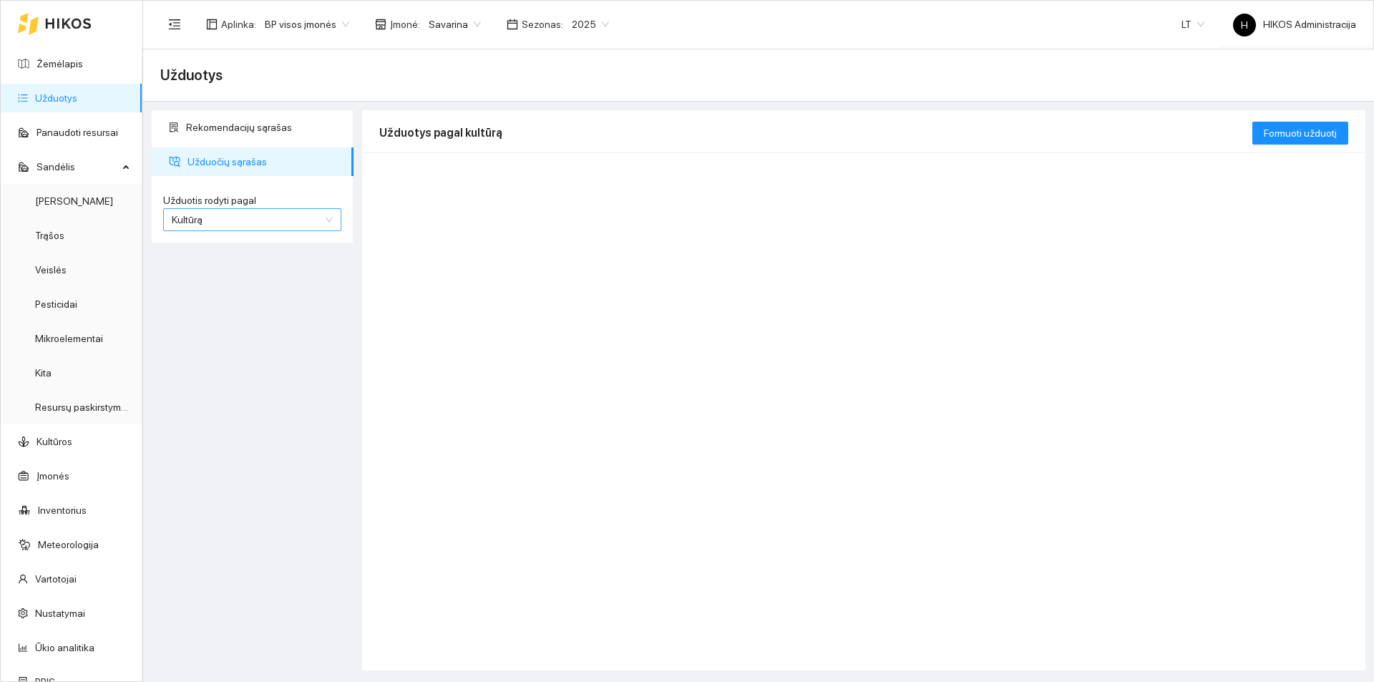
click at [253, 214] on span "Kultūrą" at bounding box center [252, 219] width 161 height 21
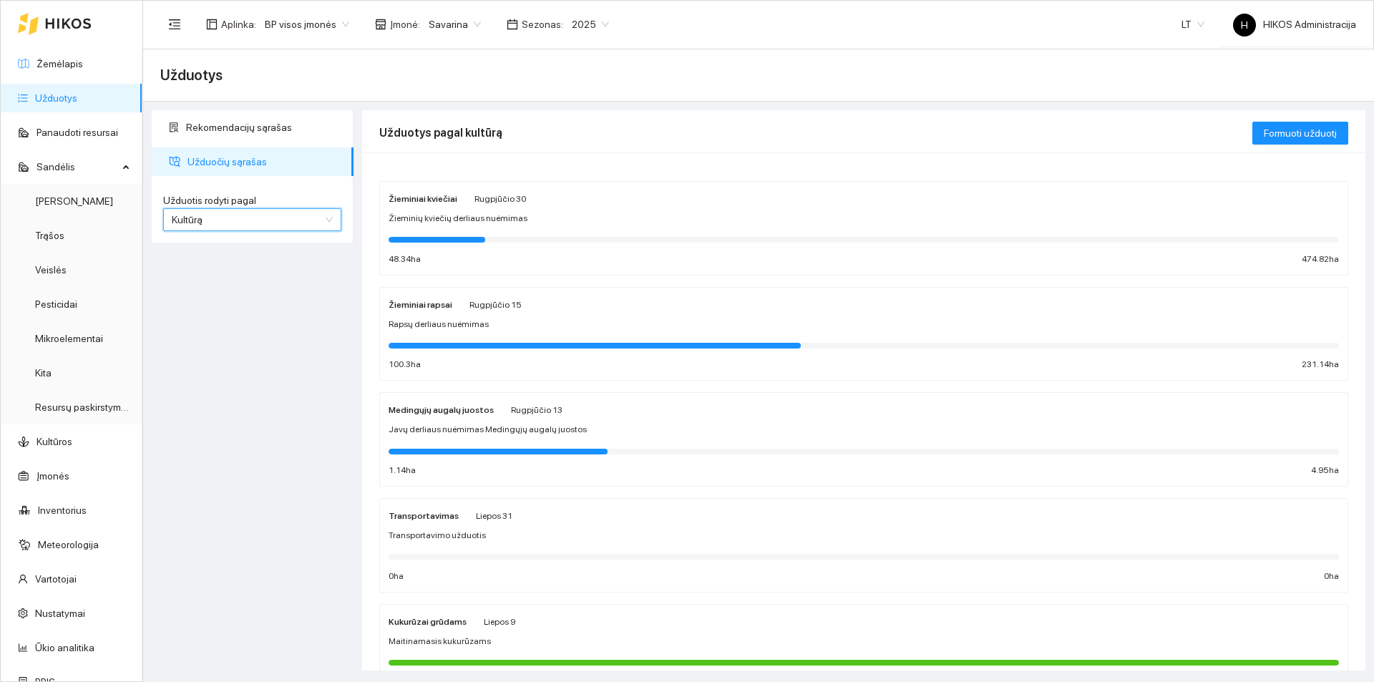
click at [77, 69] on link "Žemėlapis" at bounding box center [60, 63] width 47 height 11
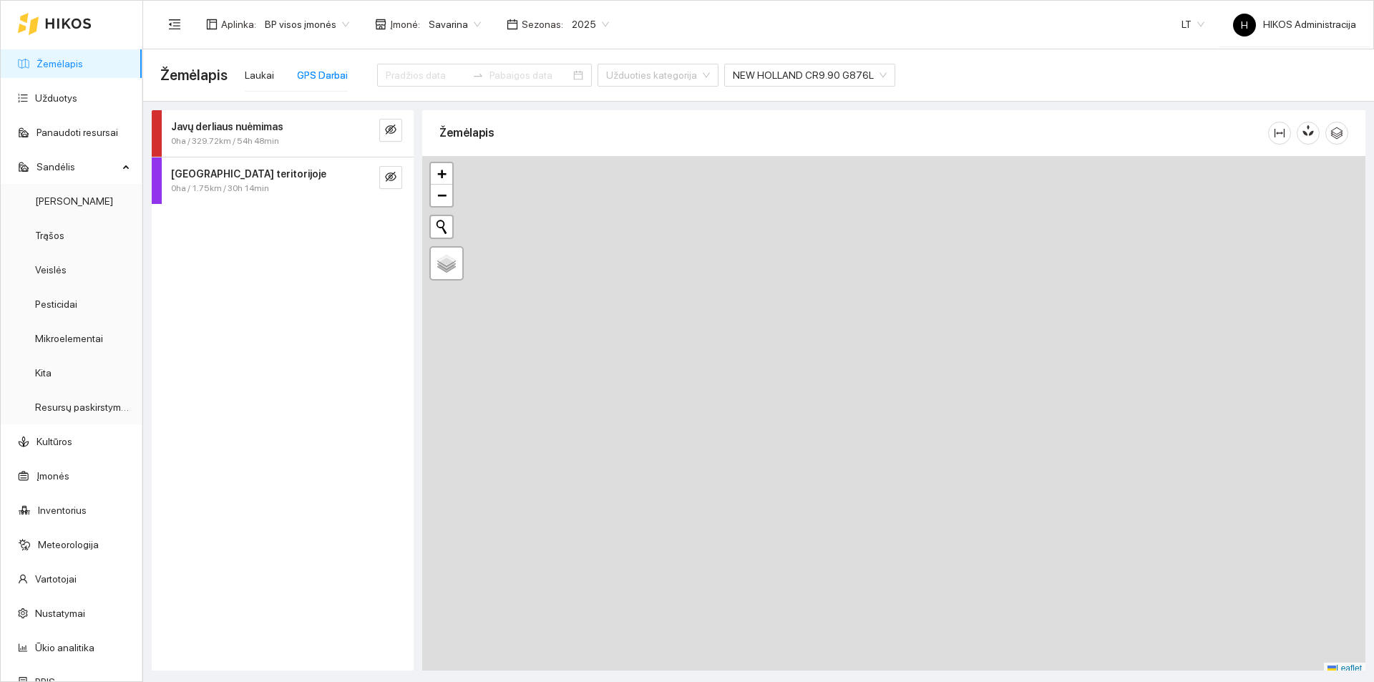
type input "[DATE]"
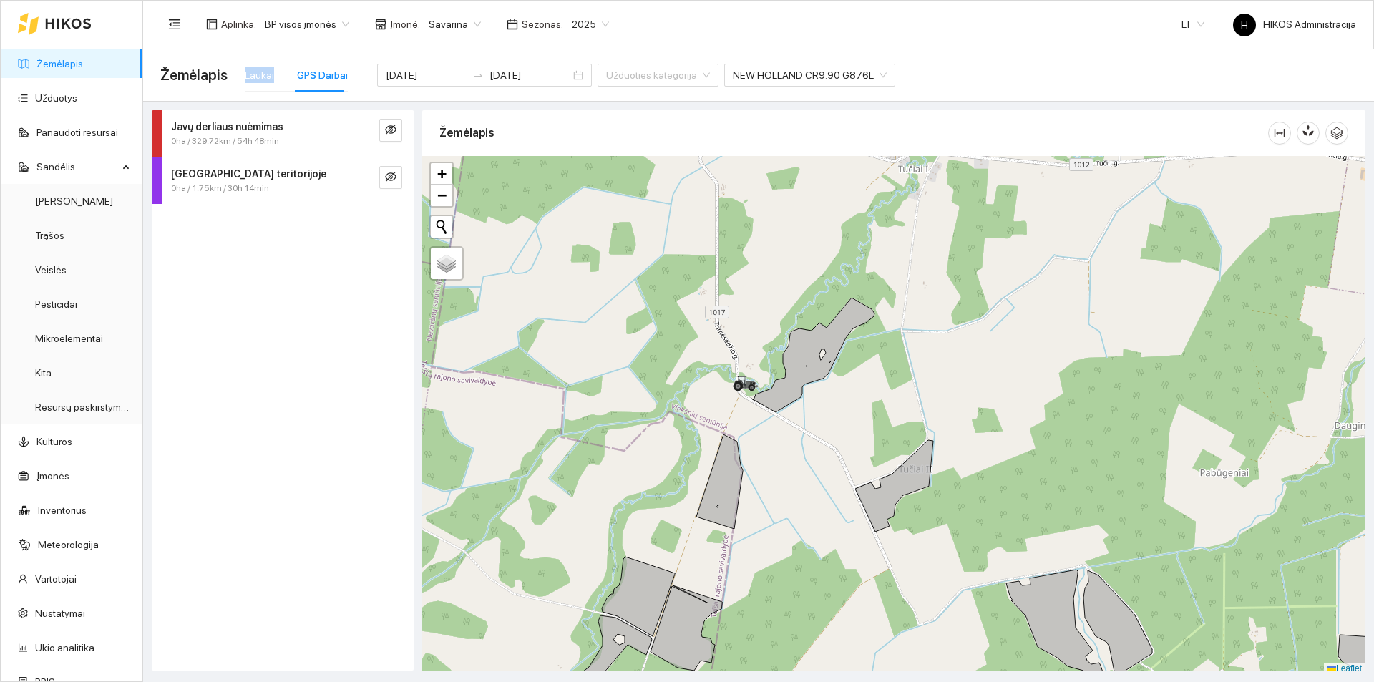
click at [278, 81] on div "Žemėlapis Laukai GPS Darbai 2025-08-08 2025-08-13 Užduoties kategorija NEW HOLL…" at bounding box center [758, 75] width 1197 height 46
click at [64, 447] on link "Kultūros" at bounding box center [55, 441] width 36 height 11
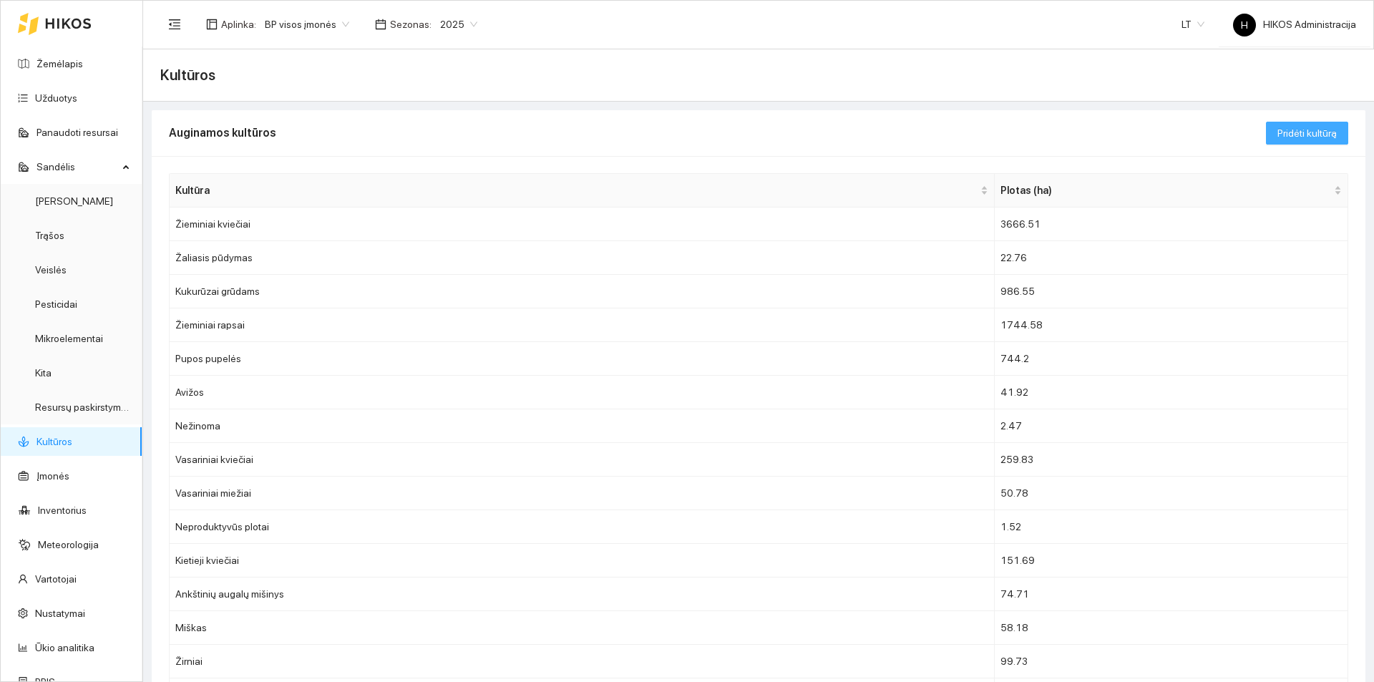
click at [1288, 124] on button "Pridėti kultūrą" at bounding box center [1307, 133] width 82 height 23
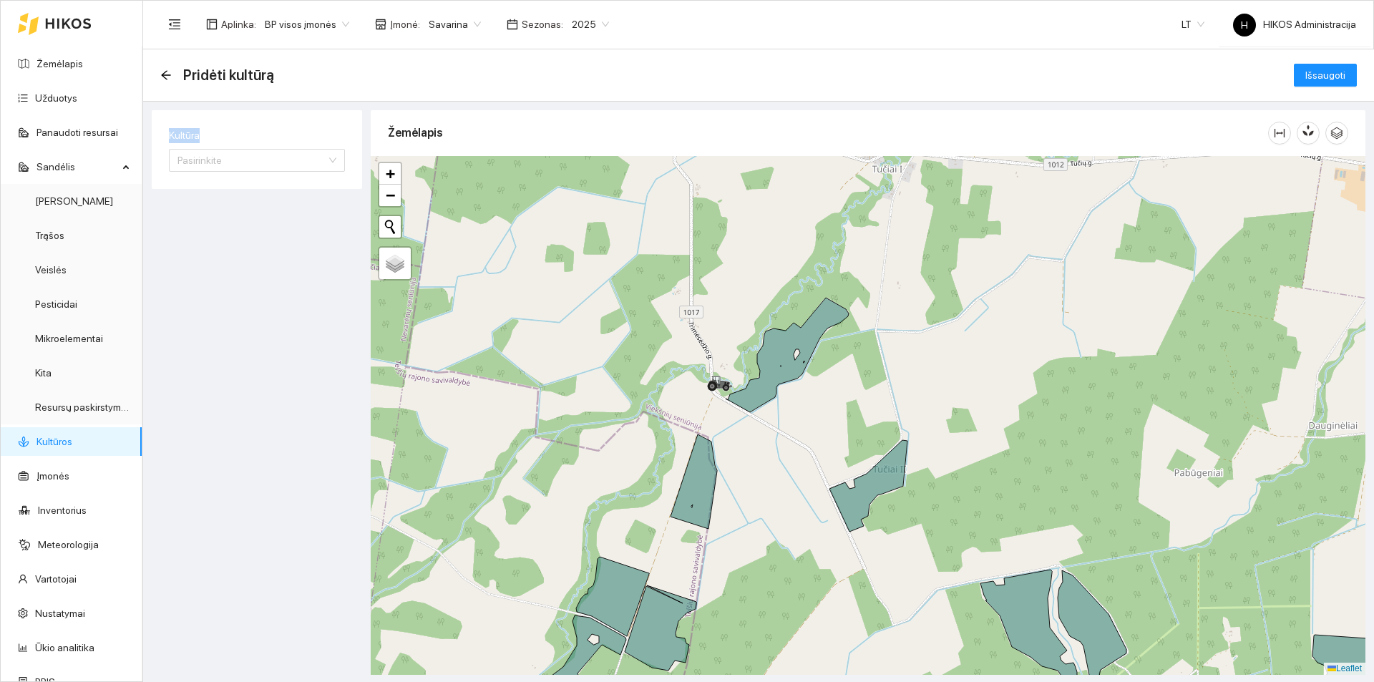
drag, startPoint x: 203, startPoint y: 136, endPoint x: 156, endPoint y: 132, distance: 47.4
click at [156, 132] on div "Kultūra Pasirinkite" at bounding box center [257, 149] width 210 height 79
drag, startPoint x: 180, startPoint y: 73, endPoint x: 482, endPoint y: 96, distance: 302.9
click at [482, 96] on div "Pridėti kultūrą Išsaugoti" at bounding box center [758, 75] width 1231 height 52
click at [309, 170] on input "Kultūra" at bounding box center [252, 160] width 149 height 21
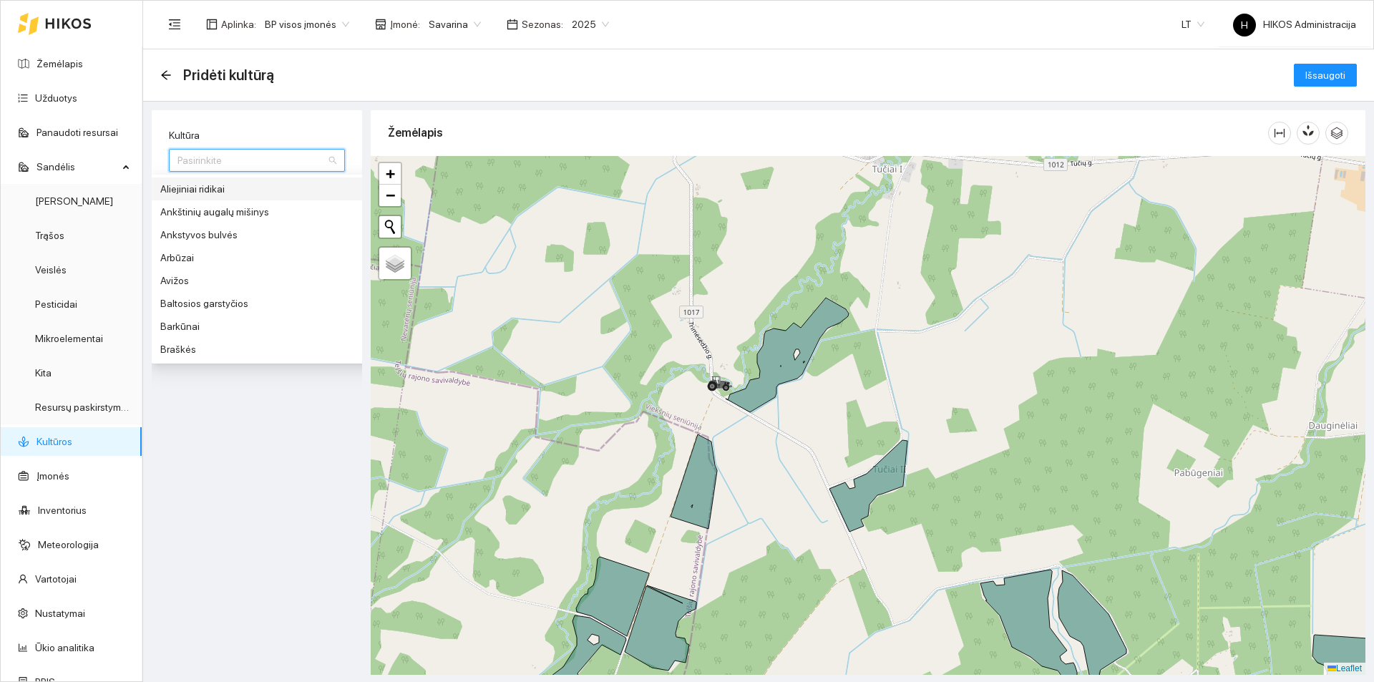
click at [347, 137] on div "Kultūra Pasirinkite 33 63 Aliejiniai ridikai Ankštinių augalų mišinys Ankstyvos…" at bounding box center [257, 149] width 210 height 79
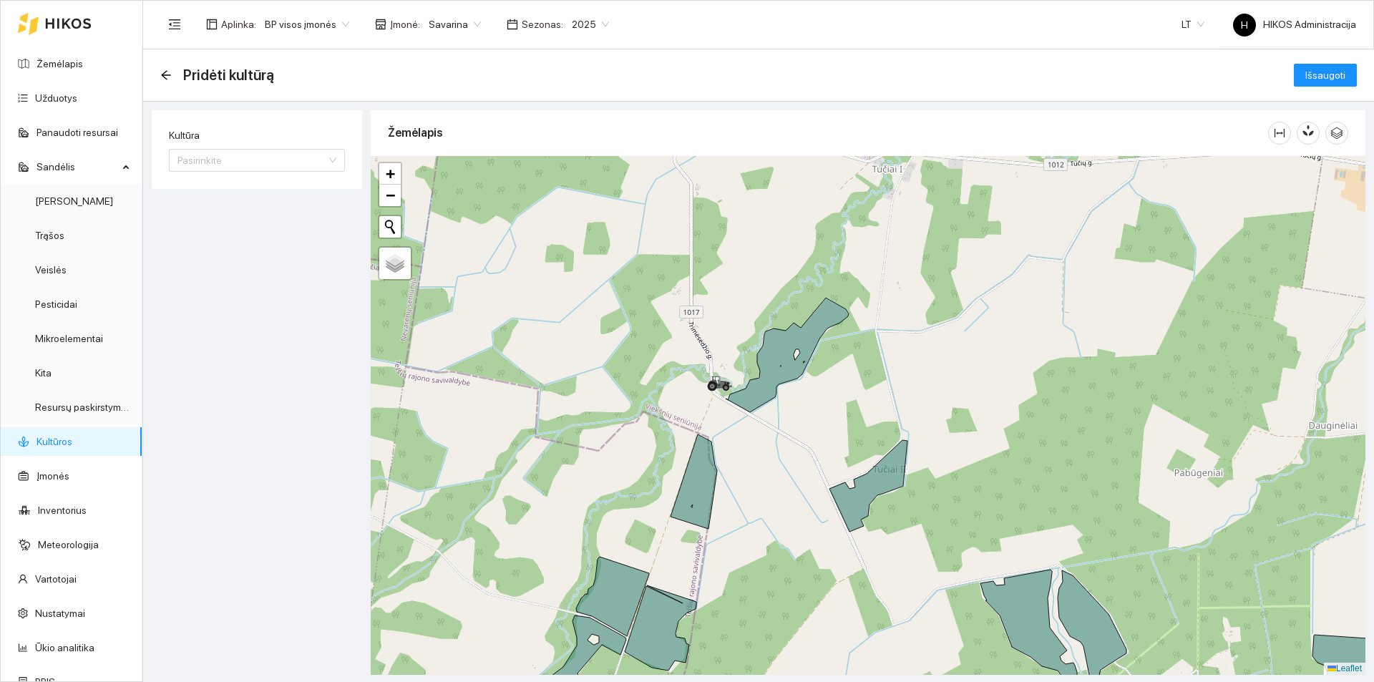
click at [788, 351] on icon at bounding box center [787, 355] width 123 height 115
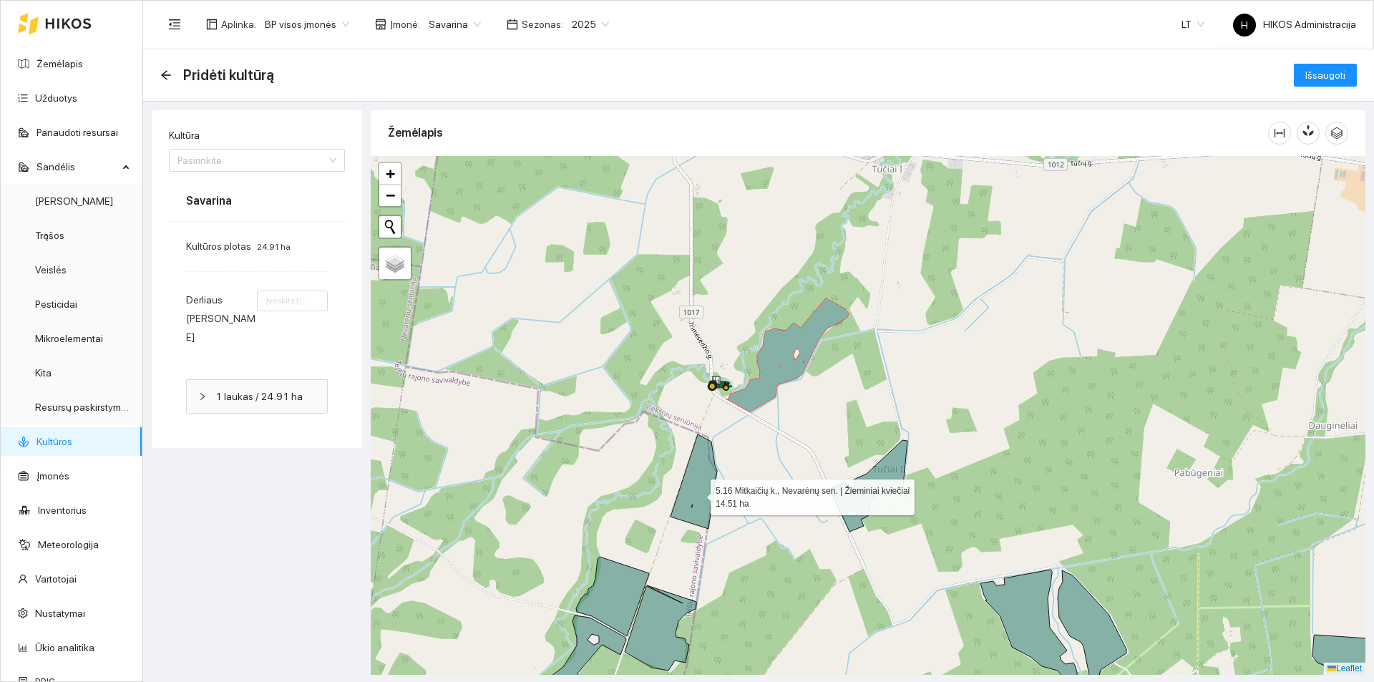
click at [697, 492] on icon at bounding box center [694, 481] width 47 height 94
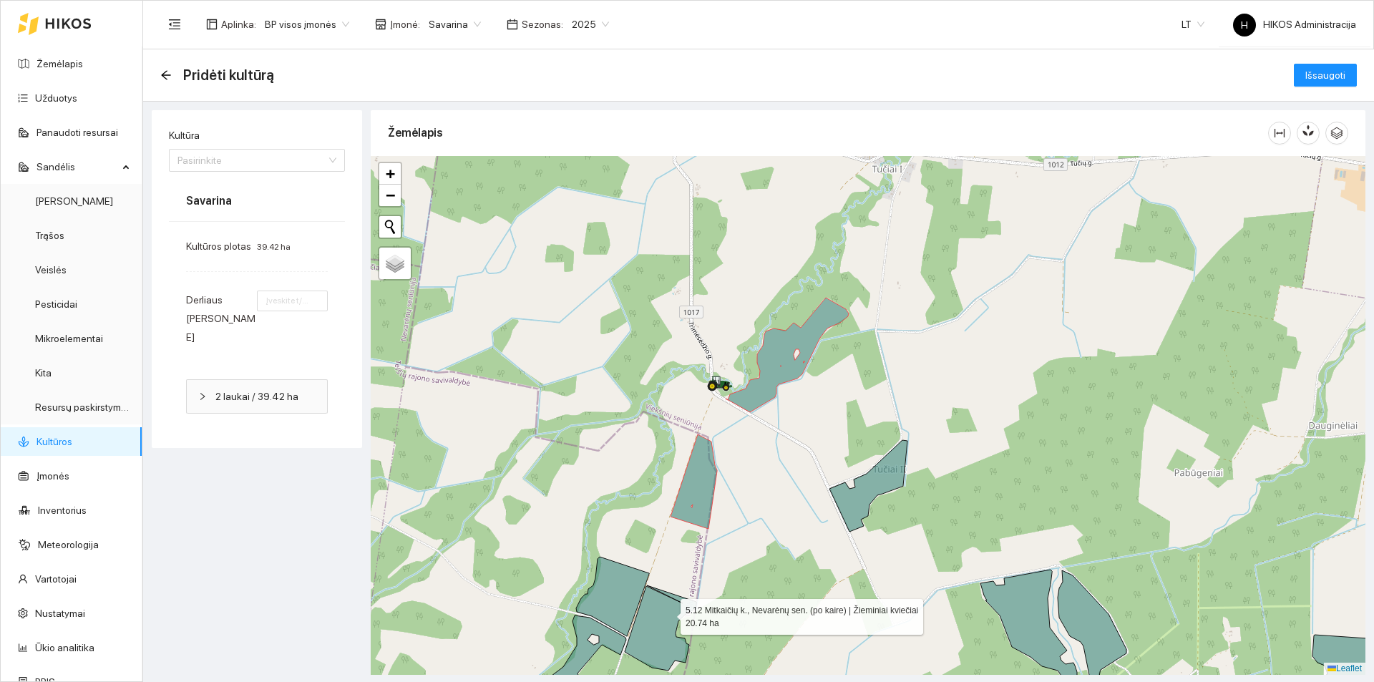
click at [669, 611] on icon at bounding box center [661, 628] width 72 height 85
click at [880, 487] on icon at bounding box center [869, 486] width 78 height 92
click at [169, 77] on icon "arrow-left" at bounding box center [165, 74] width 11 height 11
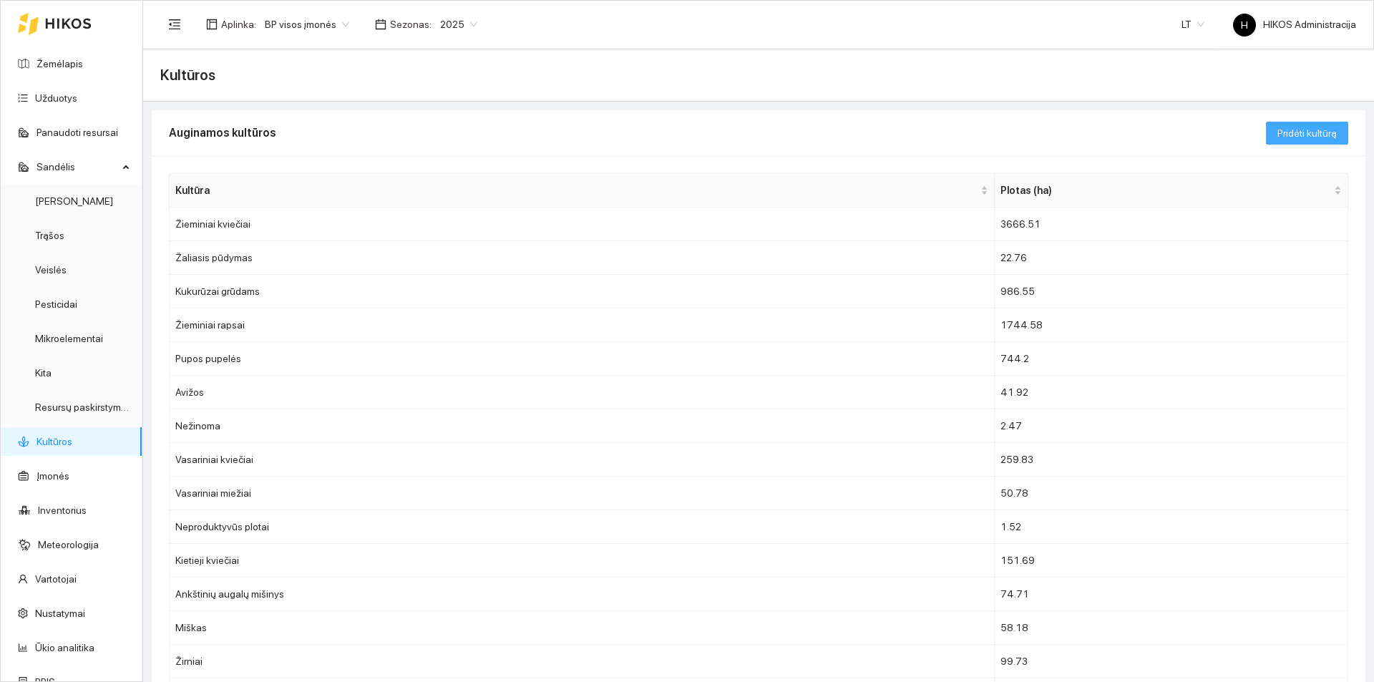
click at [1290, 137] on span "Pridėti kultūrą" at bounding box center [1307, 133] width 59 height 16
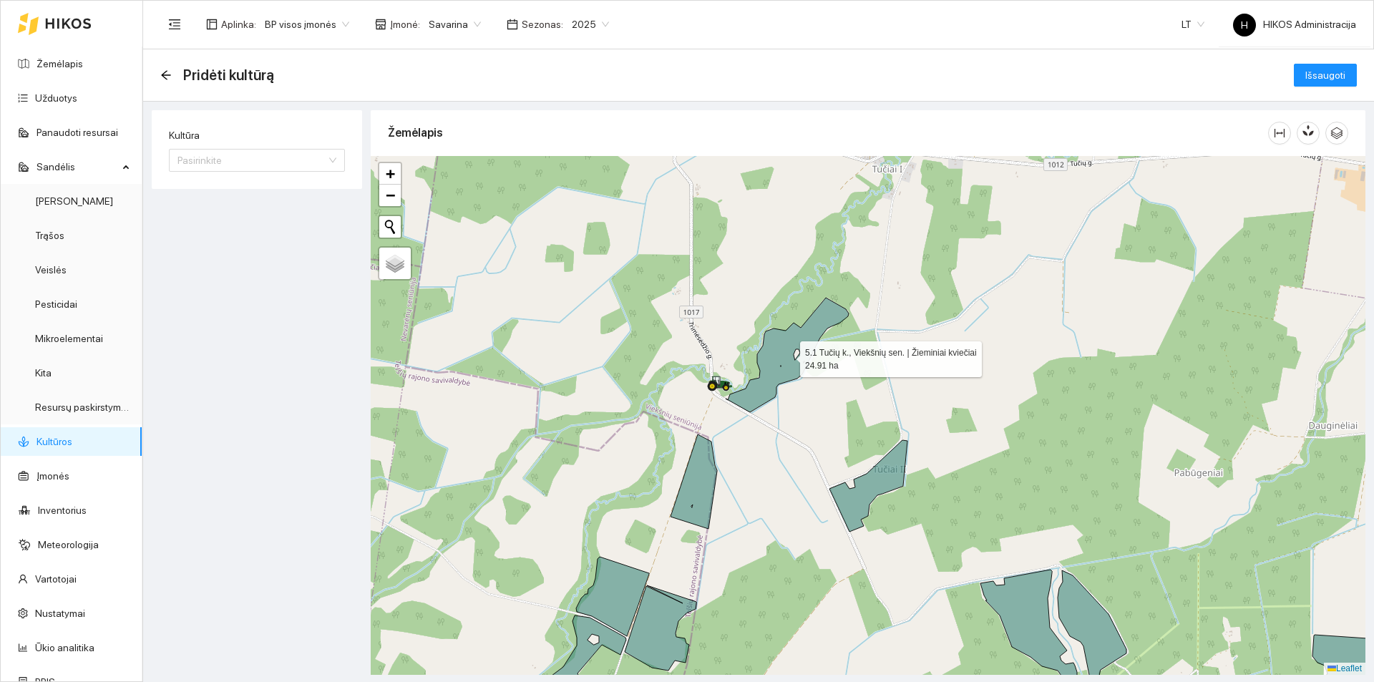
click at [764, 361] on icon at bounding box center [787, 355] width 123 height 115
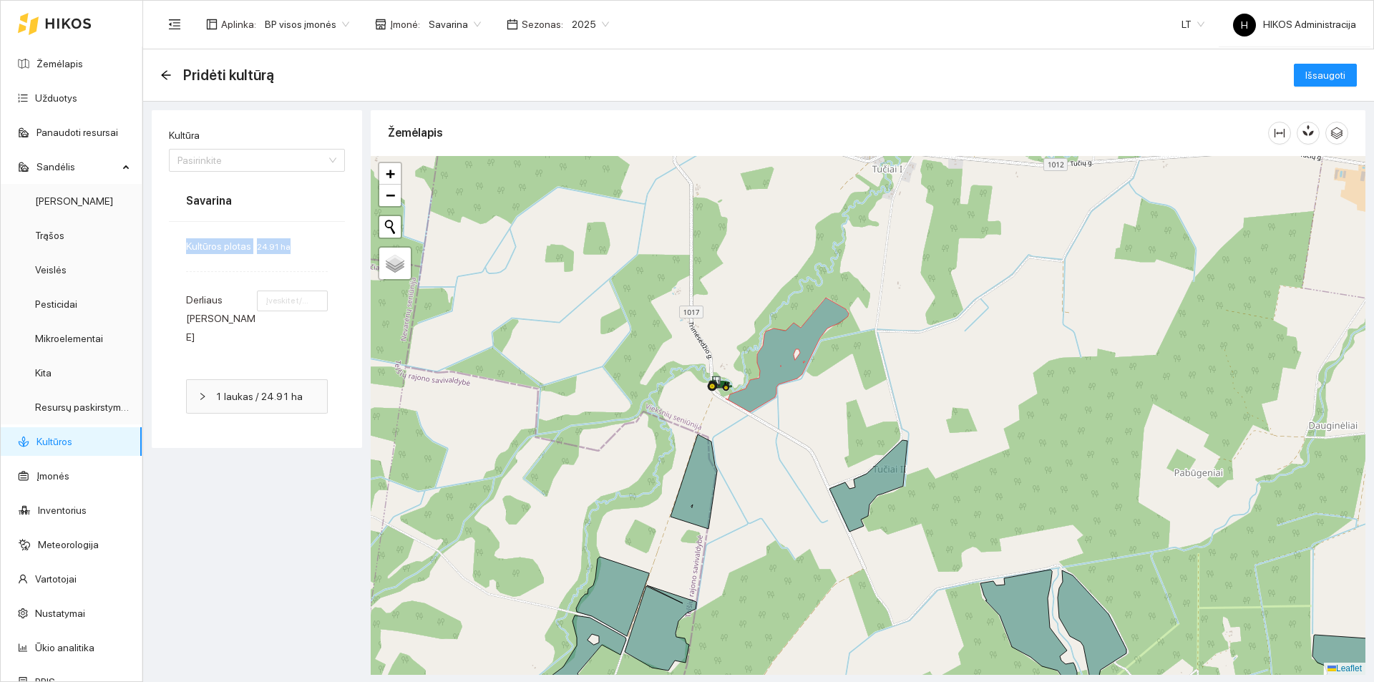
drag, startPoint x: 175, startPoint y: 247, endPoint x: 364, endPoint y: 260, distance: 188.7
click at [364, 260] on div "Kultūra Pasirinkite Savarina Kultūros plotas 24.91 ha Derliaus planas 1 laukas …" at bounding box center [759, 391] width 1214 height 562
drag, startPoint x: 185, startPoint y: 306, endPoint x: 381, endPoint y: 306, distance: 195.4
click at [366, 306] on div "Kultūra Pasirinkite Savarina Kultūros plotas 24.91 ha Derliaus planas 1 laukas …" at bounding box center [759, 391] width 1214 height 562
click at [1318, 133] on button "button" at bounding box center [1308, 133] width 23 height 23
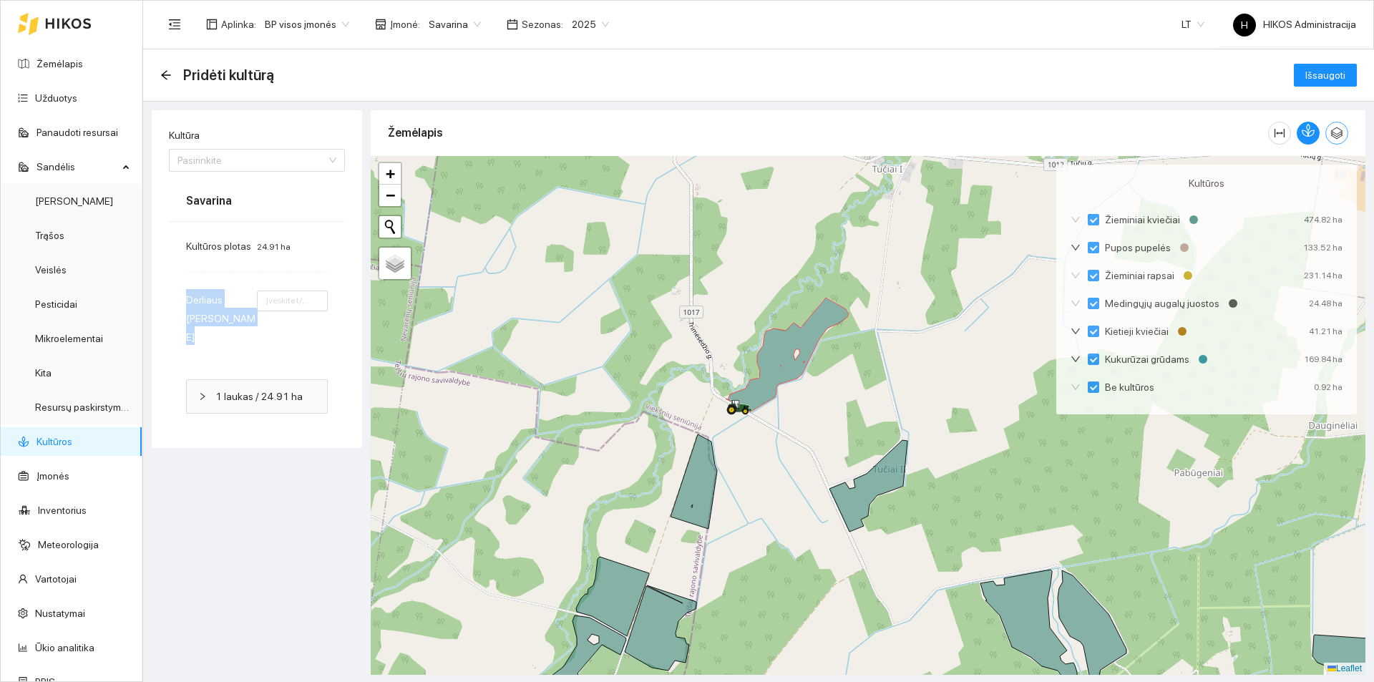
click at [1333, 135] on icon "button" at bounding box center [1337, 133] width 12 height 12
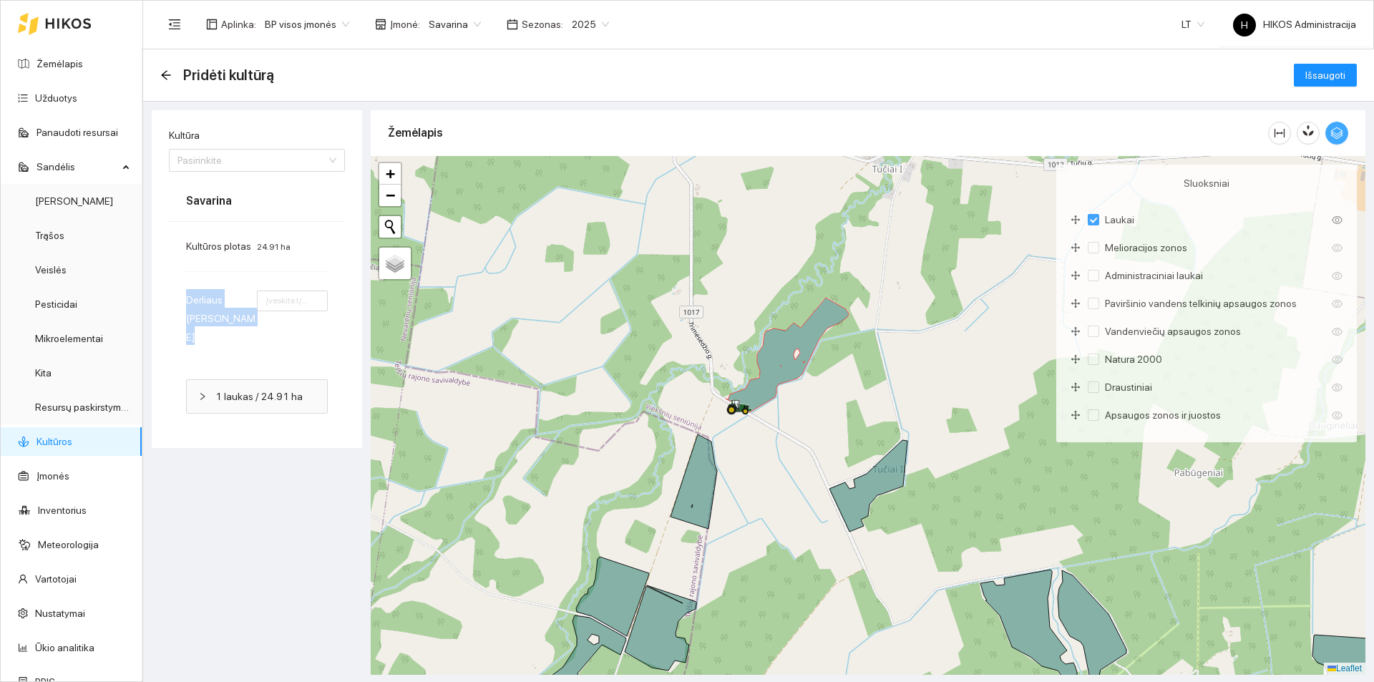
click at [1331, 136] on icon "button" at bounding box center [1337, 133] width 13 height 13
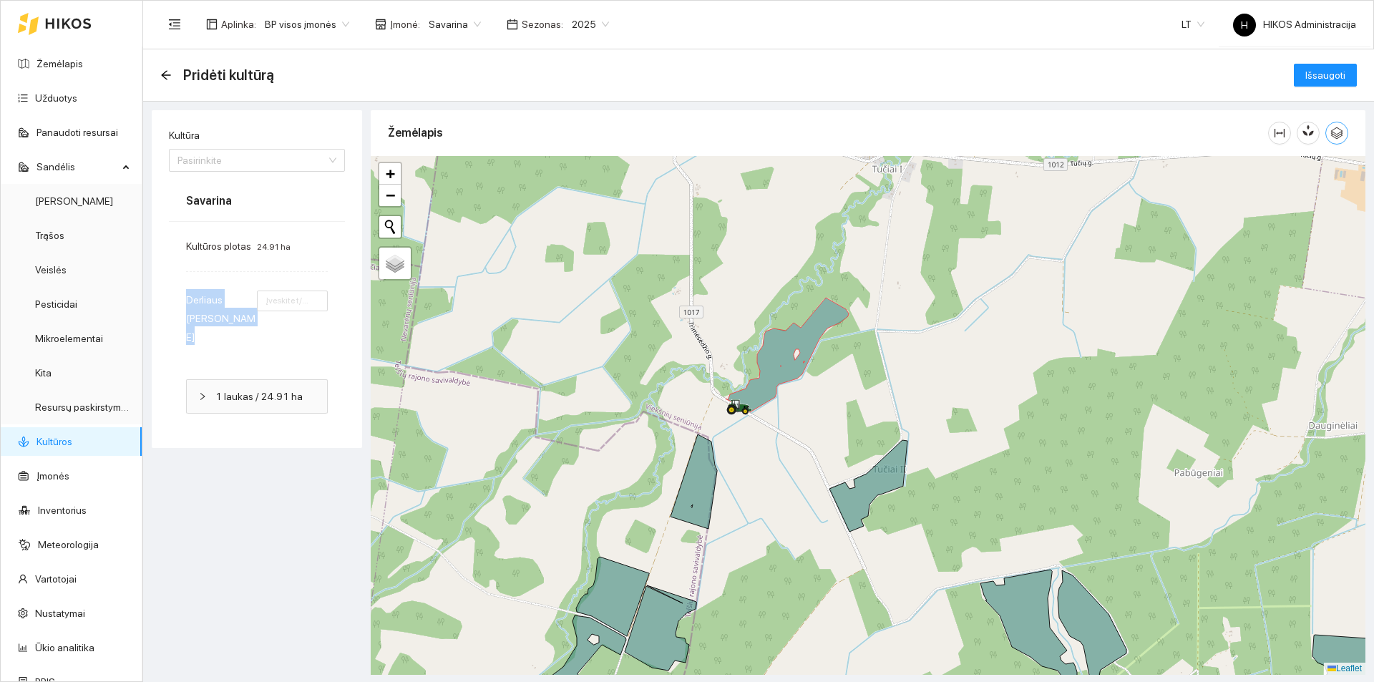
click at [1331, 136] on icon "button" at bounding box center [1337, 133] width 13 height 13
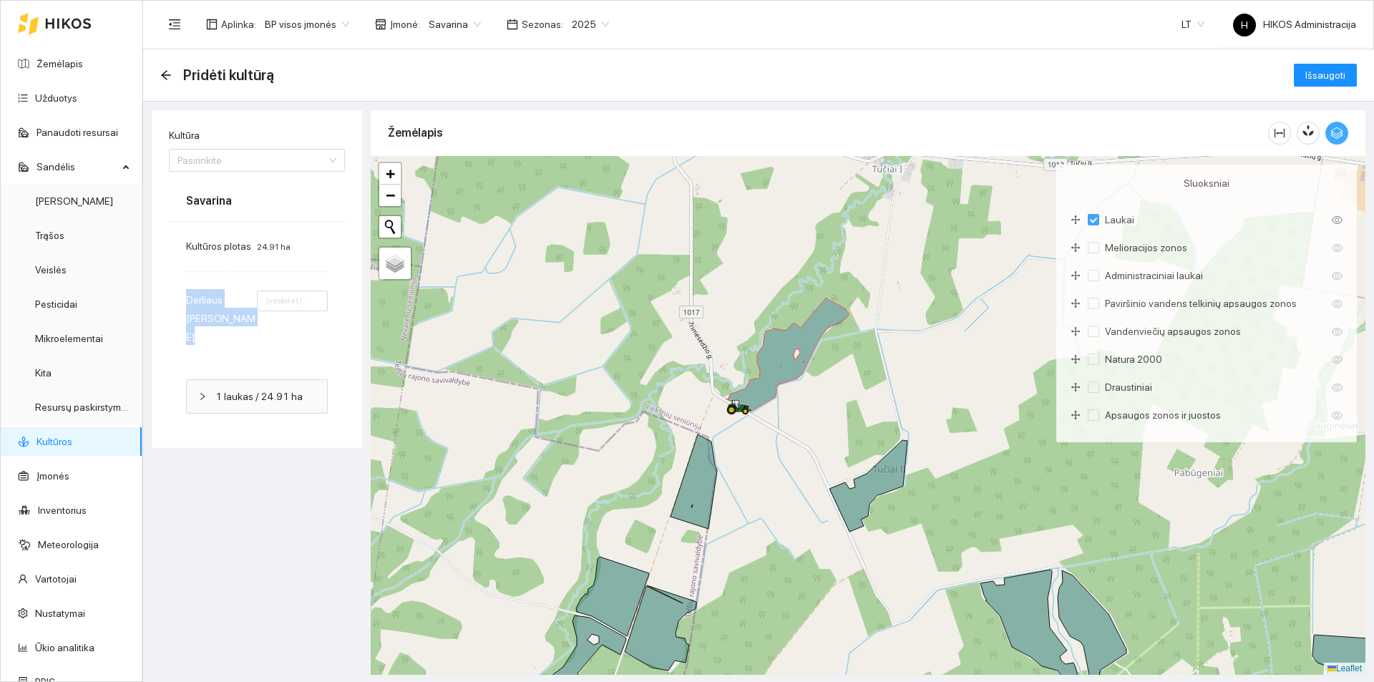
click at [1331, 136] on icon "button" at bounding box center [1337, 133] width 13 height 13
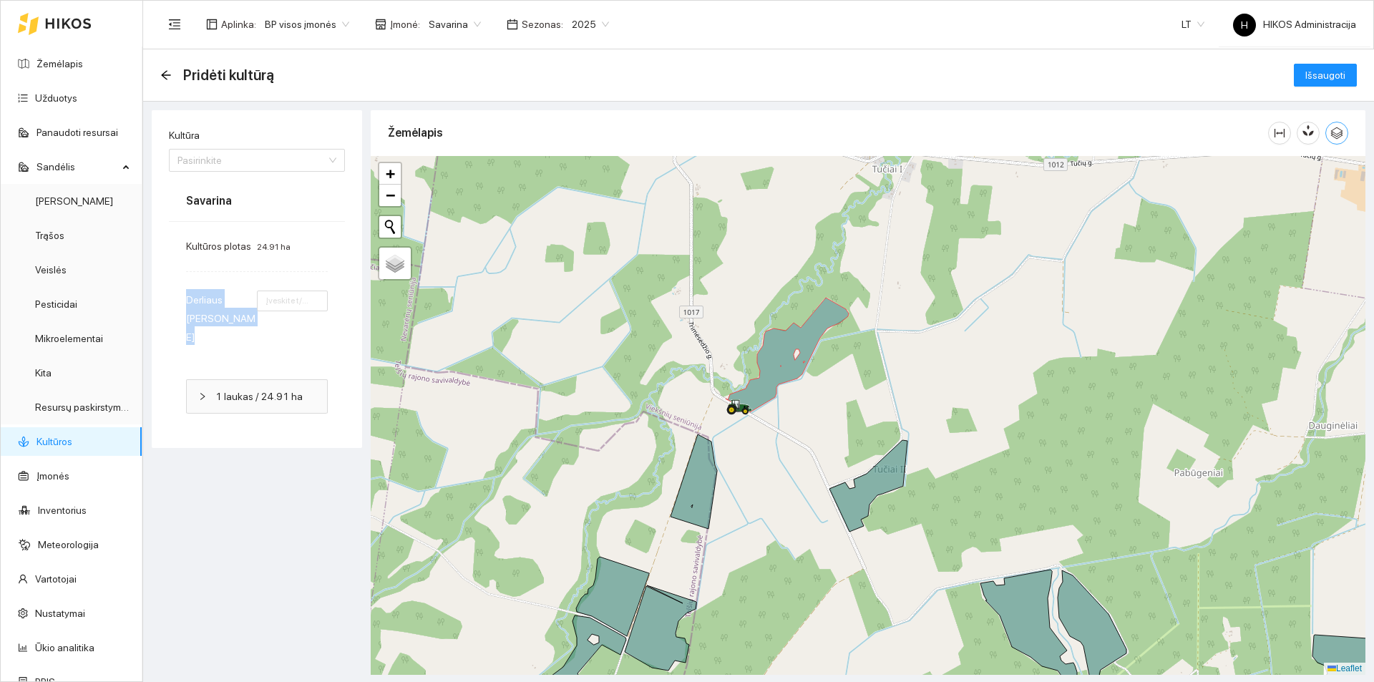
click at [1344, 140] on button "button" at bounding box center [1337, 133] width 23 height 23
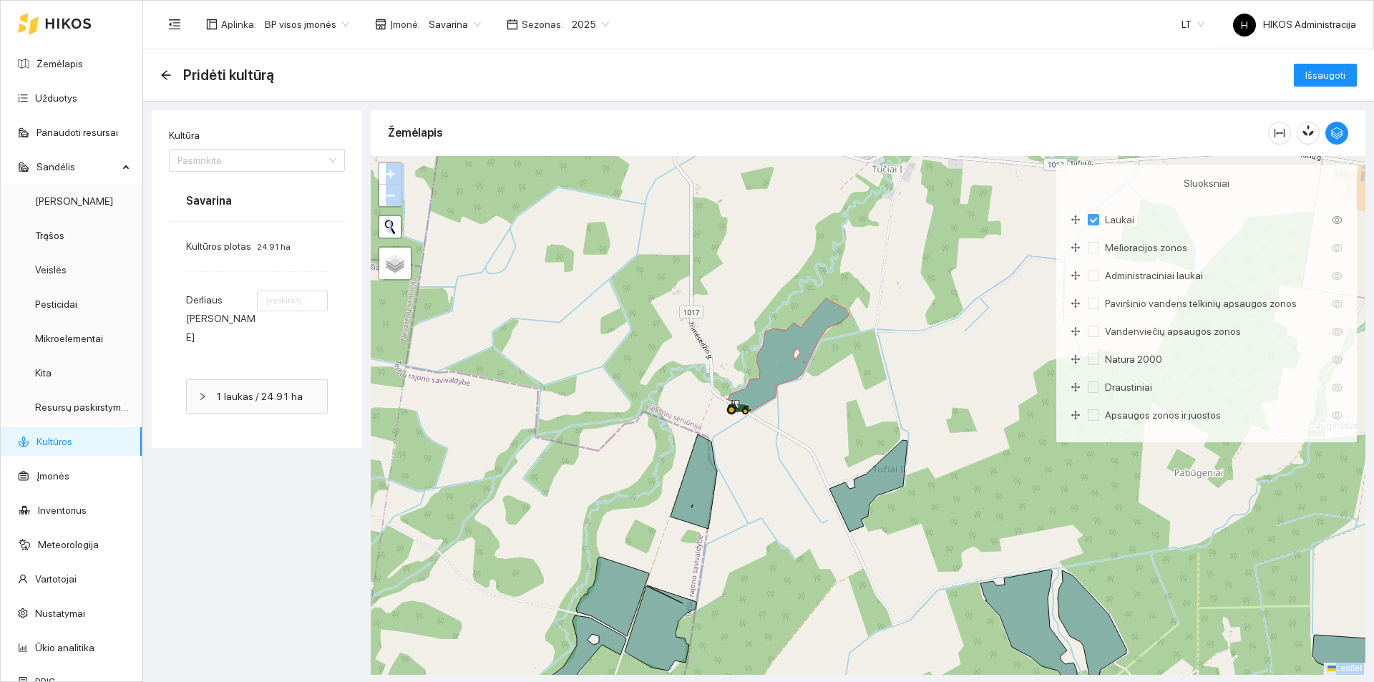
drag, startPoint x: 1094, startPoint y: 178, endPoint x: 1374, endPoint y: 429, distance: 375.6
click at [1374, 429] on main "Pridėti kultūrą Išsaugoti Kultūra Pasirinkite Savarina Kultūros plotas 24.91 ha…" at bounding box center [758, 365] width 1231 height 633
click at [1341, 135] on icon "button" at bounding box center [1337, 133] width 12 height 12
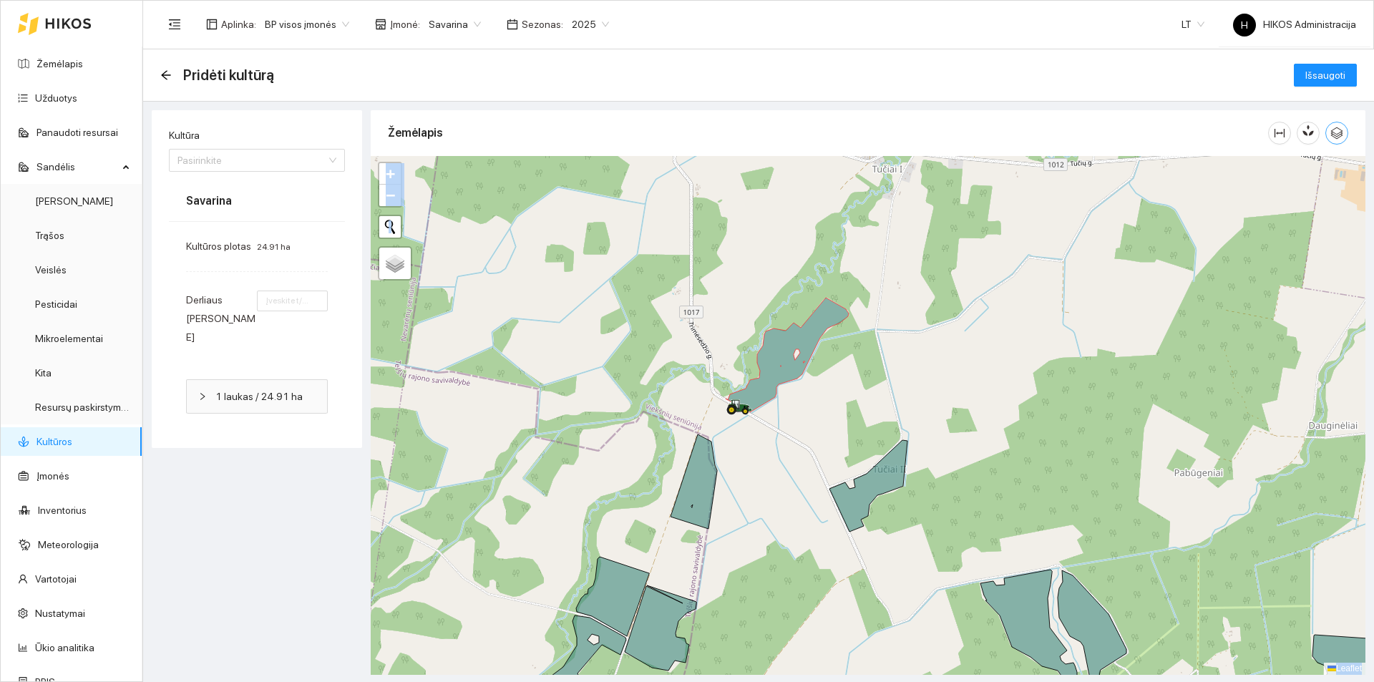
click at [1341, 135] on icon "button" at bounding box center [1337, 133] width 12 height 12
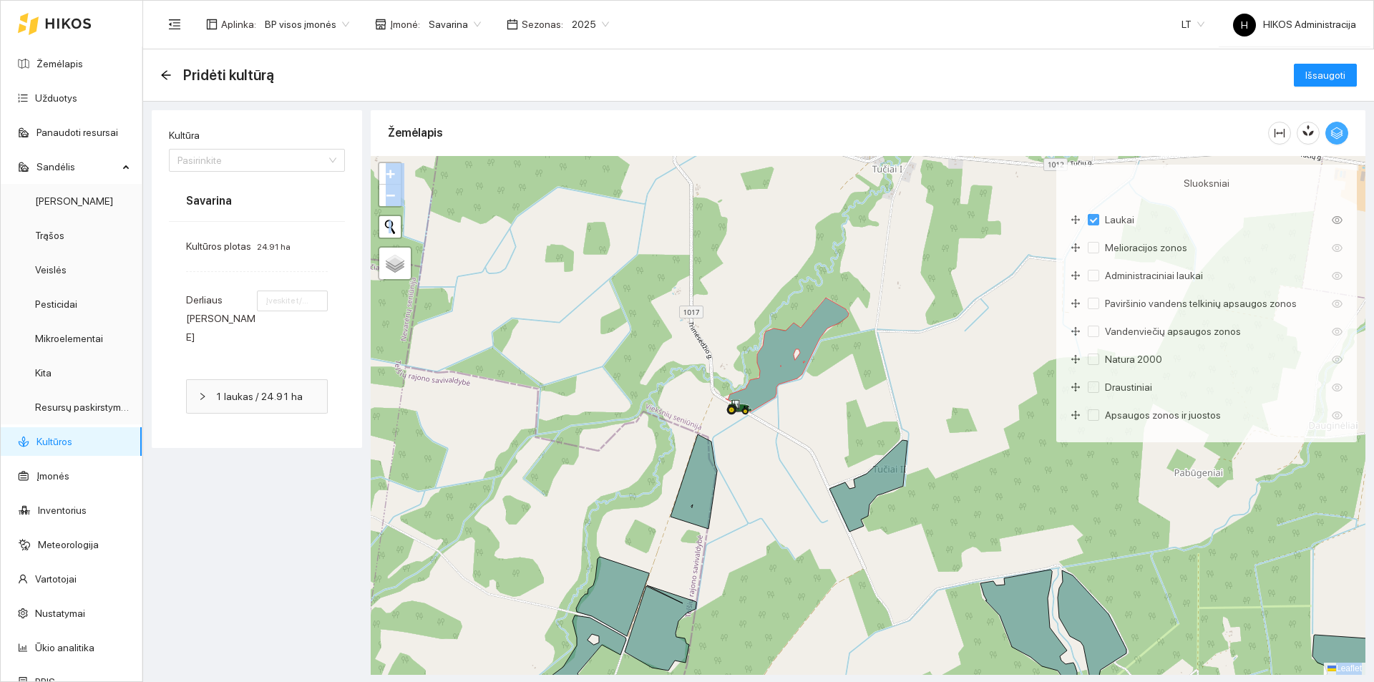
click at [1341, 135] on icon "button" at bounding box center [1337, 133] width 12 height 12
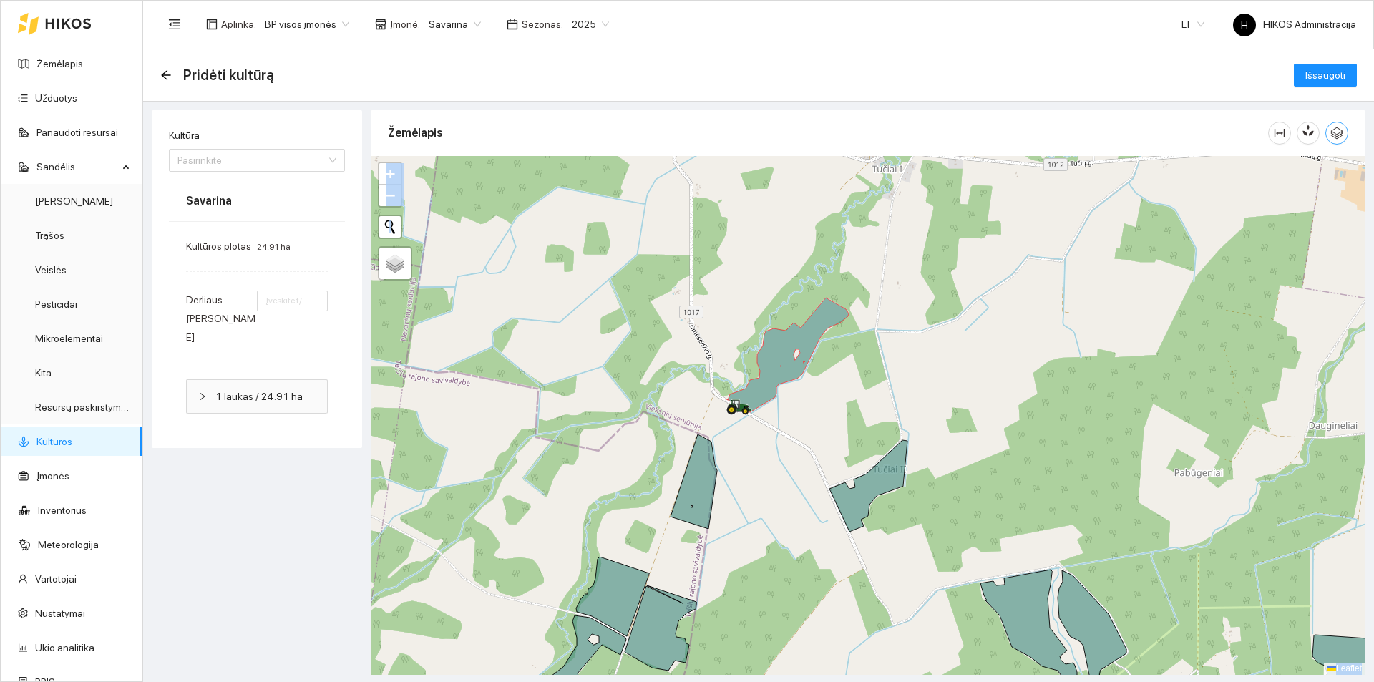
click at [1341, 135] on icon "button" at bounding box center [1337, 133] width 12 height 12
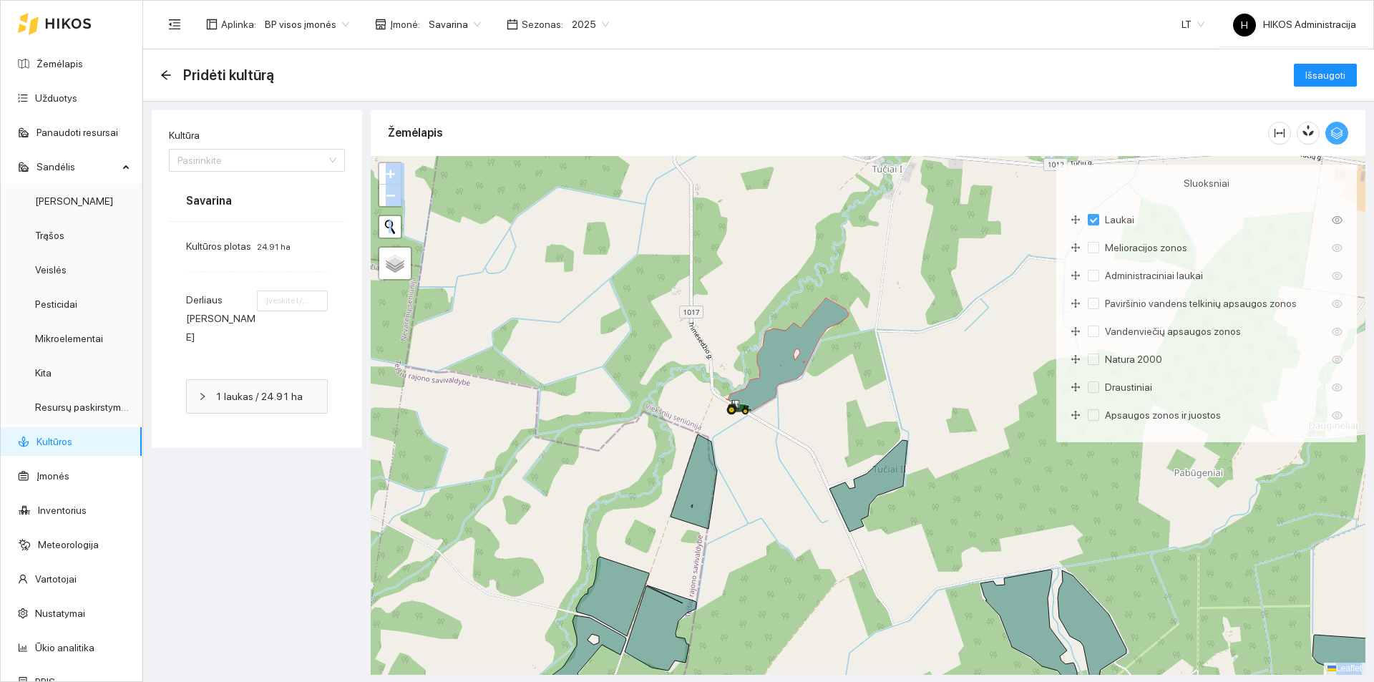
click at [1341, 135] on icon "button" at bounding box center [1337, 133] width 12 height 12
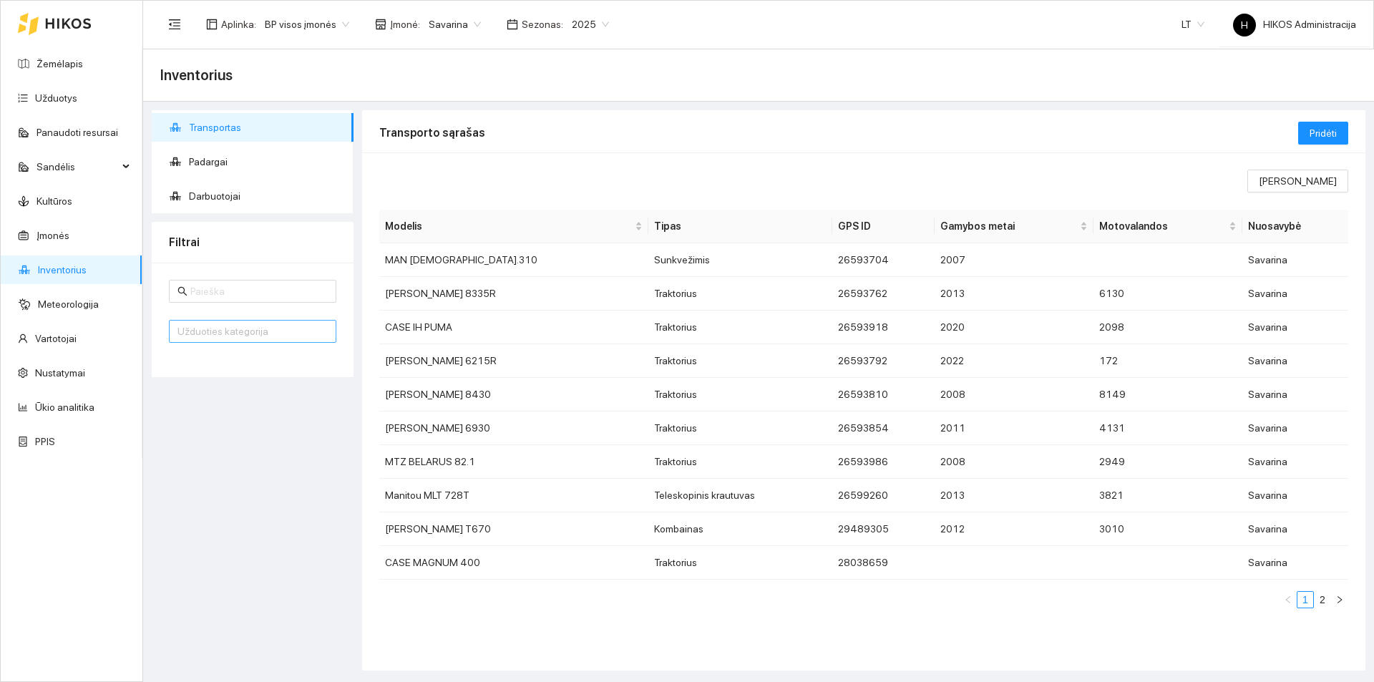
click at [263, 325] on div at bounding box center [246, 331] width 146 height 17
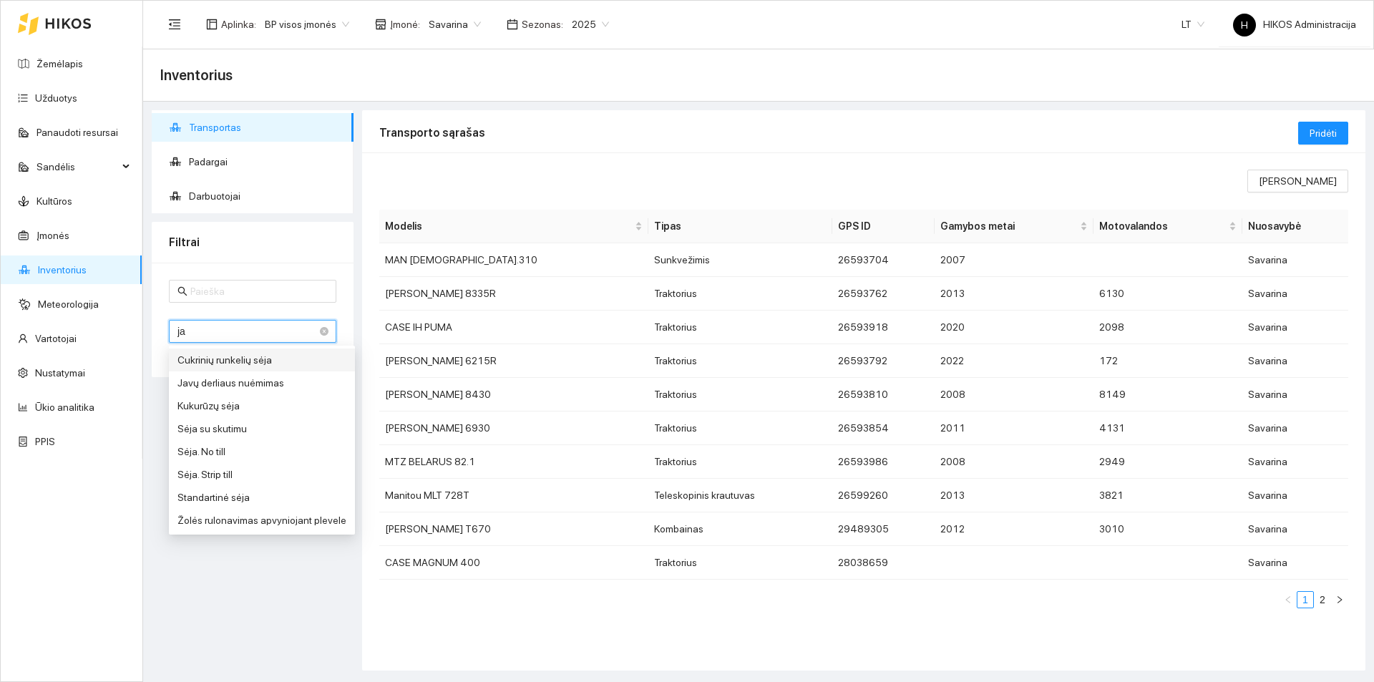
type input "jav"
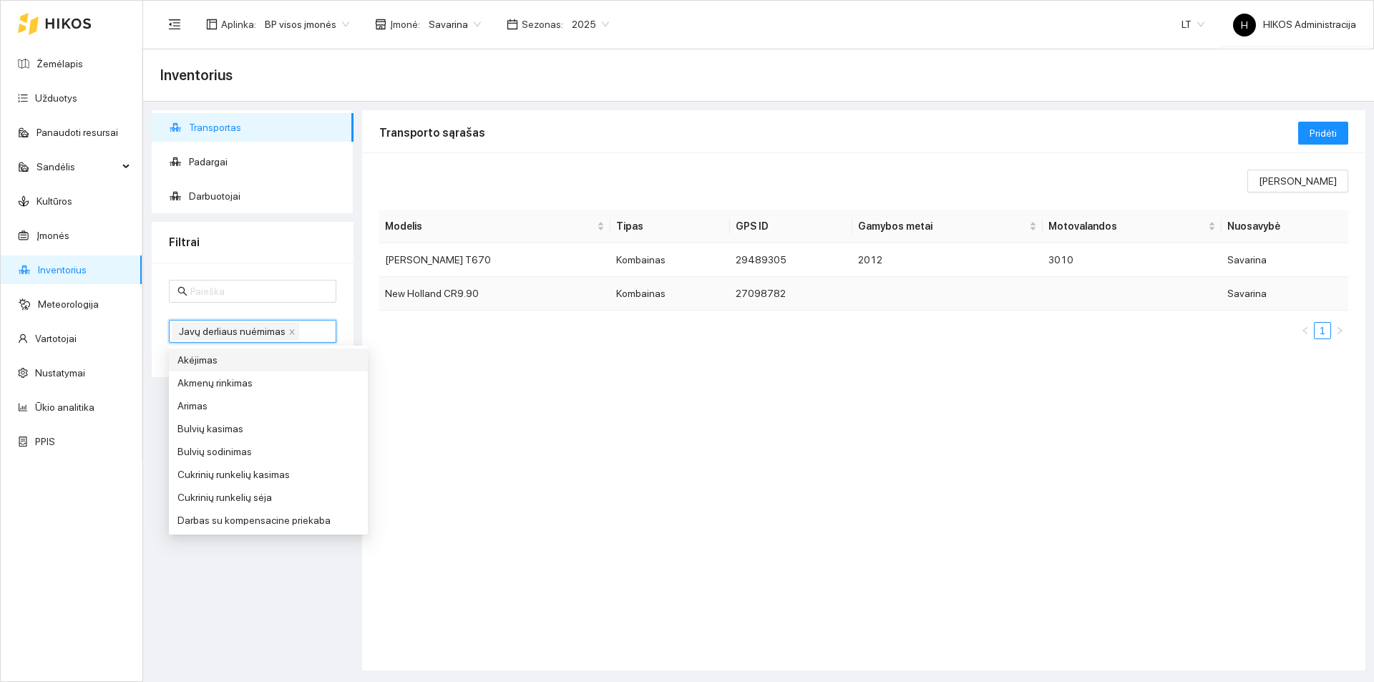
click at [492, 300] on td "New Holland CR9.90" at bounding box center [494, 294] width 231 height 34
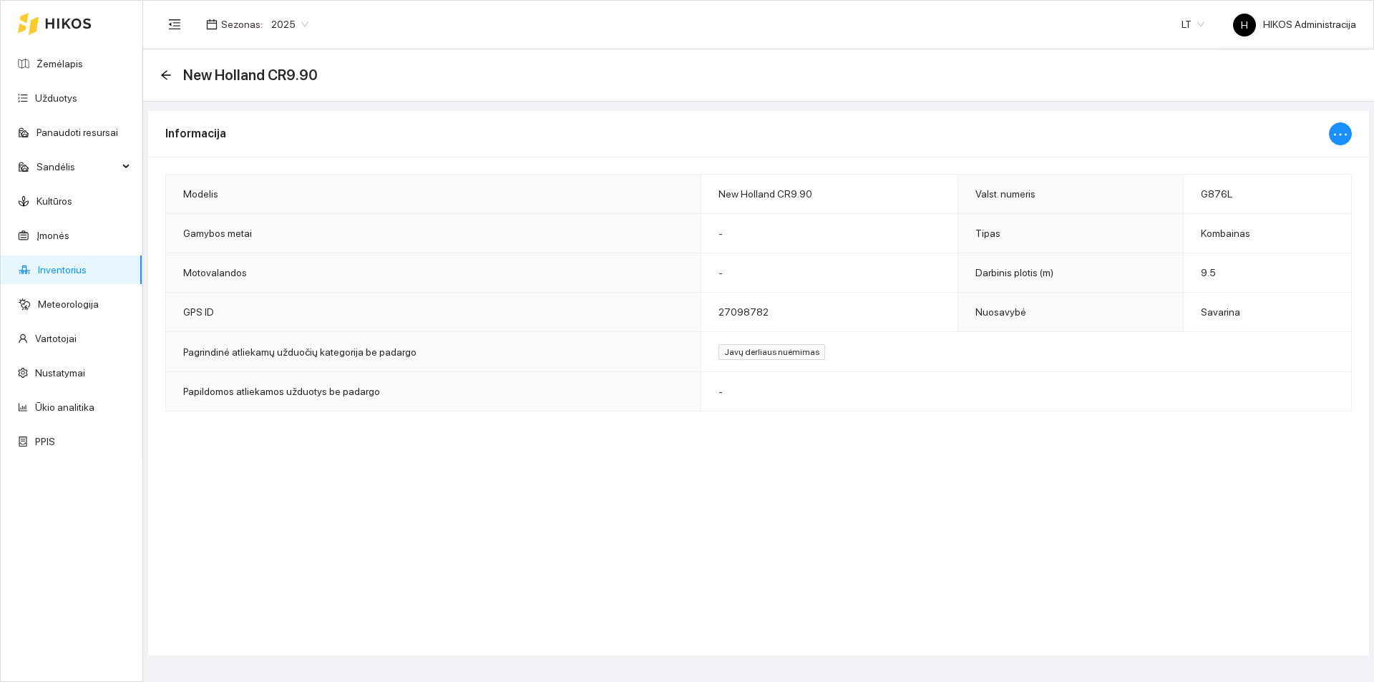
click at [795, 190] on span "New Holland CR9.90" at bounding box center [766, 193] width 94 height 11
copy span "CR9.90"
click at [170, 71] on icon "arrow-left" at bounding box center [165, 74] width 11 height 11
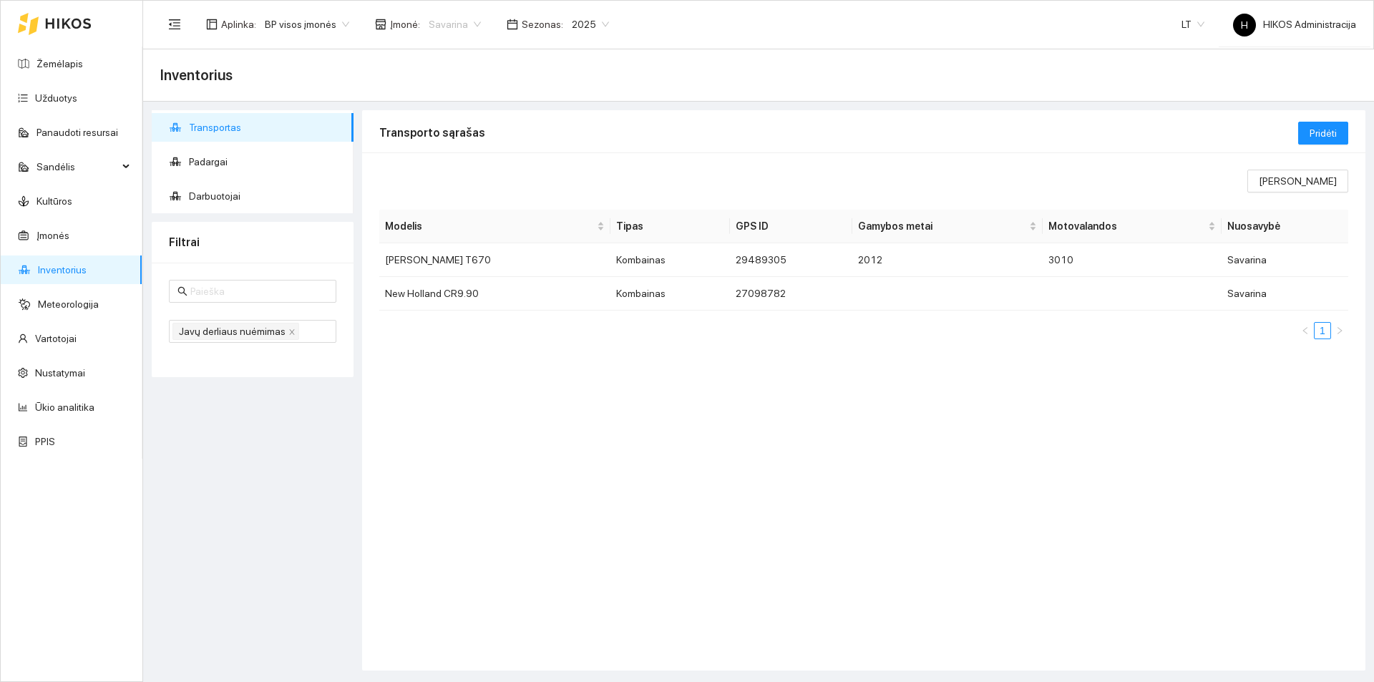
click at [450, 26] on span "Savarina" at bounding box center [455, 24] width 52 height 21
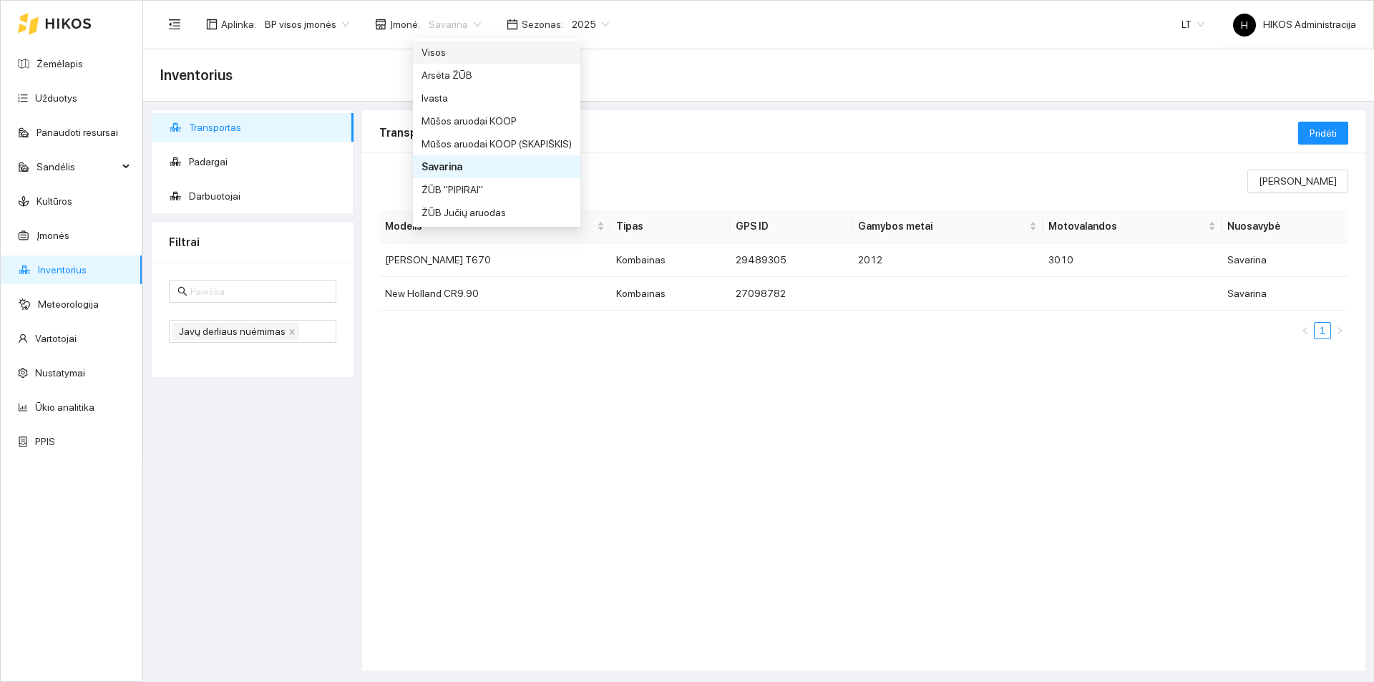
click at [452, 55] on div "Visos" at bounding box center [497, 52] width 150 height 16
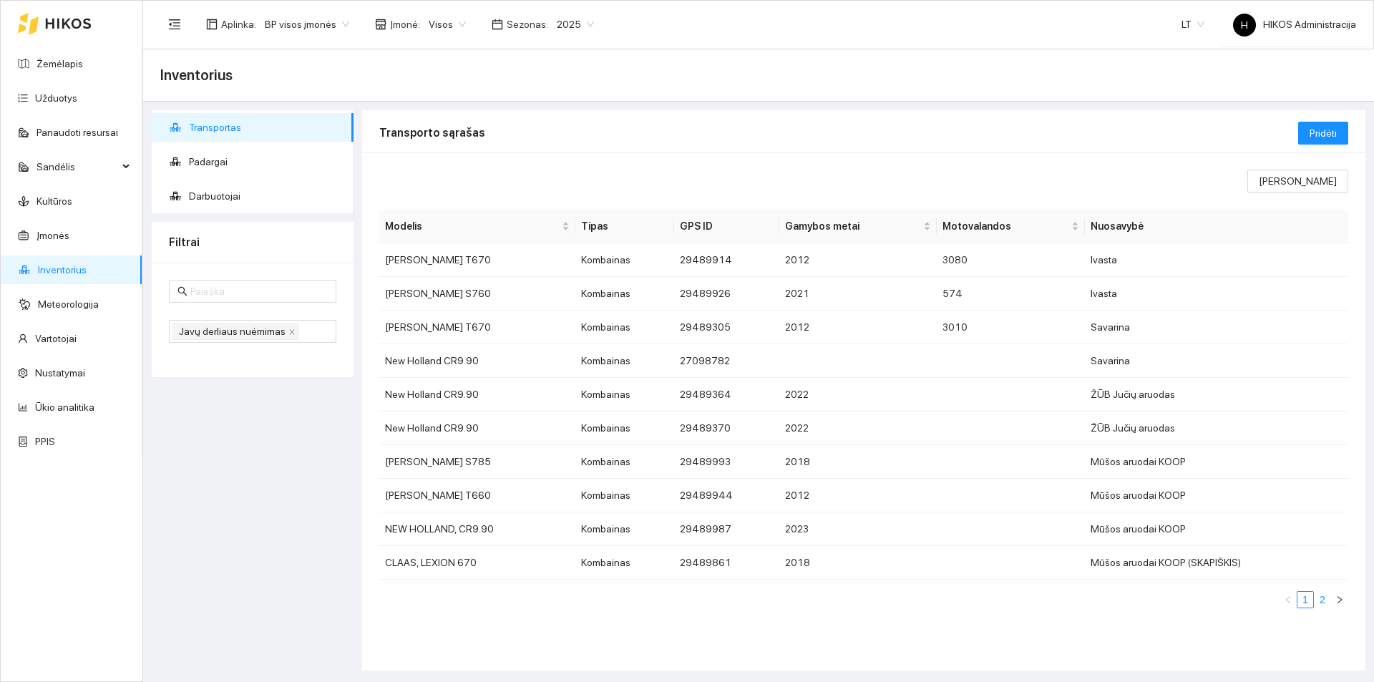
click at [1328, 596] on link "2" at bounding box center [1323, 600] width 16 height 16
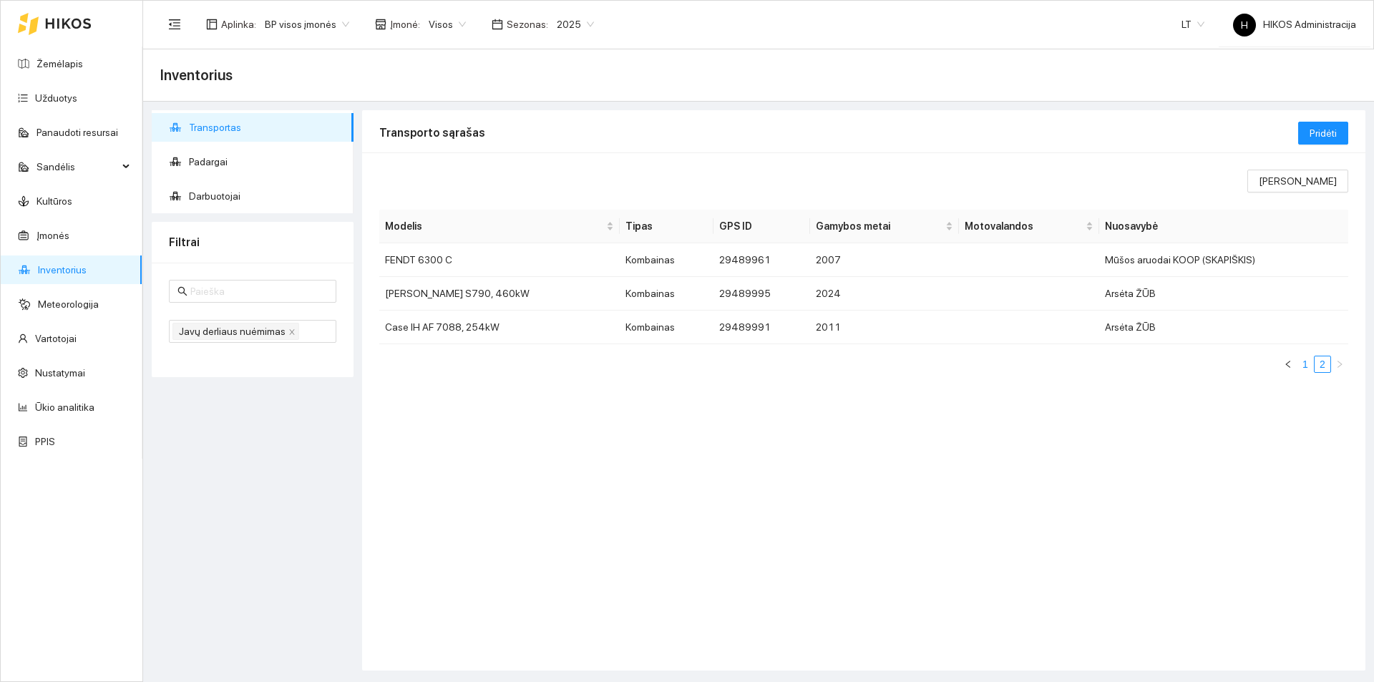
click at [1306, 367] on link "1" at bounding box center [1306, 364] width 16 height 16
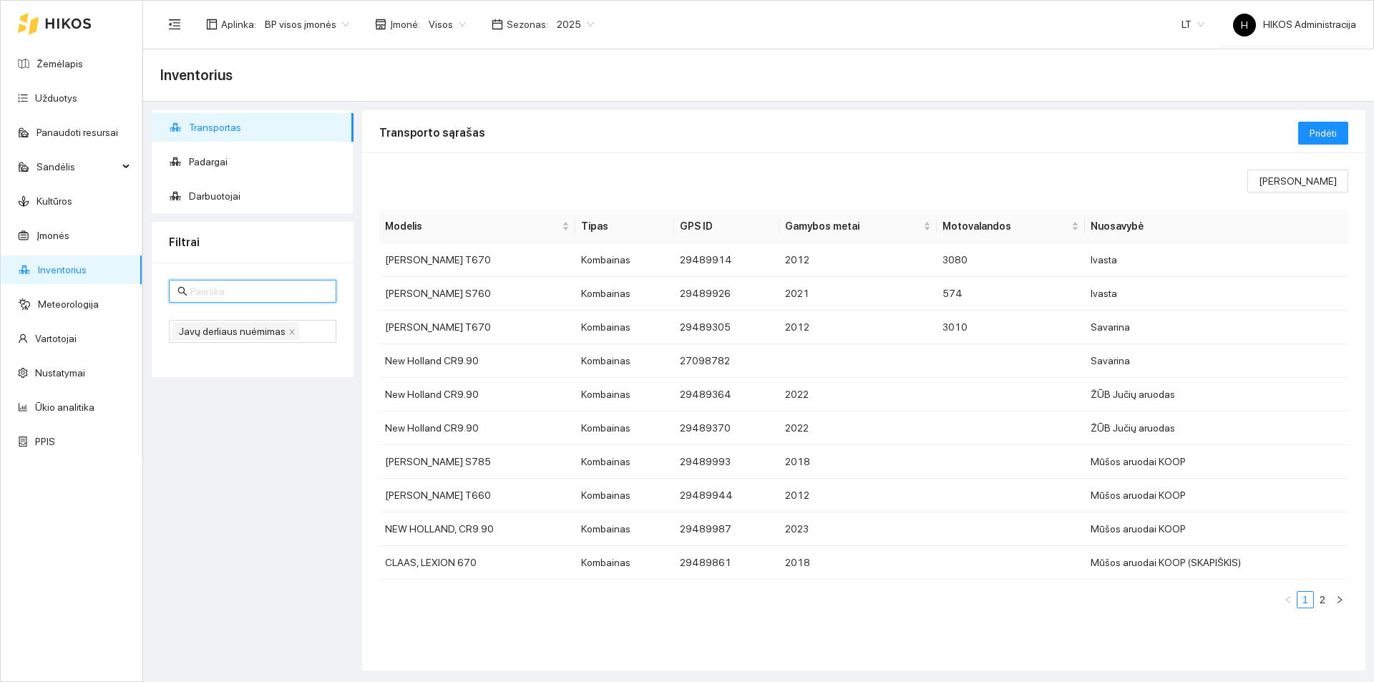
paste input "CR9.90"
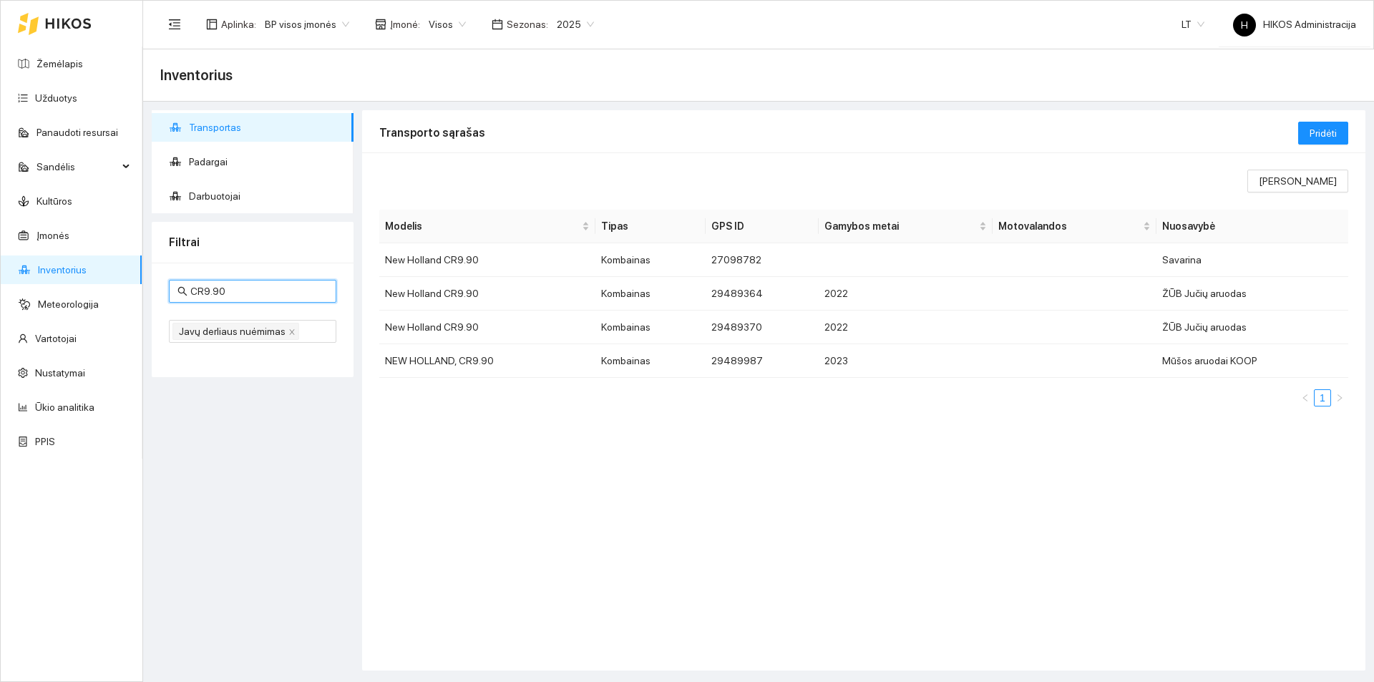
type input "CR9.90"
click at [224, 132] on span "Transportas" at bounding box center [265, 127] width 153 height 29
click at [208, 167] on span "Padargai" at bounding box center [265, 161] width 153 height 29
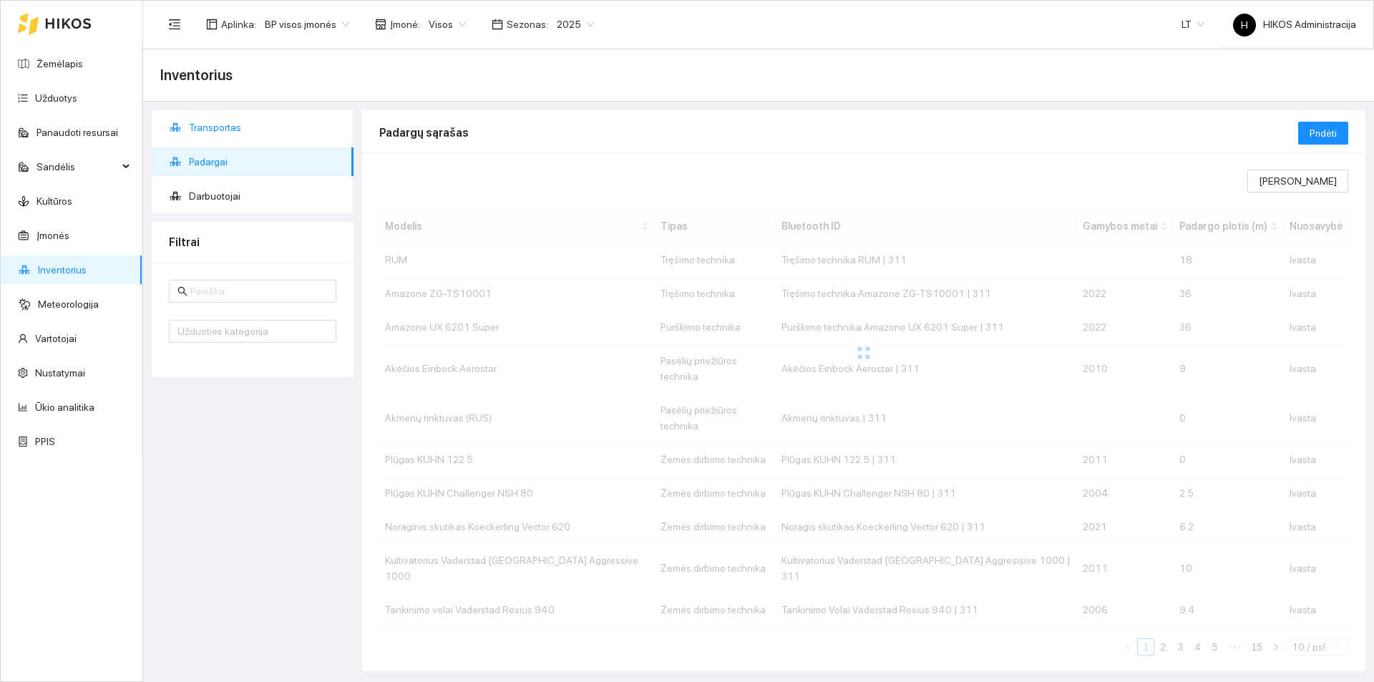
click at [227, 132] on span "Transportas" at bounding box center [265, 127] width 153 height 29
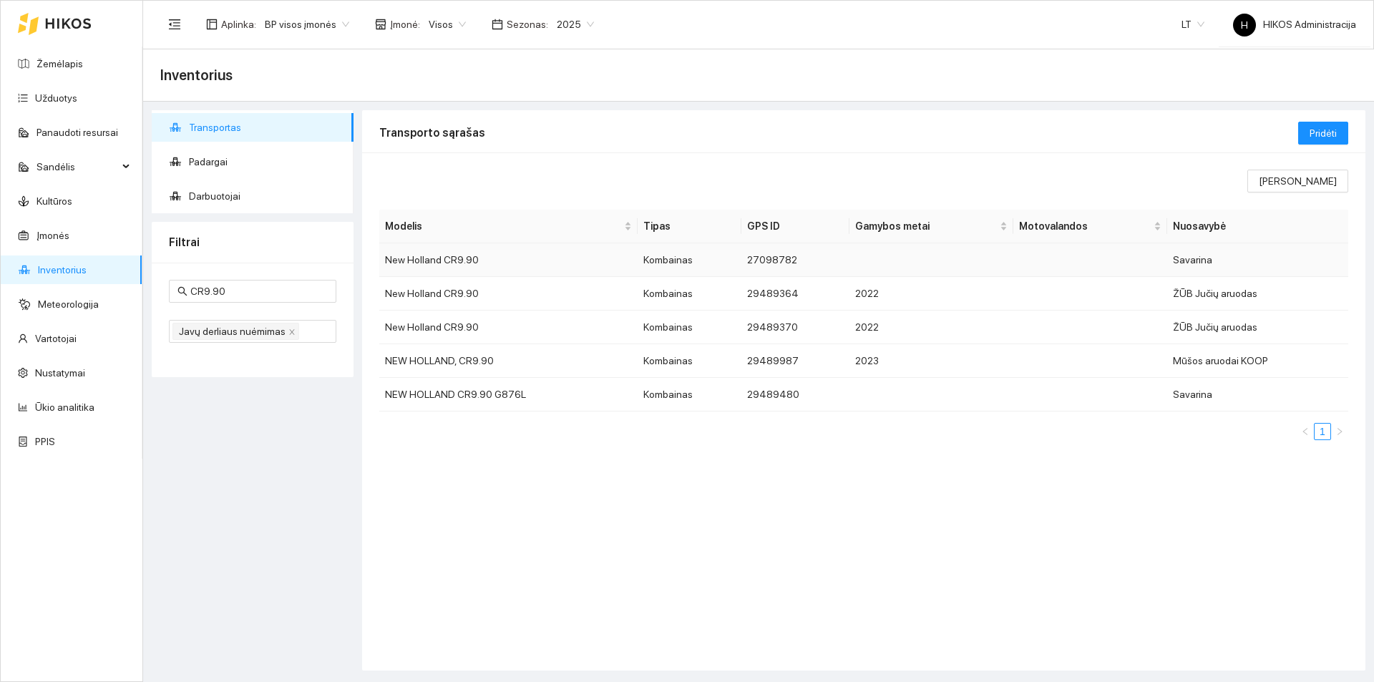
click at [545, 269] on td "New Holland CR9.90" at bounding box center [508, 260] width 258 height 34
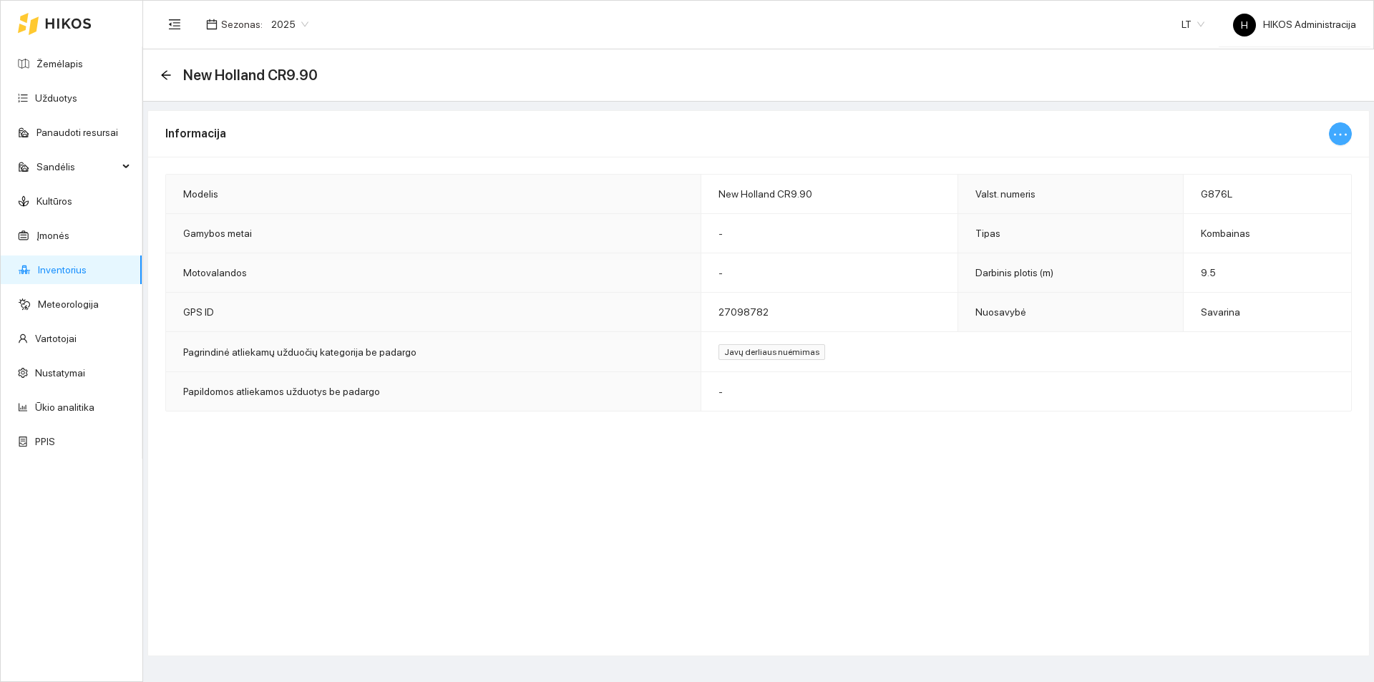
click at [1339, 129] on icon "ellipsis" at bounding box center [1340, 134] width 17 height 17
click at [1316, 156] on span "Keisti informaciją" at bounding box center [1310, 163] width 74 height 16
type input "New Holland CR9.90"
type input "G876L"
type input "9.5"
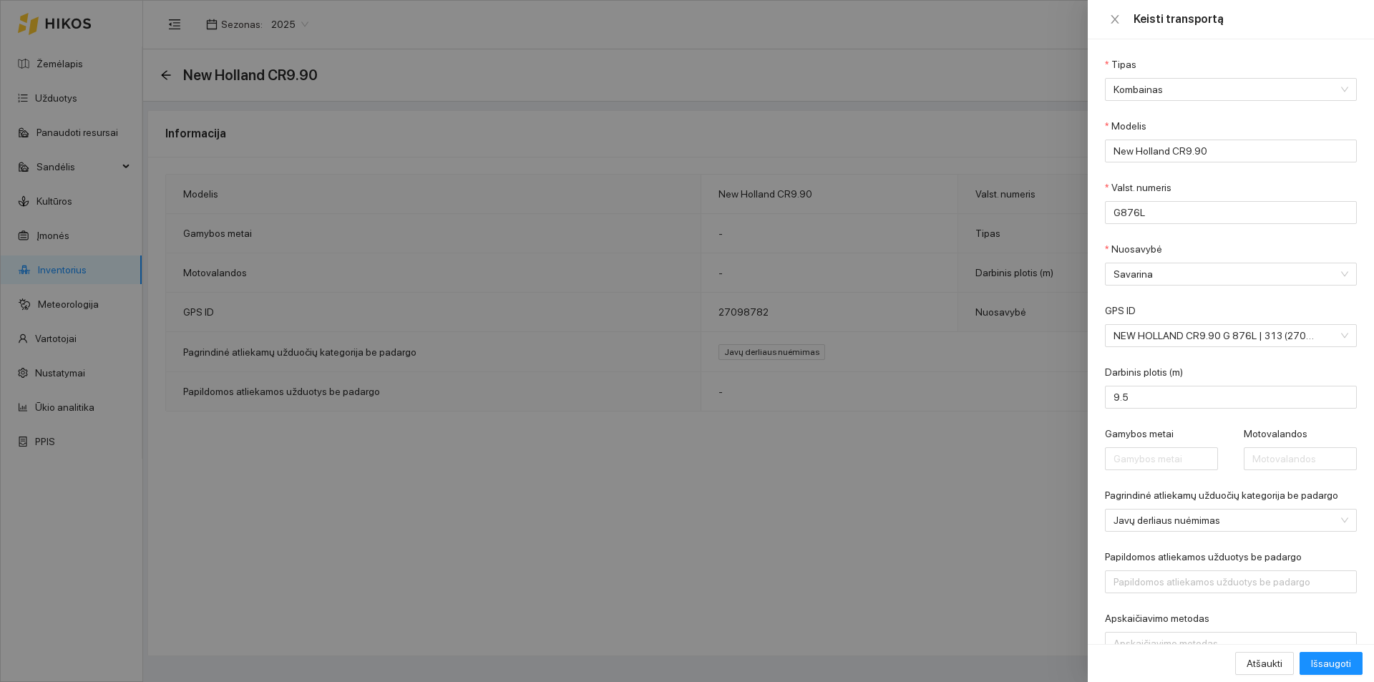
click at [898, 329] on div at bounding box center [687, 341] width 1374 height 682
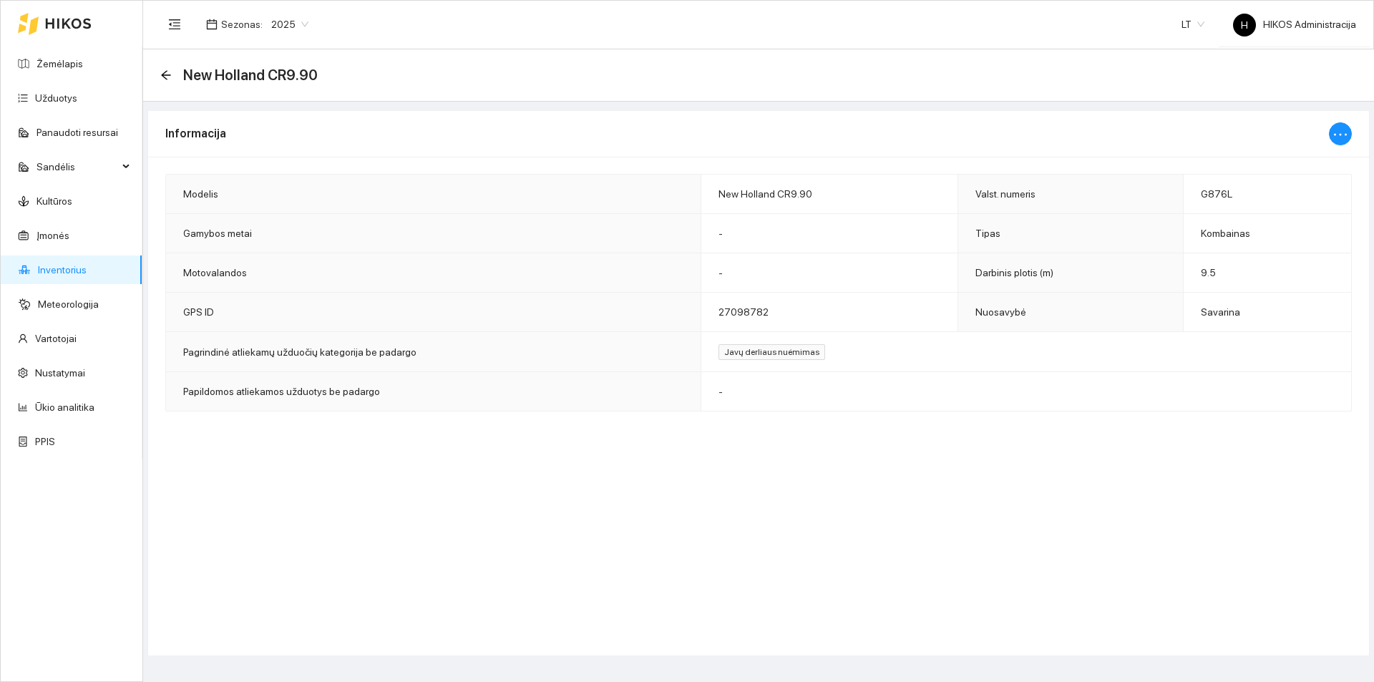
click at [754, 311] on span "27098782" at bounding box center [744, 311] width 50 height 11
copy span "27098782"
click at [62, 47] on ul "Žemėlapis Užduotys Panaudoti resursai Sandėlis Kultūros Įmonės Inventorius Mete…" at bounding box center [72, 253] width 142 height 412
click at [61, 58] on link "Žemėlapis" at bounding box center [60, 63] width 47 height 11
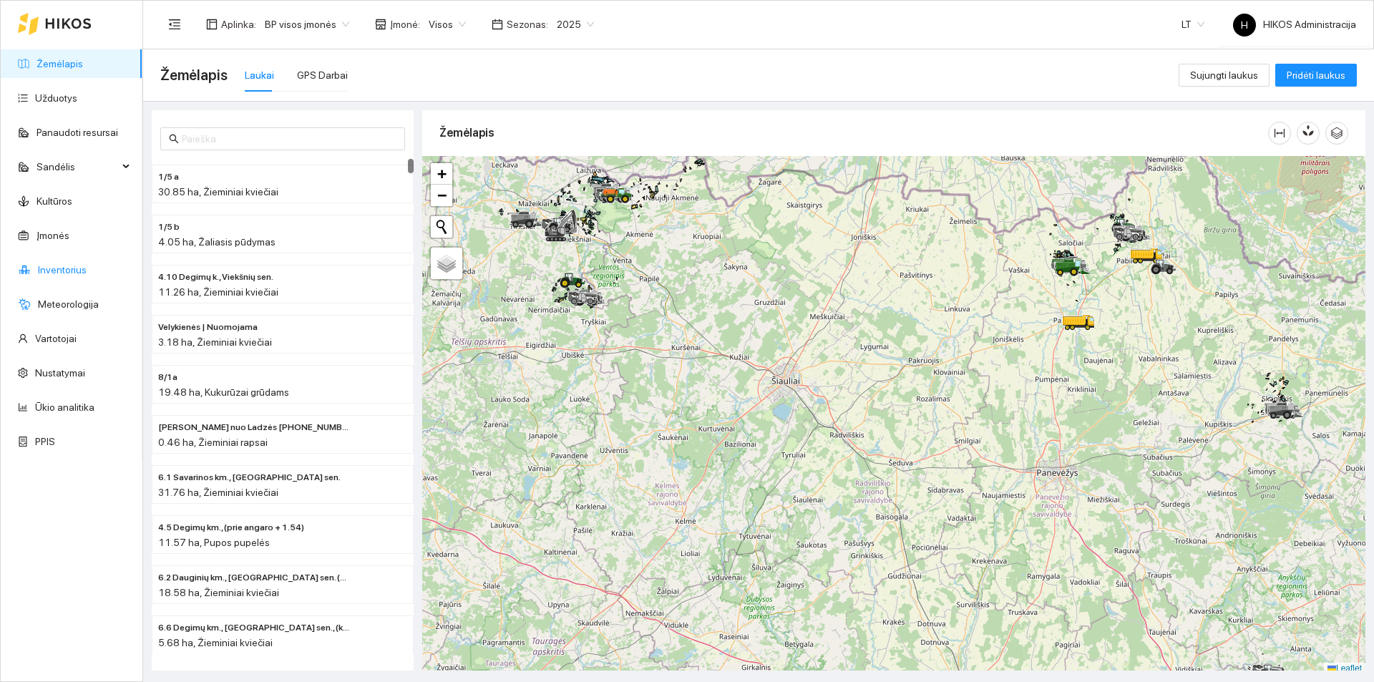
click at [86, 264] on link "Inventorius" at bounding box center [62, 269] width 49 height 11
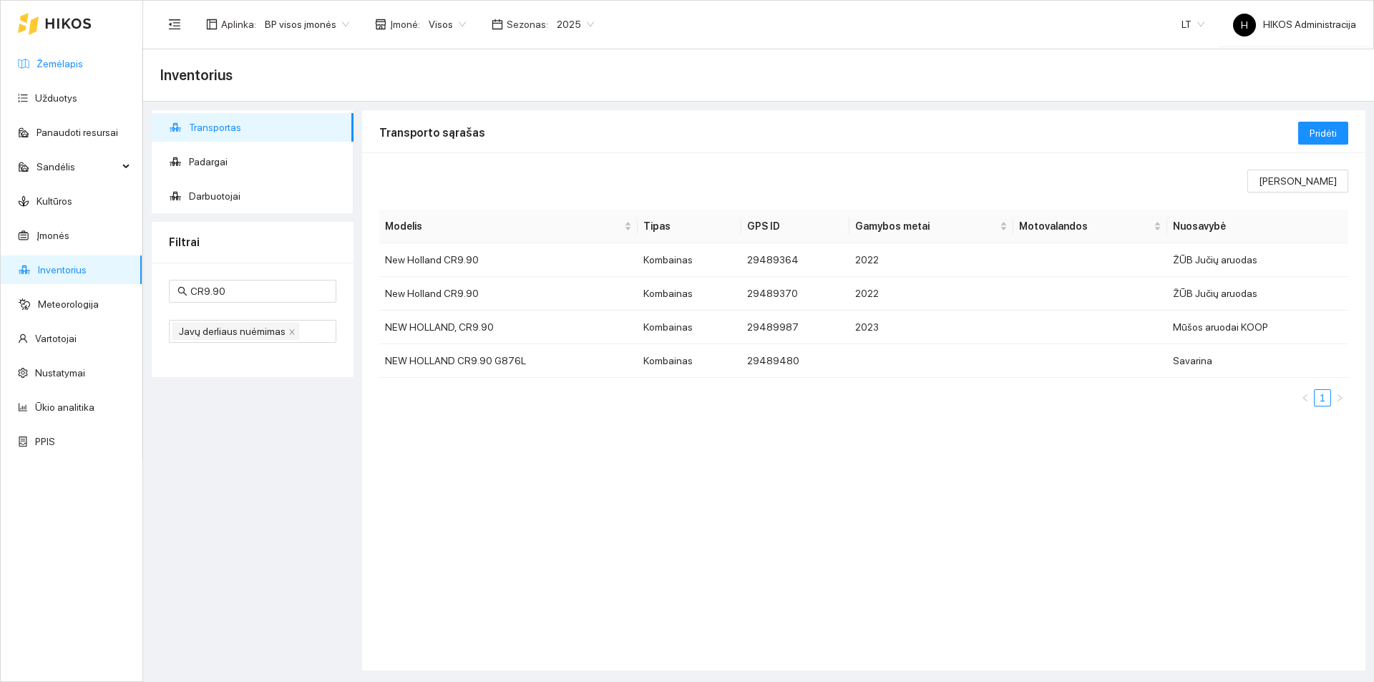
click at [78, 69] on link "Žemėlapis" at bounding box center [60, 63] width 47 height 11
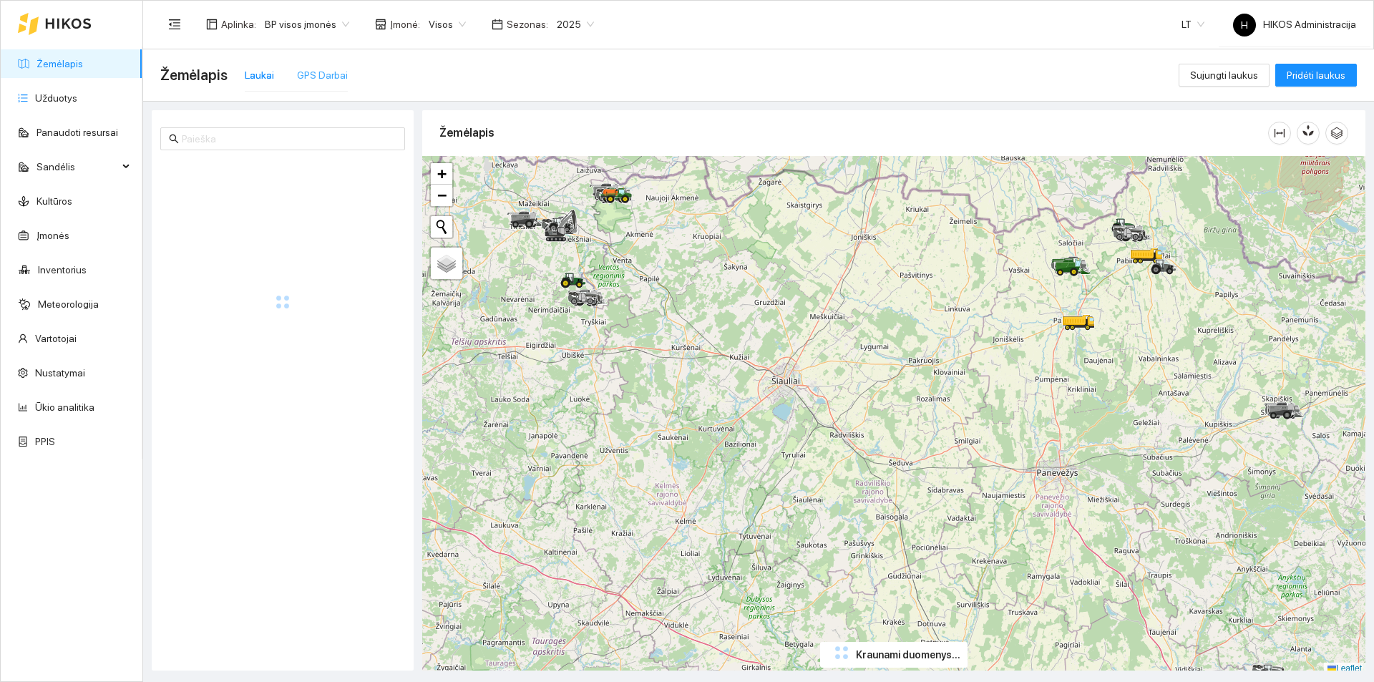
click at [309, 83] on div "GPS Darbai" at bounding box center [322, 75] width 51 height 33
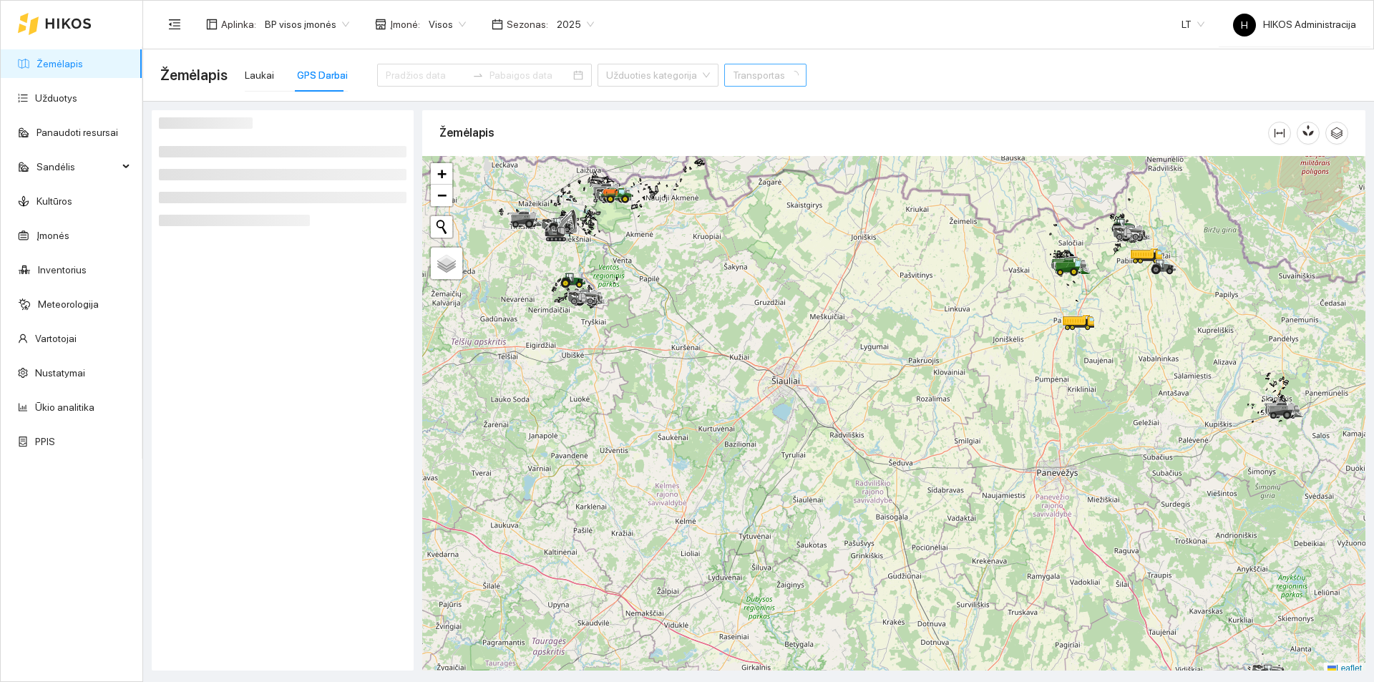
click at [733, 78] on input "search" at bounding box center [760, 74] width 55 height 21
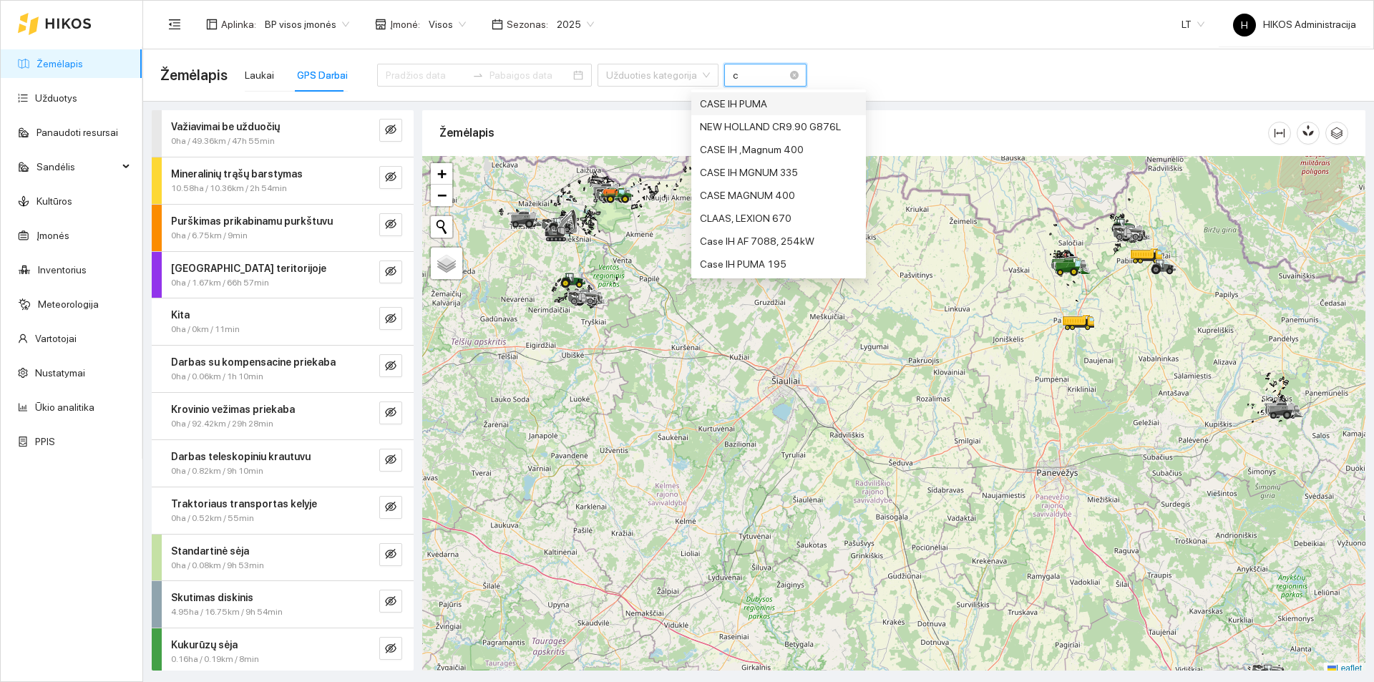
type input "cr"
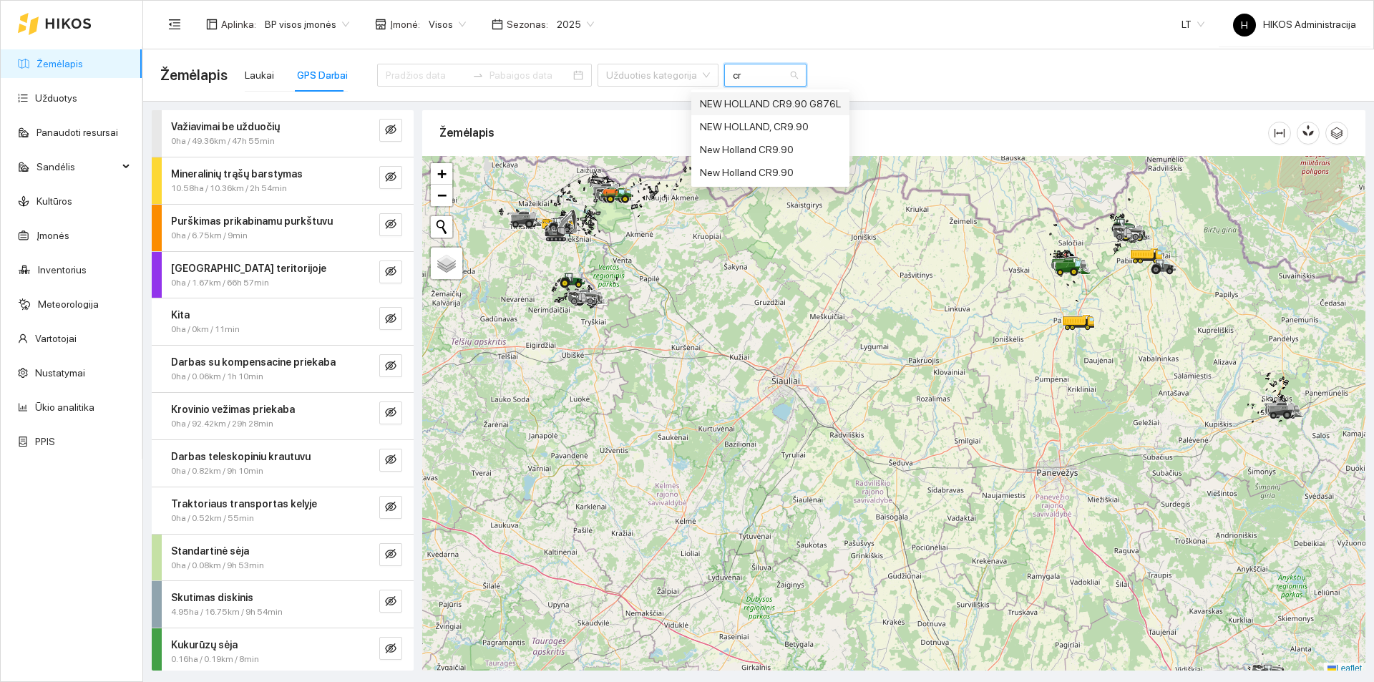
click at [777, 99] on div "NEW HOLLAND CR9.90 G876L" at bounding box center [770, 104] width 141 height 16
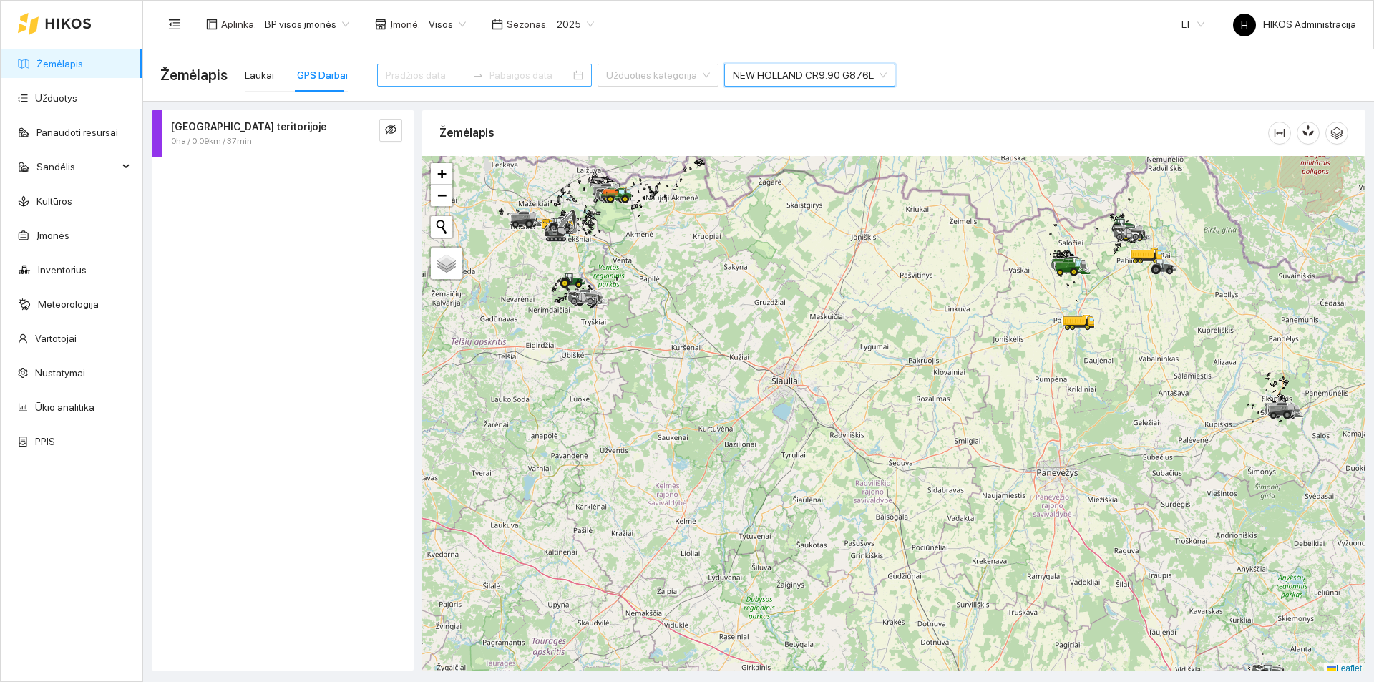
click at [428, 75] on input at bounding box center [426, 75] width 81 height 16
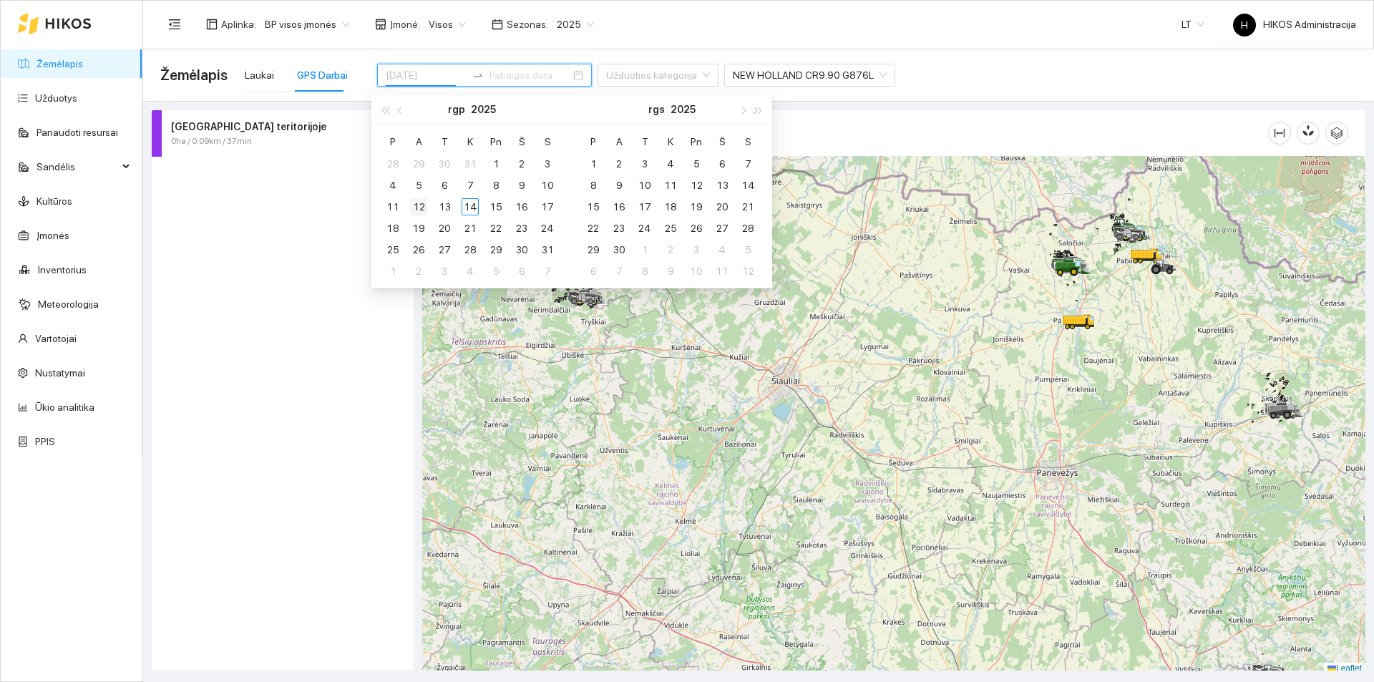
type input "[DATE]"
click at [427, 208] on div "12" at bounding box center [418, 206] width 17 height 17
type input "[DATE]"
click at [473, 208] on div "14" at bounding box center [470, 206] width 17 height 17
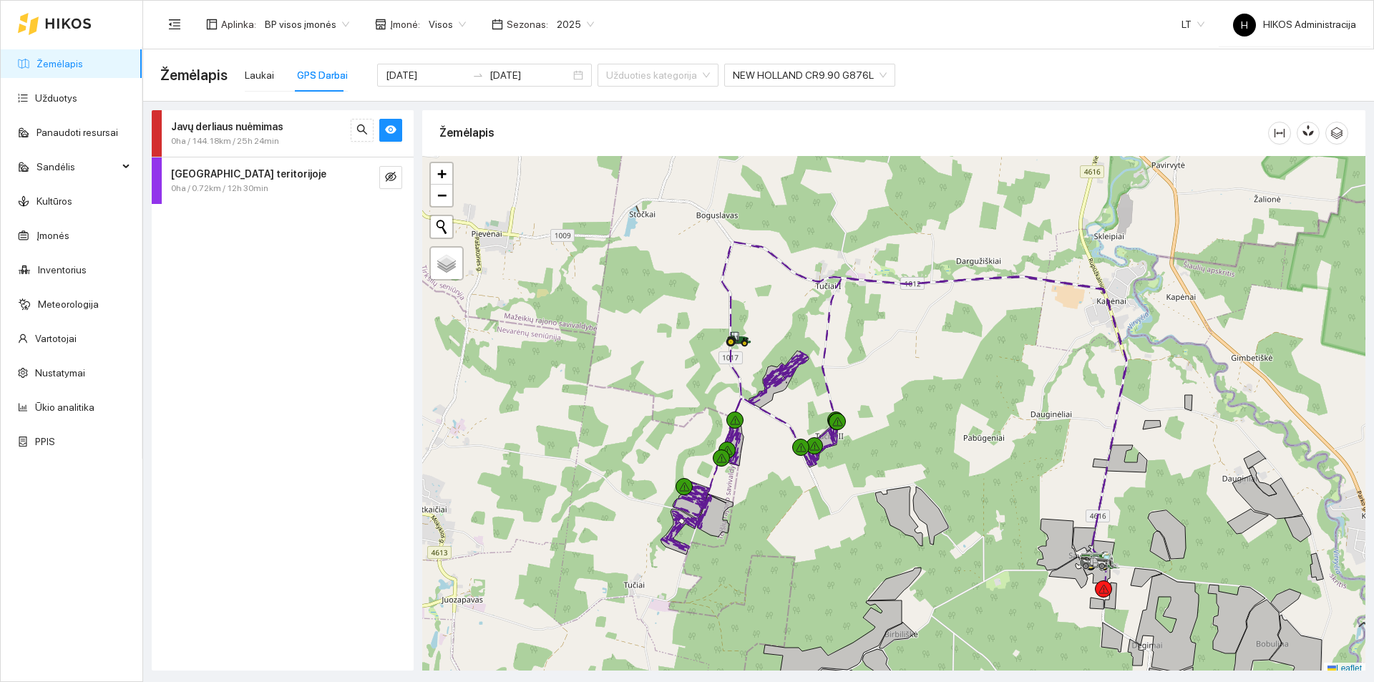
click at [1016, 112] on div "Žemėlapis" at bounding box center [893, 133] width 909 height 46
drag, startPoint x: 1016, startPoint y: 112, endPoint x: 986, endPoint y: 125, distance: 33.0
click at [1016, 112] on div "Žemėlapis" at bounding box center [893, 133] width 909 height 46
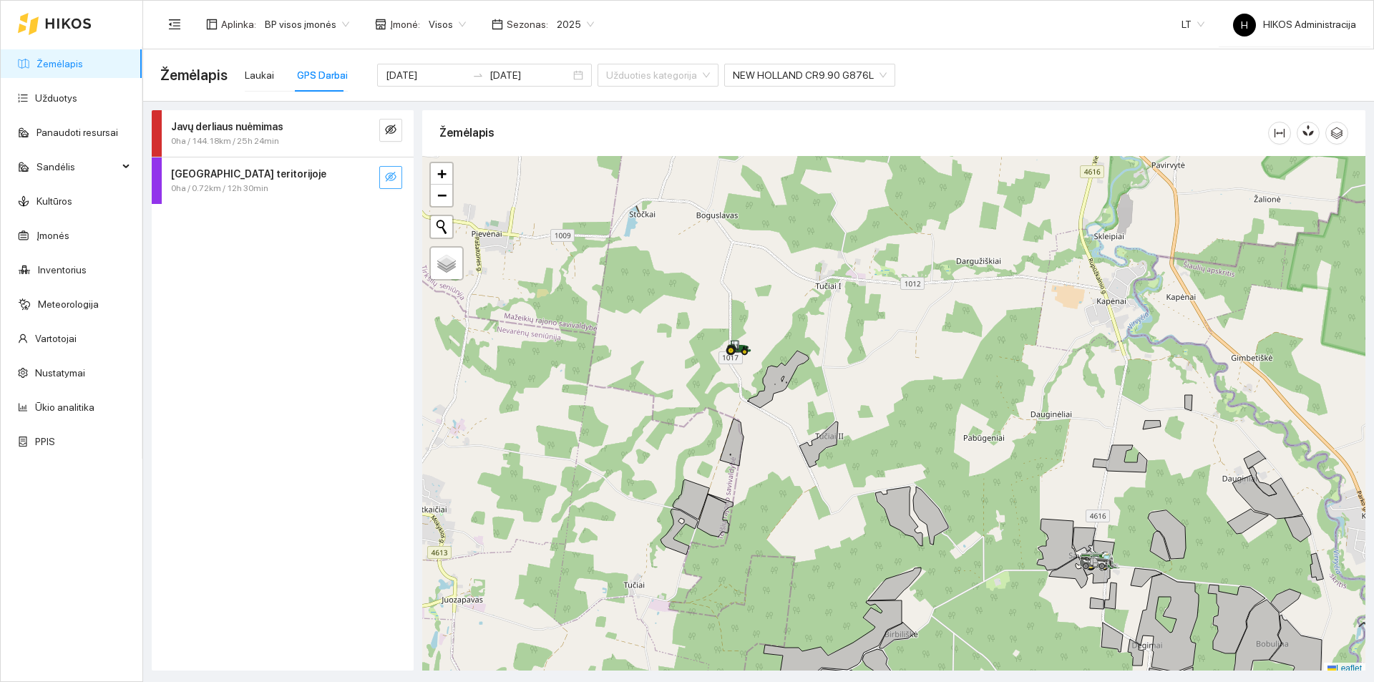
click at [387, 176] on icon "eye-invisible" at bounding box center [390, 177] width 11 height 10
click at [364, 175] on icon "search" at bounding box center [362, 177] width 10 height 10
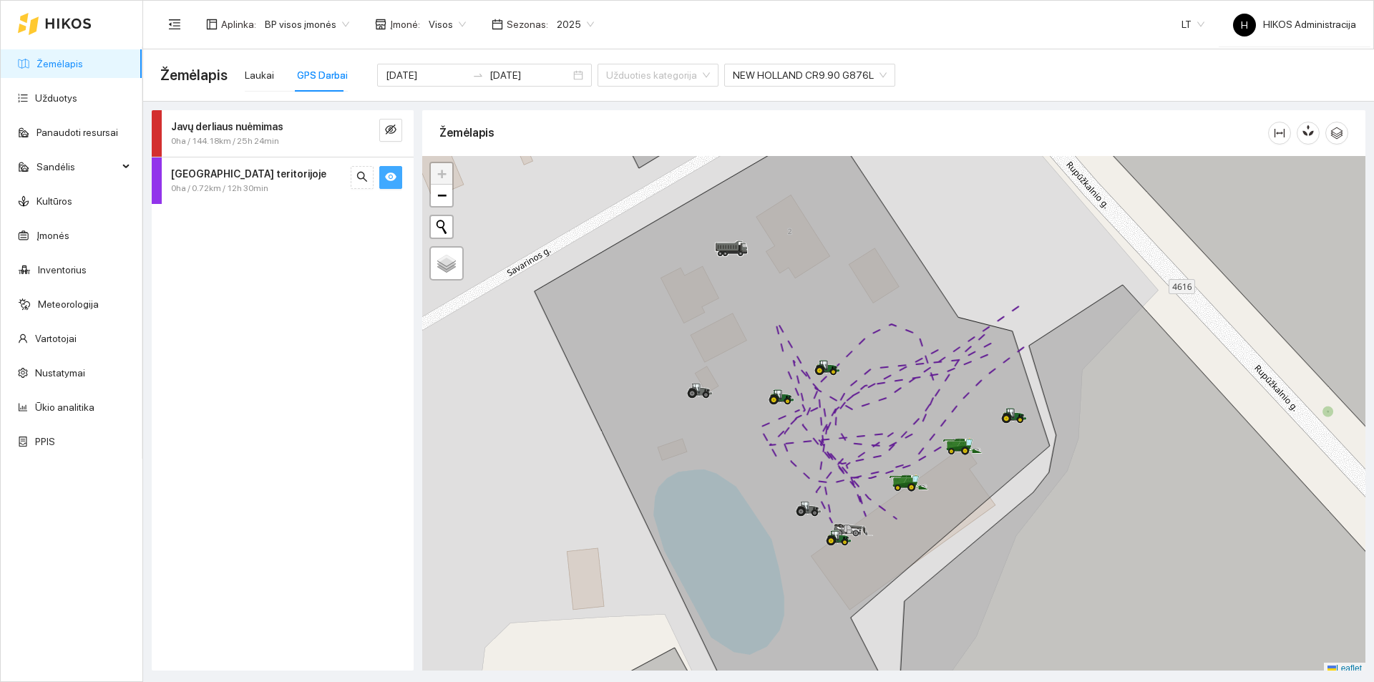
click at [394, 172] on icon "eye" at bounding box center [390, 176] width 11 height 11
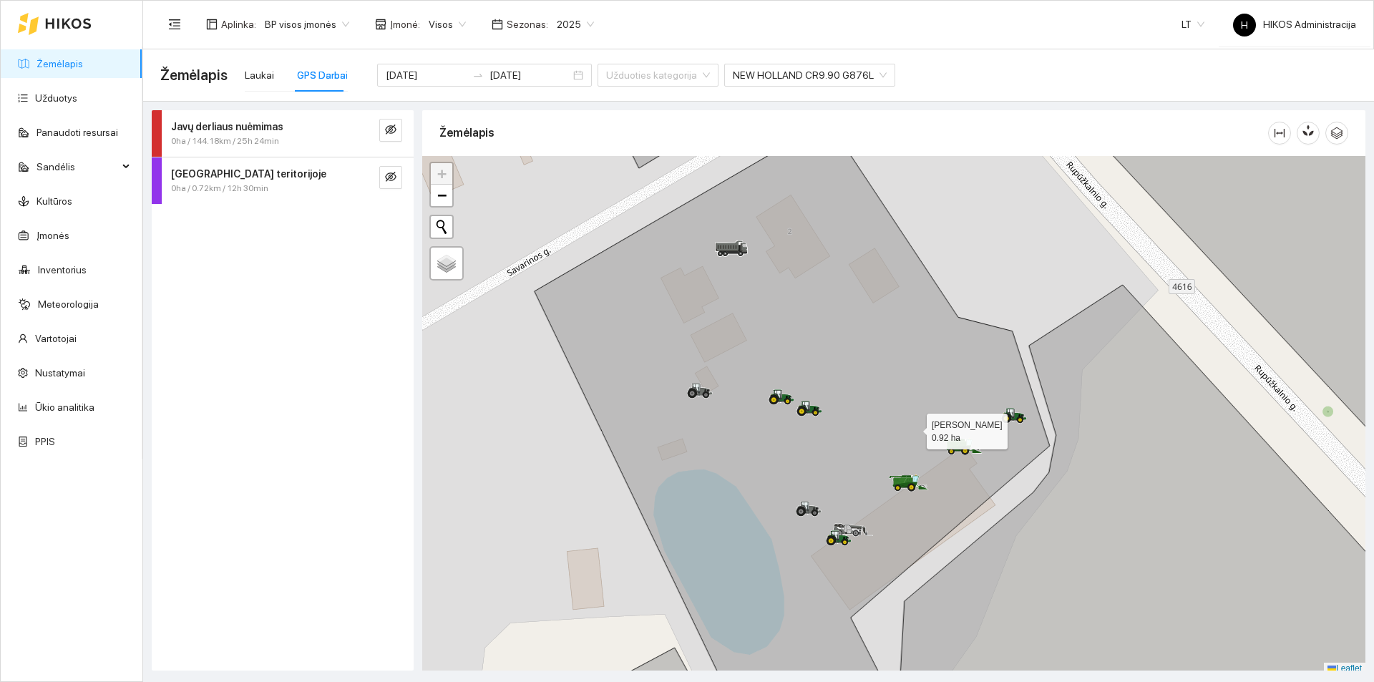
scroll to position [4, 0]
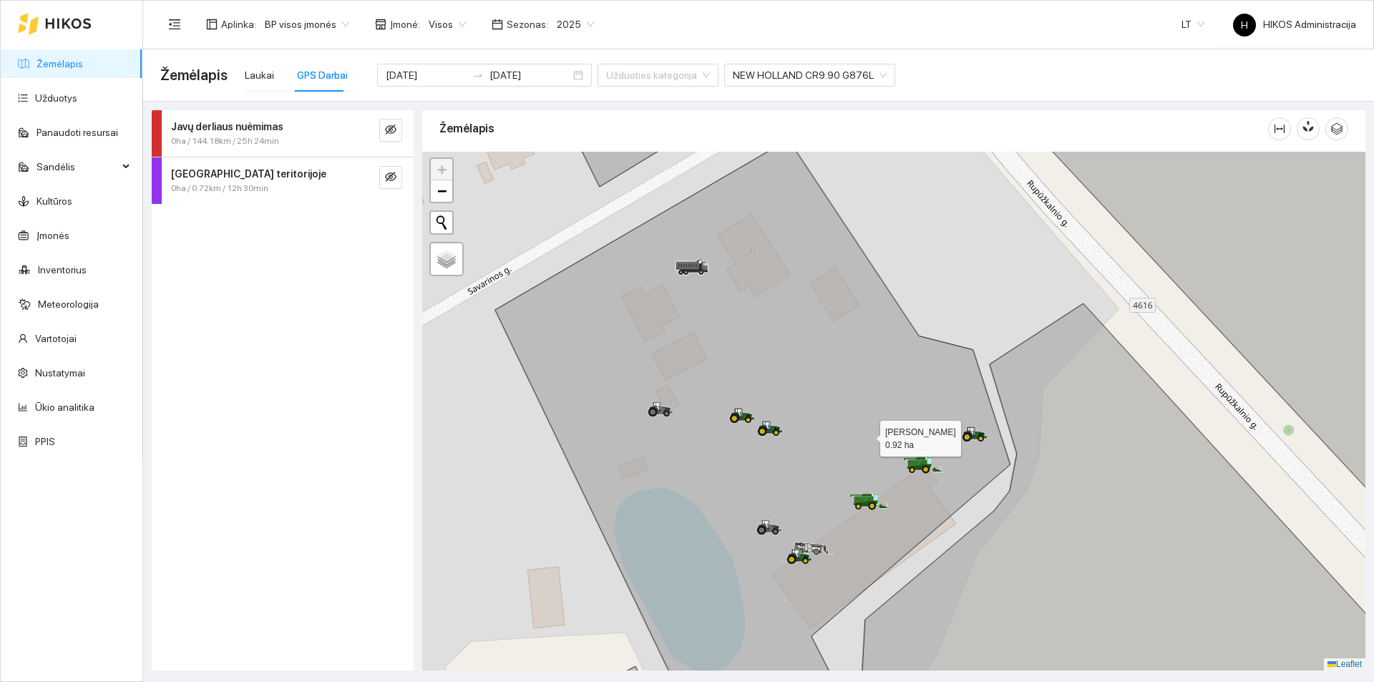
drag, startPoint x: 908, startPoint y: 412, endPoint x: 868, endPoint y: 435, distance: 45.5
click at [868, 435] on icon at bounding box center [752, 443] width 515 height 606
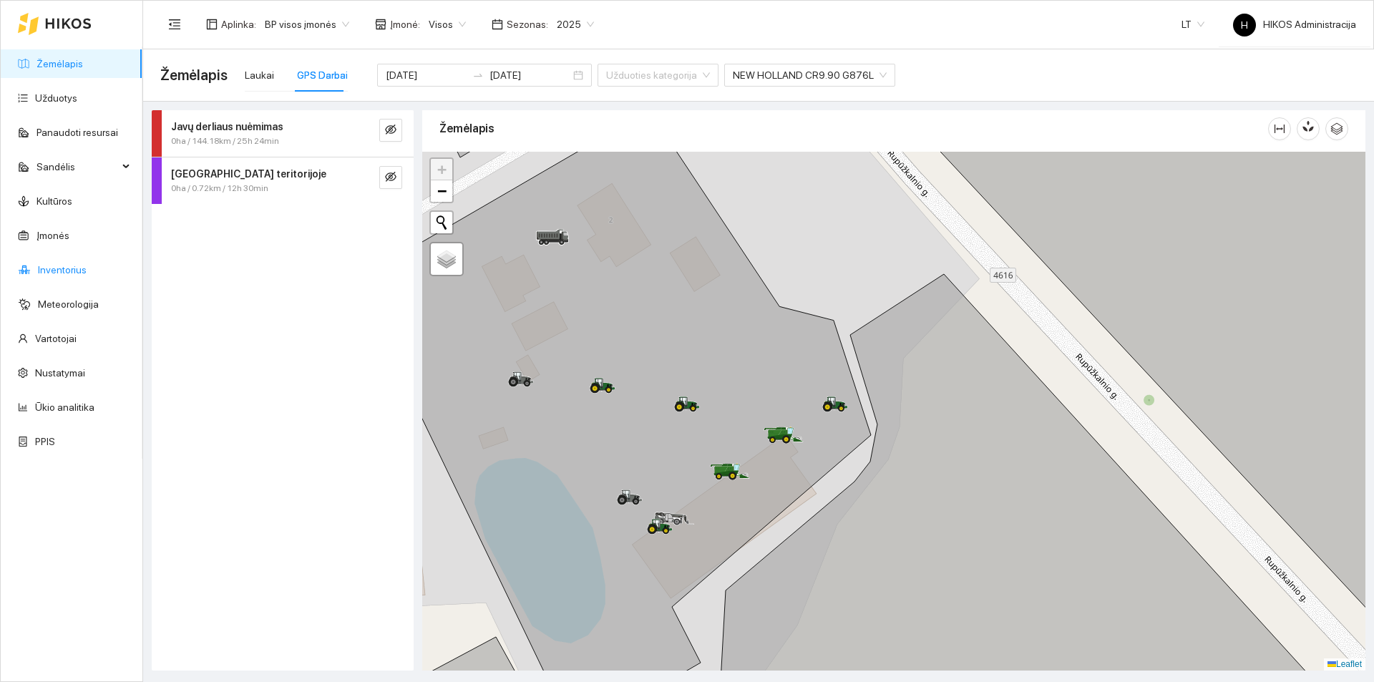
click at [63, 271] on link "Inventorius" at bounding box center [62, 269] width 49 height 11
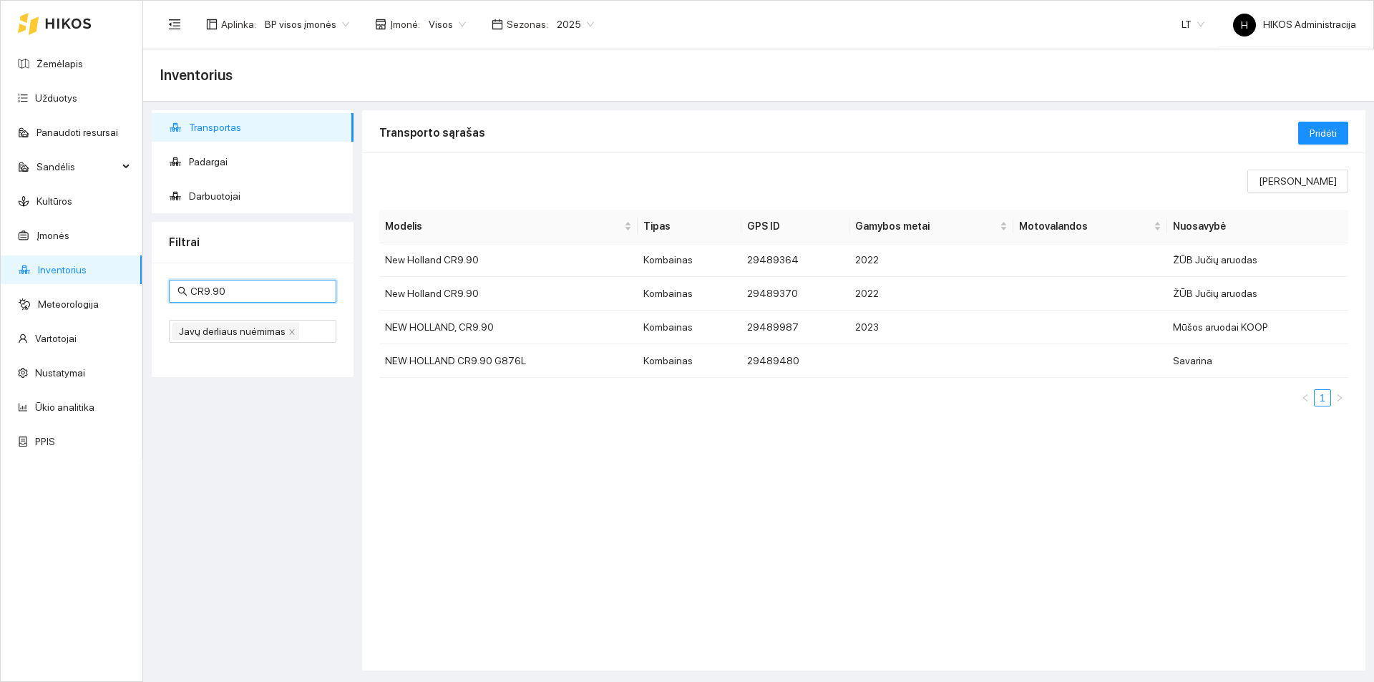
drag, startPoint x: 269, startPoint y: 291, endPoint x: 102, endPoint y: 286, distance: 167.6
click at [102, 286] on section "Žemėlapis Užduotys Panaudoti resursai Sandėlis Kultūros Įmonės Inventorius Mete…" at bounding box center [687, 341] width 1374 height 682
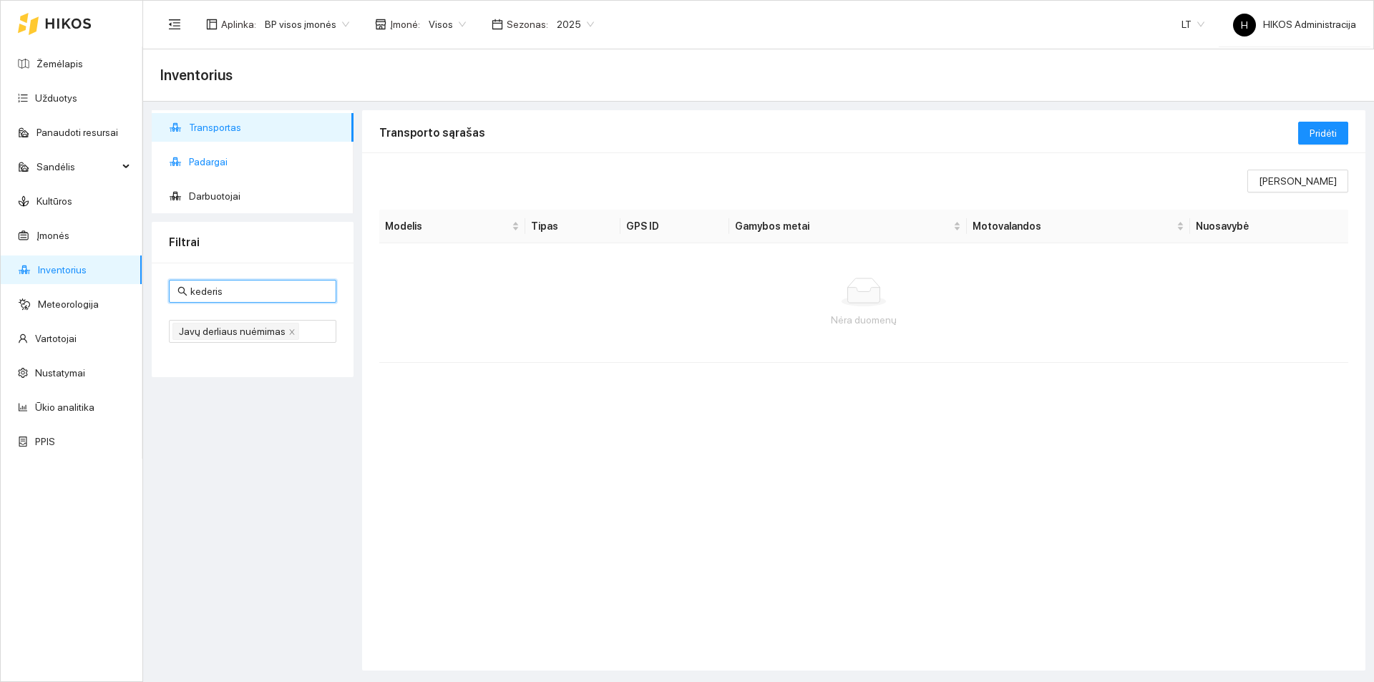
type input "kederis"
click at [223, 165] on span "Padargai" at bounding box center [265, 161] width 153 height 29
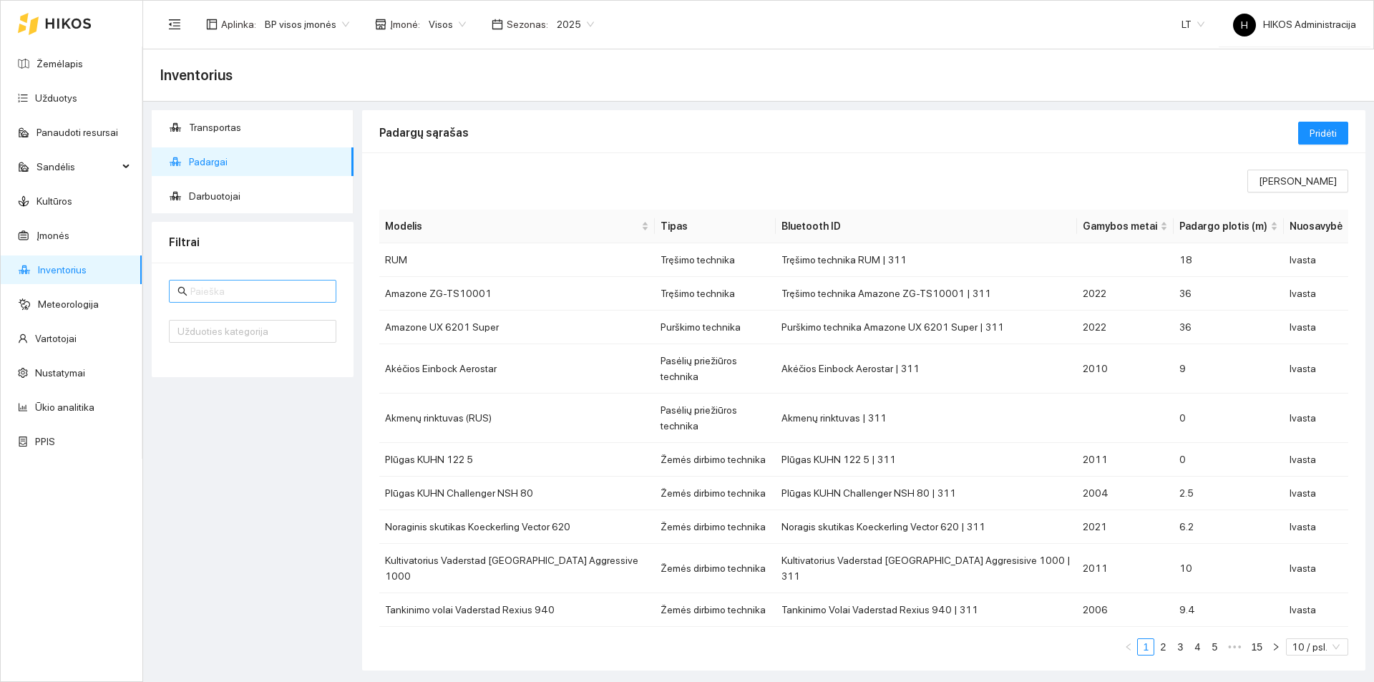
click at [261, 298] on input "text" at bounding box center [258, 291] width 137 height 16
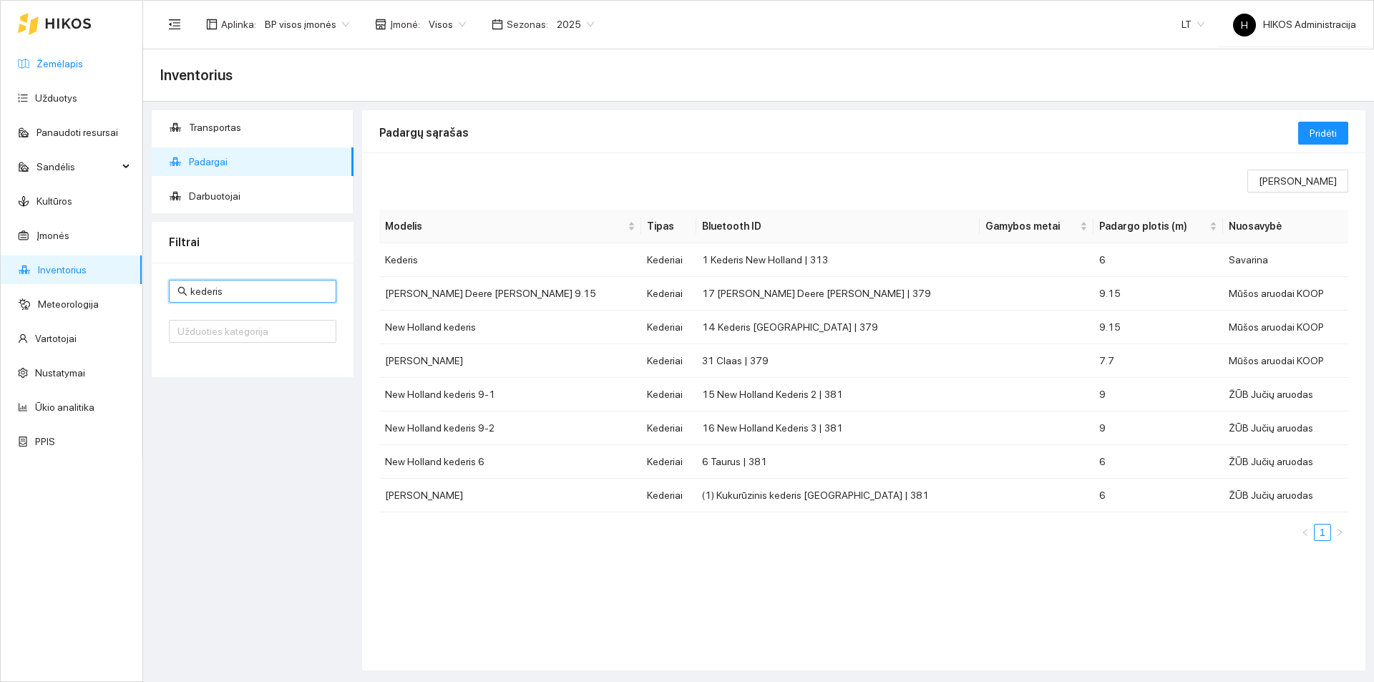
type input "kederis"
click at [75, 69] on link "Žemėlapis" at bounding box center [60, 63] width 47 height 11
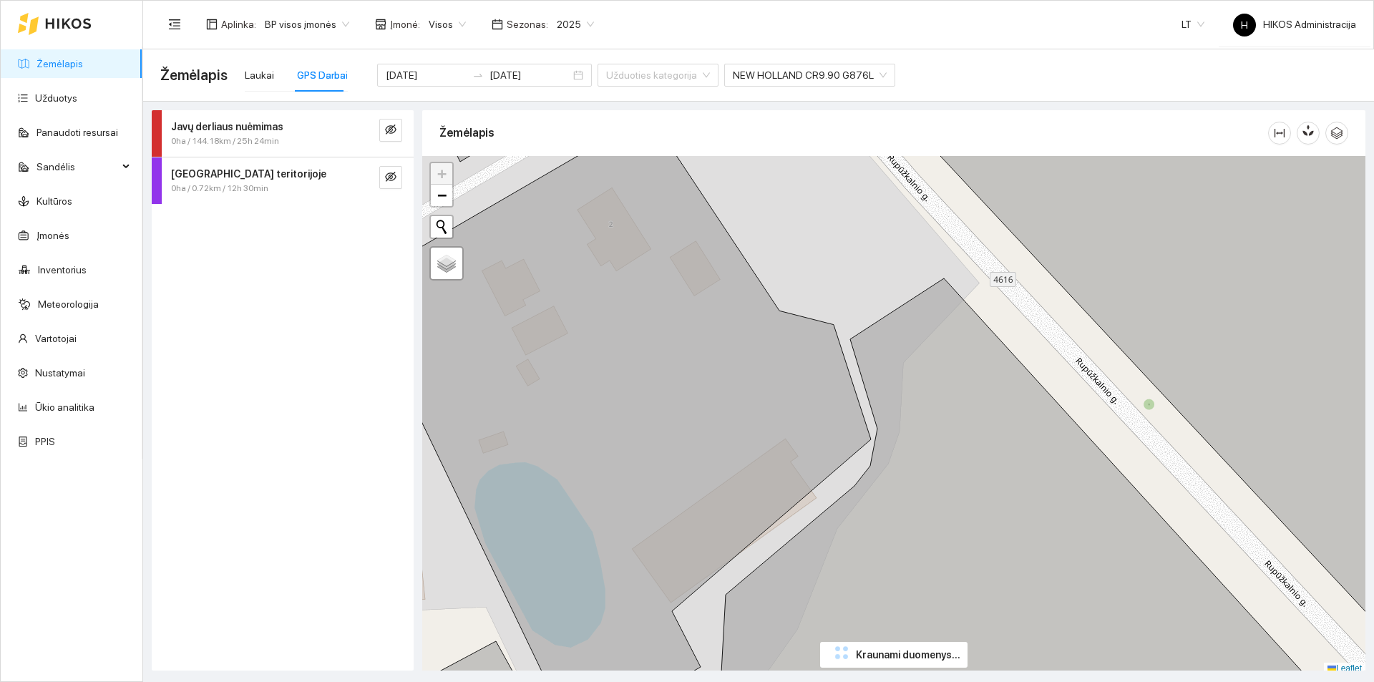
click at [298, 126] on div "Javų derliaus nuėmimas" at bounding box center [258, 127] width 175 height 16
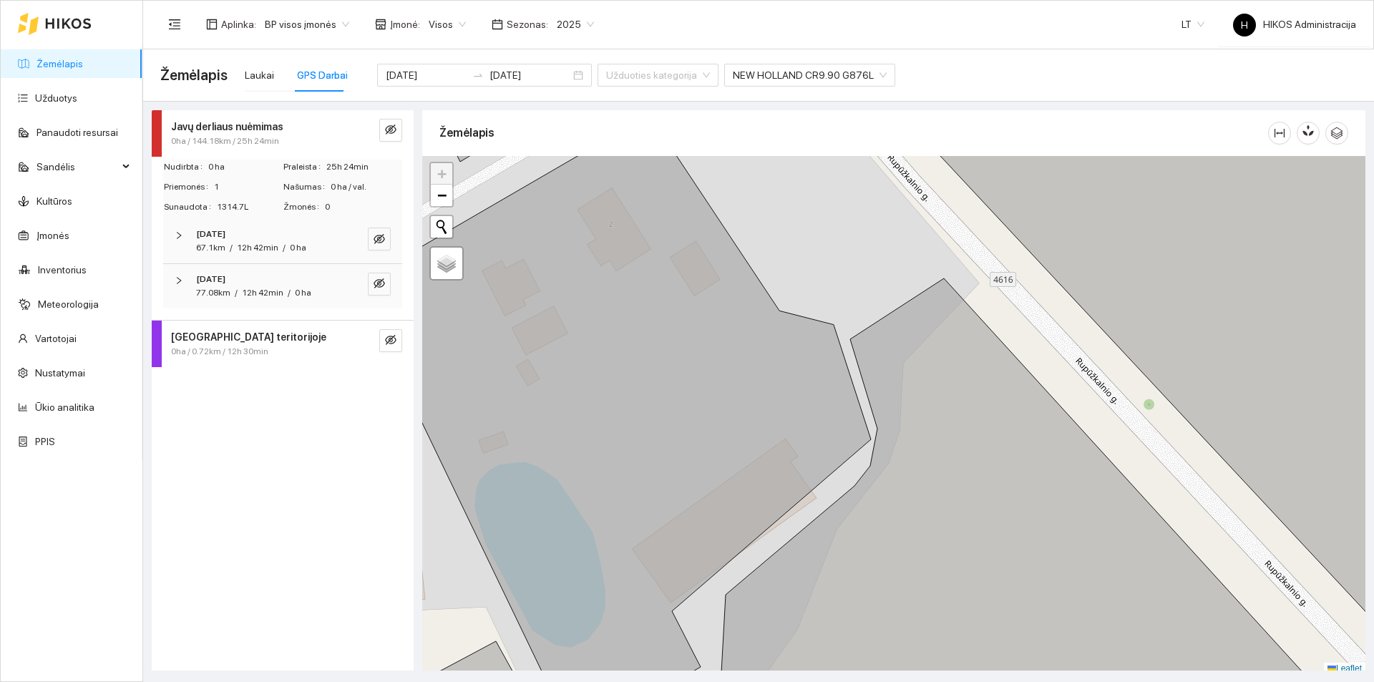
click at [285, 240] on div "[DATE]" at bounding box center [263, 235] width 134 height 14
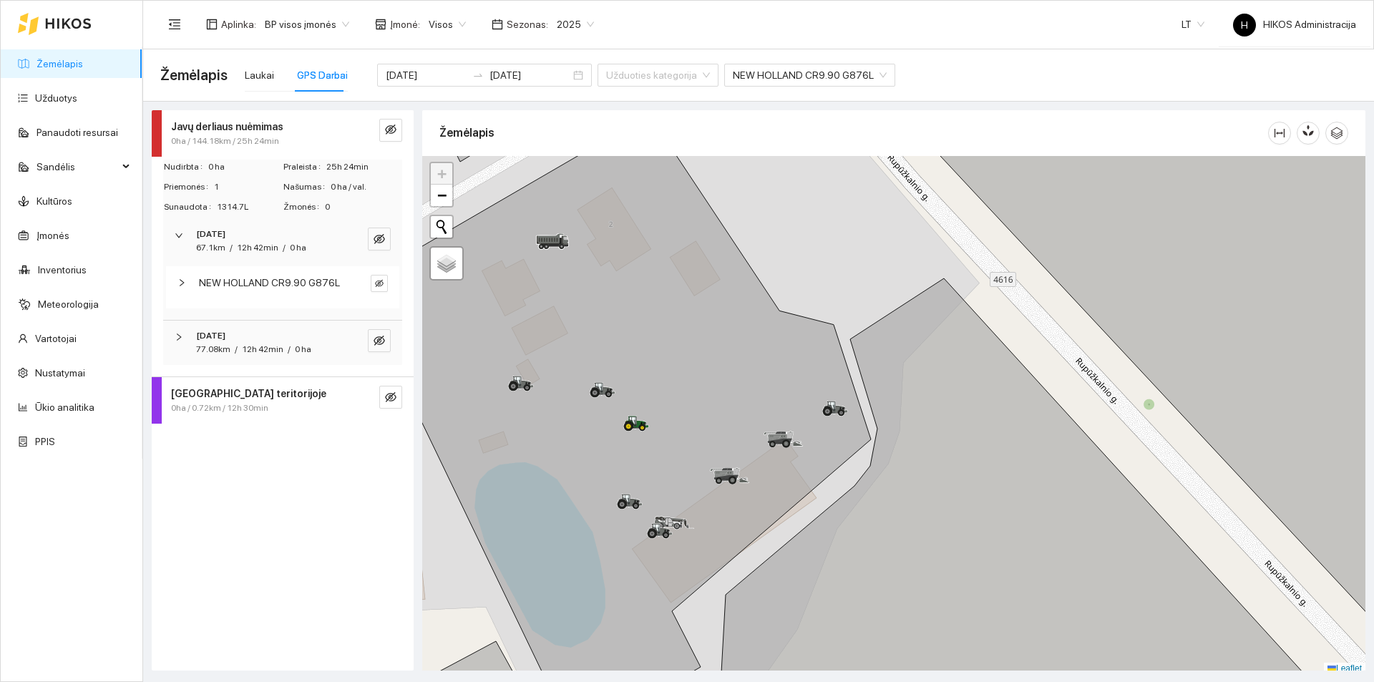
click at [293, 280] on span "NEW HOLLAND CR9.90 G876L" at bounding box center [269, 283] width 141 height 16
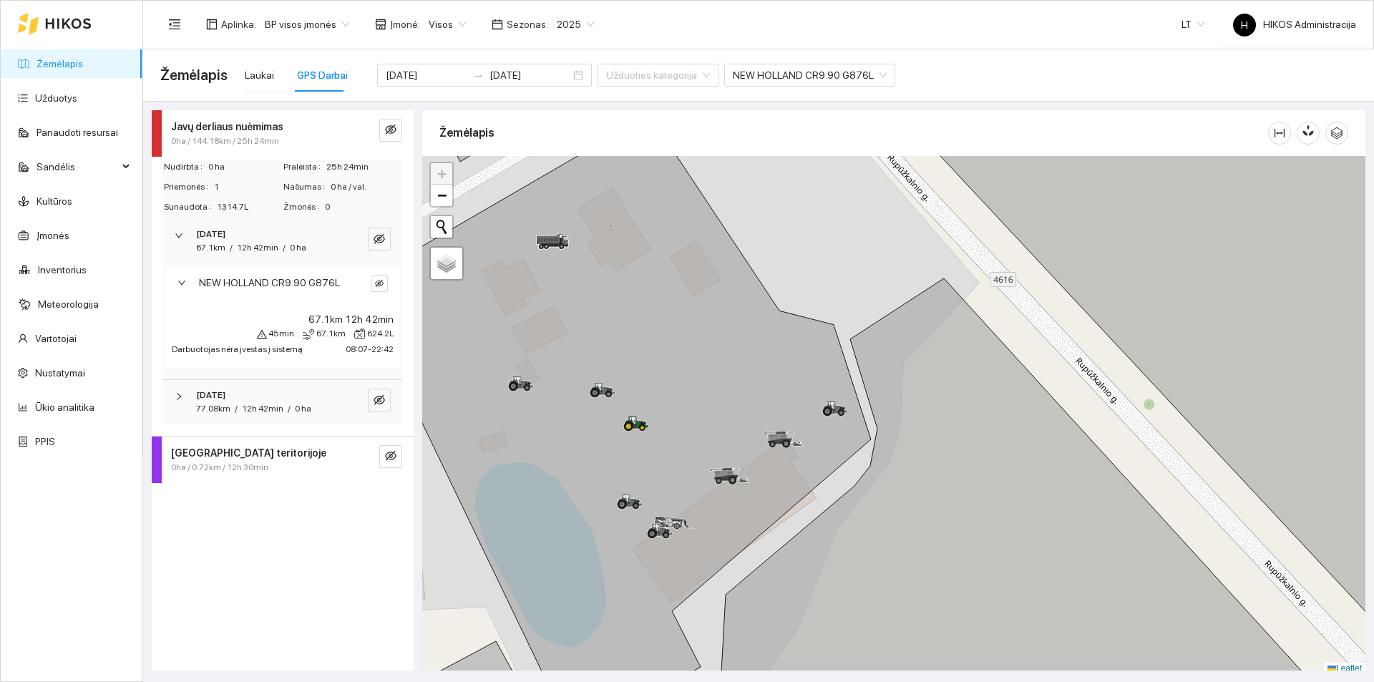
click at [291, 283] on span "NEW HOLLAND CR9.90 G876L" at bounding box center [269, 283] width 141 height 16
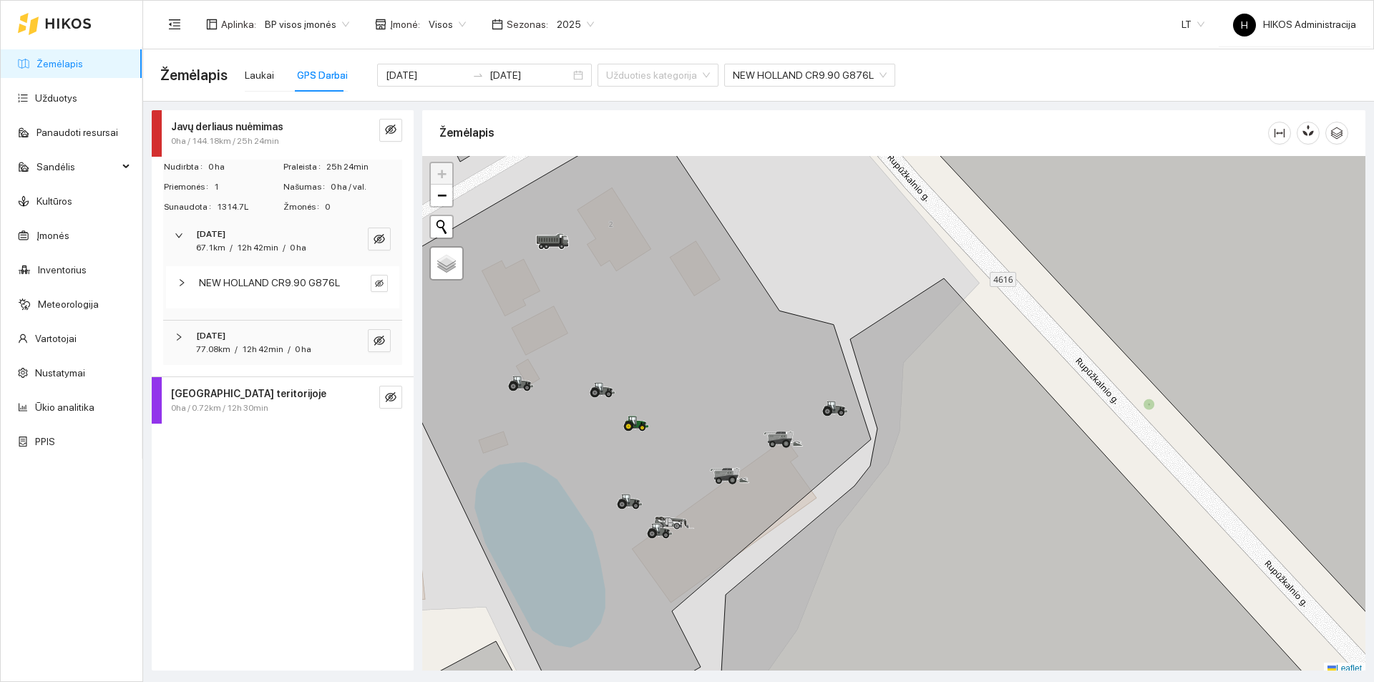
click at [278, 343] on div "12h 42min" at bounding box center [263, 350] width 42 height 14
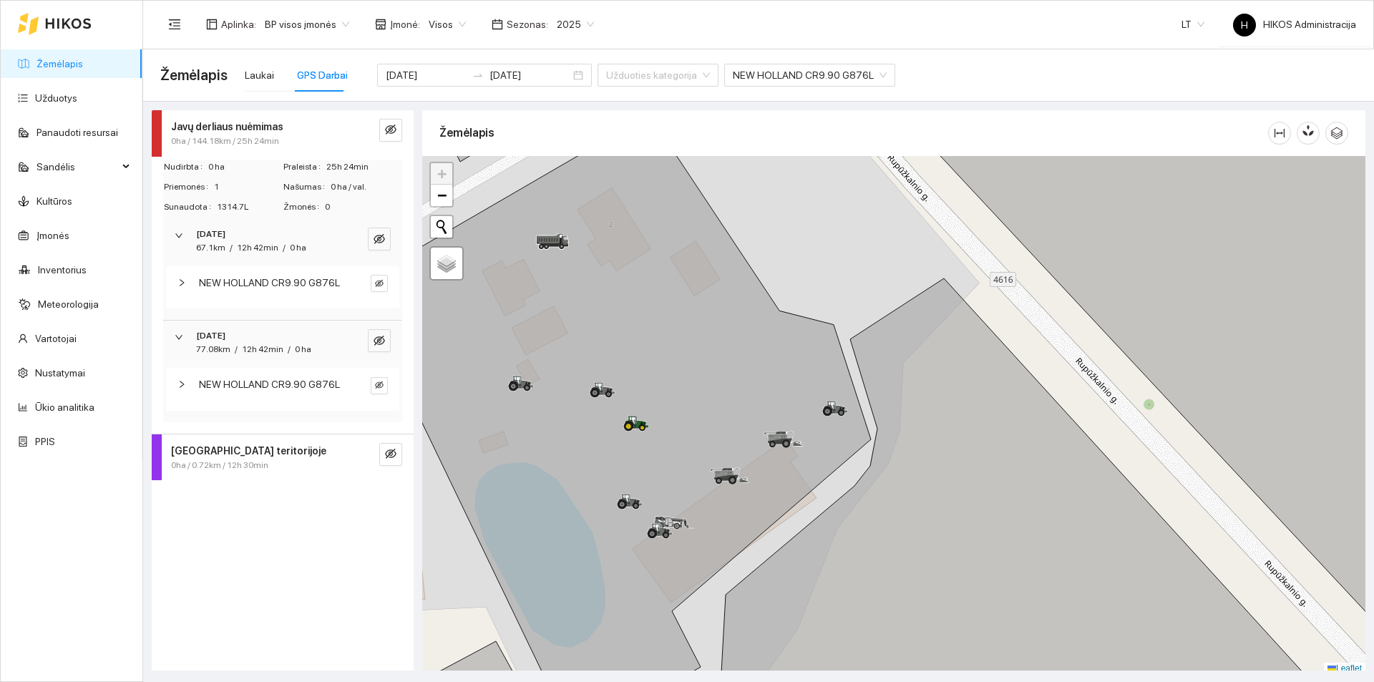
click at [266, 389] on span "NEW HOLLAND CR9.90 G876L" at bounding box center [269, 384] width 141 height 16
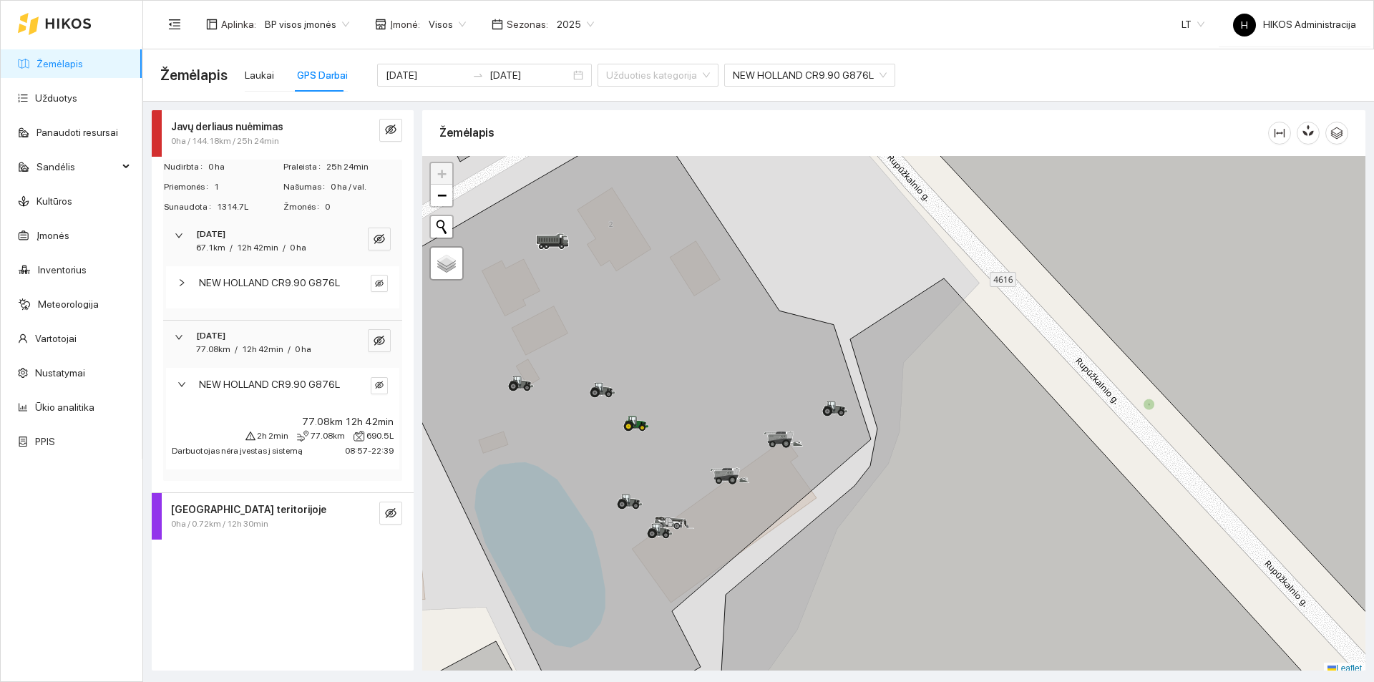
click at [300, 387] on span "NEW HOLLAND CR9.90 G876L" at bounding box center [269, 384] width 141 height 16
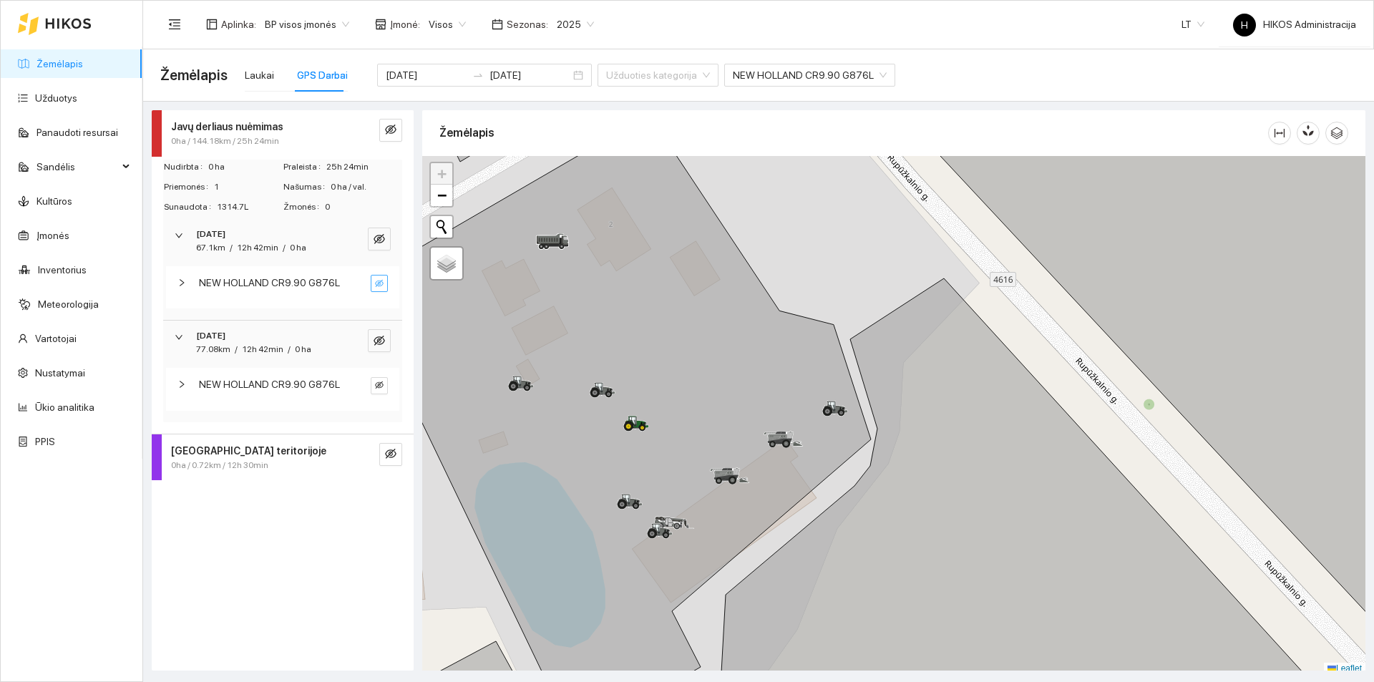
click at [379, 292] on button "button" at bounding box center [379, 283] width 17 height 17
click at [344, 278] on div "NEW HOLLAND CR9.90 G876L" at bounding box center [271, 283] width 153 height 16
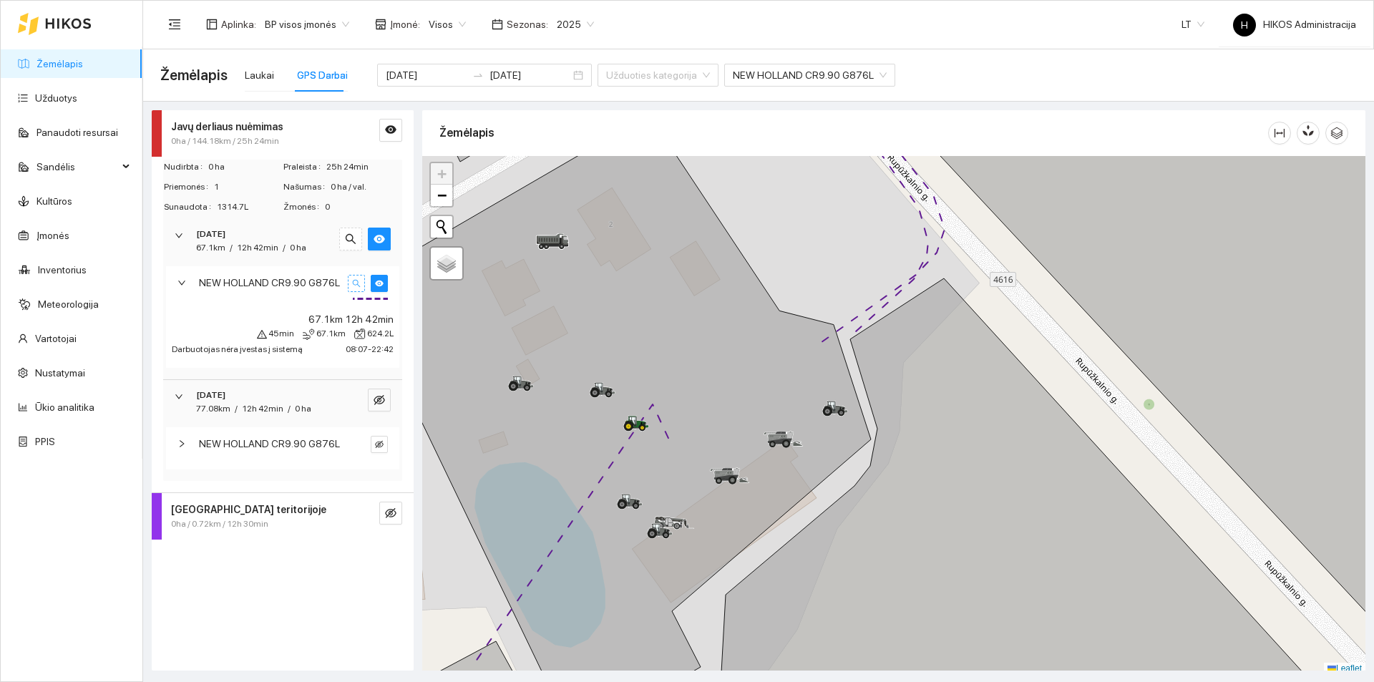
click at [351, 282] on button "button" at bounding box center [356, 283] width 17 height 17
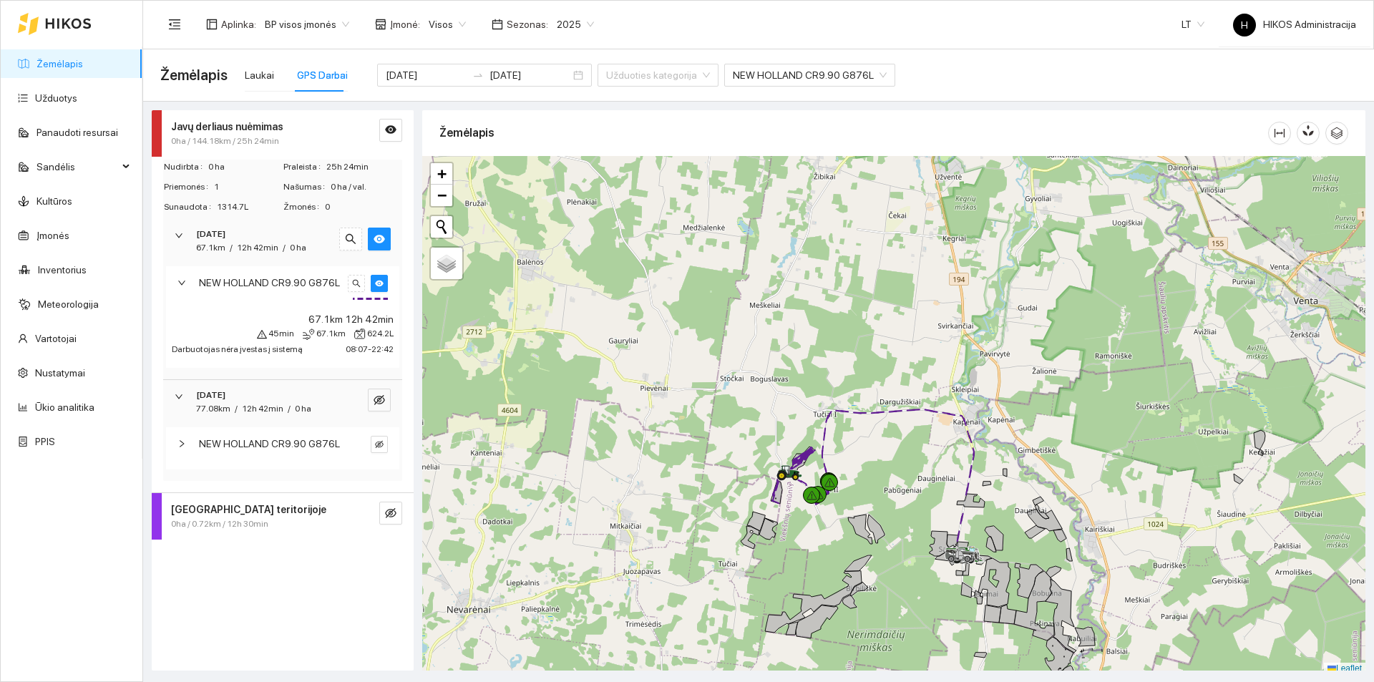
scroll to position [4, 0]
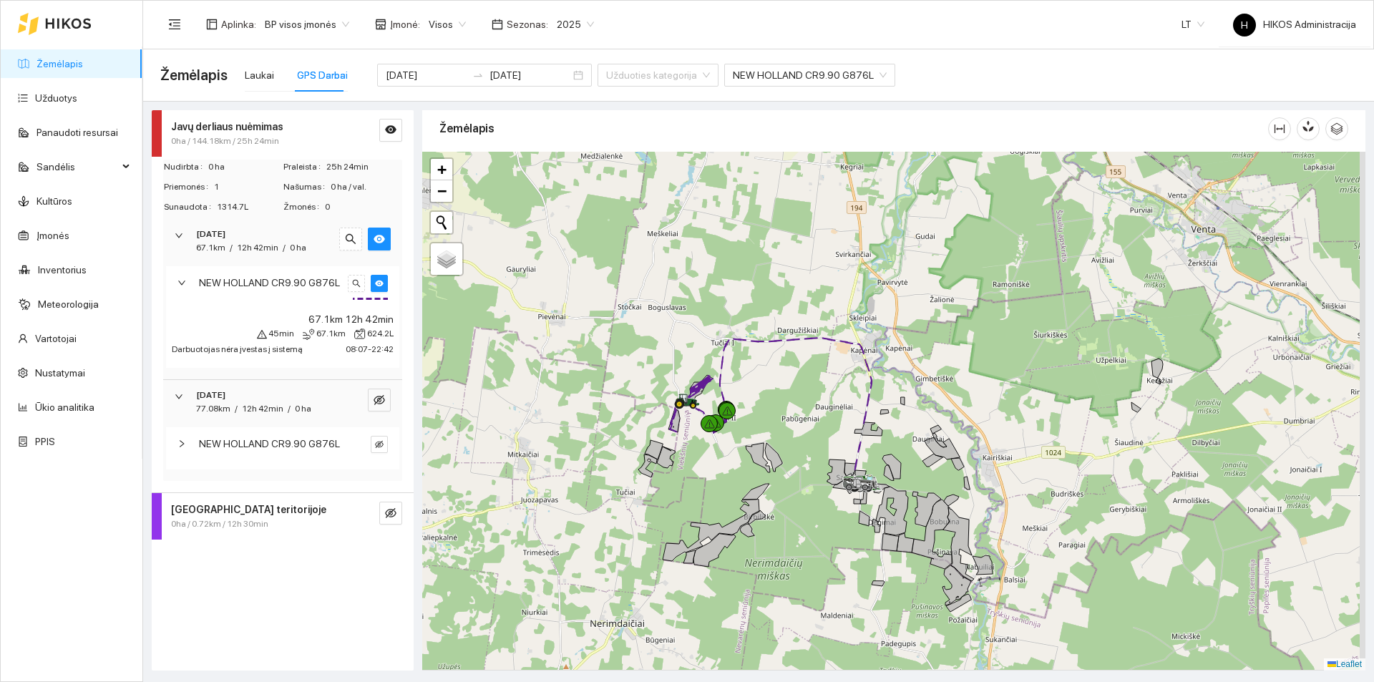
drag, startPoint x: 933, startPoint y: 475, endPoint x: 887, endPoint y: 444, distance: 55.8
click at [887, 444] on div at bounding box center [893, 411] width 943 height 519
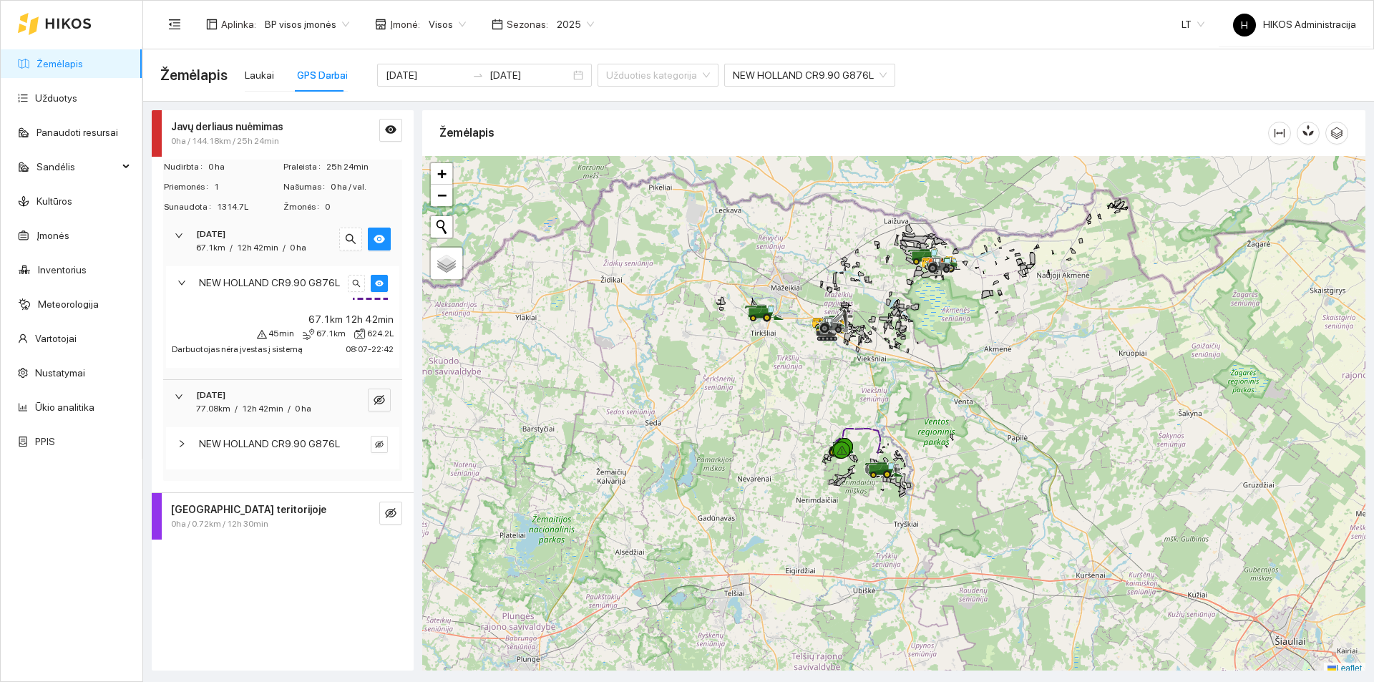
scroll to position [4, 0]
